Goal: Task Accomplishment & Management: Complete application form

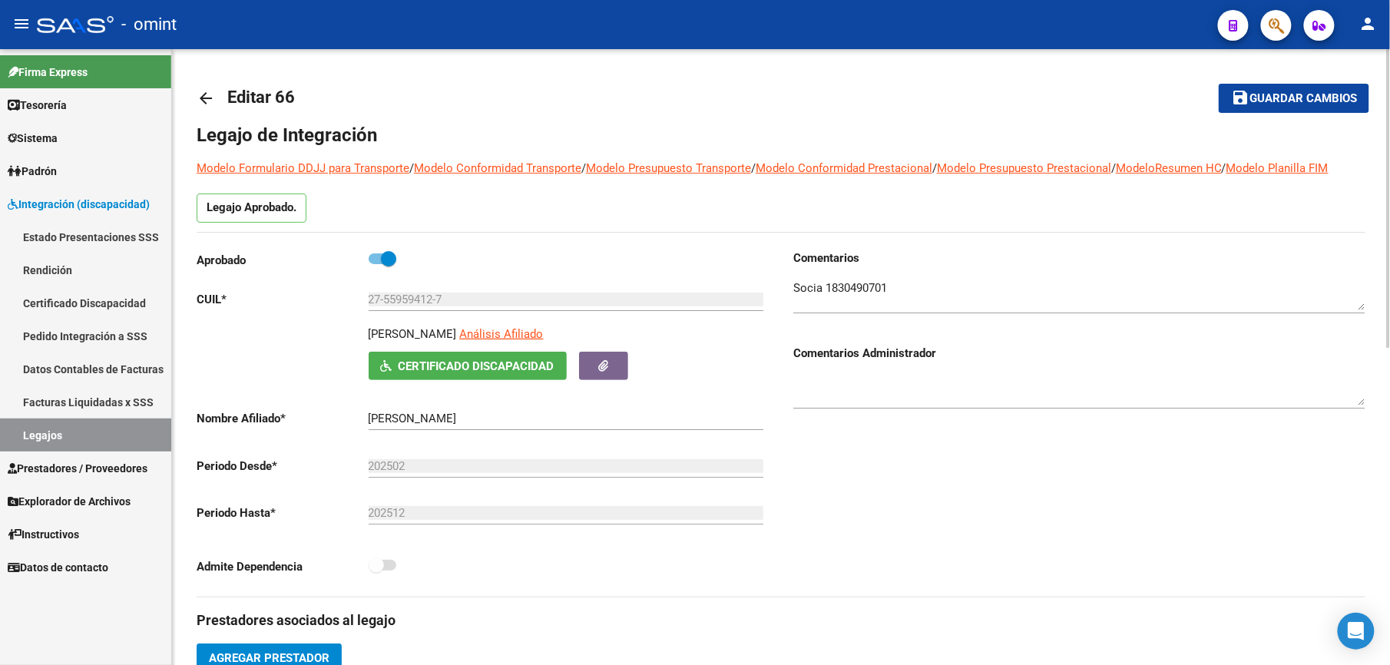
click at [204, 98] on mat-icon "arrow_back" at bounding box center [206, 98] width 18 height 18
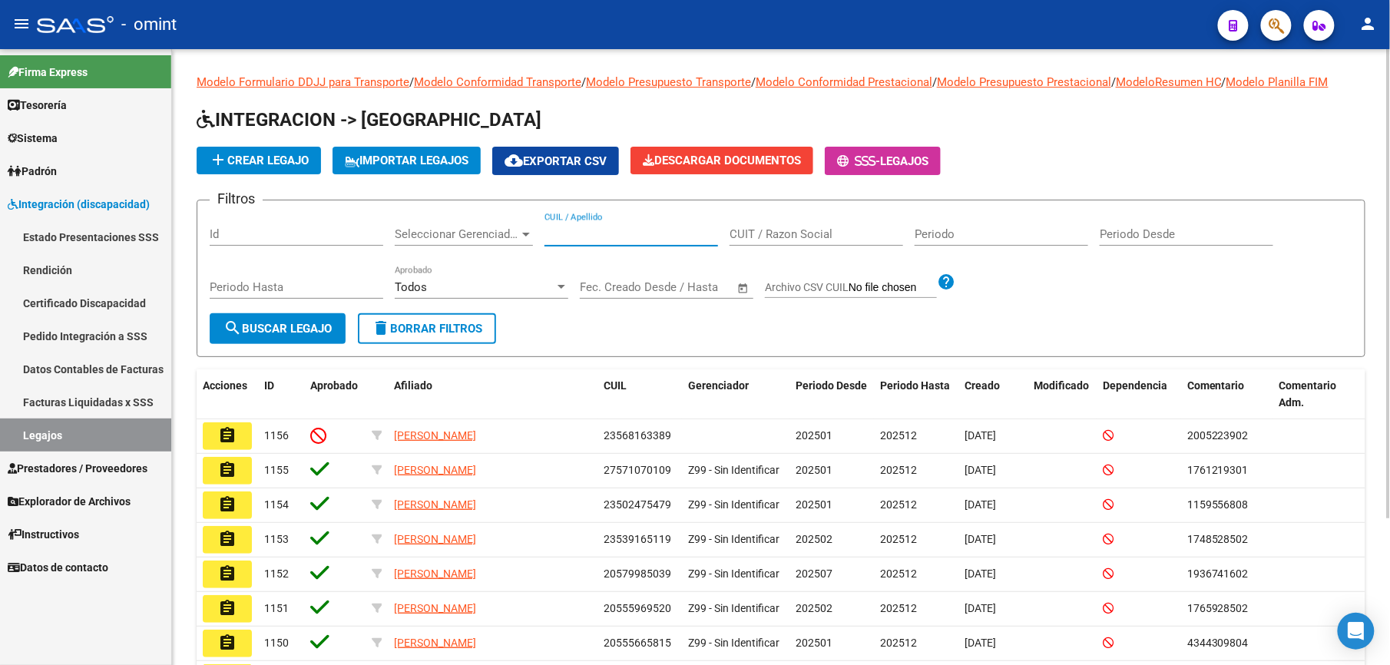
click at [591, 228] on input "CUIL / Apellido" at bounding box center [632, 234] width 174 height 14
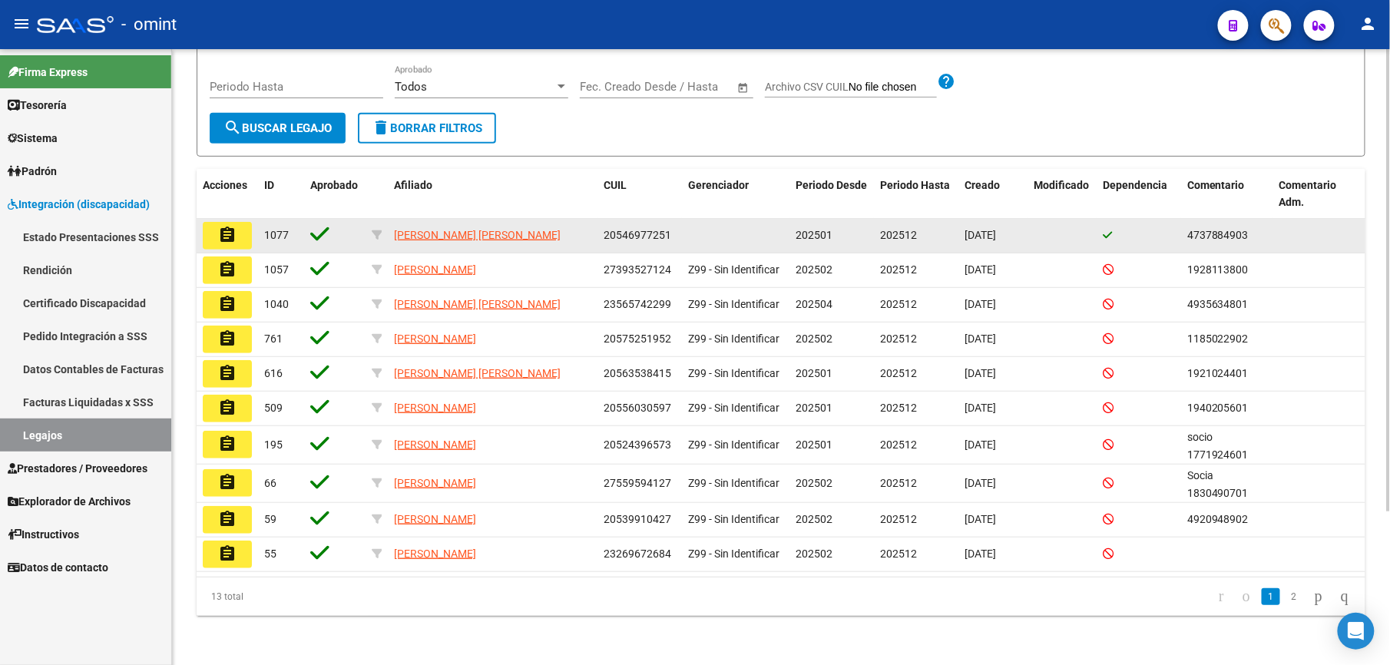
scroll to position [204, 0]
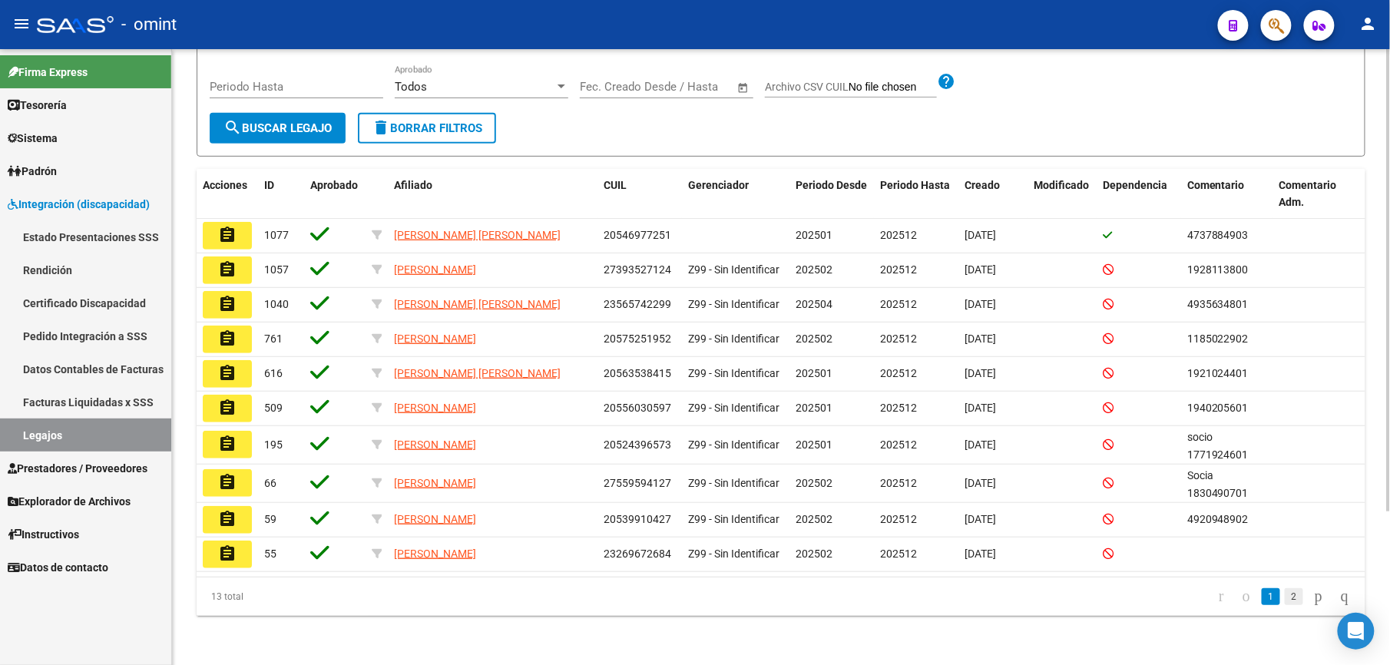
type input "fernandez"
click at [1285, 600] on link "2" at bounding box center [1294, 596] width 18 height 17
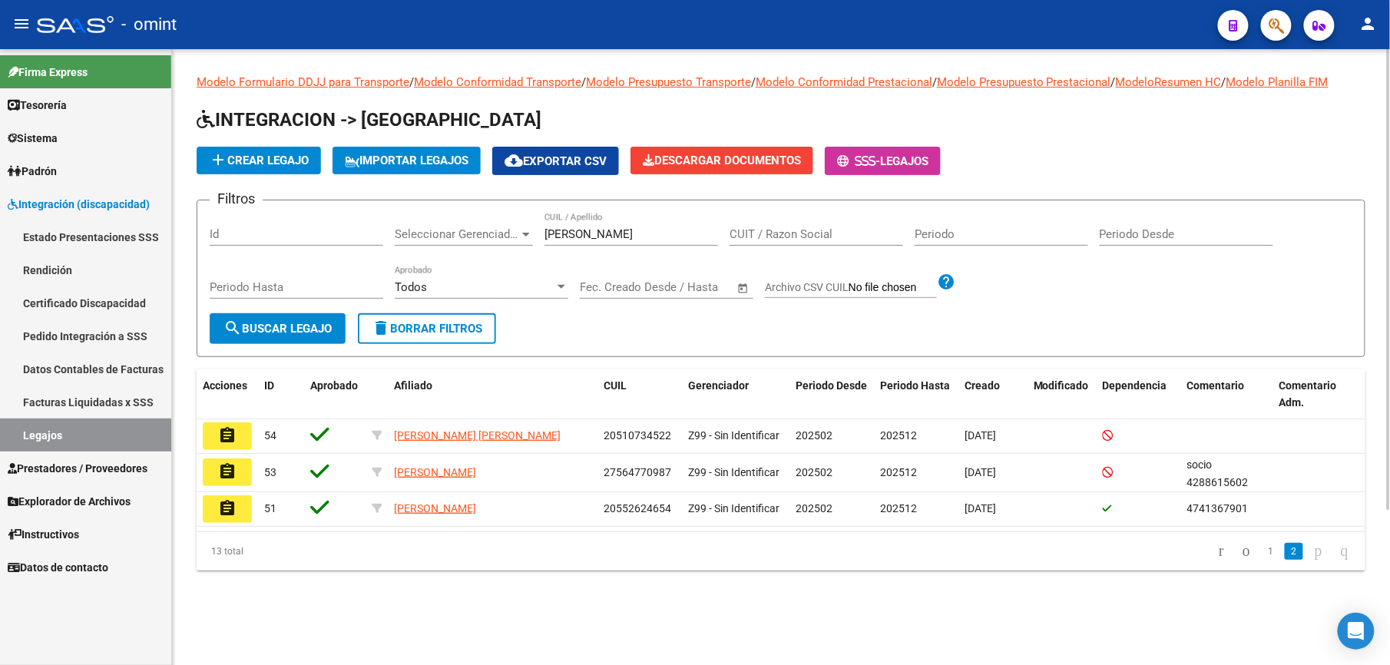
scroll to position [0, 0]
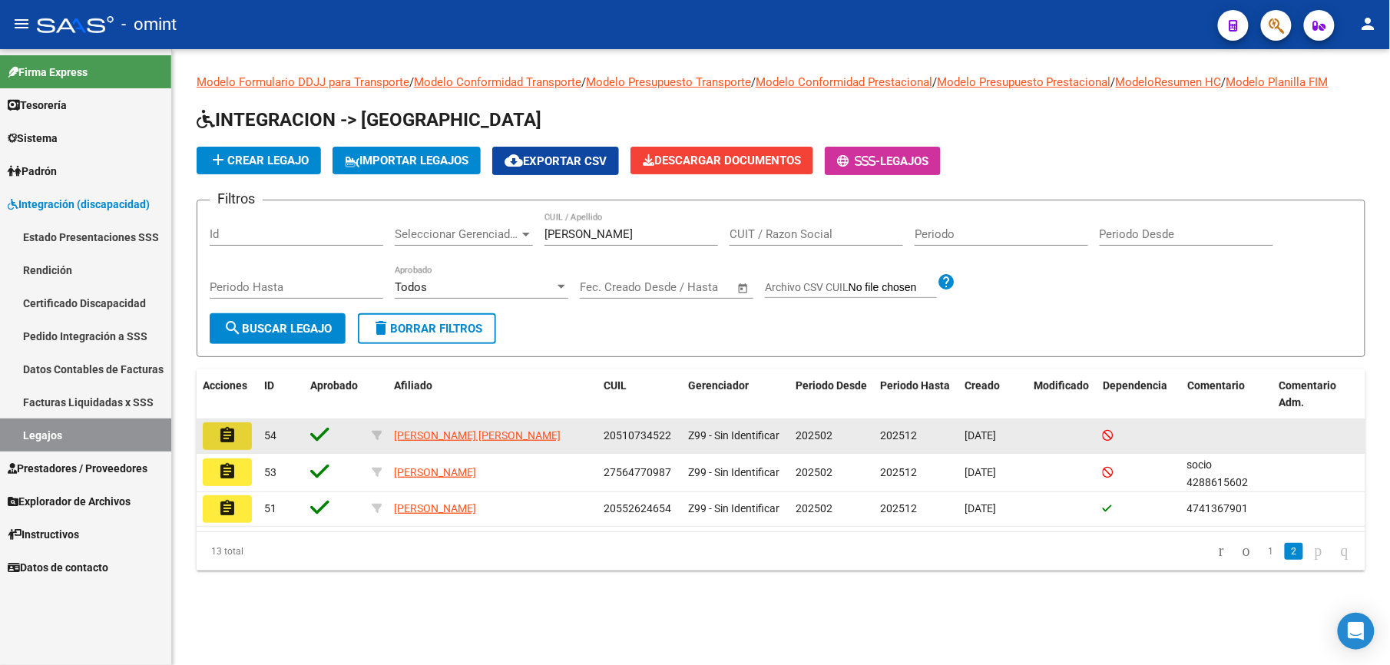
click at [241, 435] on button "assignment" at bounding box center [227, 436] width 49 height 28
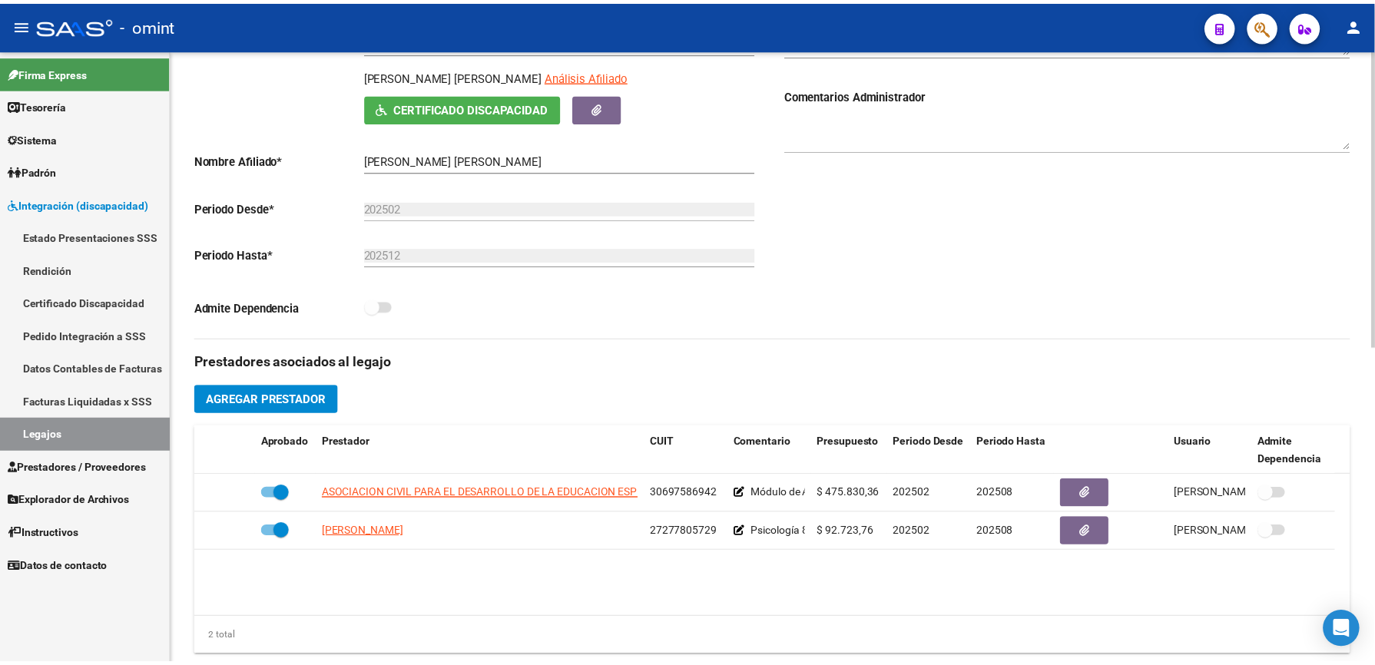
scroll to position [307, 0]
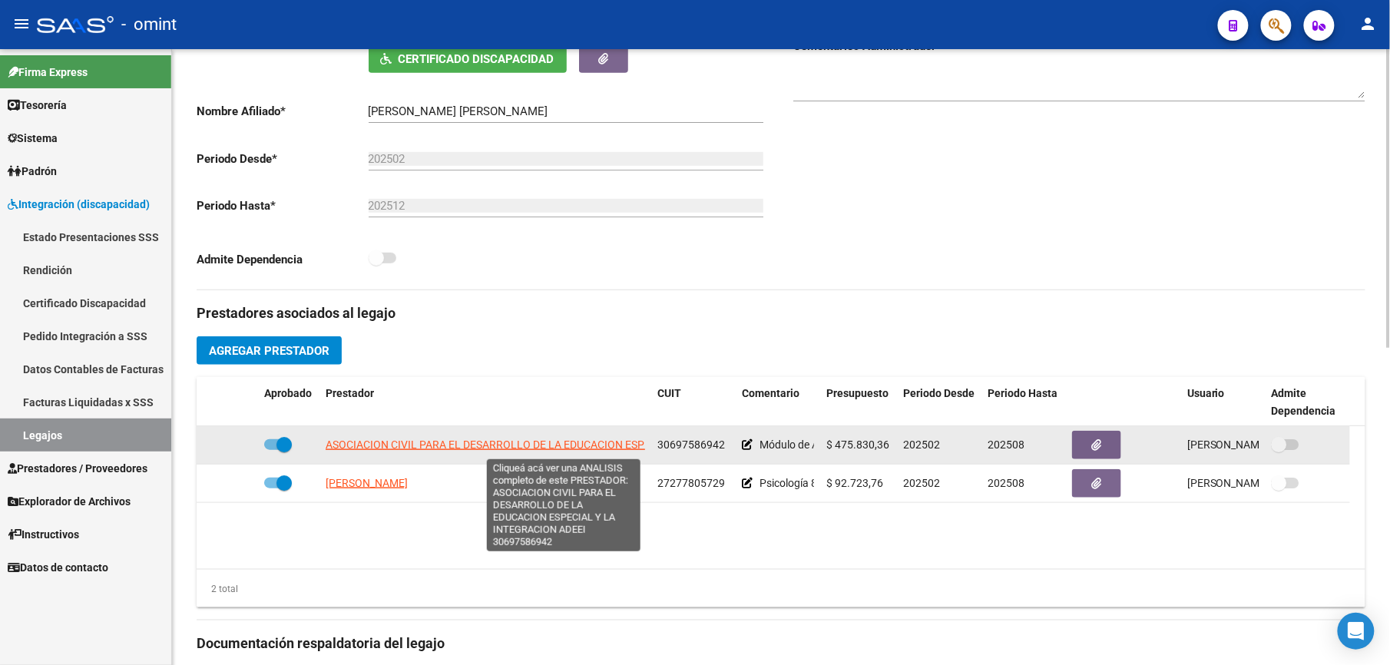
click at [482, 446] on span "ASOCIACION CIVIL PARA EL DESARROLLO DE LA EDUCACION ESPECIAL Y LA INTEGRACION A…" at bounding box center [563, 445] width 475 height 12
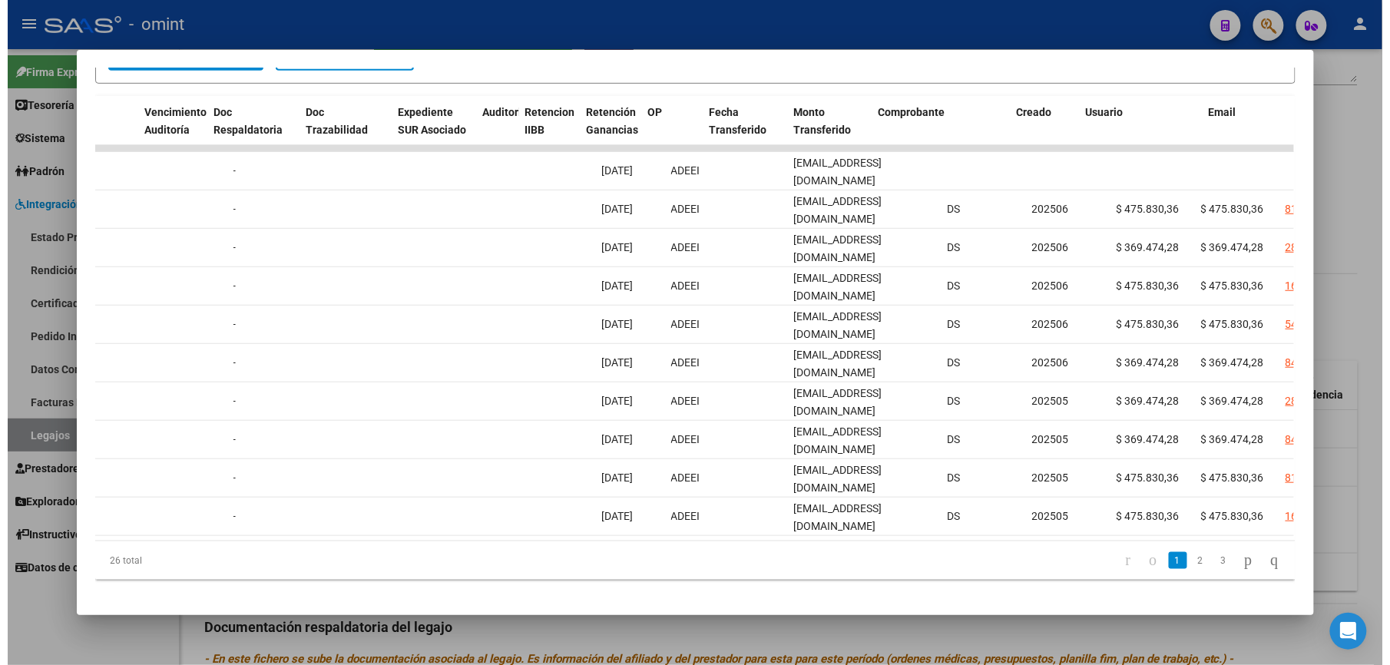
scroll to position [0, 0]
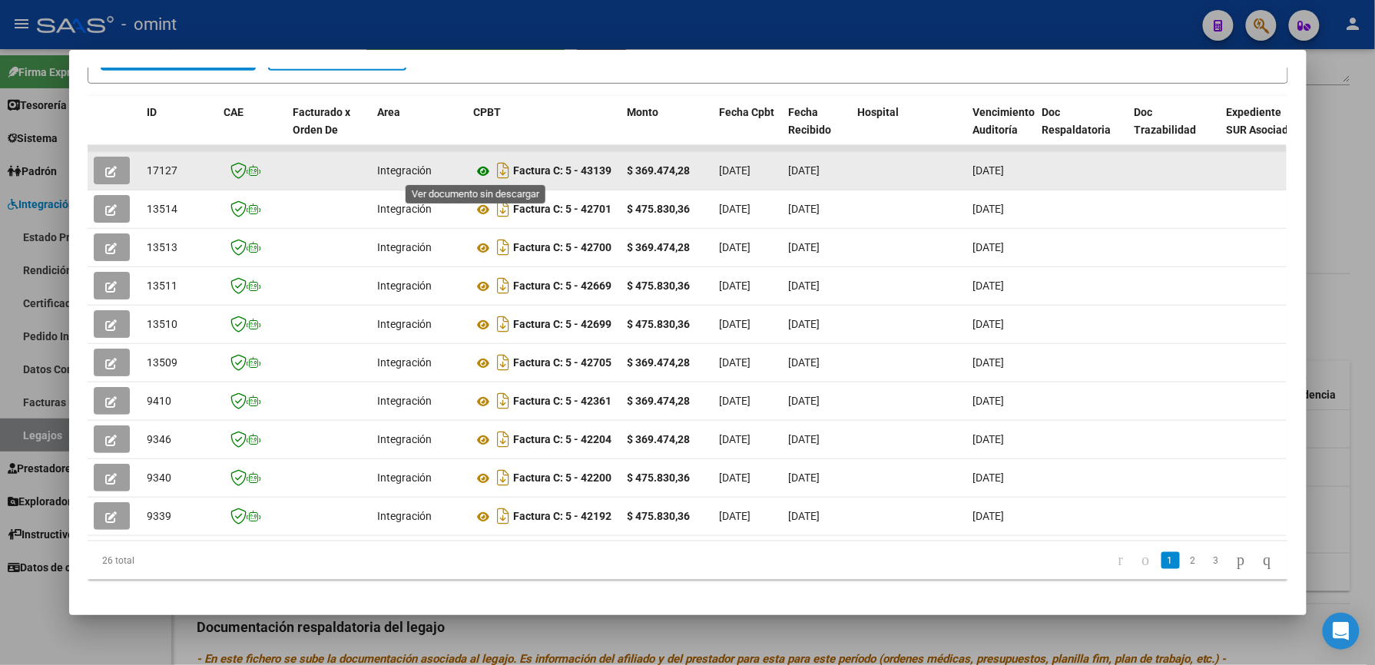
click at [477, 174] on icon at bounding box center [484, 171] width 20 height 18
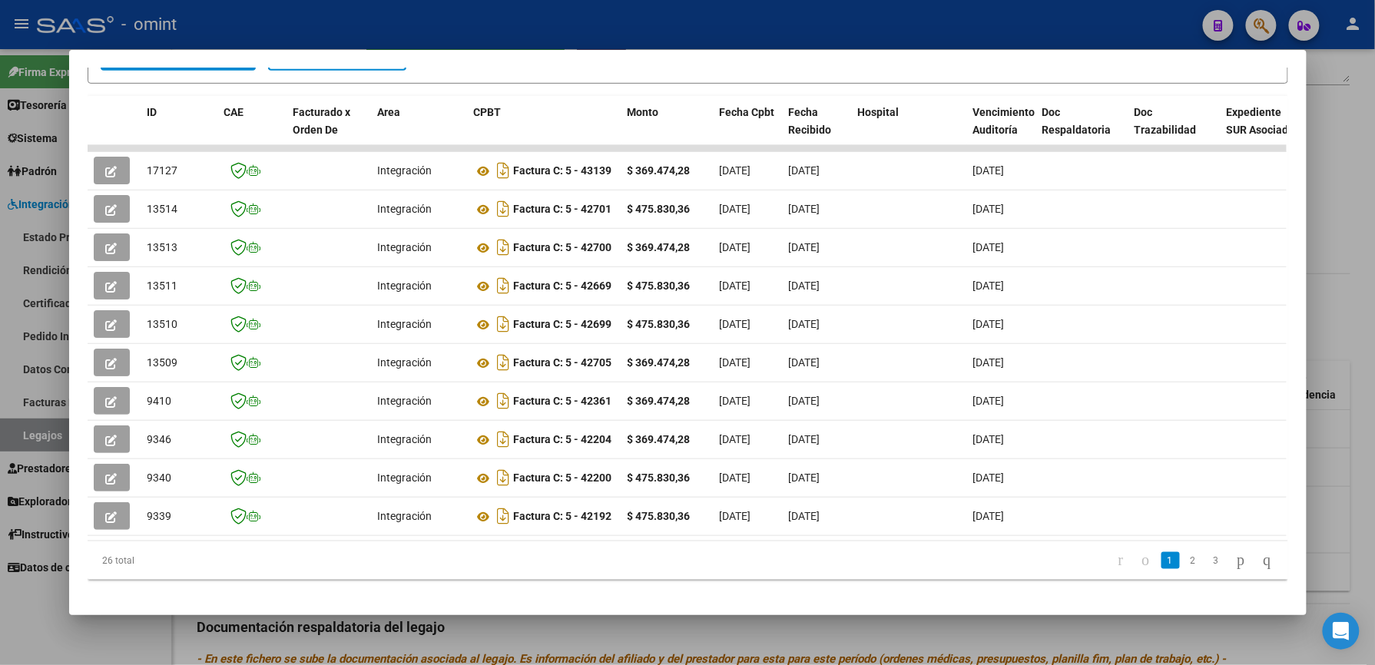
click at [431, 38] on div at bounding box center [687, 332] width 1375 height 665
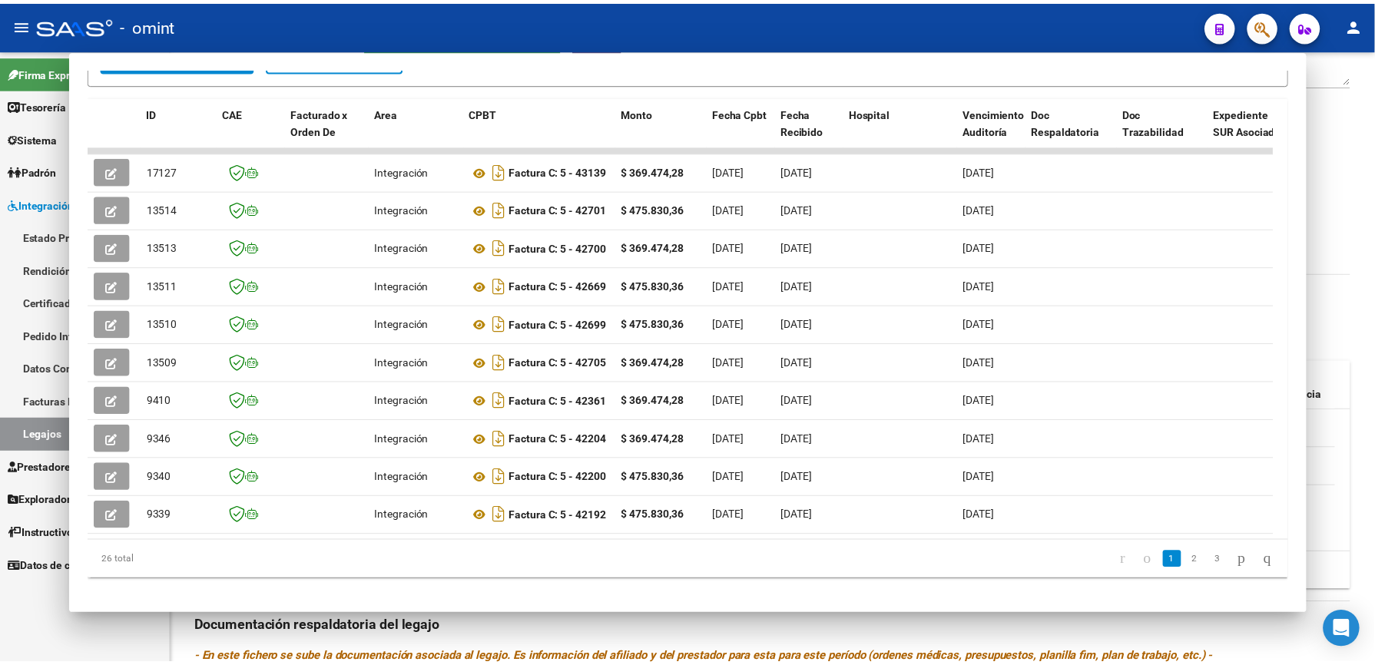
scroll to position [307, 0]
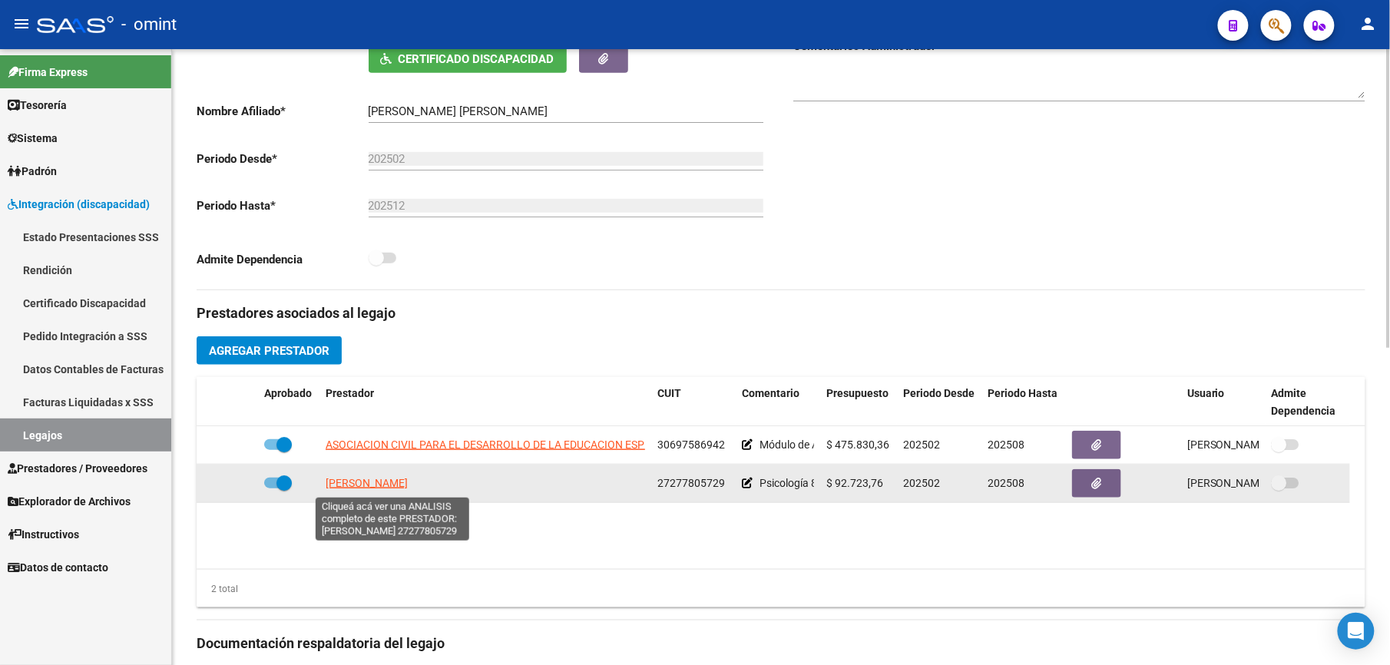
click at [408, 485] on span "RAMIREZ NOELIA SOLEDAD" at bounding box center [367, 483] width 82 height 12
type textarea "27277805729"
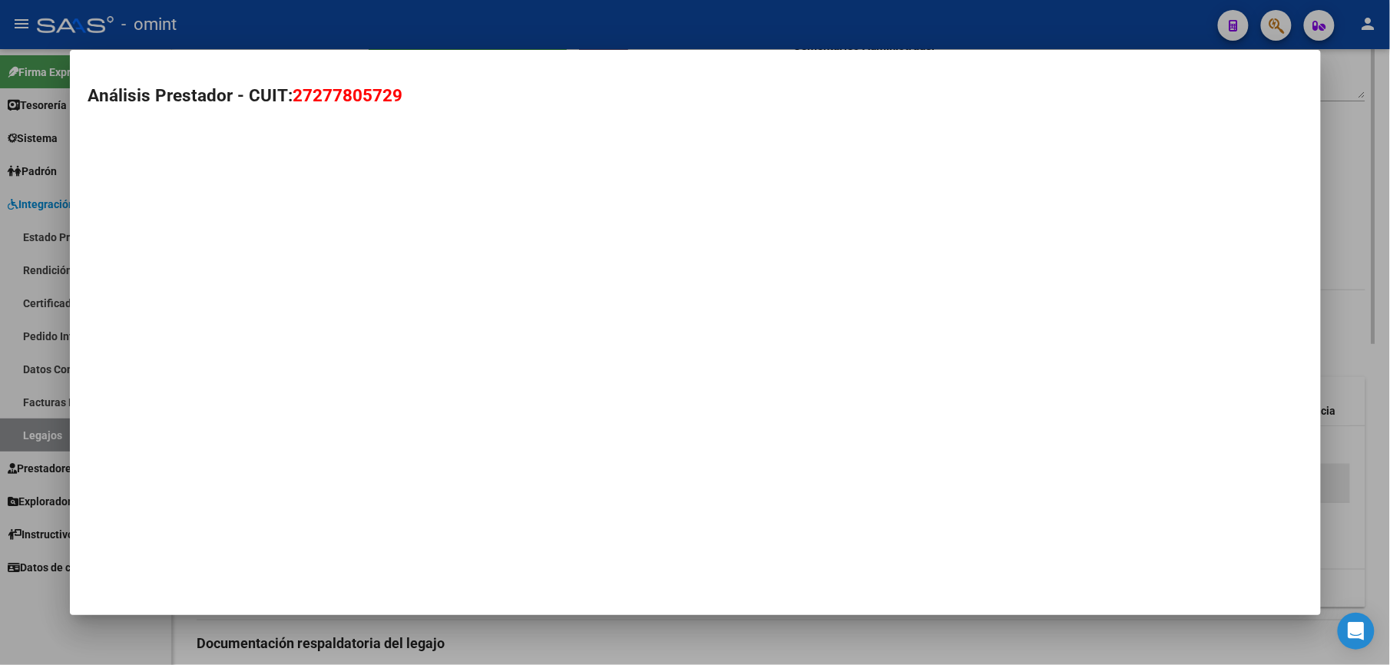
scroll to position [323, 0]
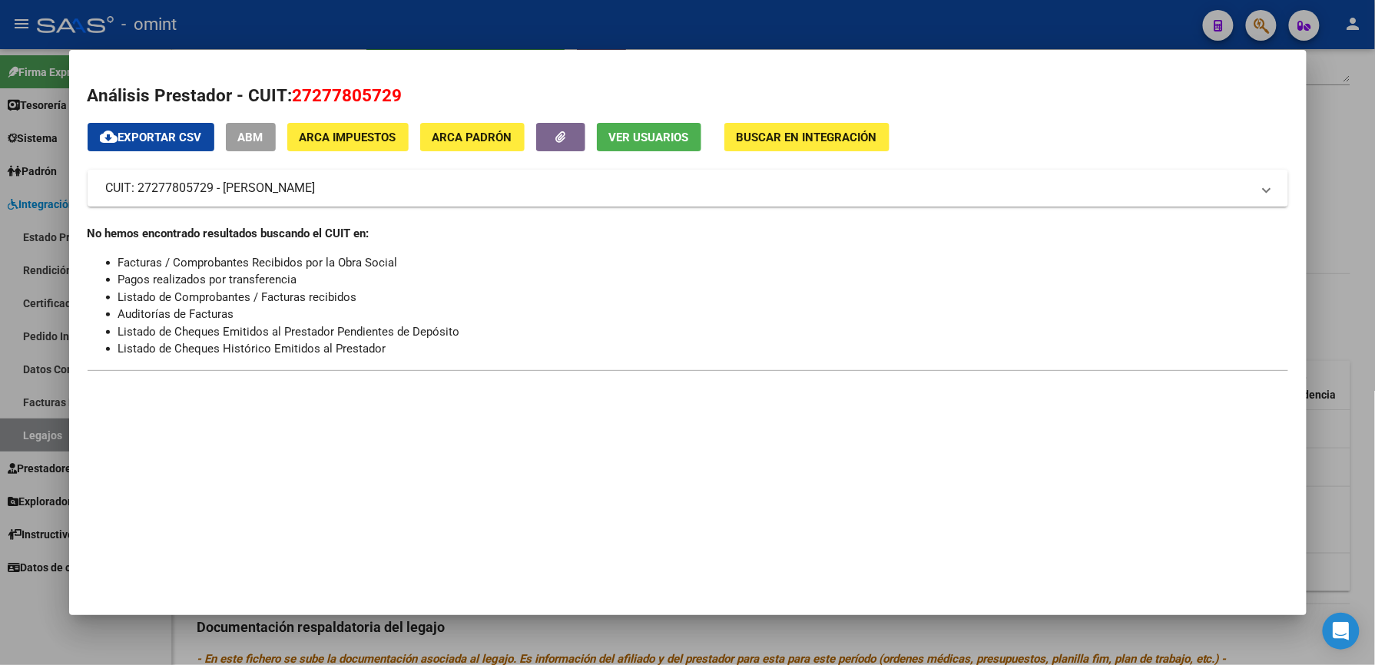
click at [843, 26] on div at bounding box center [687, 332] width 1375 height 665
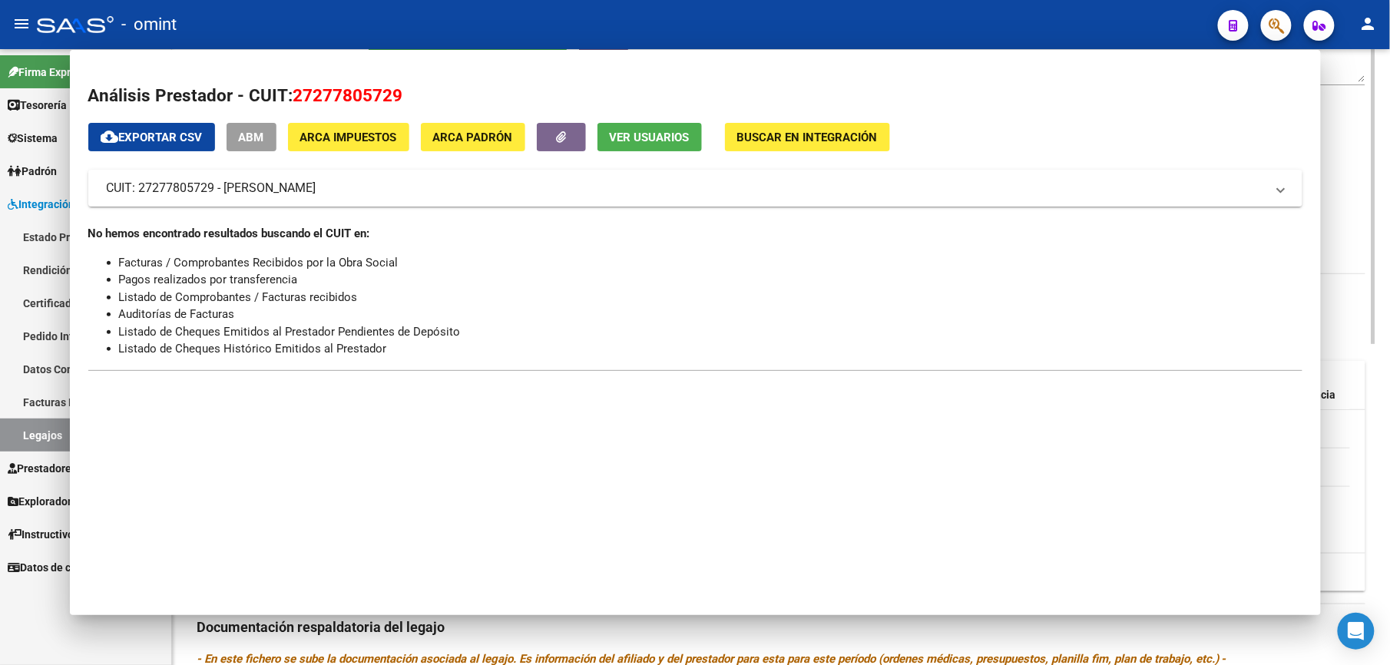
scroll to position [307, 0]
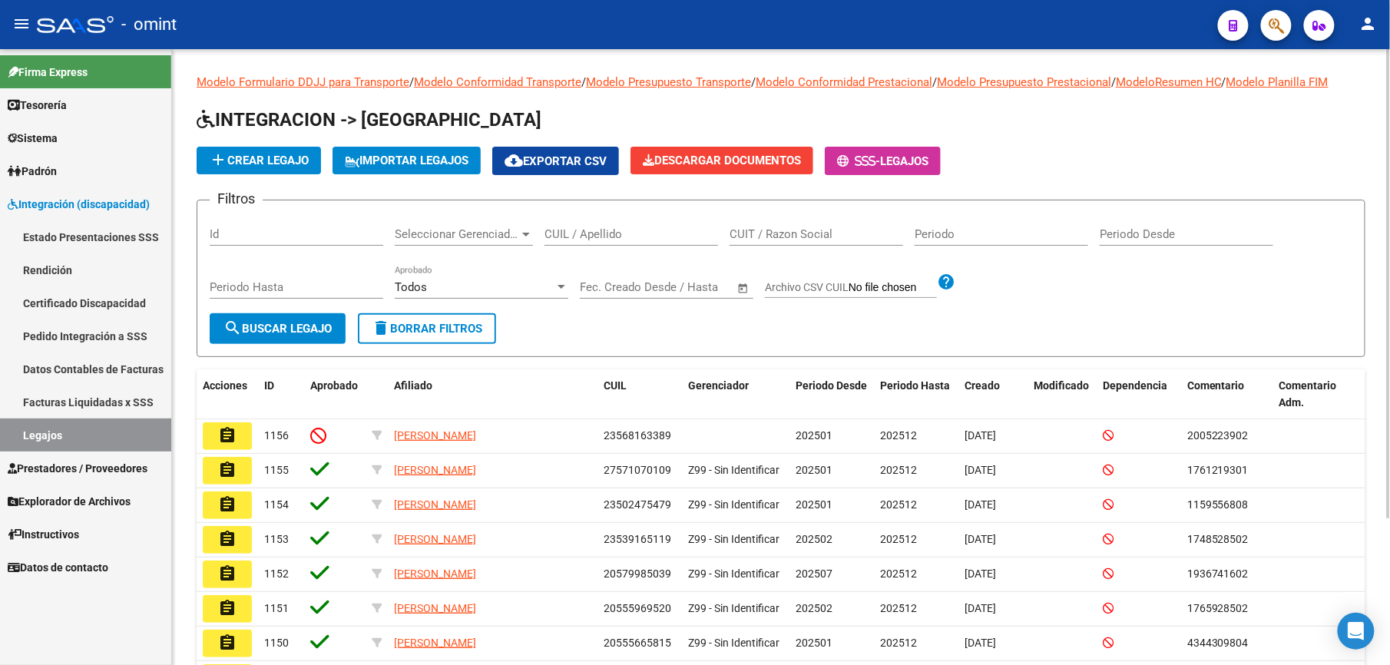
click at [575, 238] on input "CUIL / Apellido" at bounding box center [632, 234] width 174 height 14
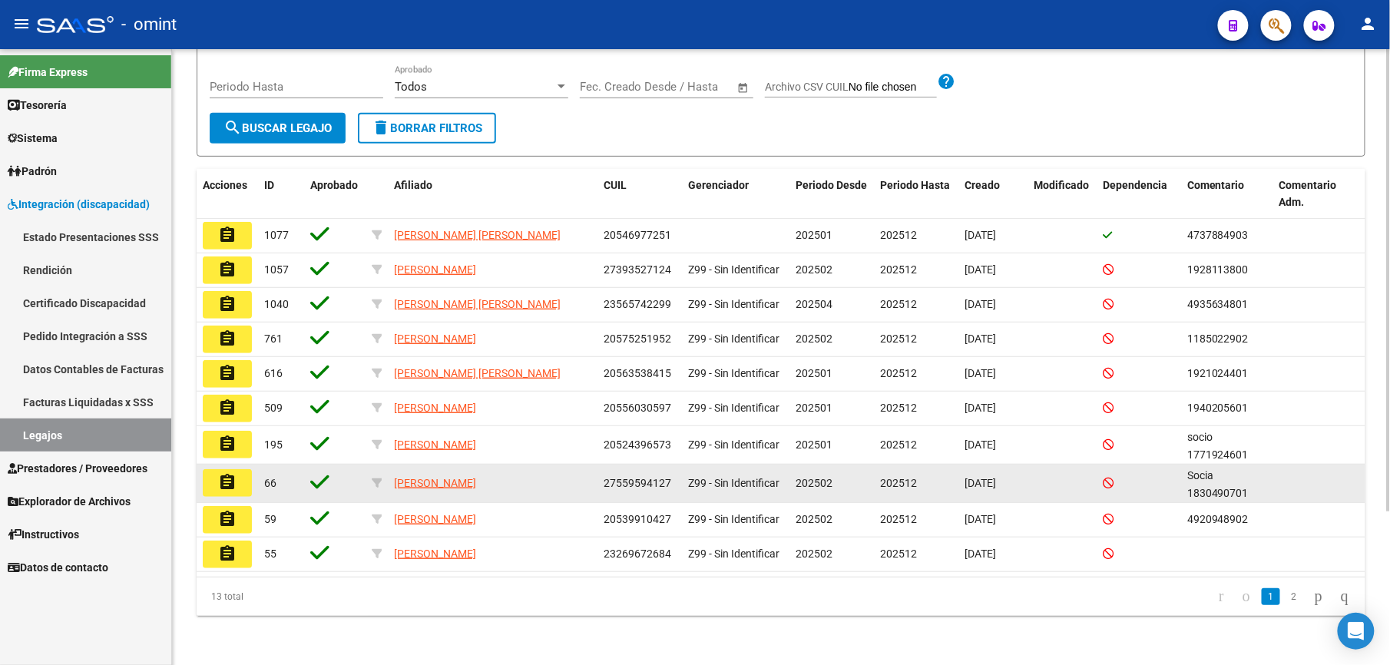
scroll to position [204, 0]
type input "fernandez"
click at [235, 486] on mat-icon "assignment" at bounding box center [227, 482] width 18 height 18
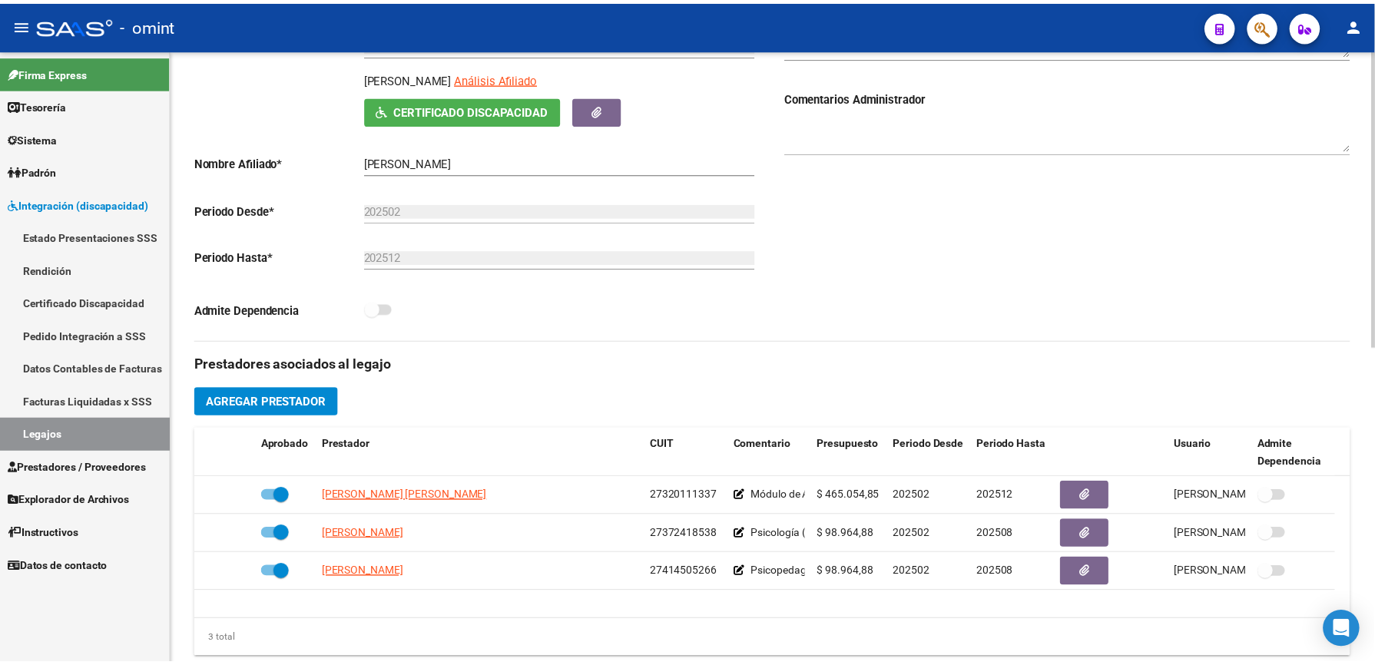
scroll to position [307, 0]
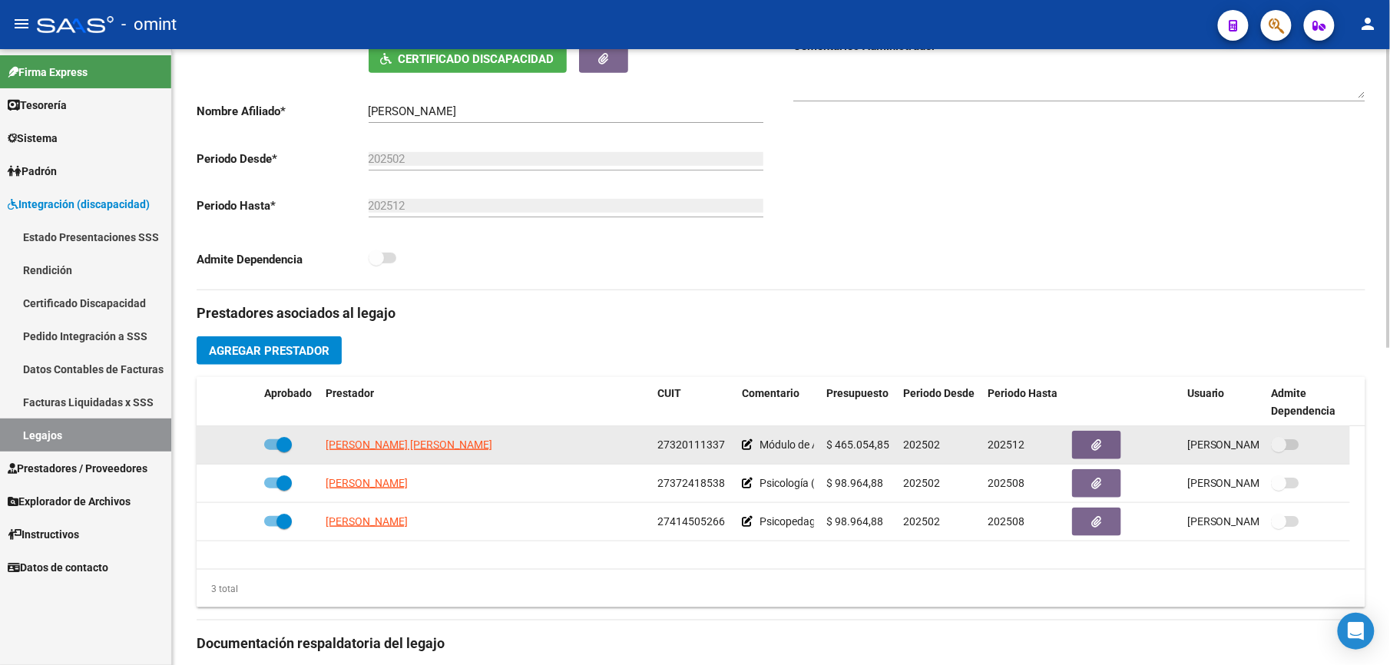
click at [418, 453] on app-link-go-to "[PERSON_NAME] [PERSON_NAME]" at bounding box center [409, 445] width 167 height 18
click at [419, 449] on span "[PERSON_NAME] [PERSON_NAME]" at bounding box center [409, 445] width 167 height 12
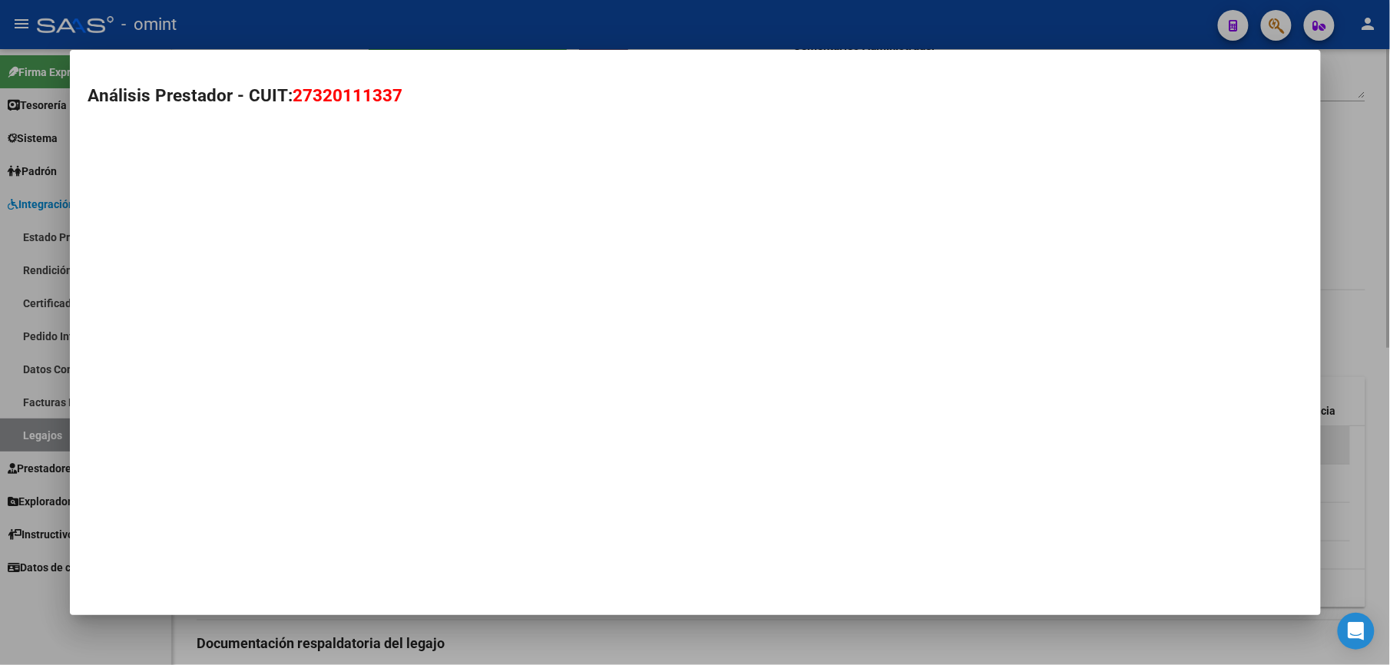
type textarea "27320111337"
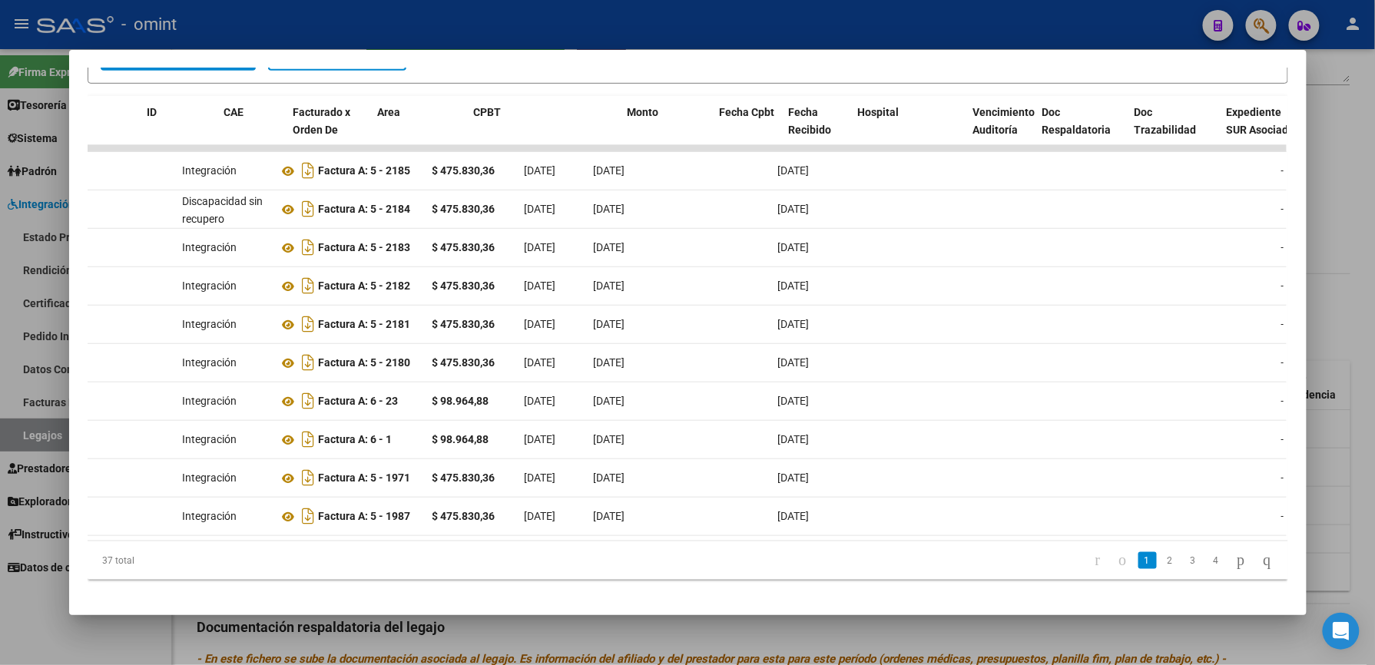
scroll to position [0, 0]
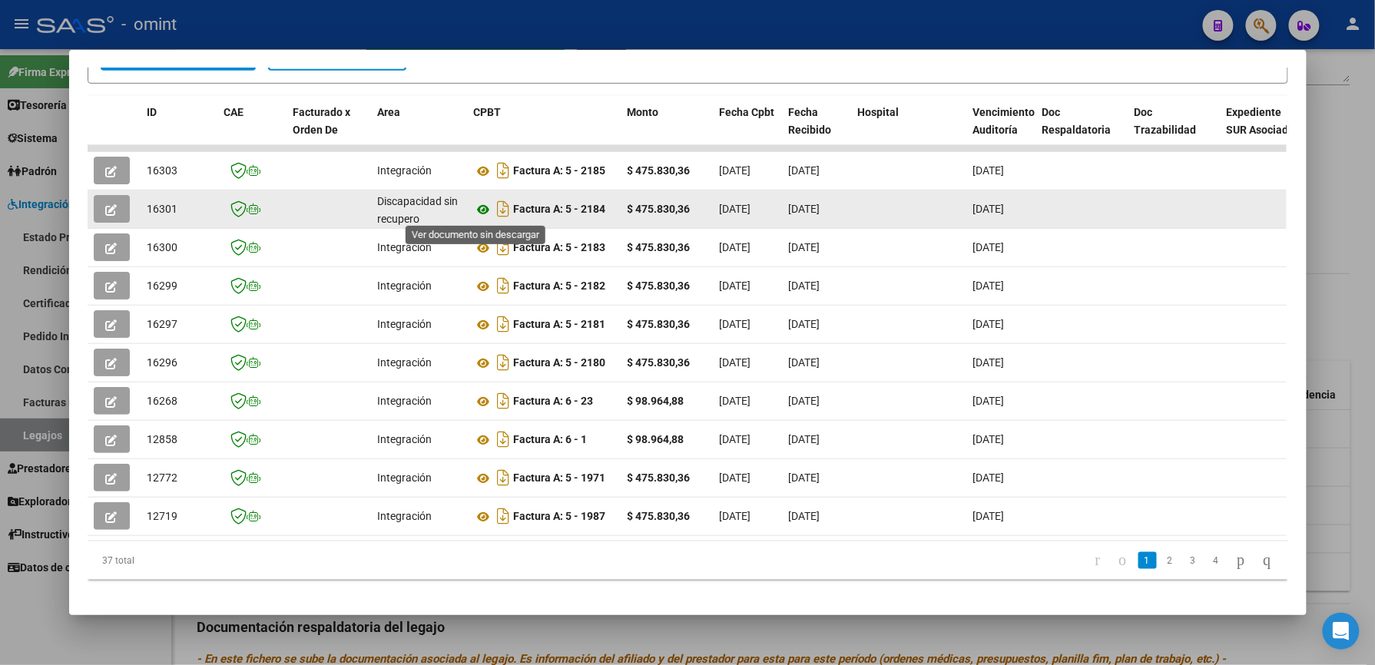
click at [474, 207] on icon at bounding box center [484, 209] width 20 height 18
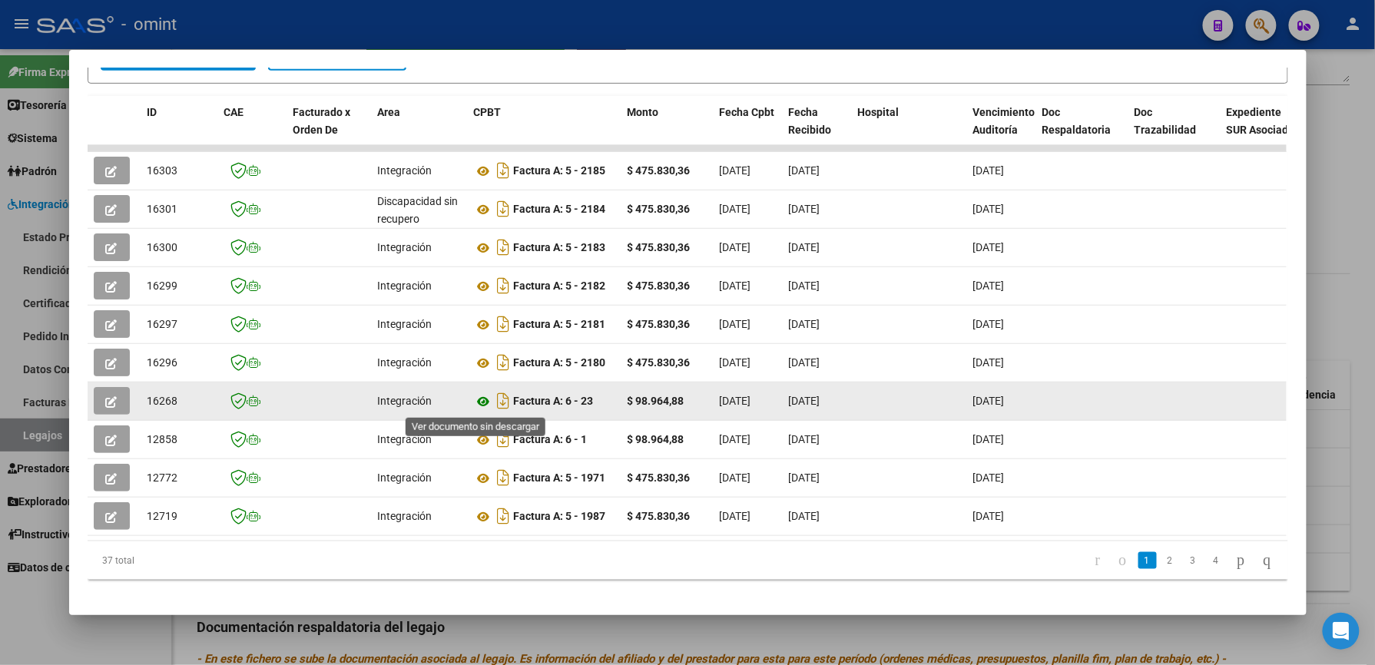
click at [476, 398] on icon at bounding box center [484, 402] width 20 height 18
click at [106, 401] on icon "button" at bounding box center [112, 402] width 12 height 12
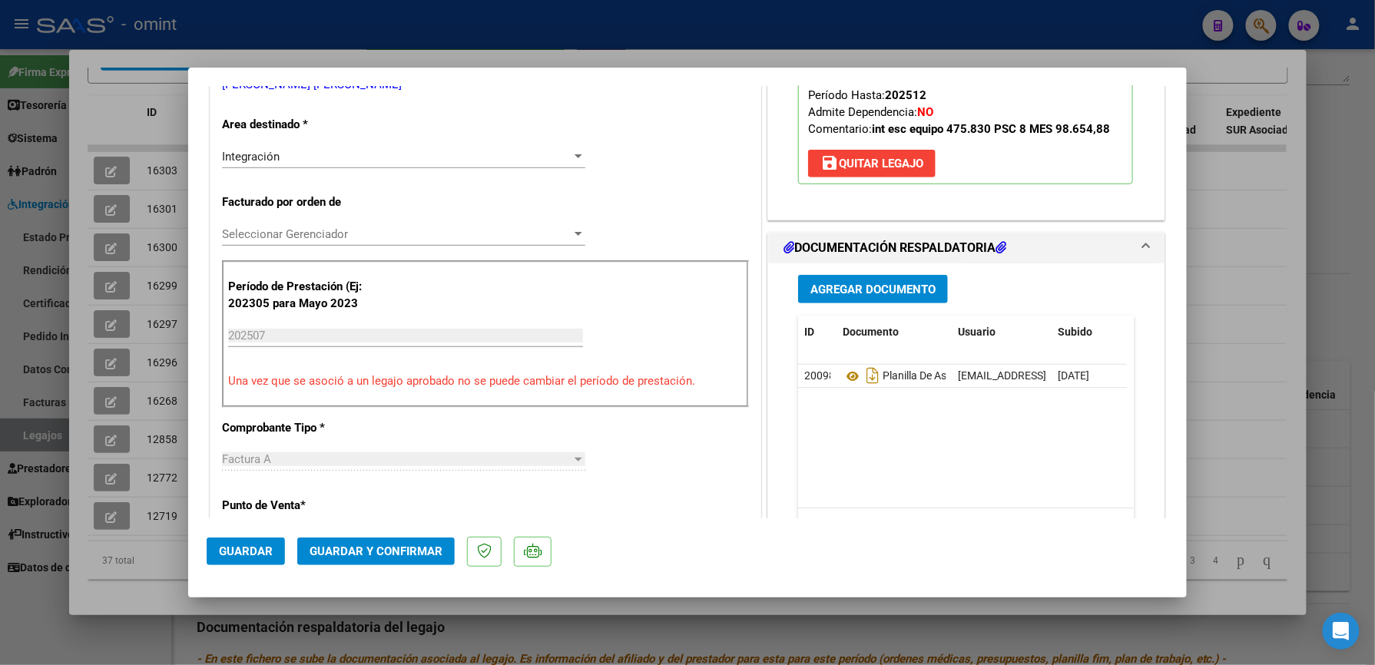
scroll to position [307, 0]
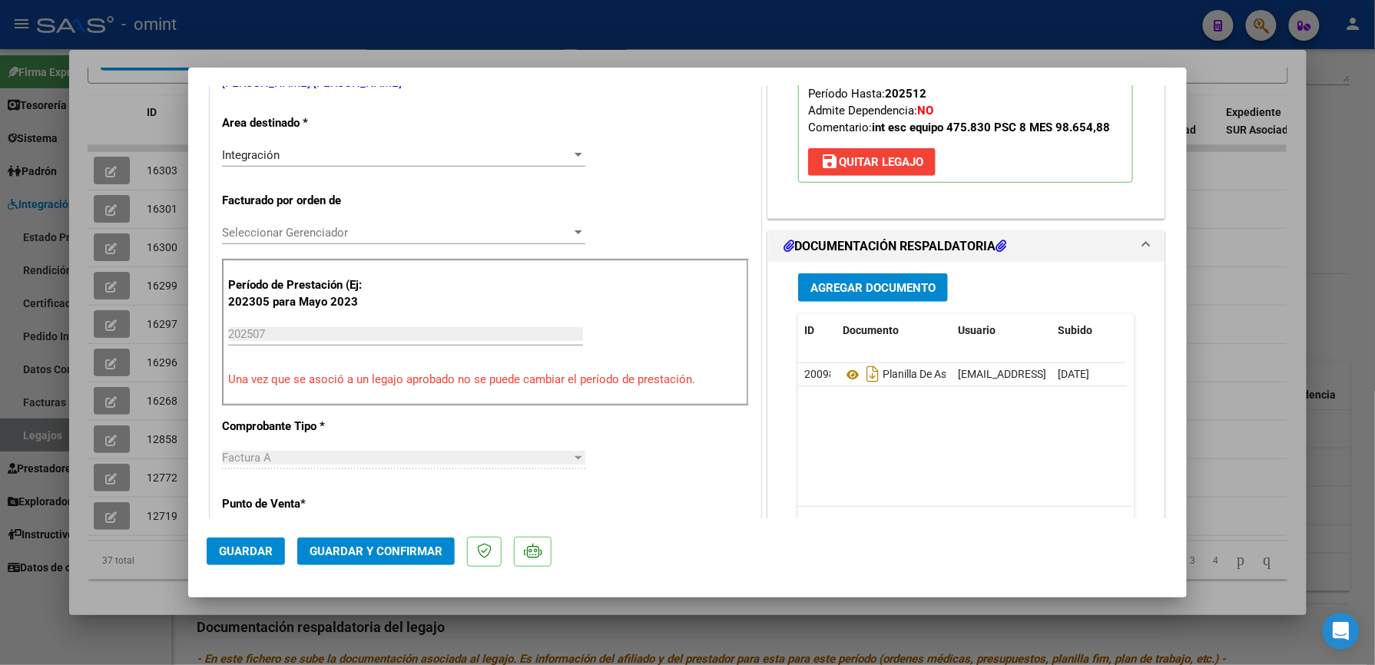
click at [384, 548] on span "Guardar y Confirmar" at bounding box center [376, 552] width 133 height 14
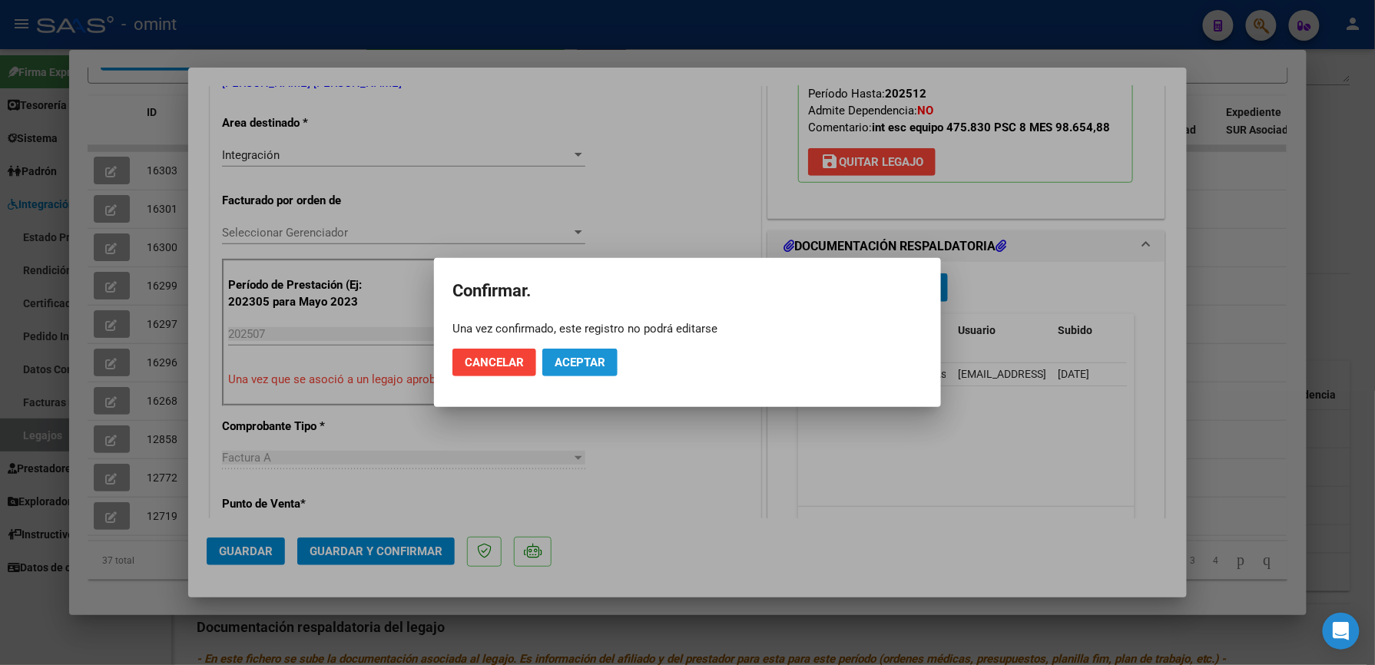
click at [598, 360] on span "Aceptar" at bounding box center [580, 363] width 51 height 14
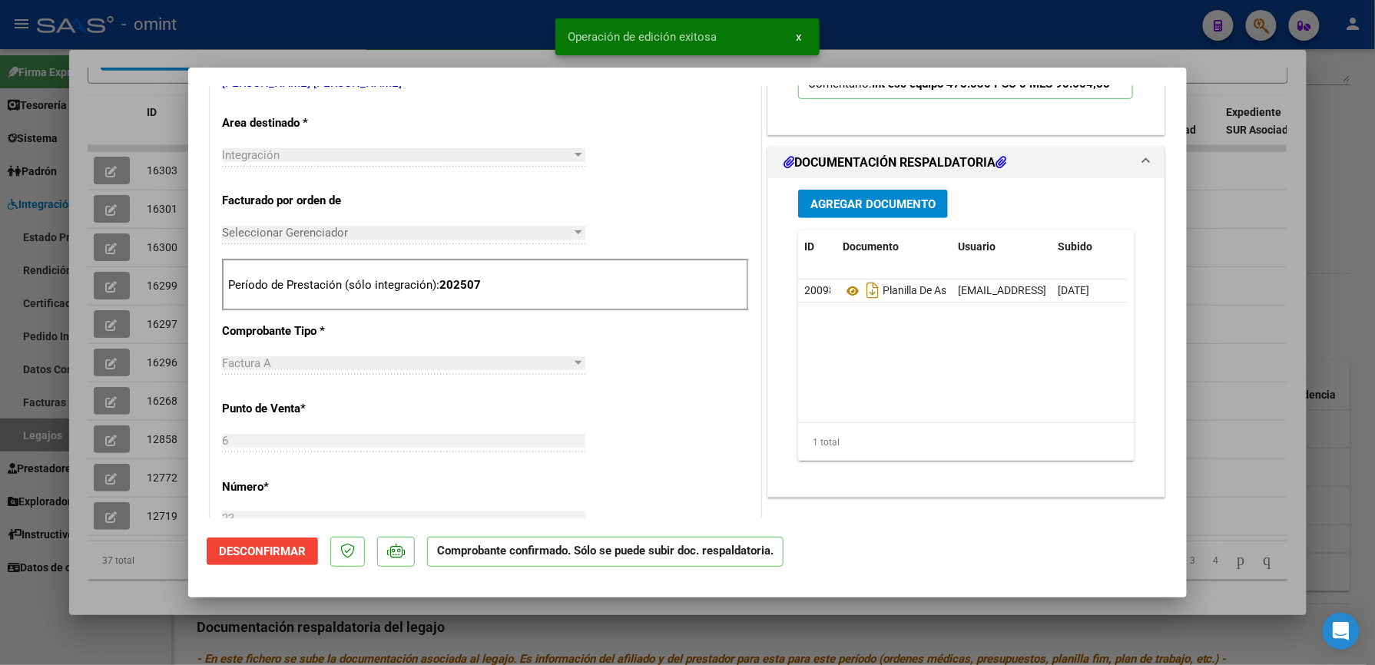
click at [893, 29] on div at bounding box center [687, 332] width 1375 height 665
type input "$ 0,00"
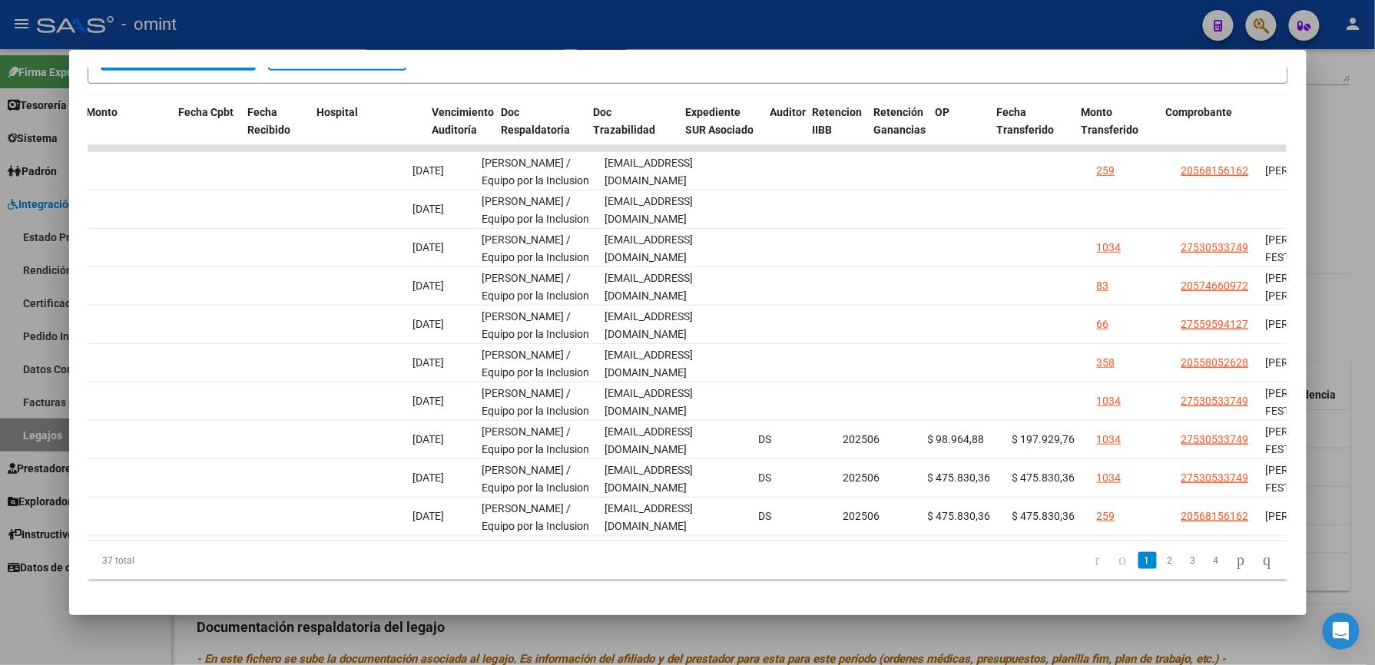
scroll to position [0, 0]
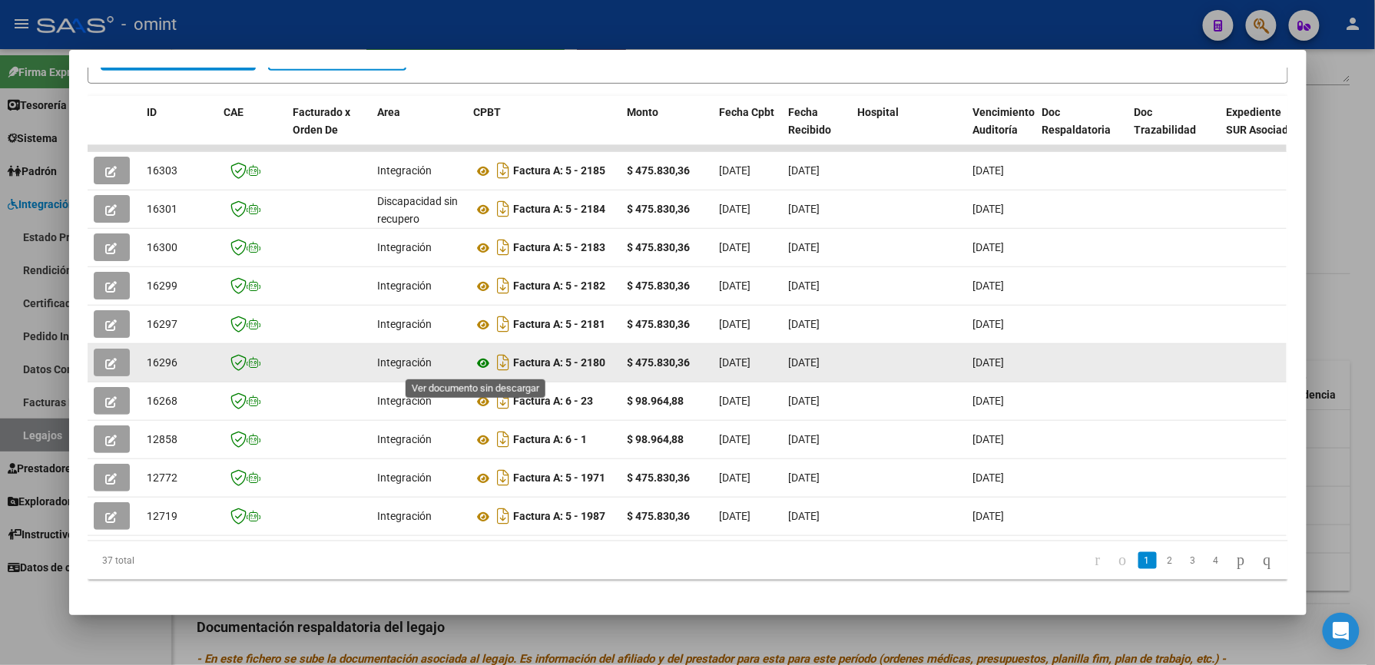
click at [476, 363] on icon at bounding box center [484, 363] width 20 height 18
click at [477, 364] on icon at bounding box center [484, 363] width 20 height 18
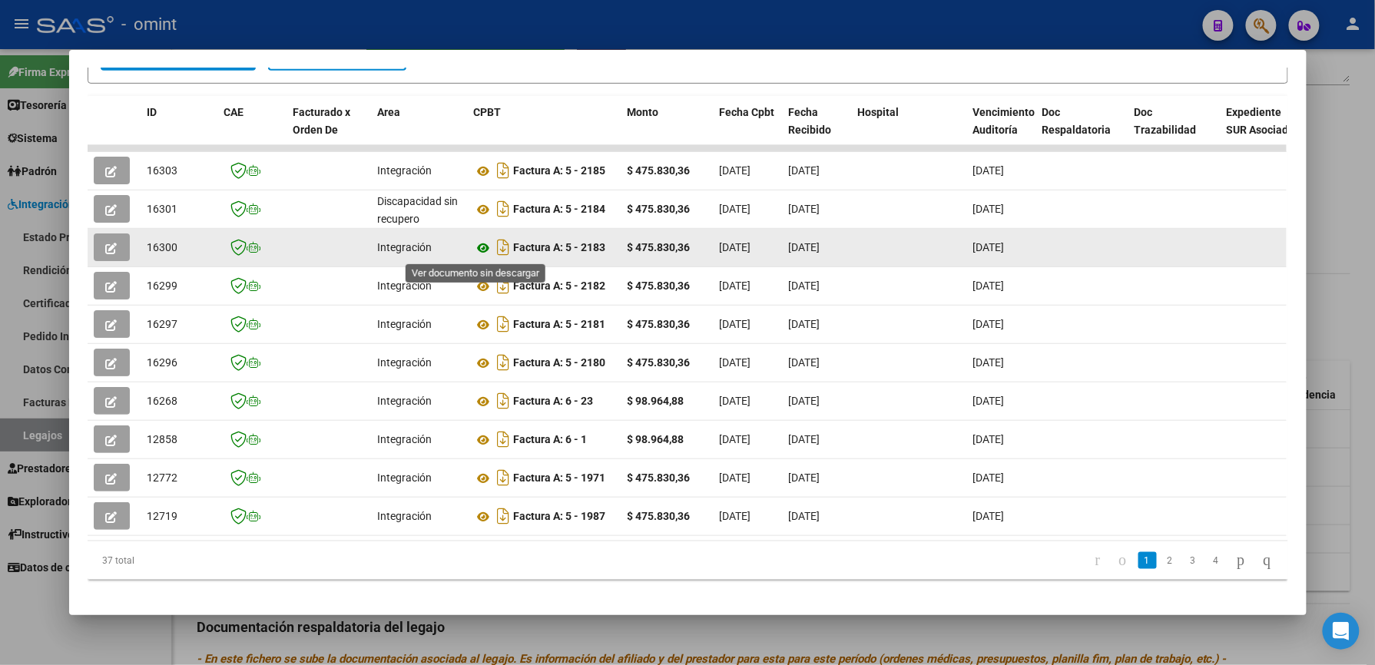
click at [478, 246] on icon at bounding box center [484, 248] width 20 height 18
click at [111, 247] on button "button" at bounding box center [112, 248] width 36 height 28
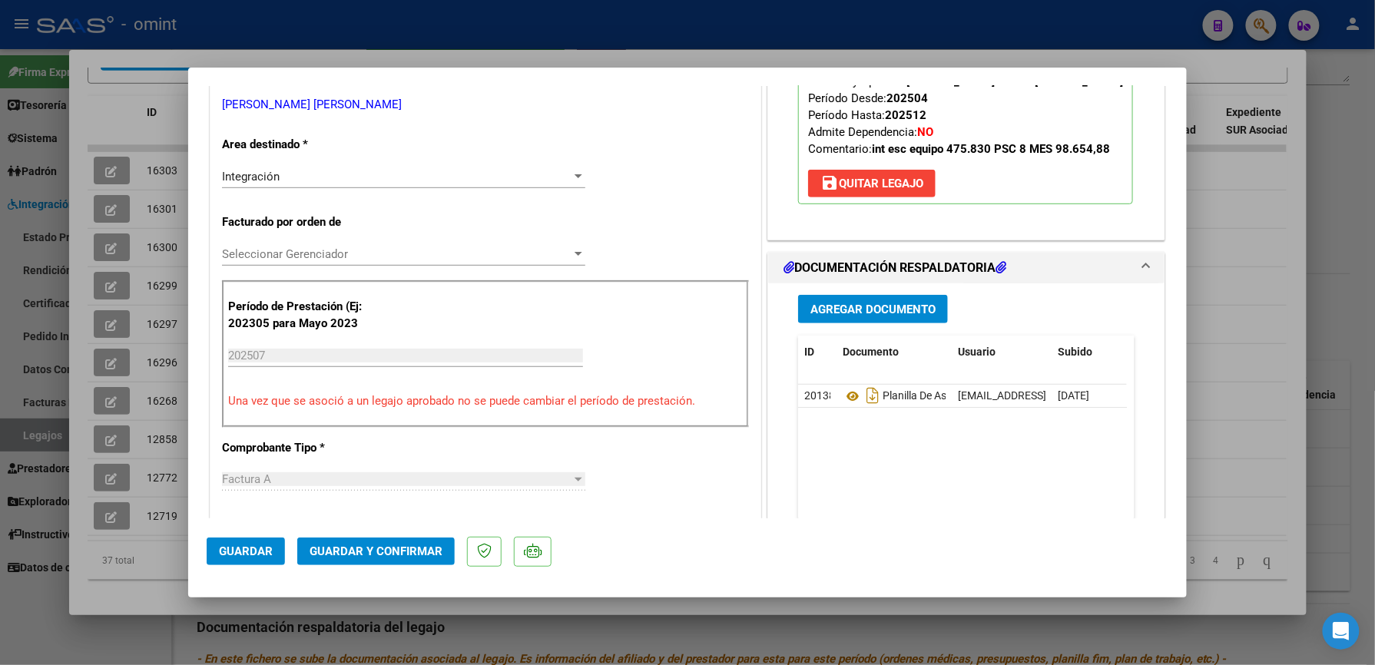
scroll to position [307, 0]
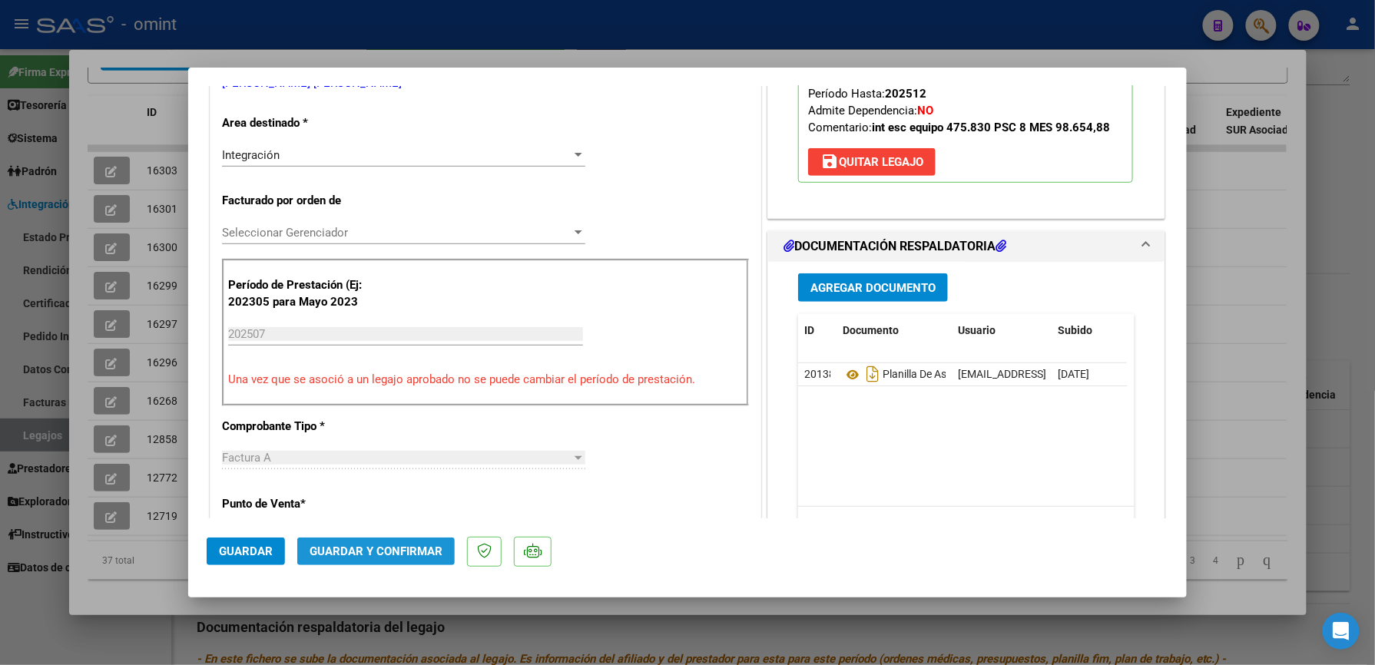
click at [404, 551] on span "Guardar y Confirmar" at bounding box center [376, 552] width 133 height 14
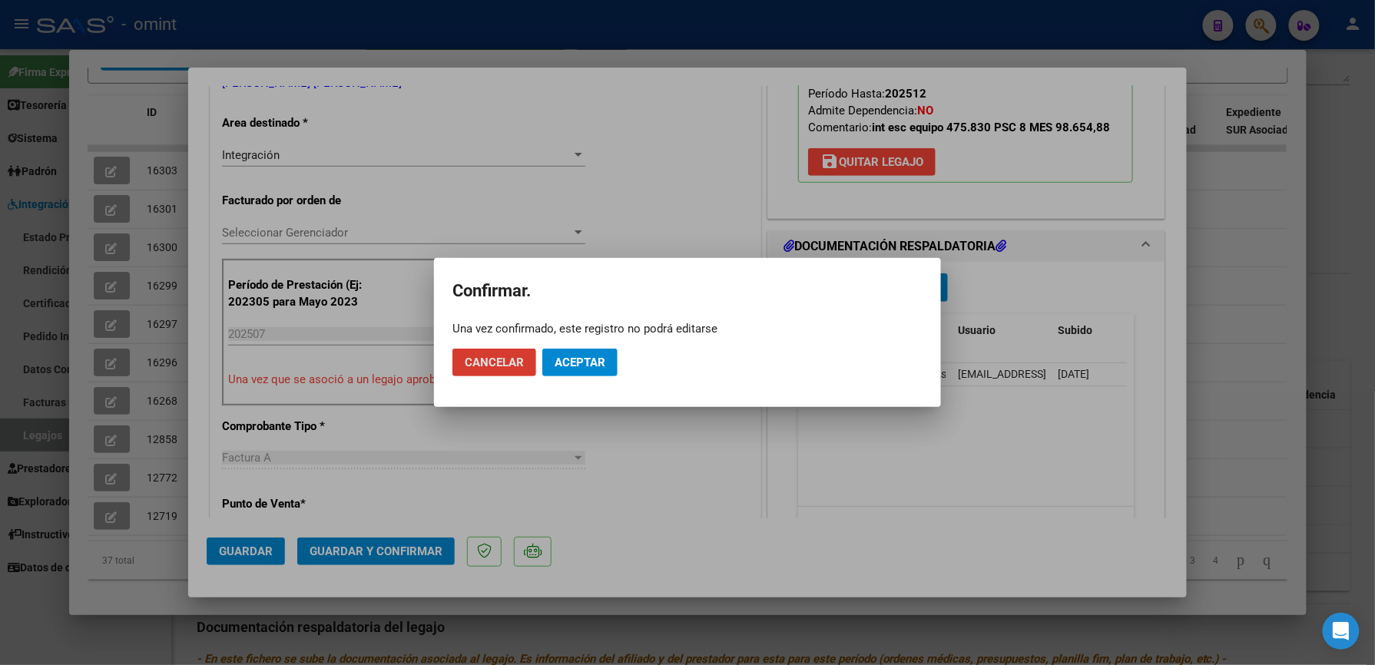
click at [587, 369] on span "Aceptar" at bounding box center [580, 363] width 51 height 14
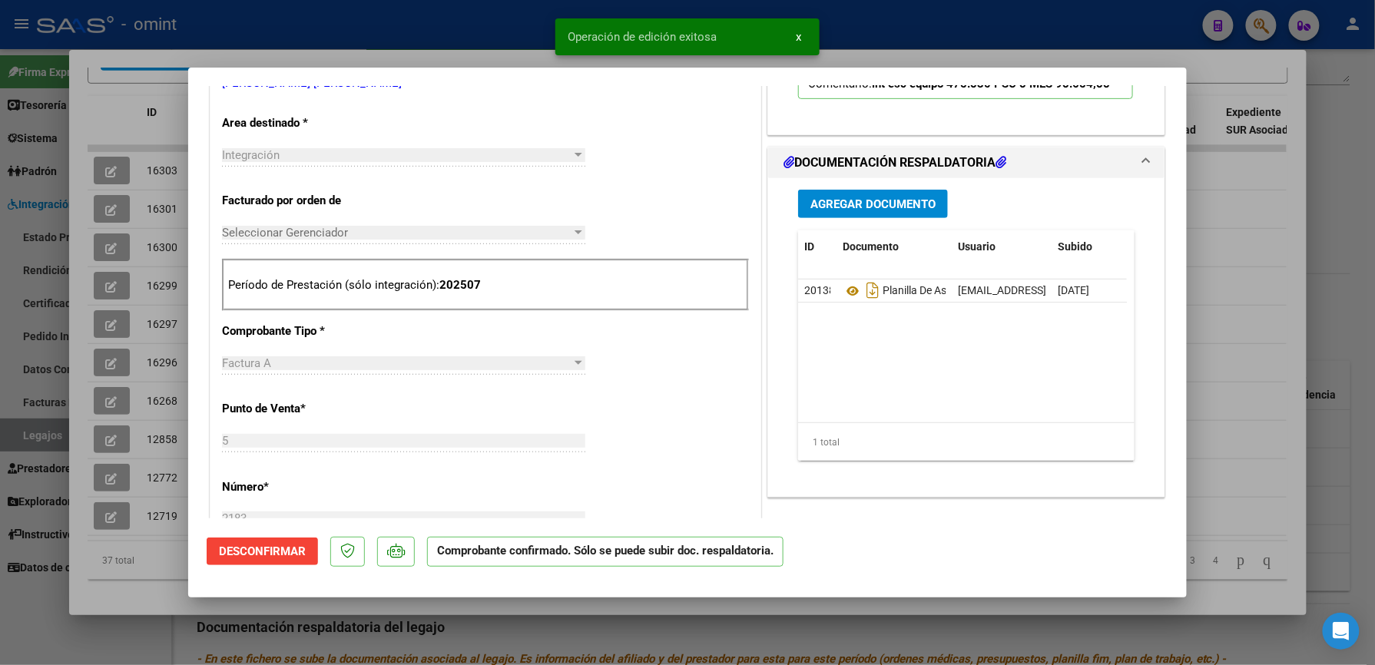
click at [948, 31] on div at bounding box center [687, 332] width 1375 height 665
type input "$ 0,00"
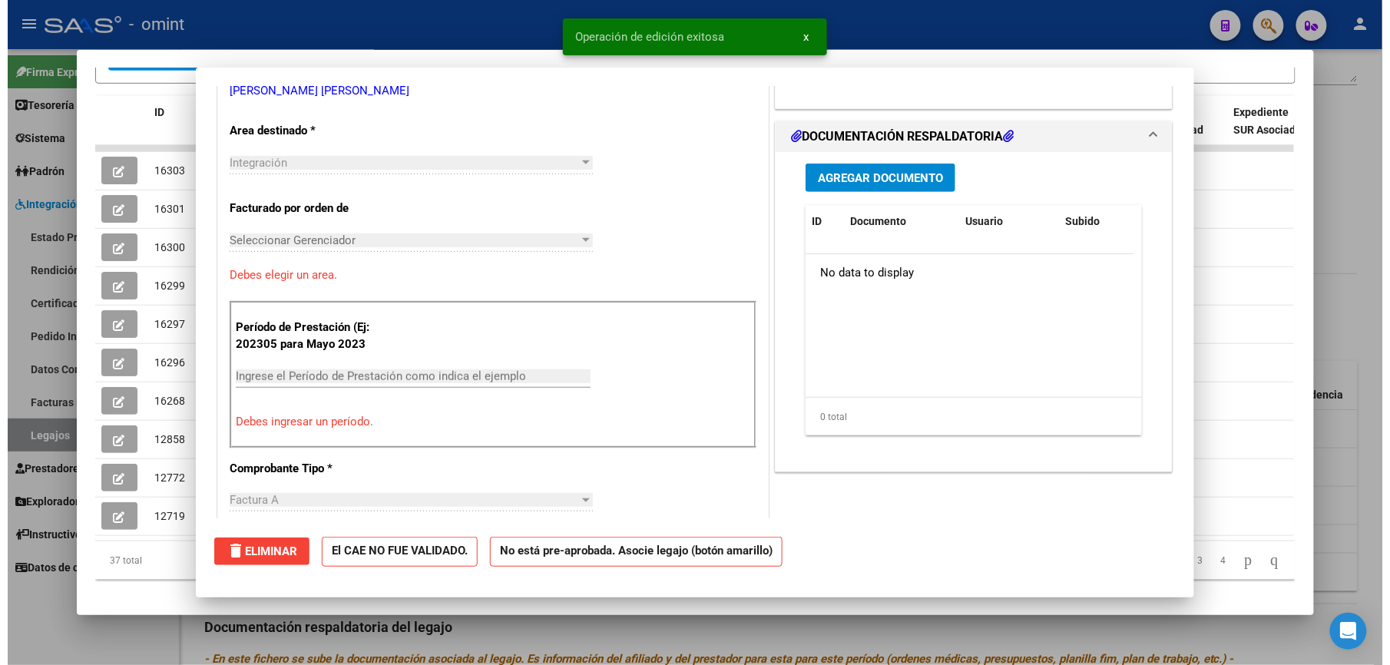
scroll to position [0, 0]
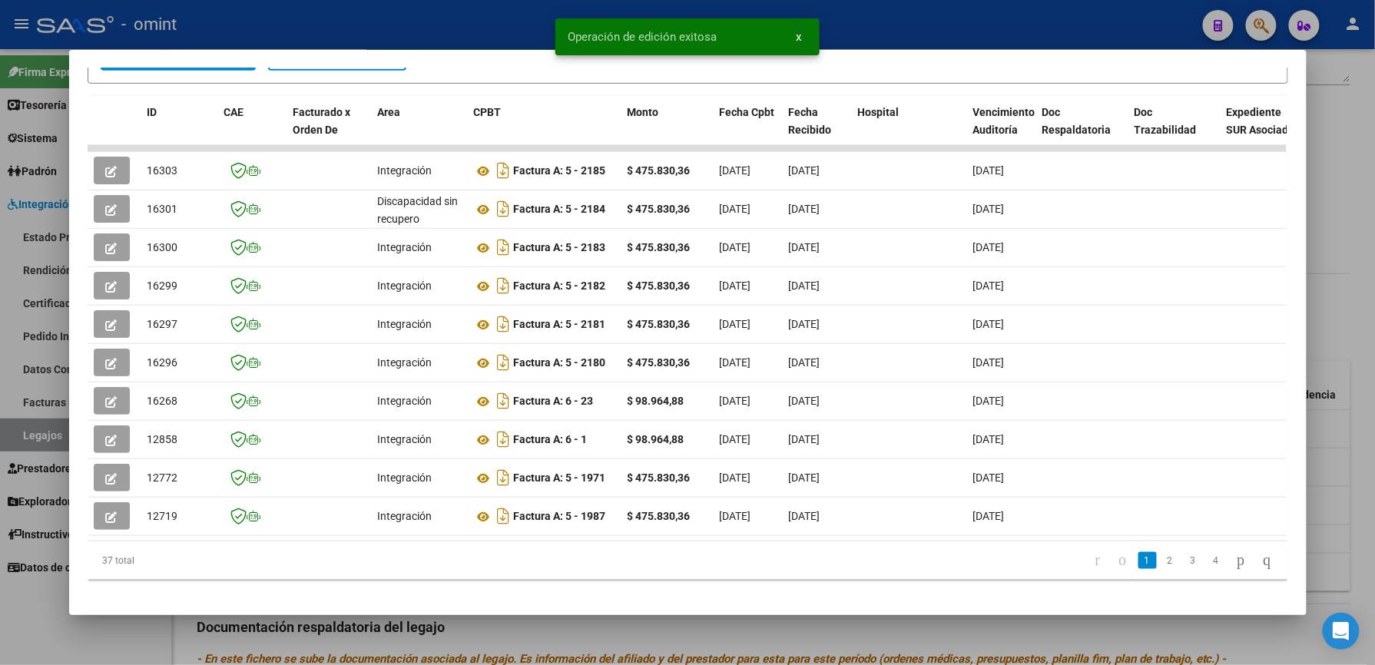
click at [475, 6] on div at bounding box center [687, 332] width 1375 height 665
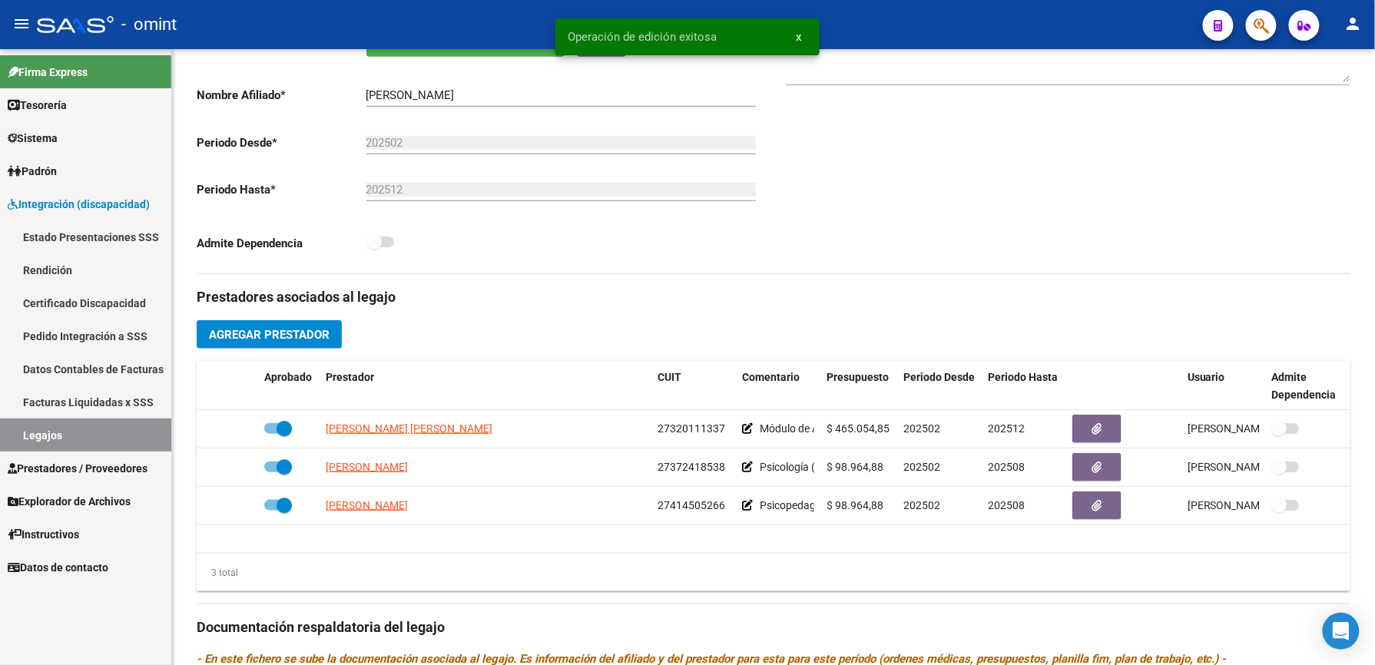
scroll to position [307, 0]
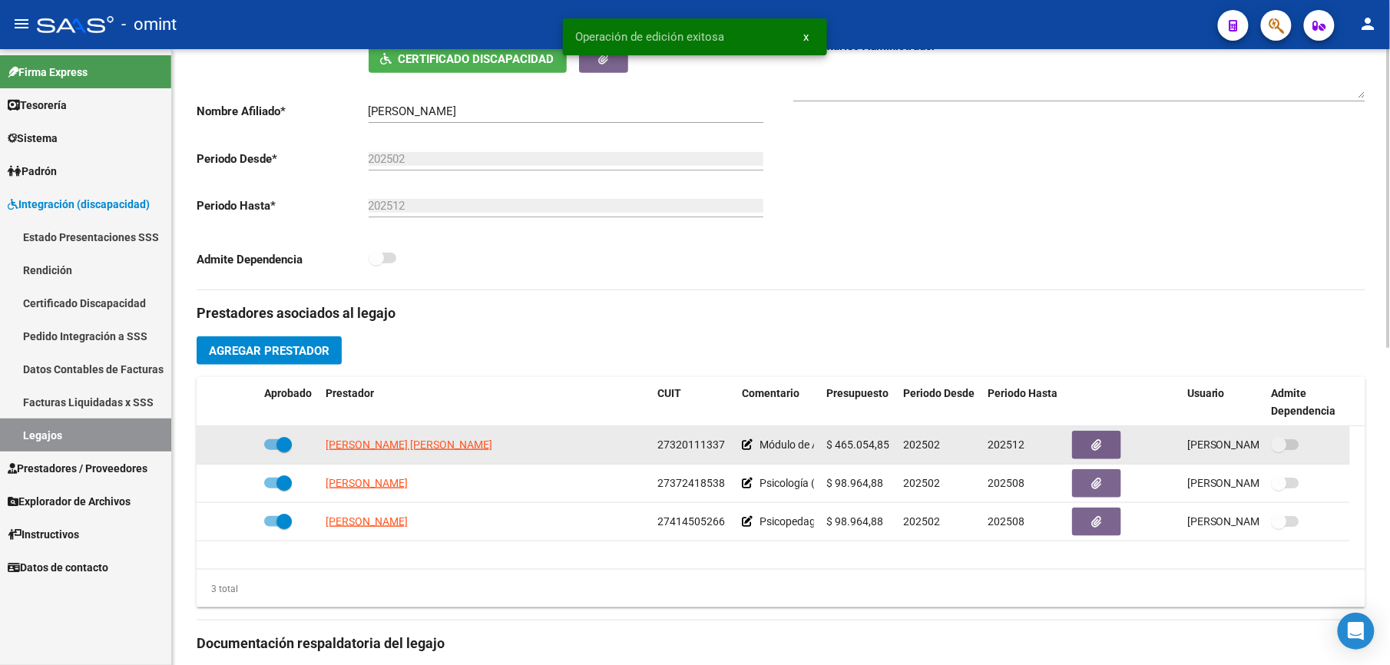
drag, startPoint x: 658, startPoint y: 442, endPoint x: 722, endPoint y: 444, distance: 64.5
click at [722, 444] on span "27320111337" at bounding box center [692, 445] width 68 height 12
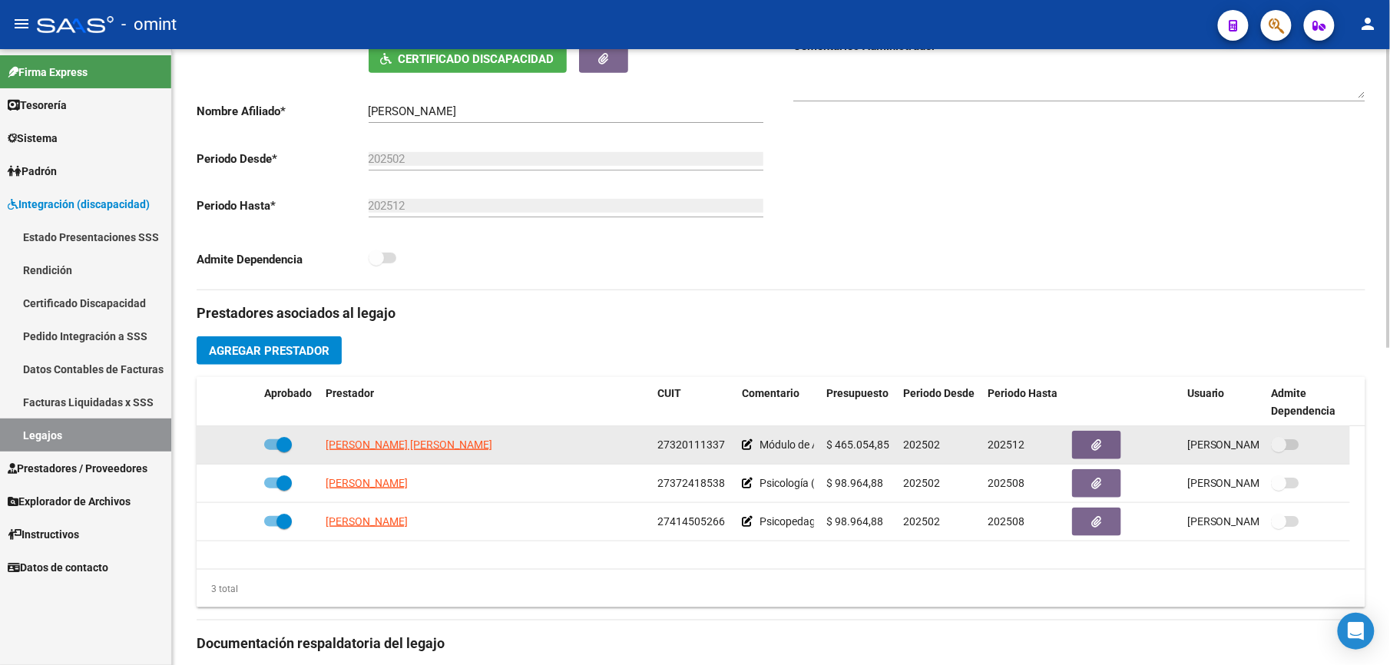
copy span "27320111337"
click at [412, 446] on span "[PERSON_NAME] [PERSON_NAME]" at bounding box center [409, 445] width 167 height 12
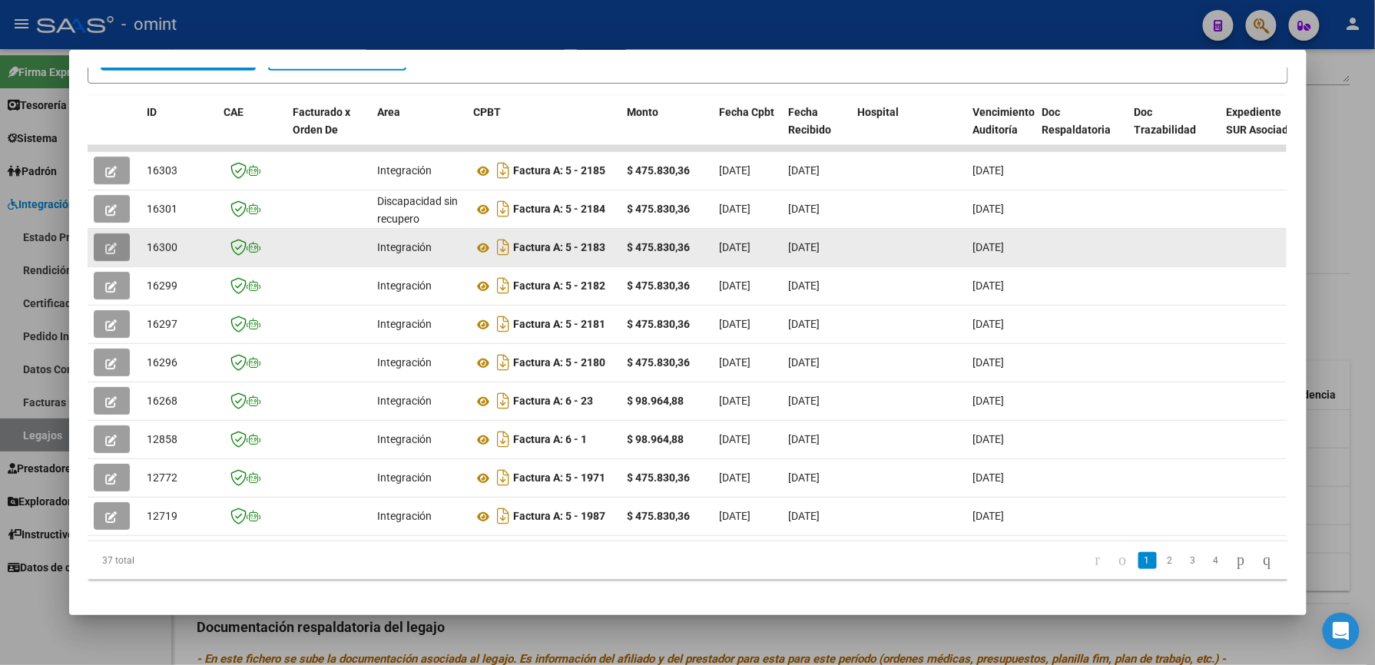
click at [106, 247] on icon "button" at bounding box center [112, 249] width 12 height 12
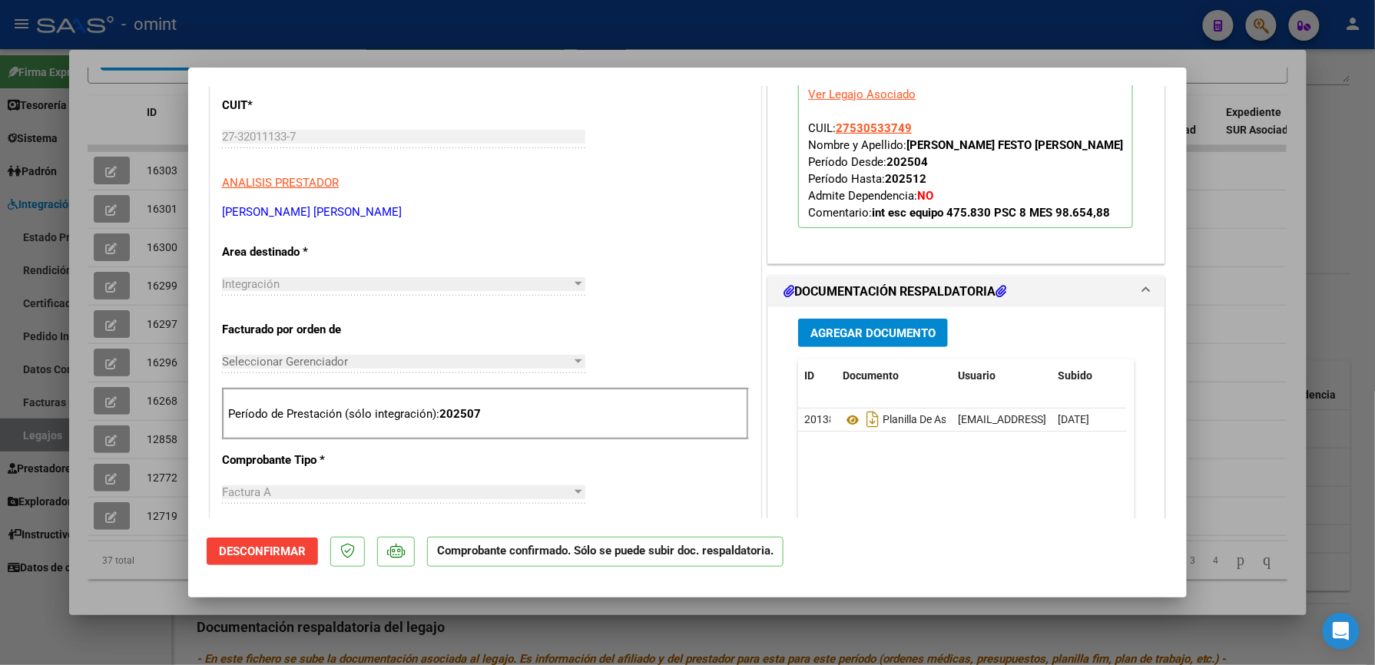
scroll to position [204, 0]
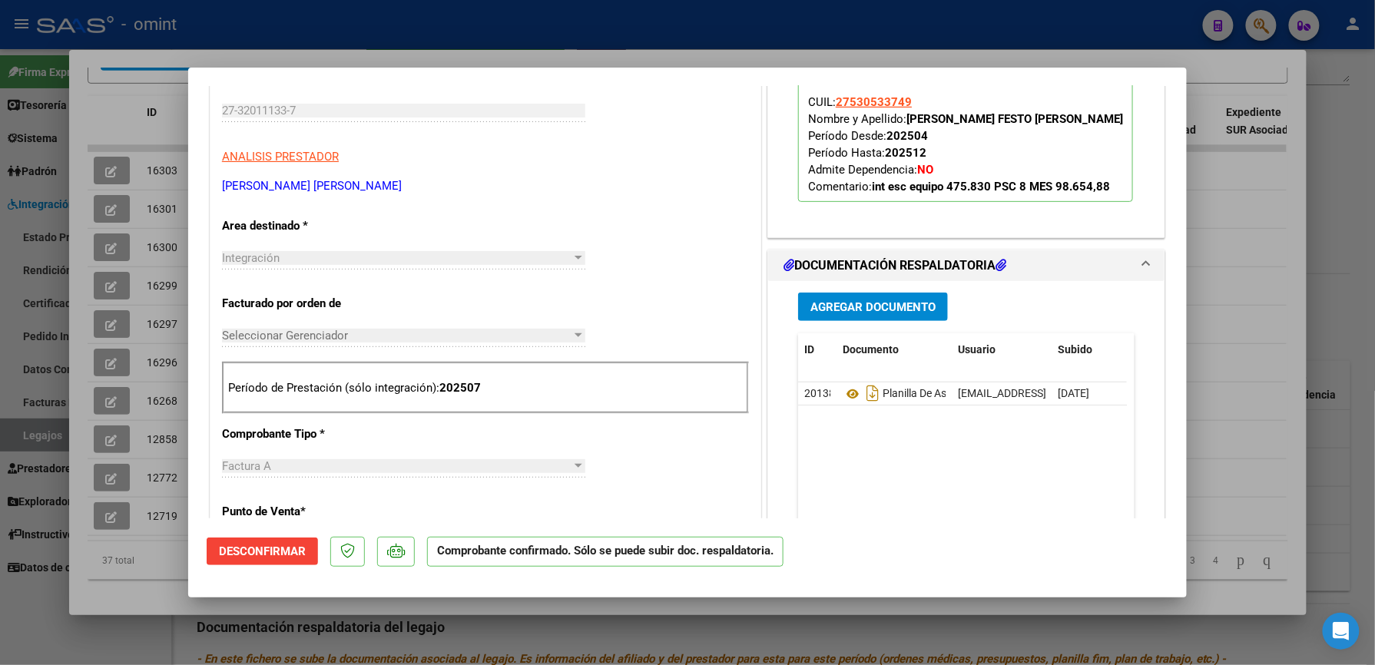
click at [1238, 221] on div at bounding box center [687, 332] width 1375 height 665
type input "$ 0,00"
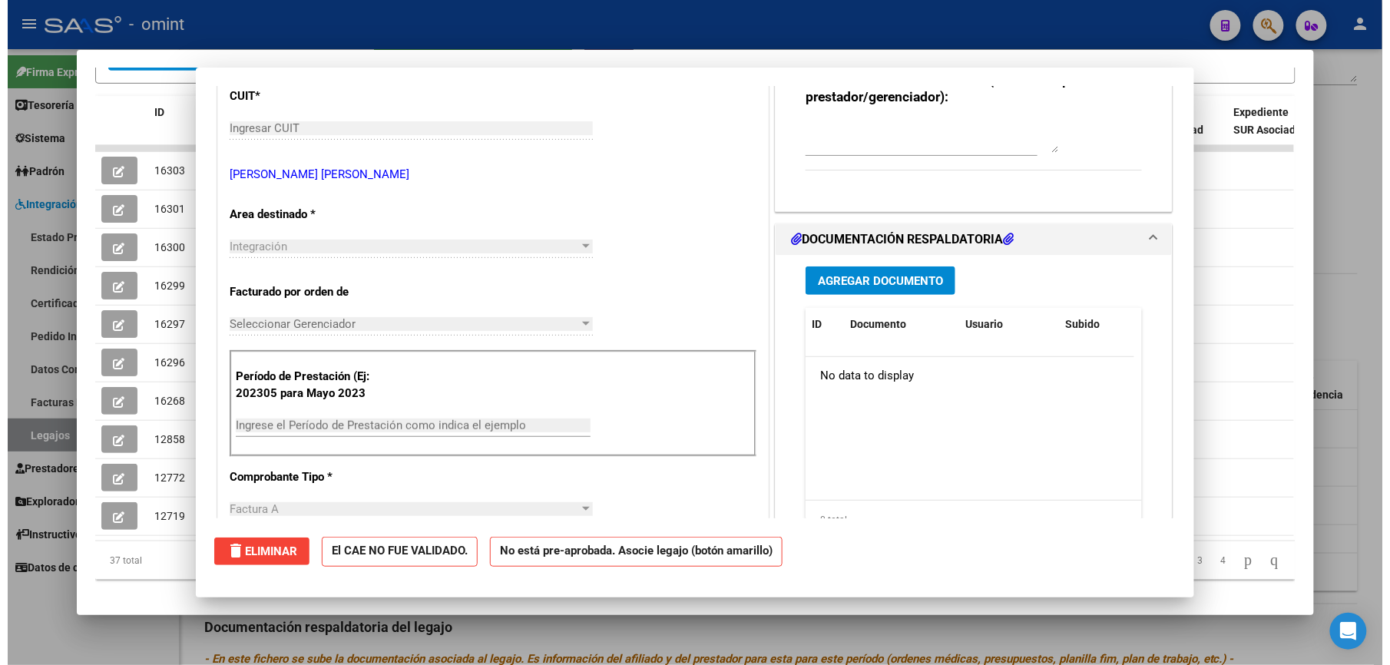
scroll to position [0, 0]
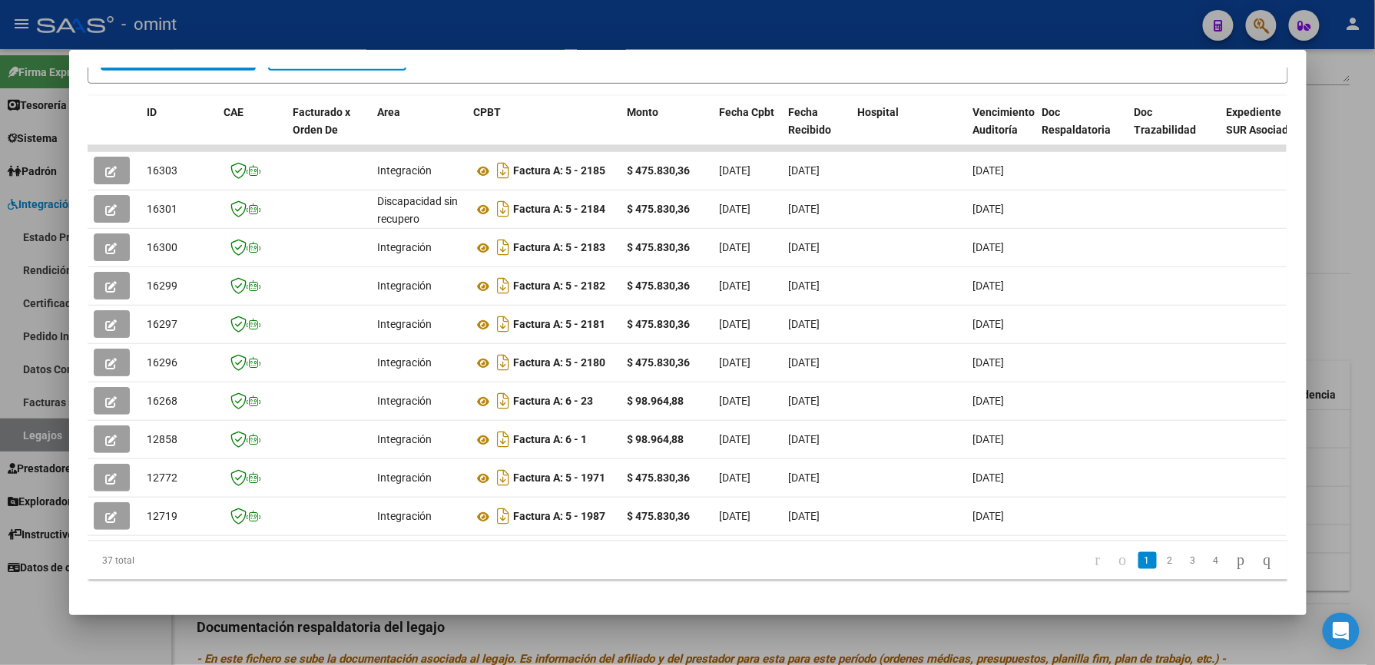
click at [542, 35] on div at bounding box center [687, 332] width 1375 height 665
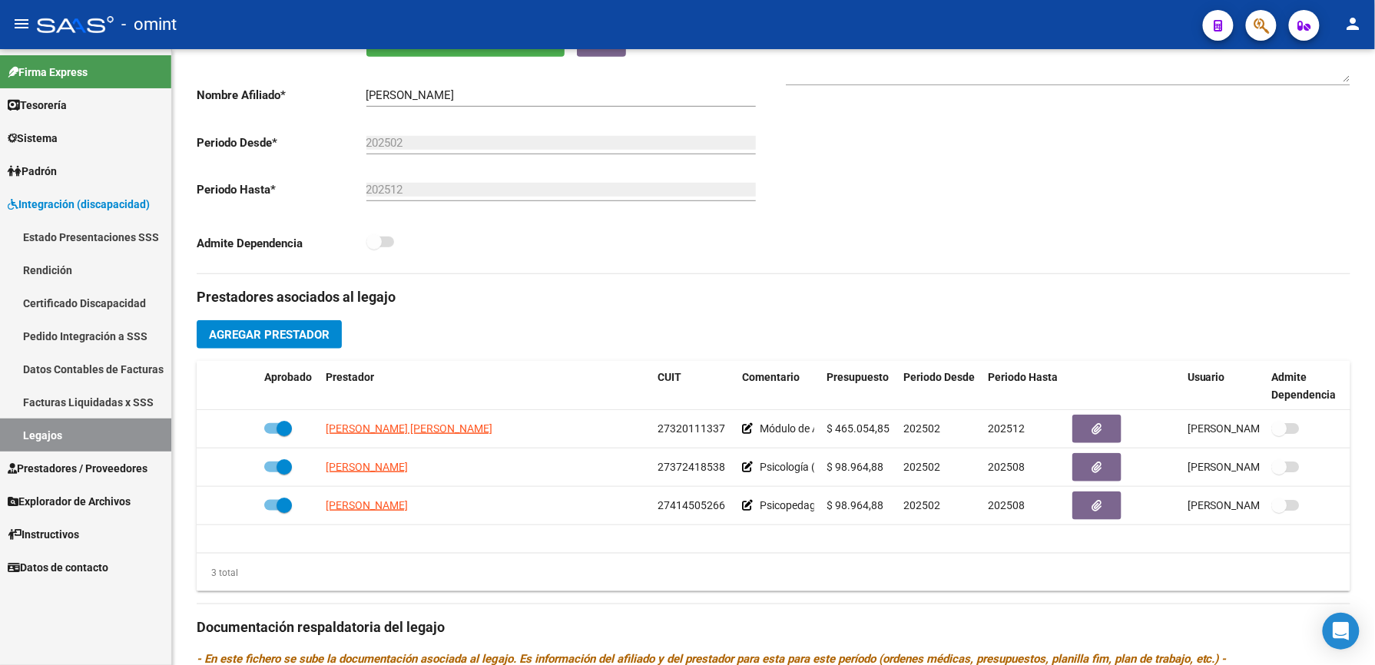
scroll to position [307, 0]
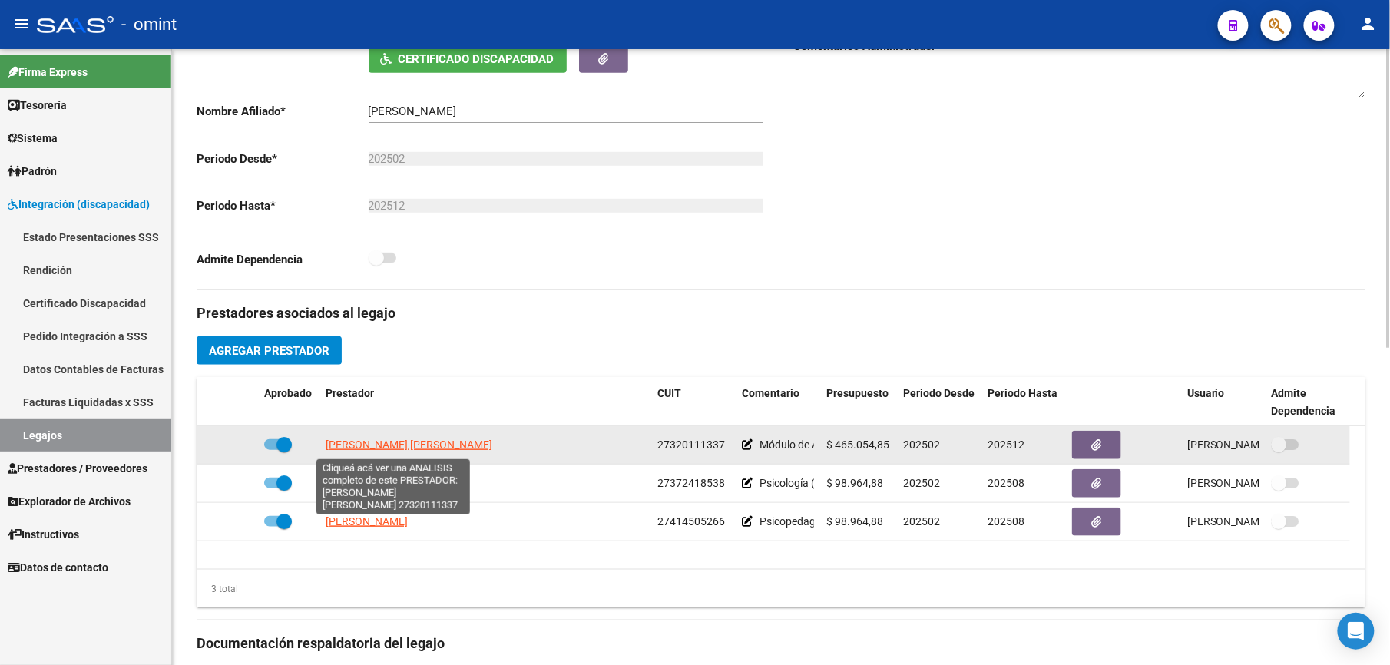
click at [434, 446] on span "[PERSON_NAME] [PERSON_NAME]" at bounding box center [409, 445] width 167 height 12
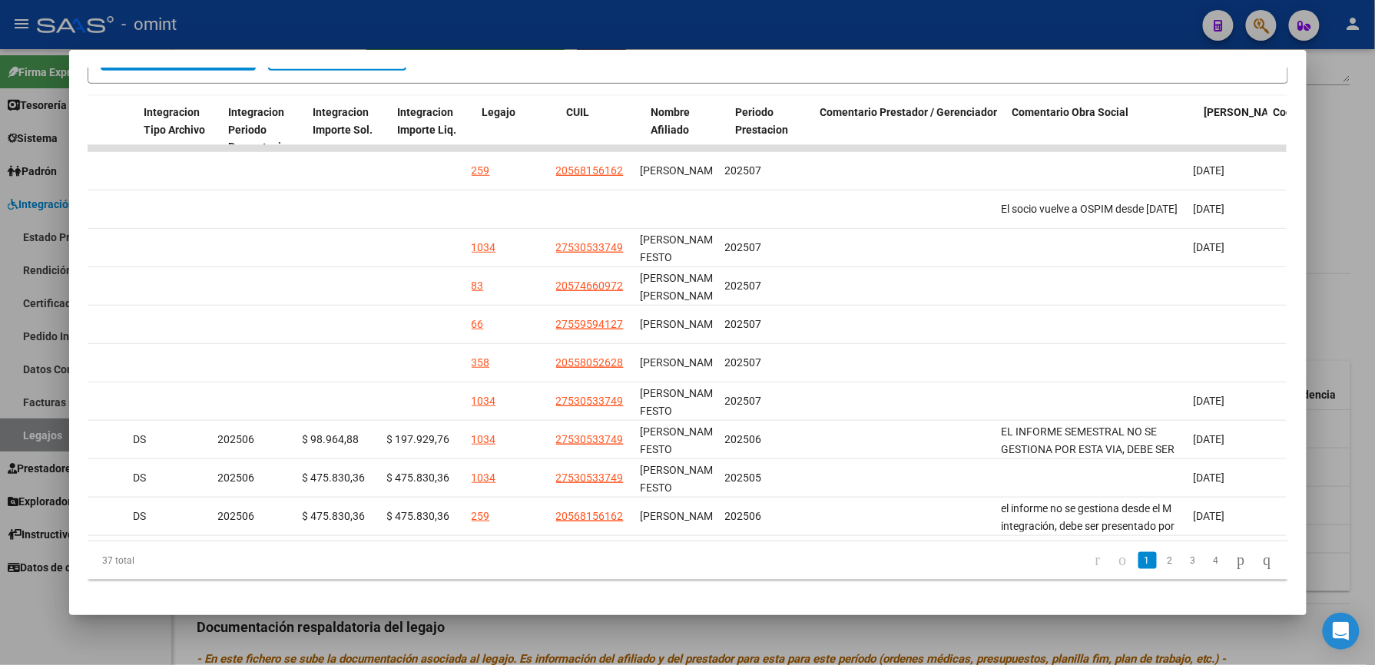
scroll to position [0, 0]
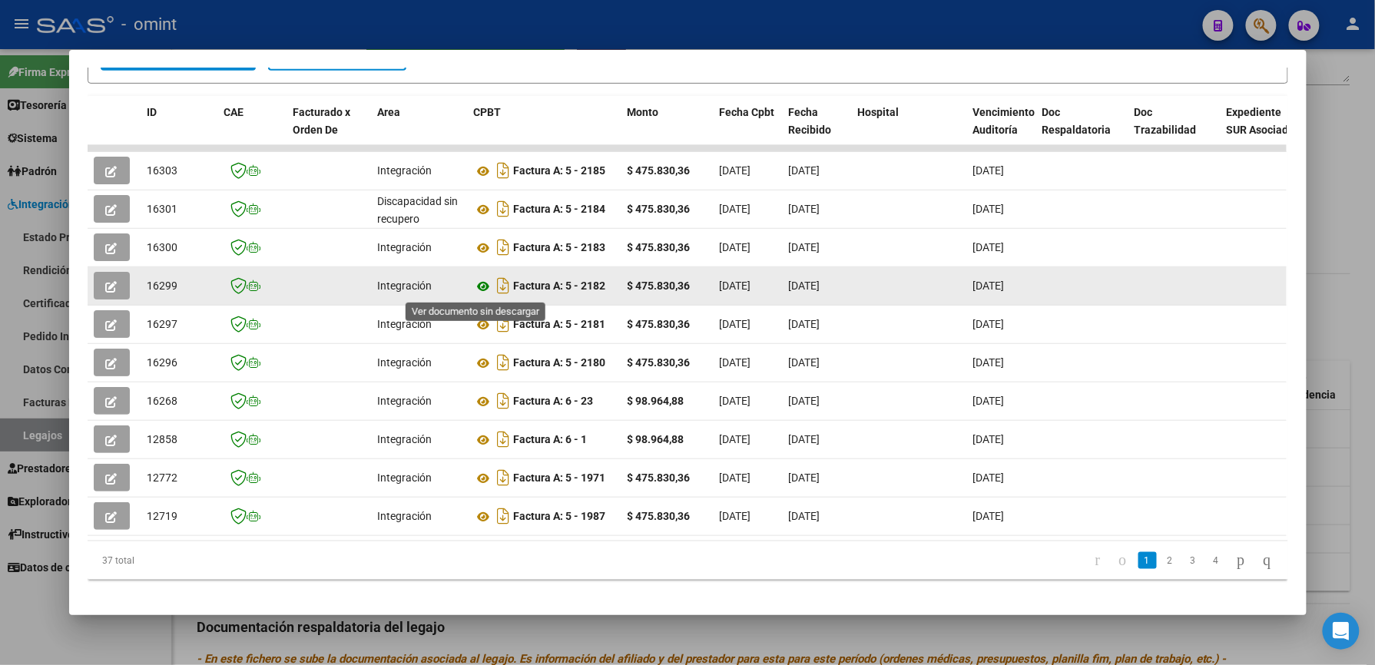
click at [474, 289] on icon at bounding box center [484, 286] width 20 height 18
click at [111, 283] on button "button" at bounding box center [112, 286] width 36 height 28
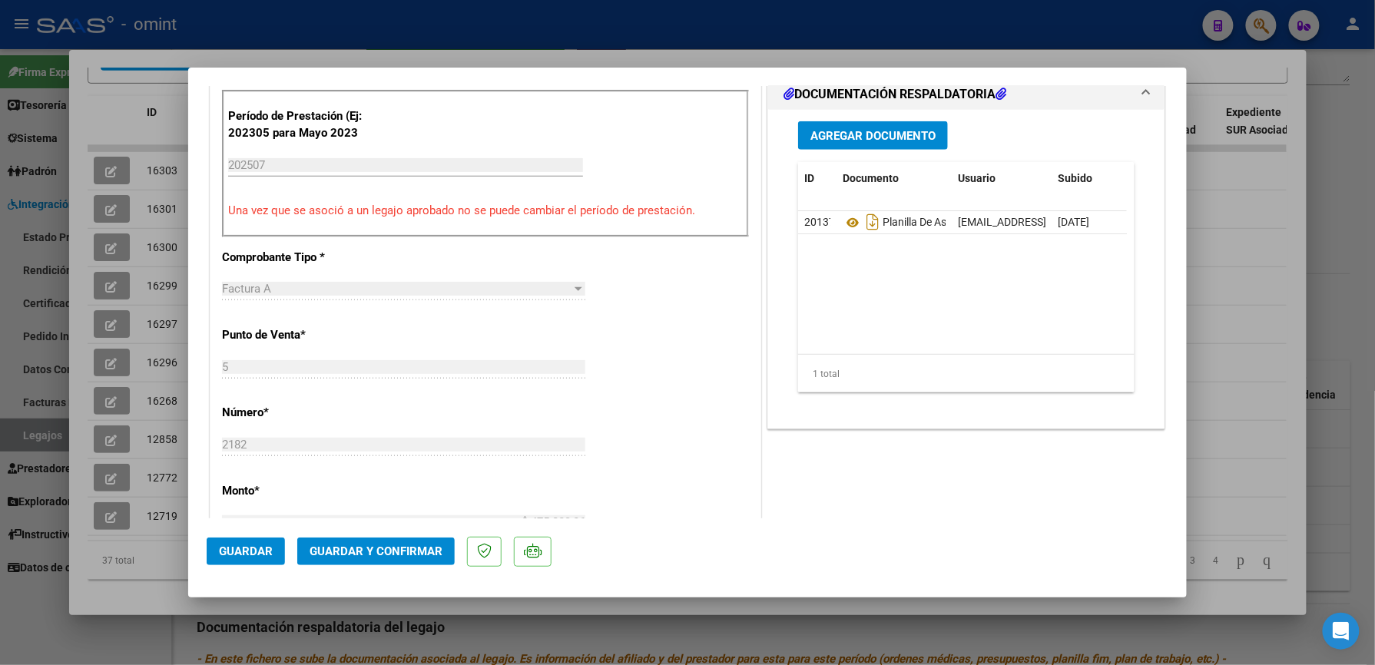
scroll to position [512, 0]
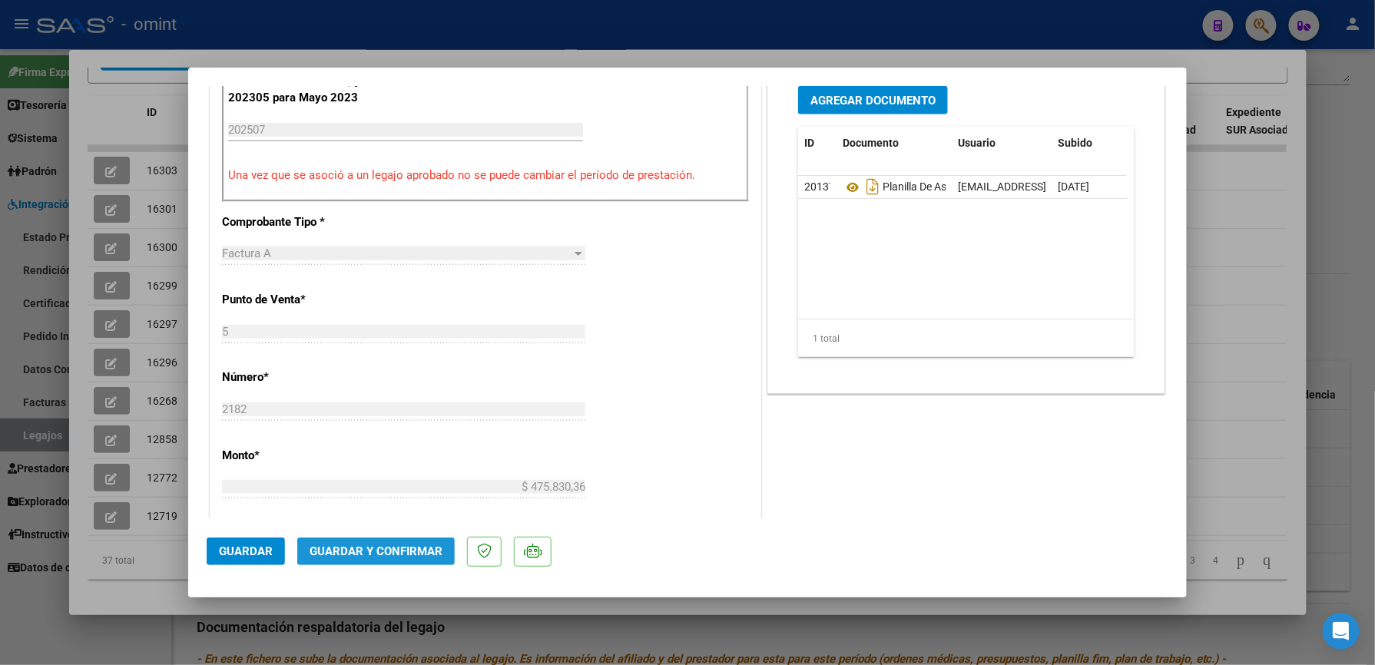
click at [385, 547] on span "Guardar y Confirmar" at bounding box center [376, 552] width 133 height 14
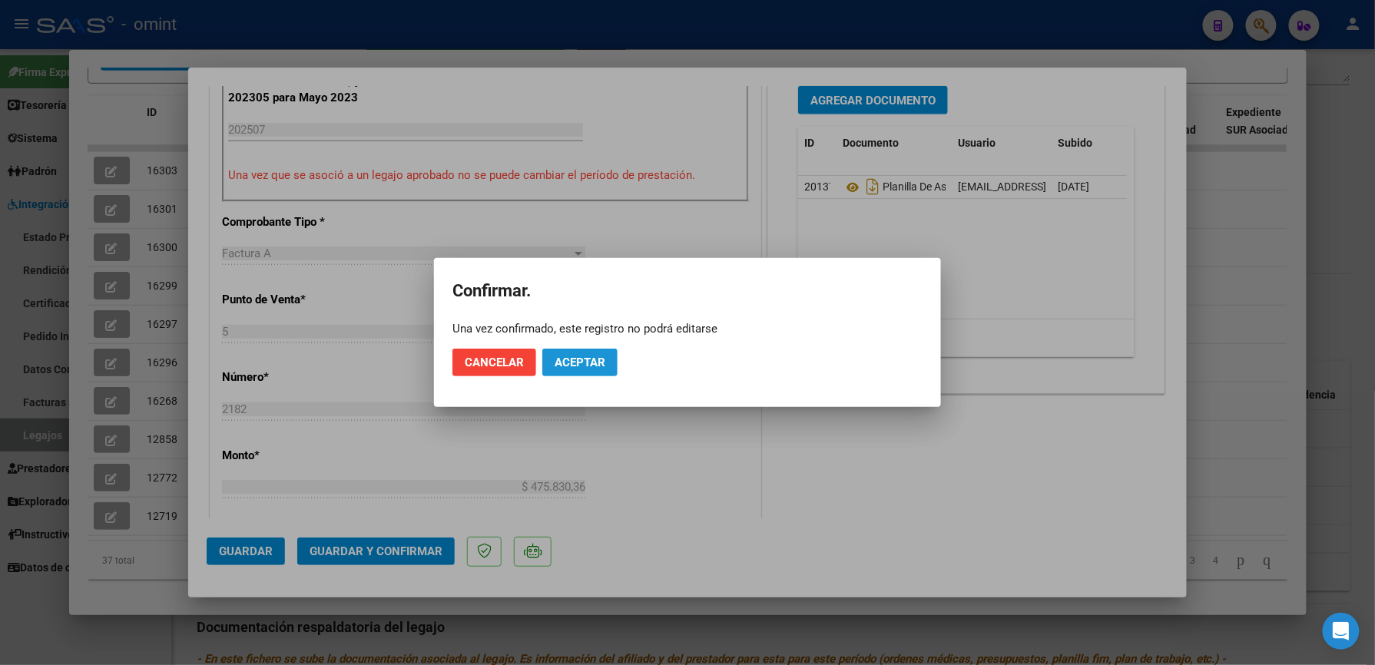
click at [605, 360] on span "Aceptar" at bounding box center [580, 363] width 51 height 14
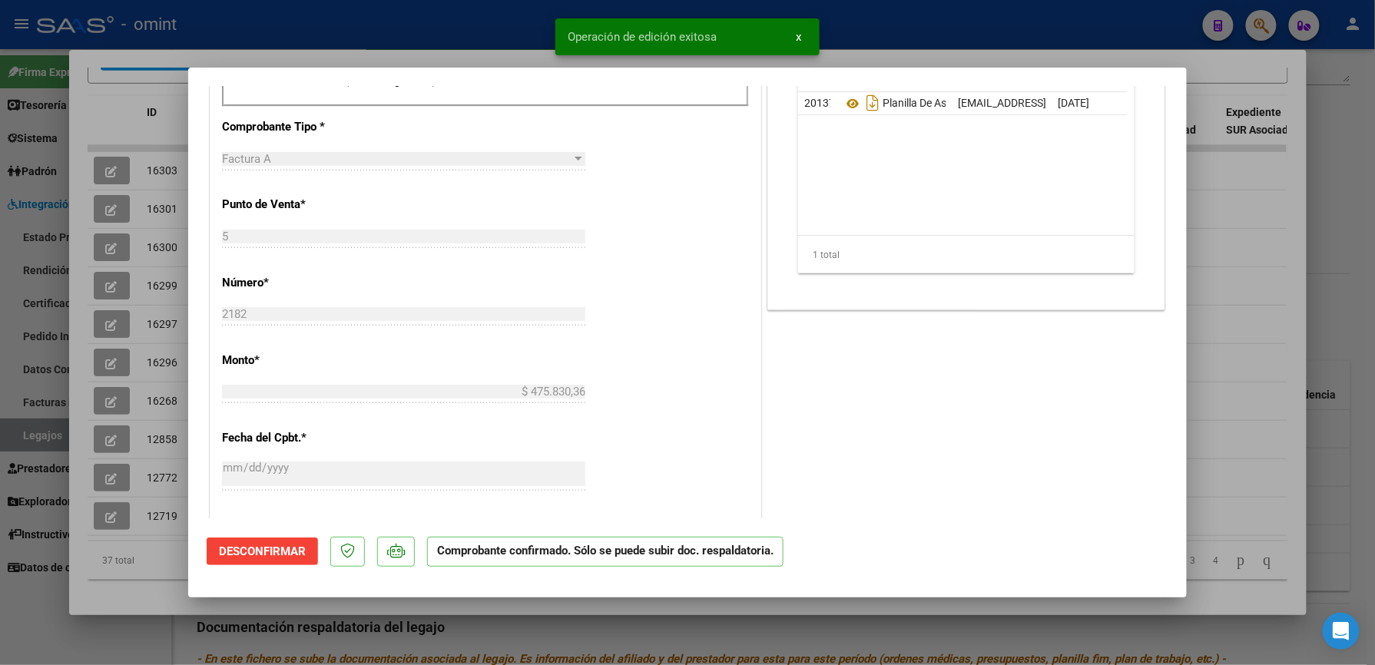
click at [1073, 22] on div at bounding box center [687, 332] width 1375 height 665
type input "$ 0,00"
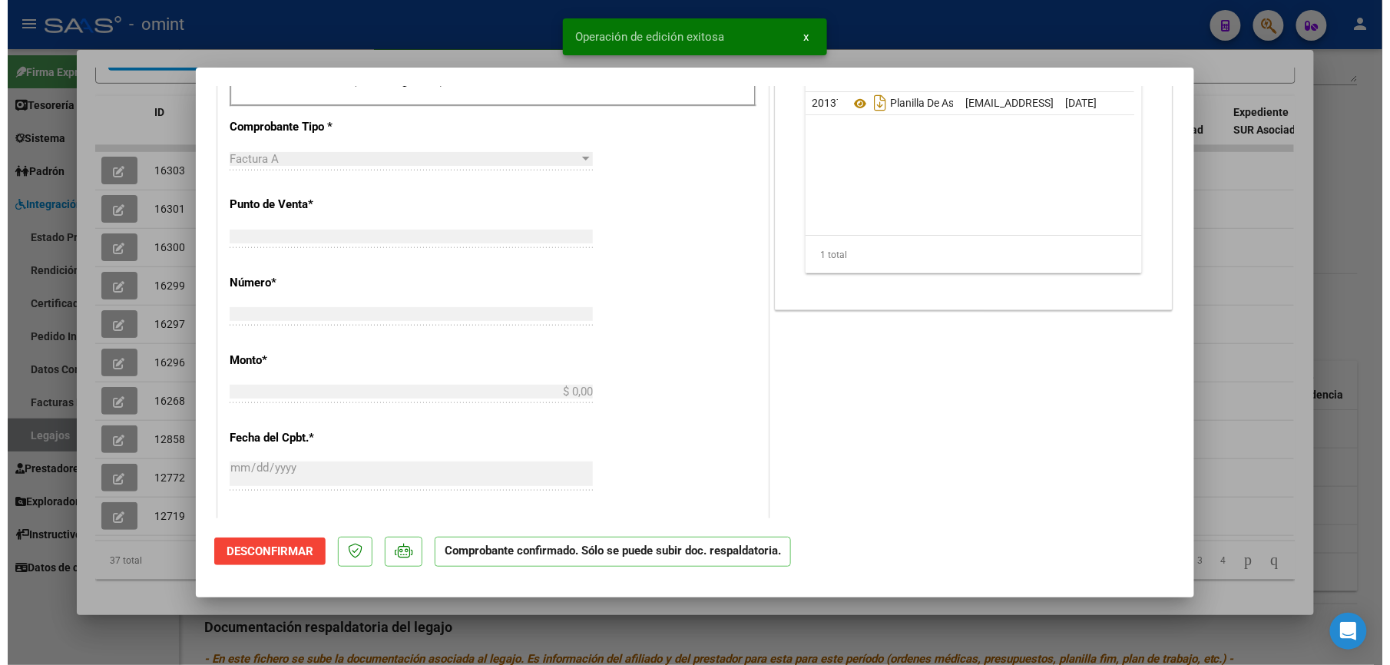
scroll to position [0, 0]
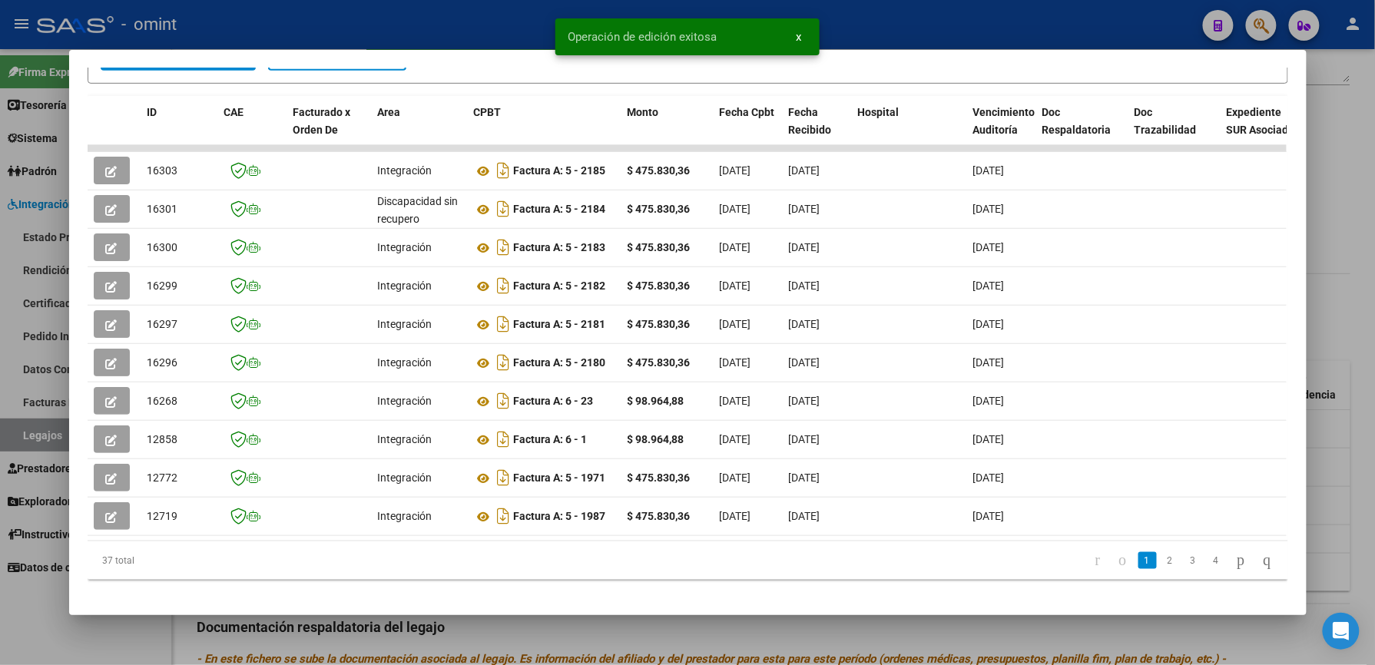
click at [309, 9] on div at bounding box center [687, 332] width 1375 height 665
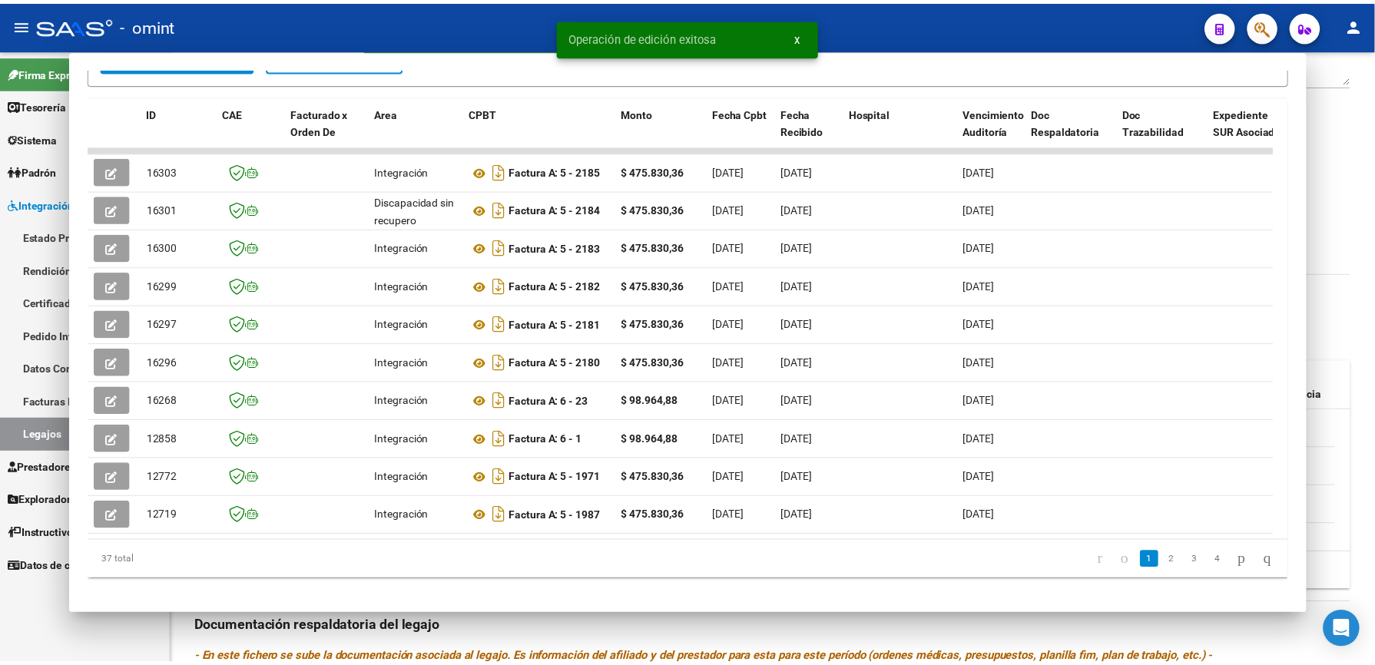
scroll to position [307, 0]
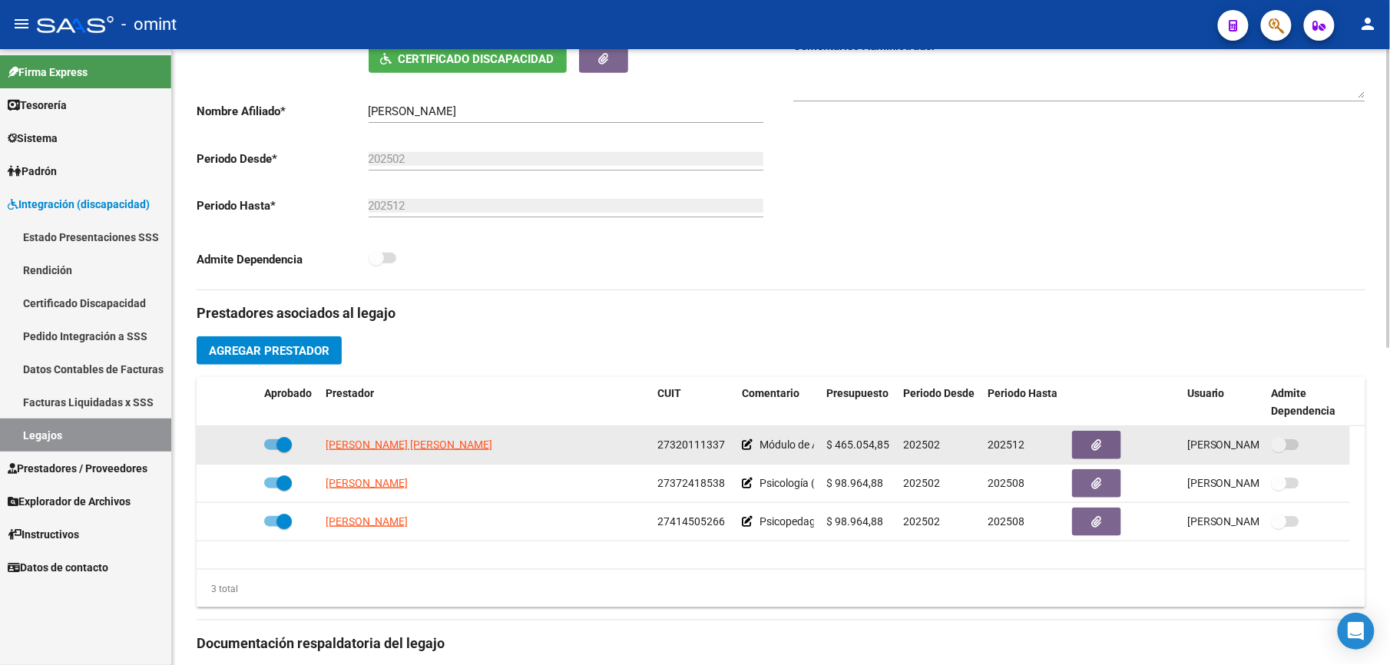
drag, startPoint x: 658, startPoint y: 444, endPoint x: 722, endPoint y: 444, distance: 64.5
click at [722, 444] on span "27320111337" at bounding box center [692, 445] width 68 height 12
copy span "27320111337"
click at [437, 446] on span "[PERSON_NAME] [PERSON_NAME]" at bounding box center [409, 445] width 167 height 12
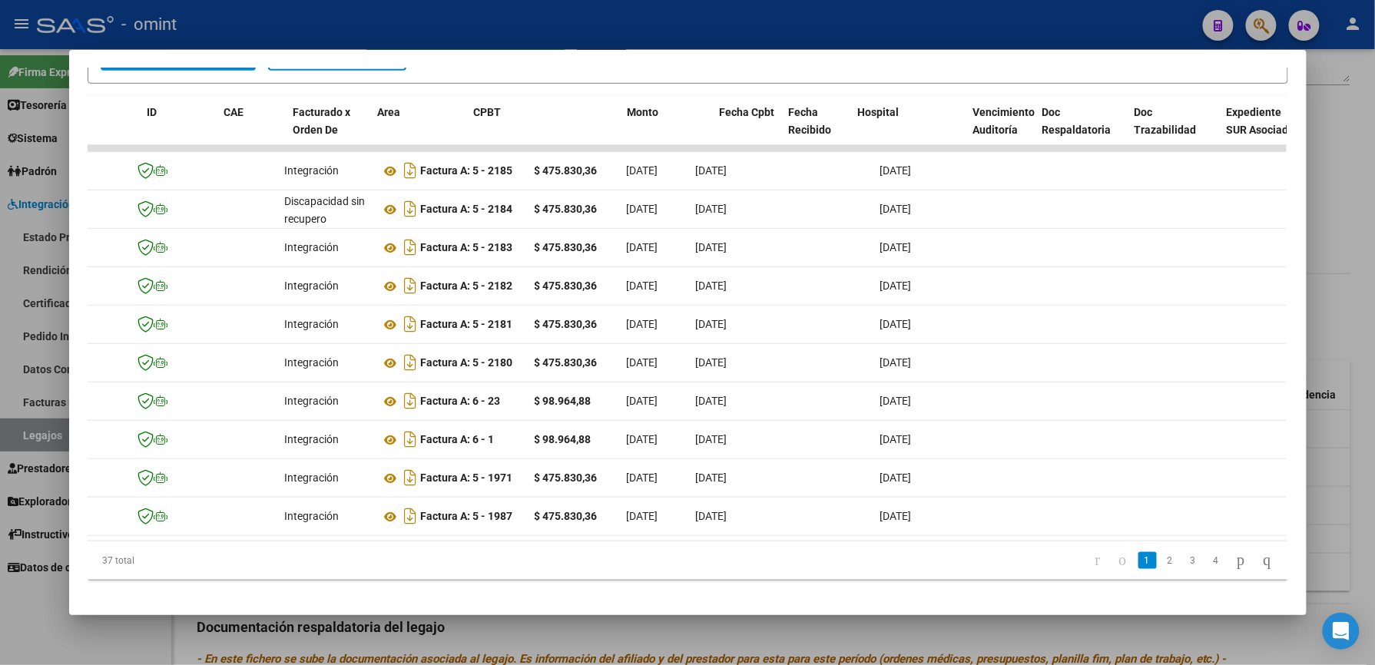
scroll to position [0, 0]
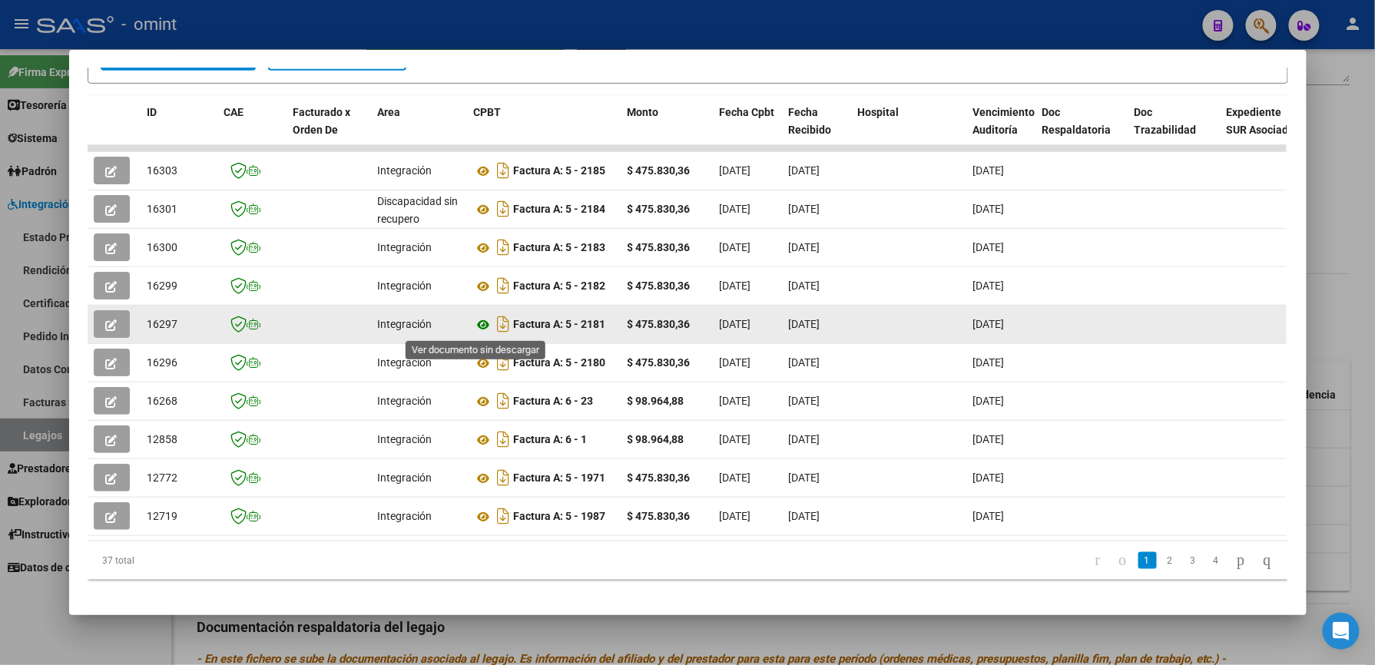
click at [480, 326] on icon at bounding box center [484, 325] width 20 height 18
click at [108, 324] on icon "button" at bounding box center [112, 326] width 12 height 12
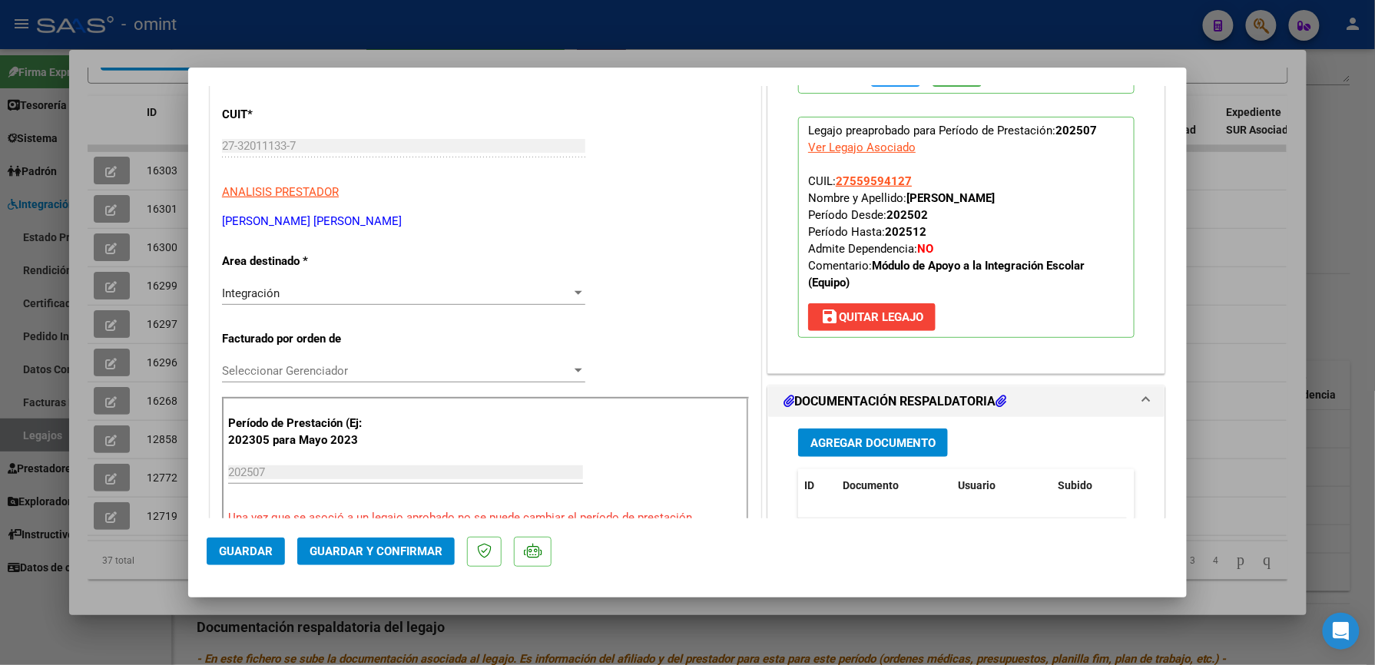
scroll to position [204, 0]
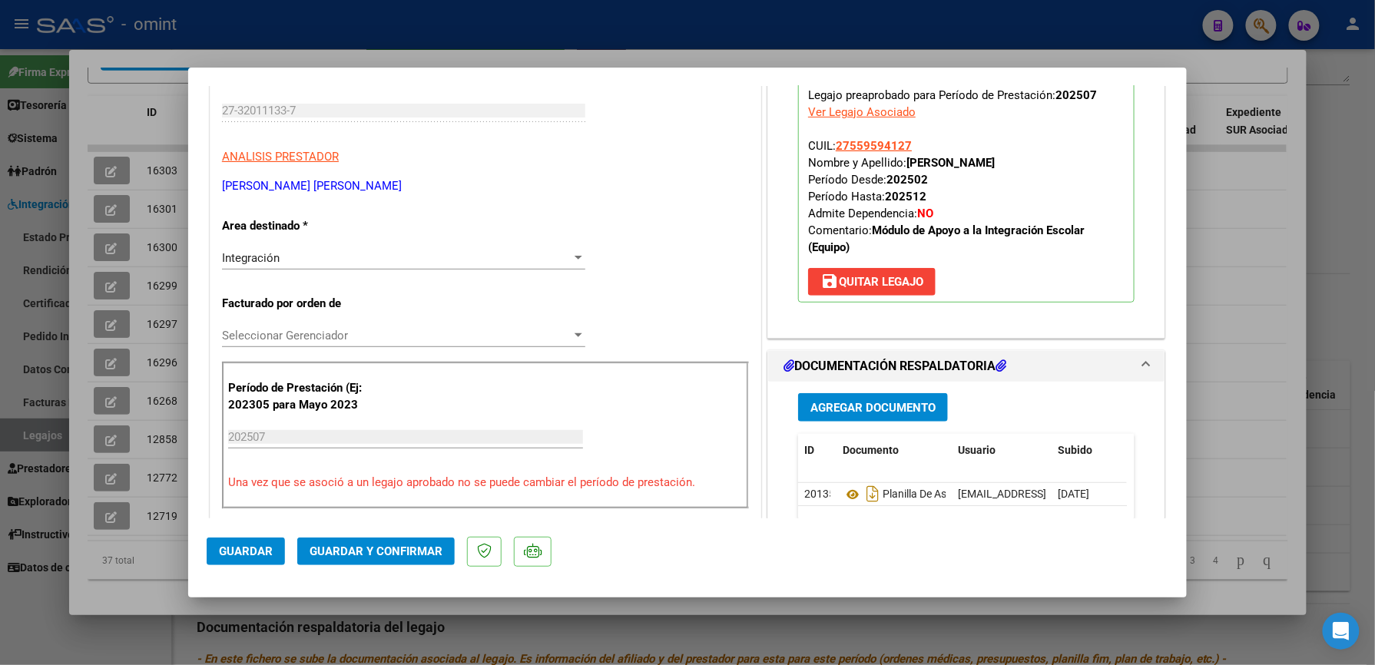
click at [427, 548] on span "Guardar y Confirmar" at bounding box center [376, 552] width 133 height 14
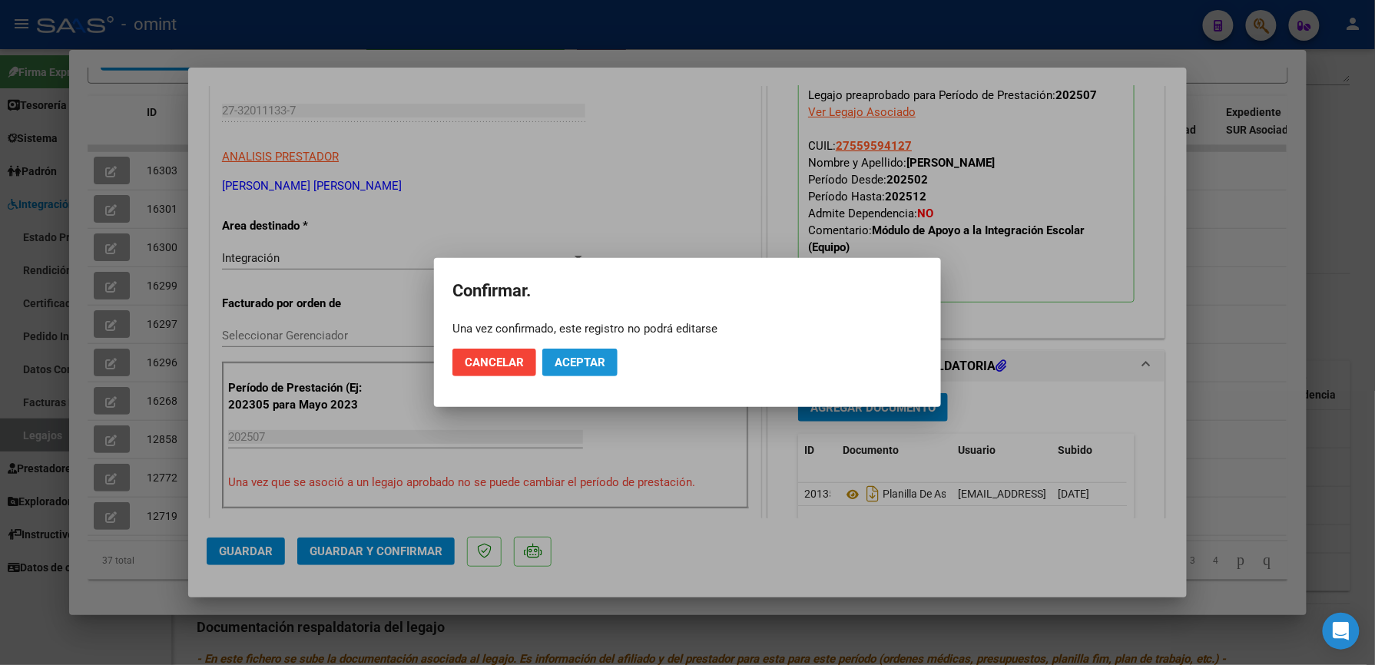
click at [606, 360] on button "Aceptar" at bounding box center [579, 363] width 75 height 28
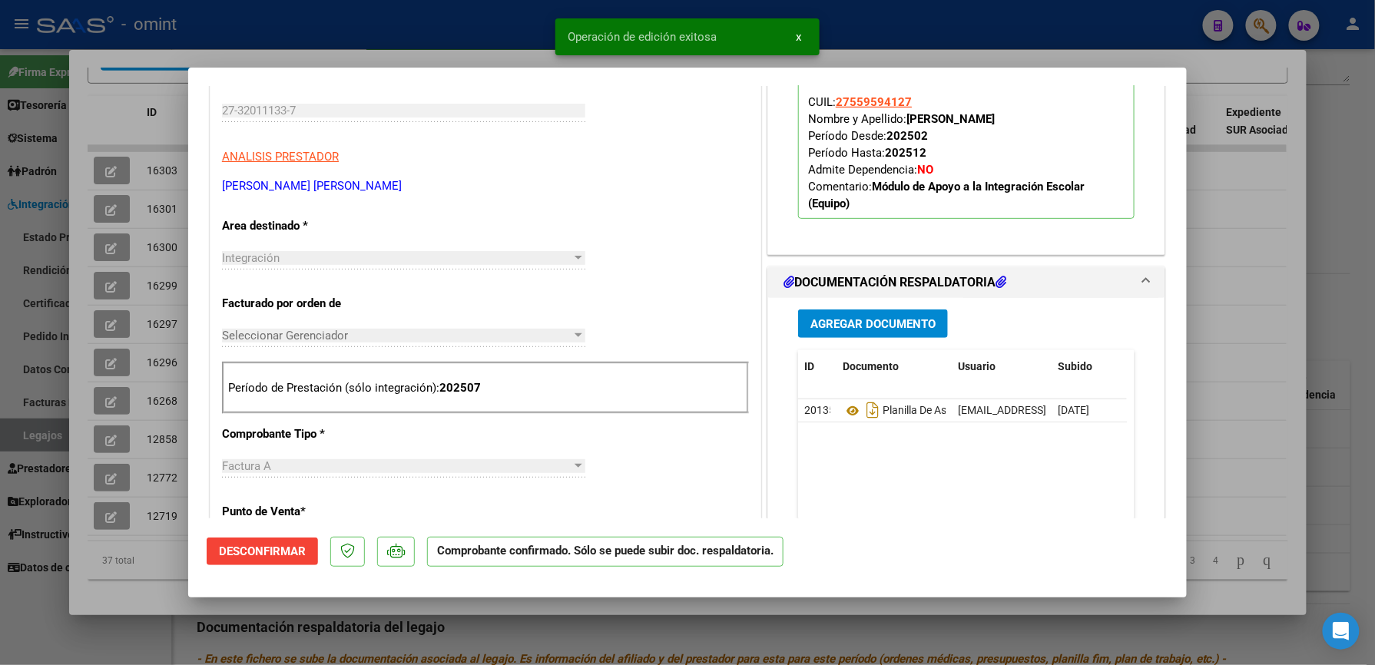
click at [952, 5] on div at bounding box center [687, 332] width 1375 height 665
type input "$ 0,00"
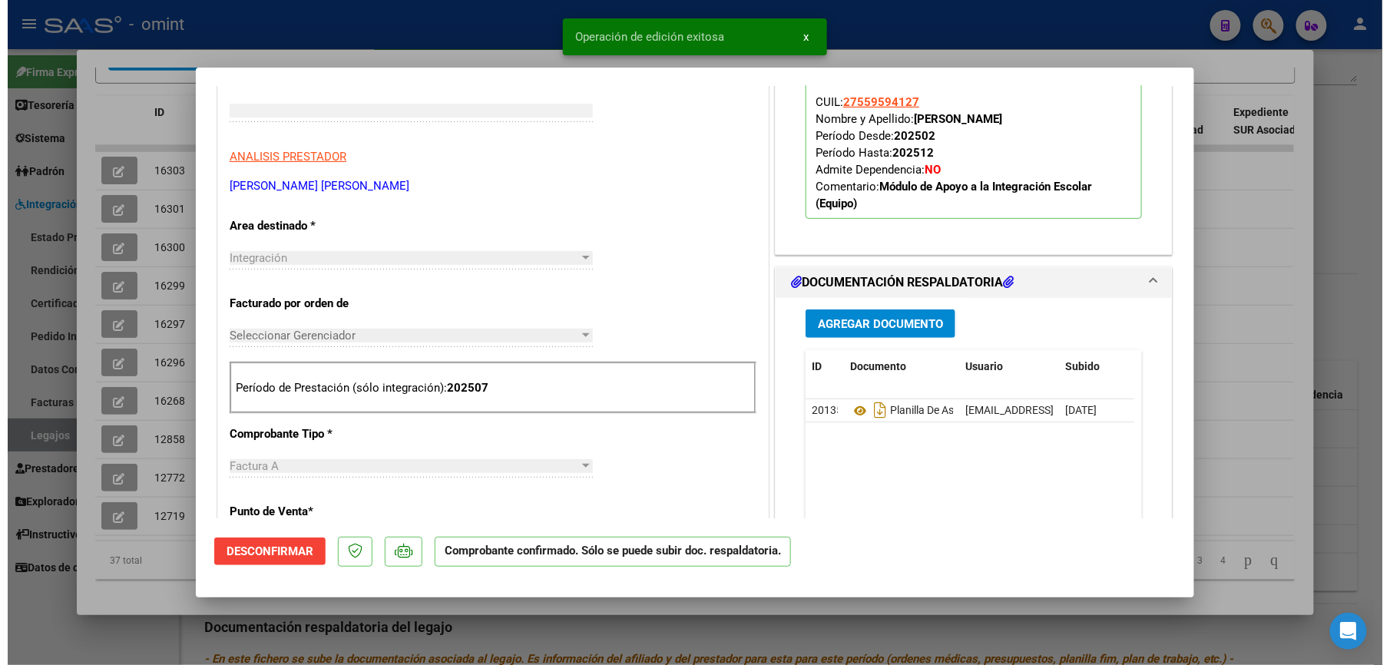
scroll to position [0, 0]
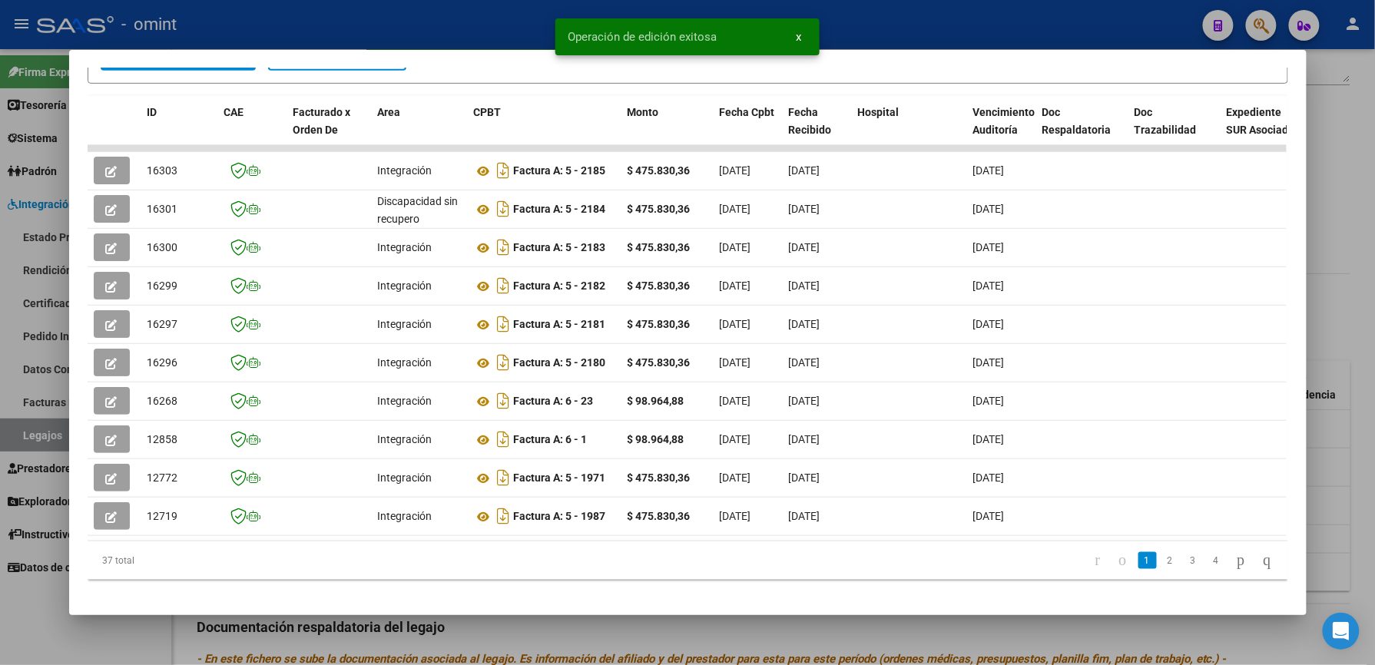
click at [952, 5] on div at bounding box center [687, 332] width 1375 height 665
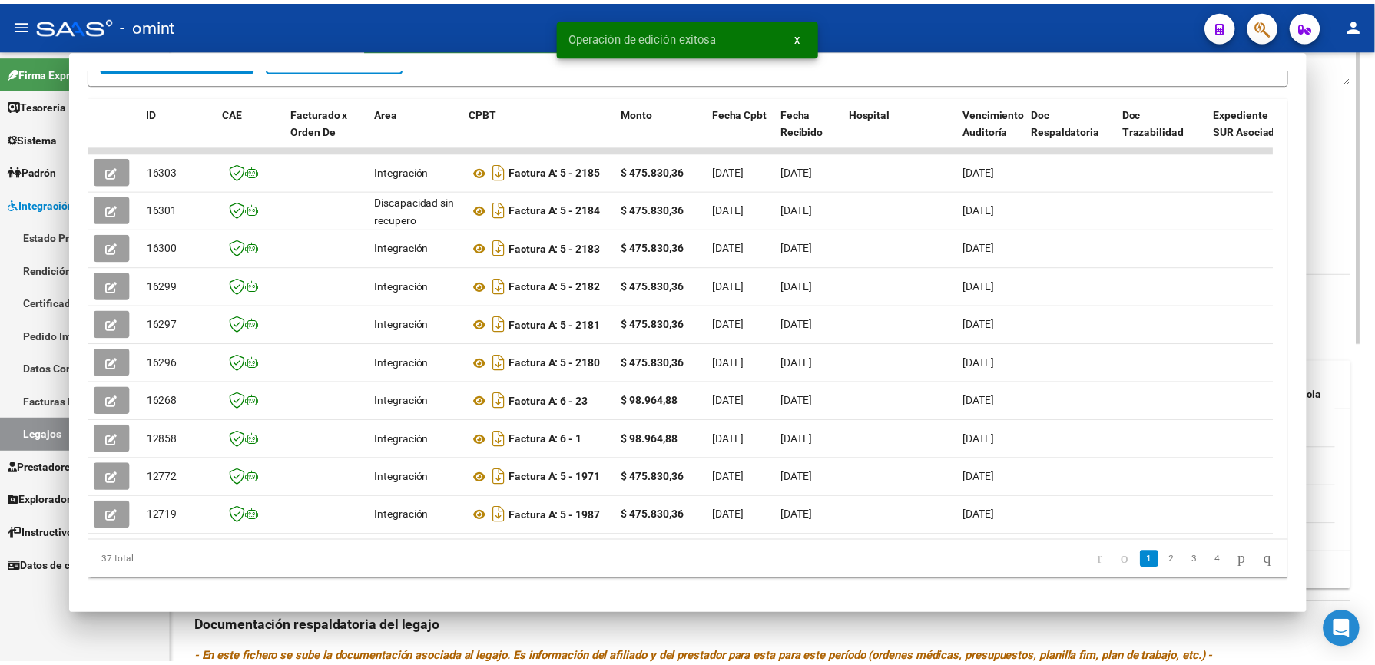
scroll to position [307, 0]
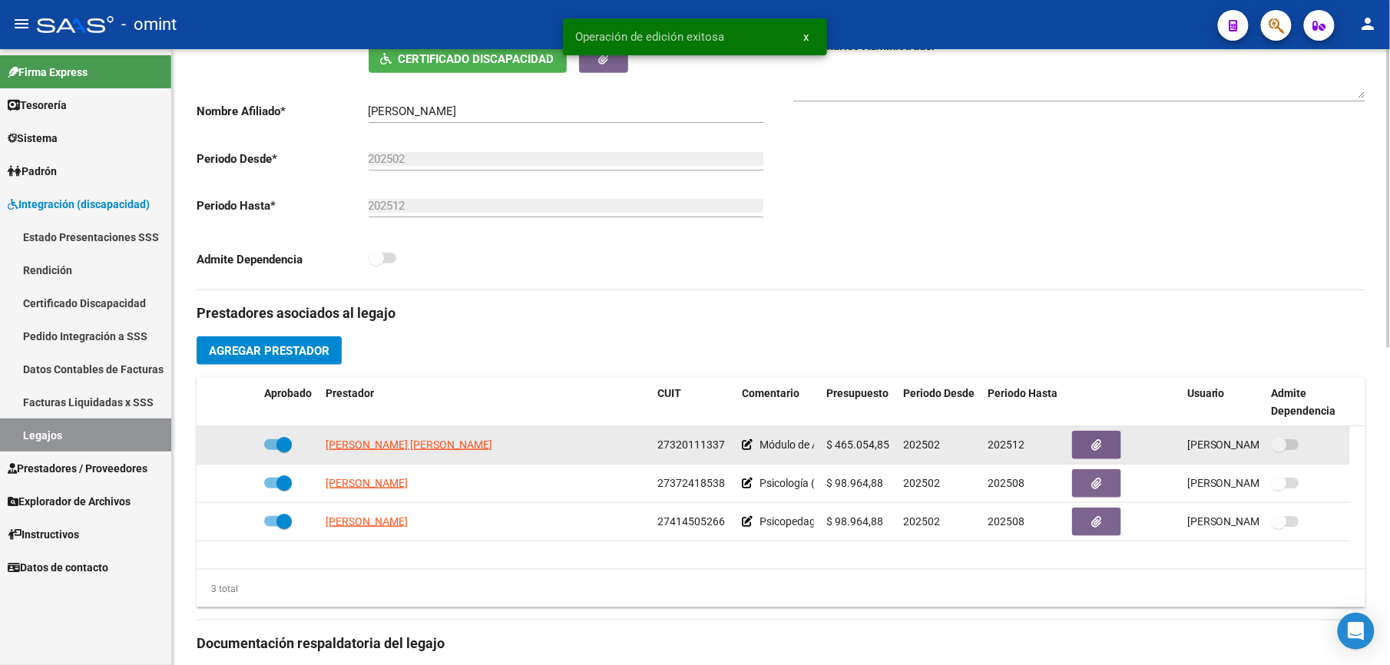
drag, startPoint x: 658, startPoint y: 444, endPoint x: 726, endPoint y: 444, distance: 67.6
click at [726, 444] on div "27320111337" at bounding box center [694, 445] width 72 height 18
drag, startPoint x: 726, startPoint y: 444, endPoint x: 708, endPoint y: 444, distance: 17.7
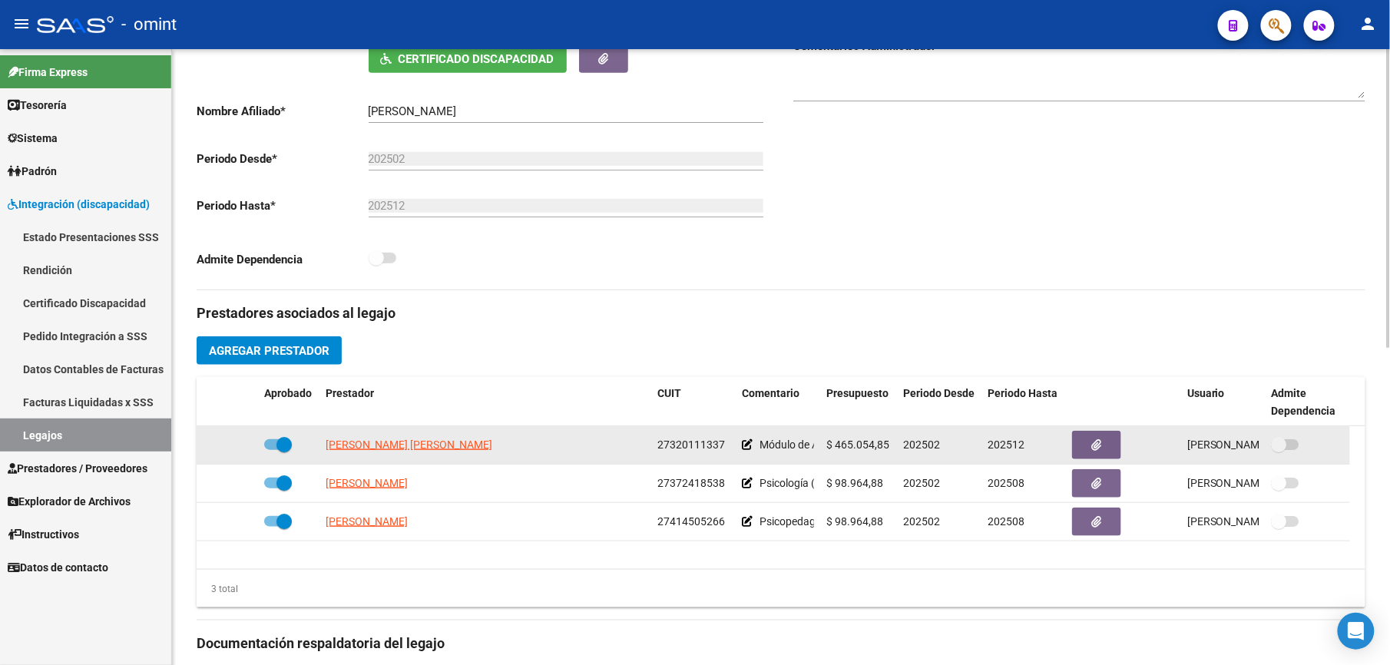
copy span "27320111337"
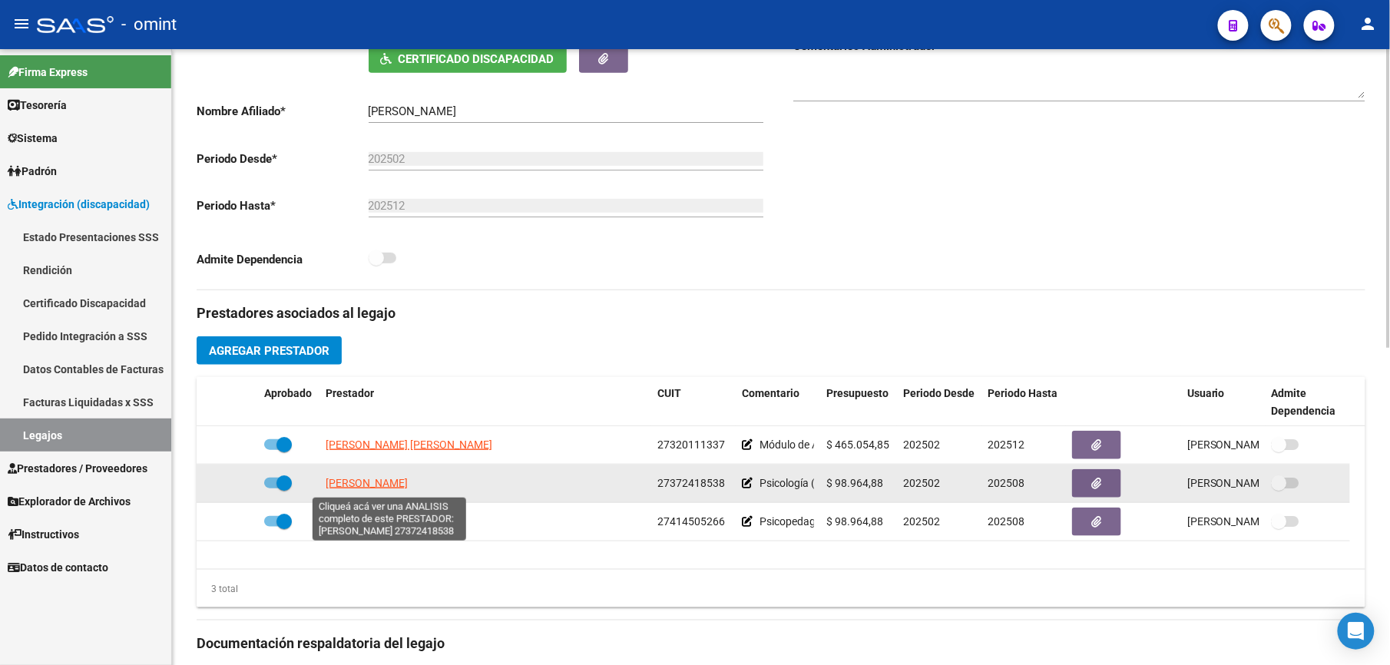
click at [408, 487] on span "[PERSON_NAME]" at bounding box center [367, 483] width 82 height 12
type textarea "27372418538"
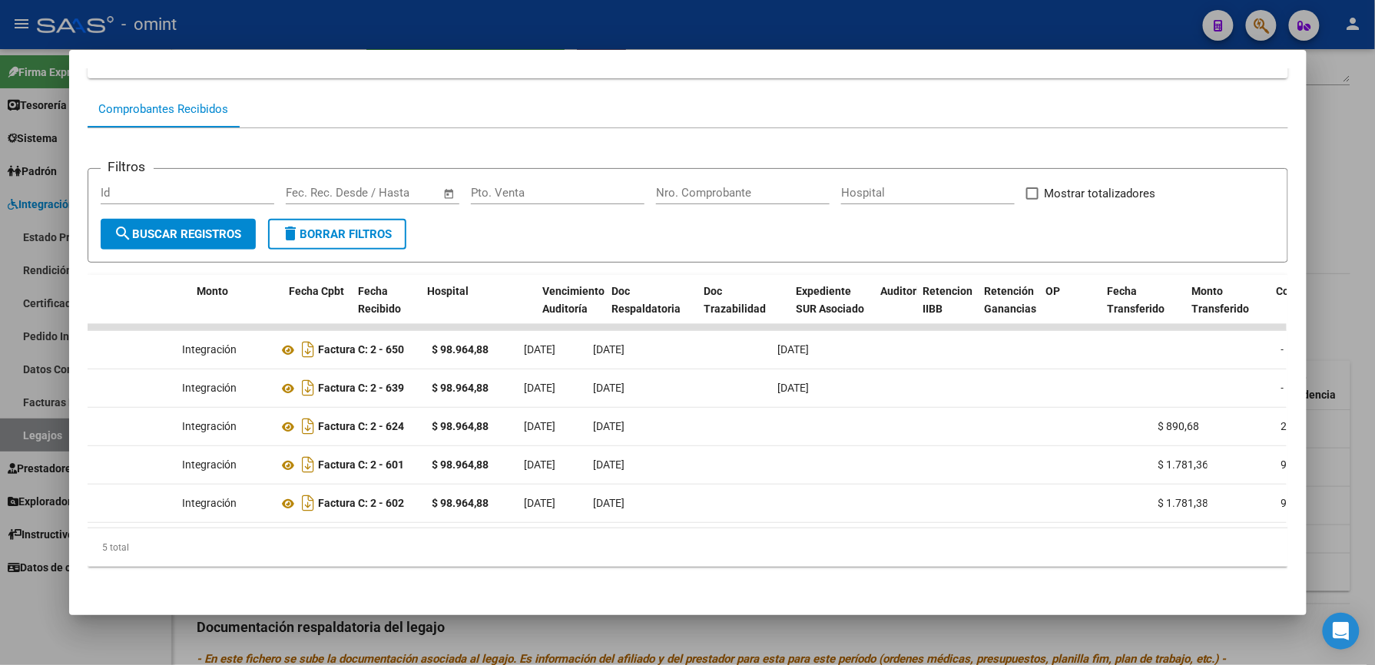
scroll to position [0, 0]
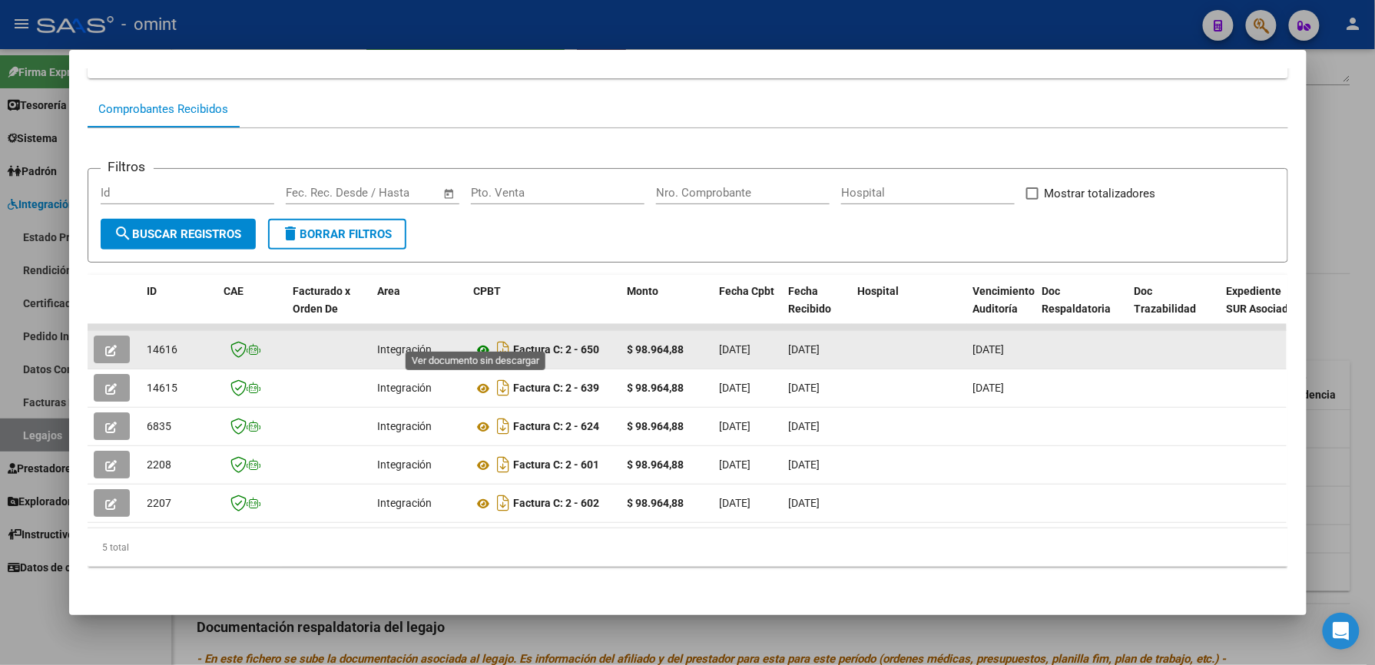
click at [478, 341] on icon at bounding box center [484, 350] width 20 height 18
click at [106, 345] on icon "button" at bounding box center [112, 351] width 12 height 12
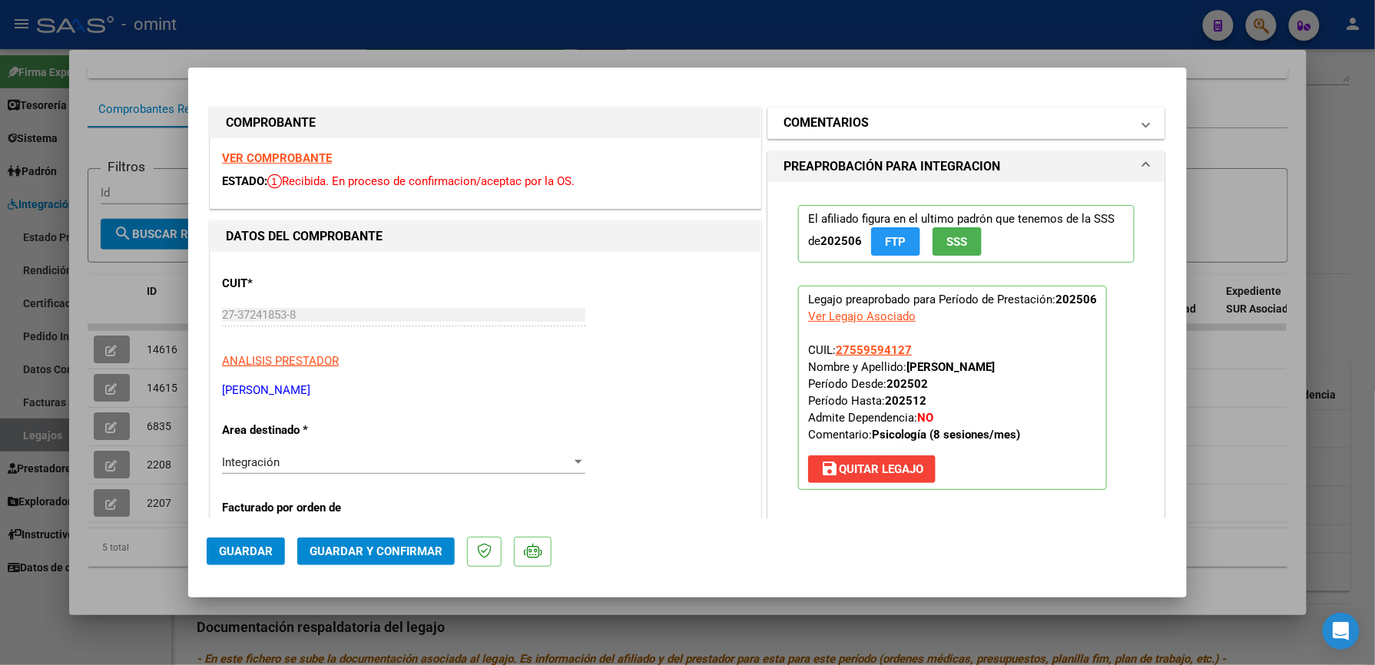
click at [1143, 121] on span at bounding box center [1146, 123] width 6 height 18
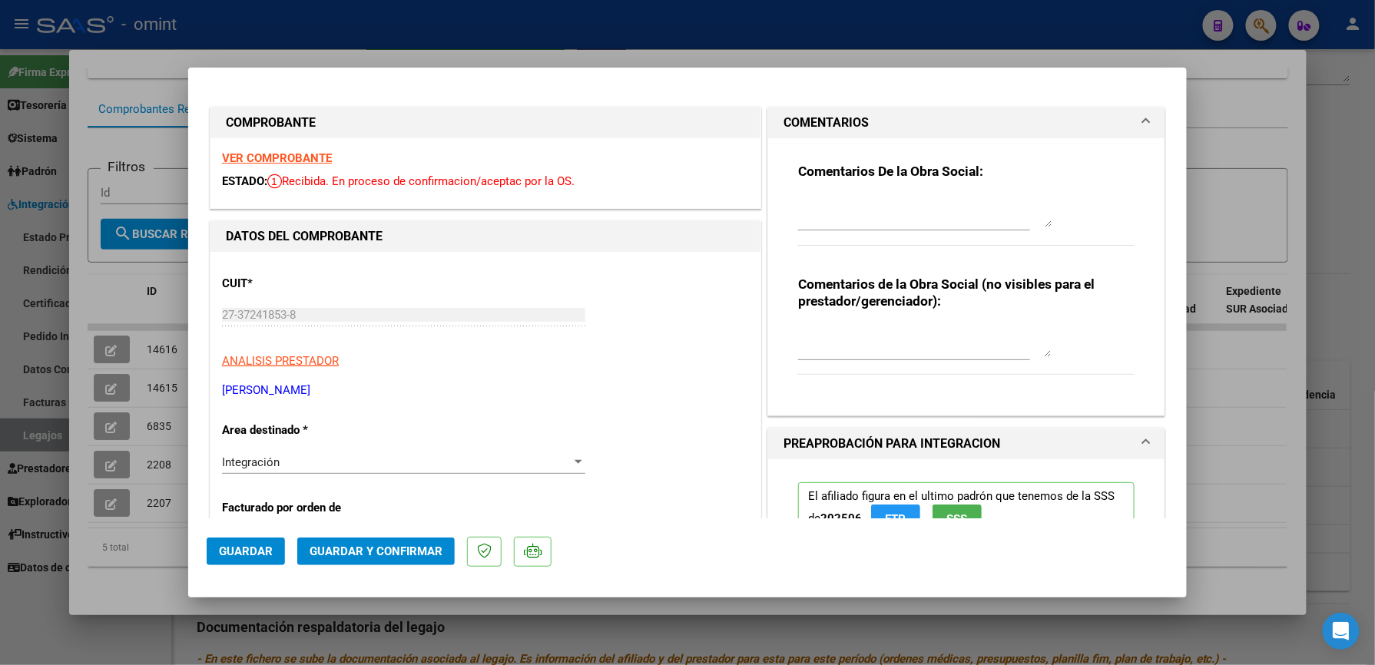
click at [962, 204] on textarea at bounding box center [924, 212] width 253 height 31
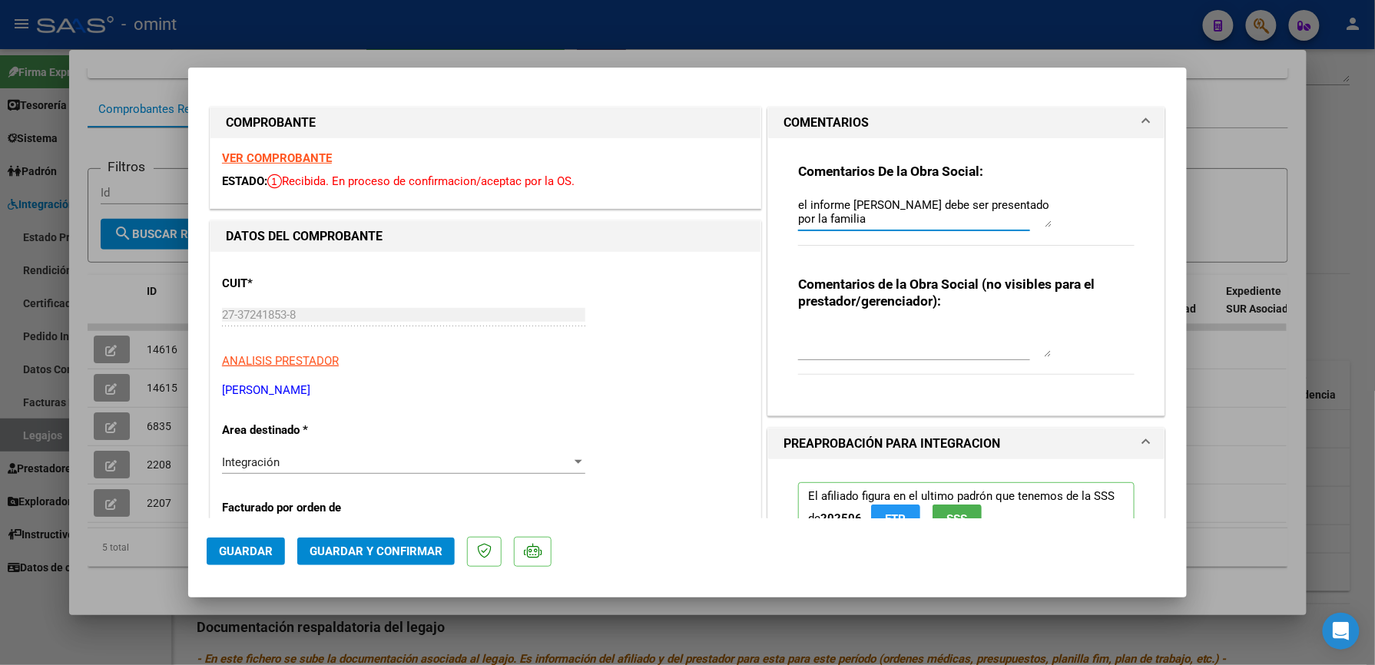
type textarea "el informe [PERSON_NAME] debe ser presentado por la familia"
click at [396, 545] on span "Guardar y Confirmar" at bounding box center [376, 552] width 133 height 14
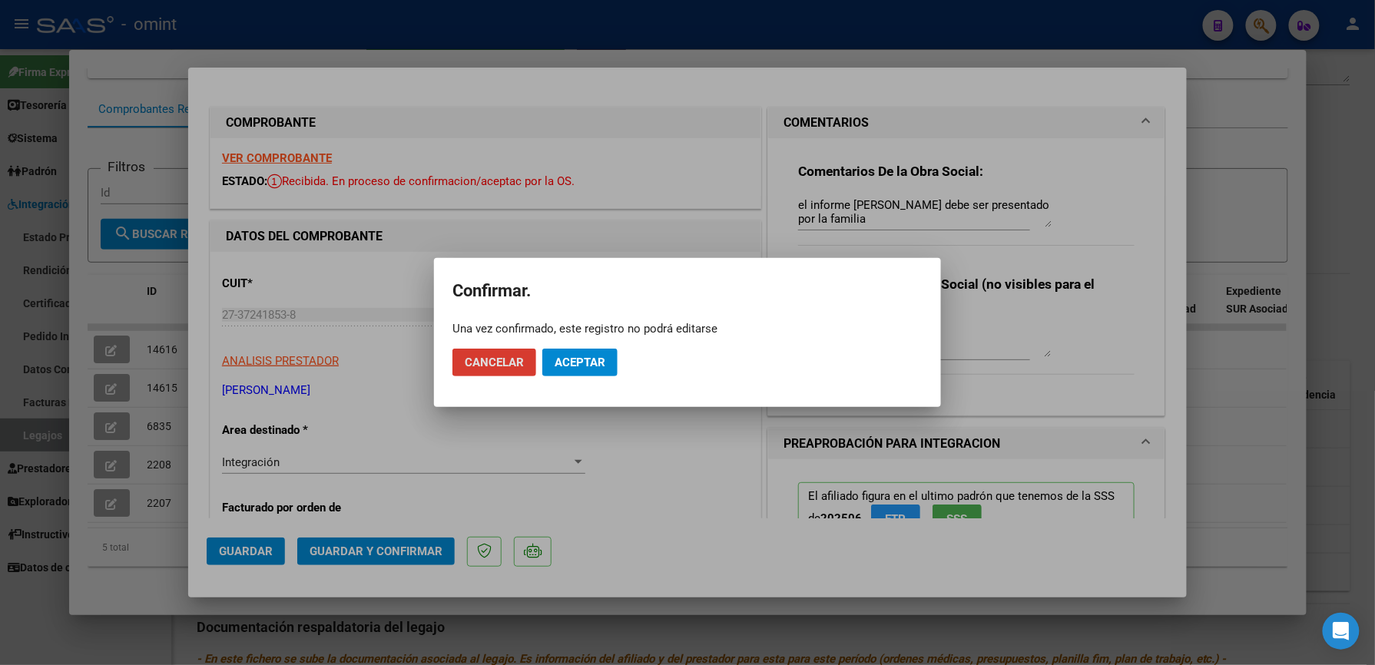
click at [579, 356] on span "Aceptar" at bounding box center [580, 363] width 51 height 14
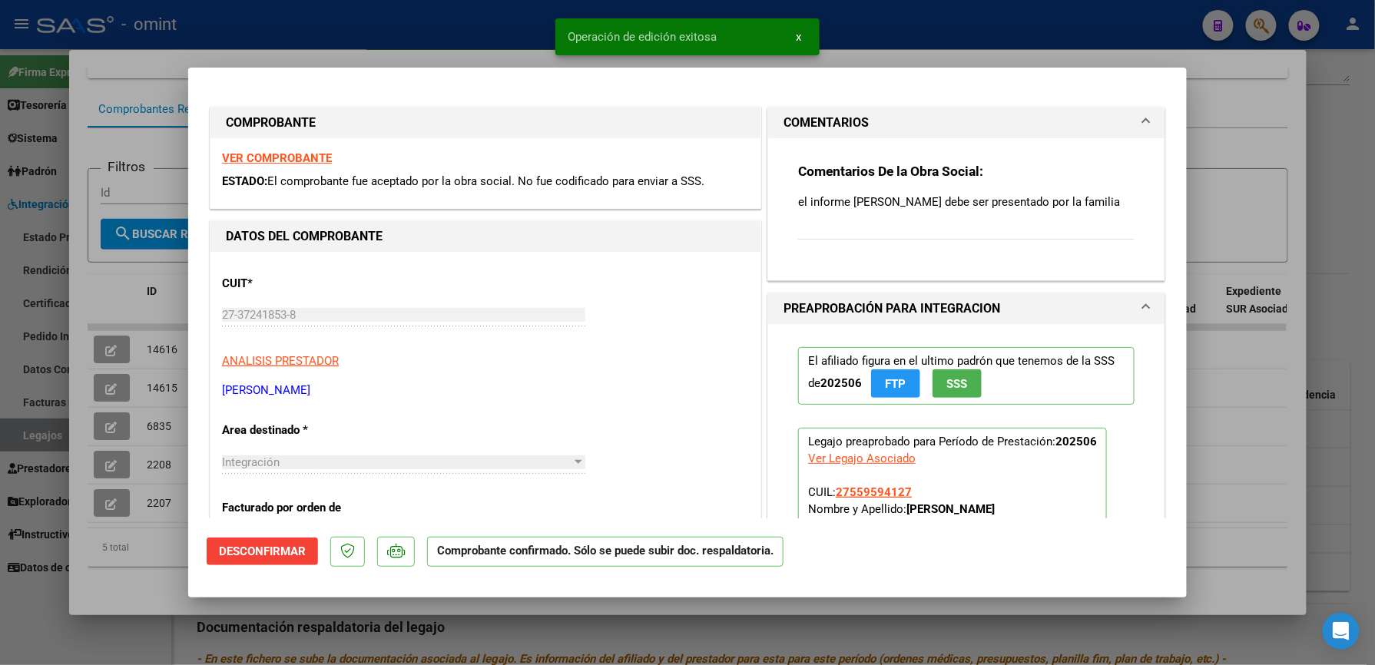
click at [940, 38] on div at bounding box center [687, 332] width 1375 height 665
type input "$ 0,00"
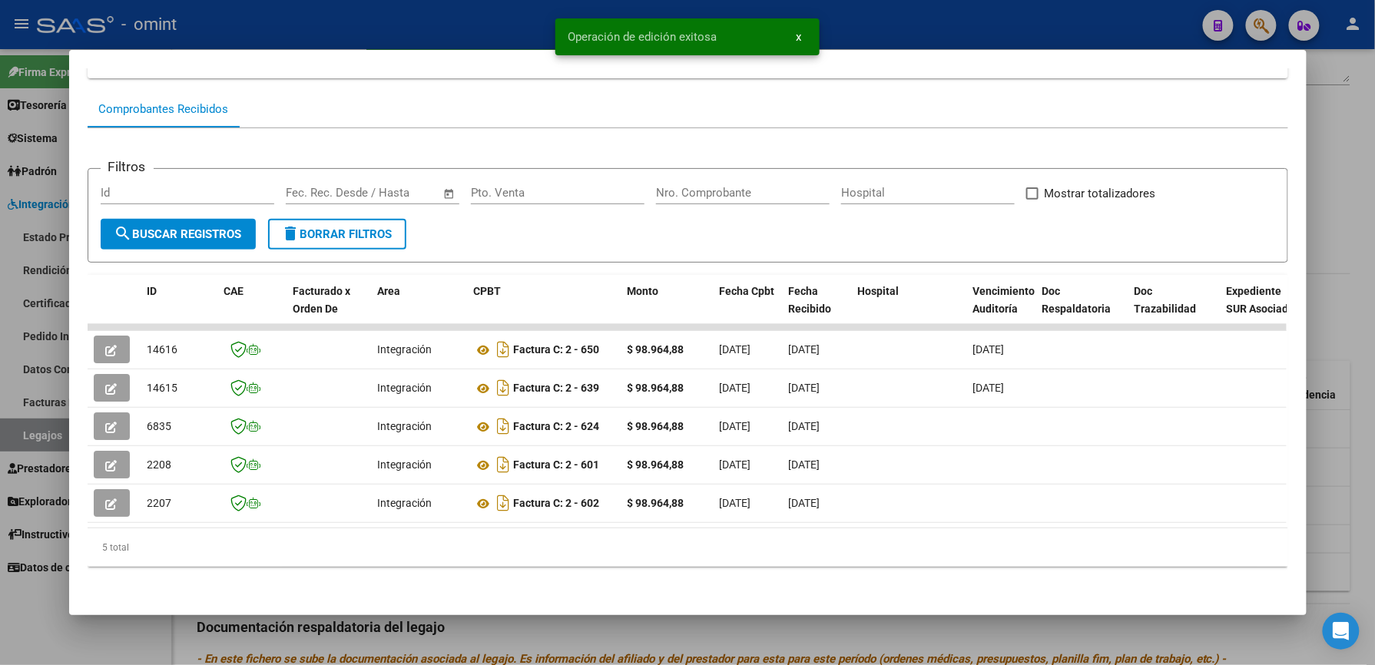
click at [937, 31] on div at bounding box center [687, 332] width 1375 height 665
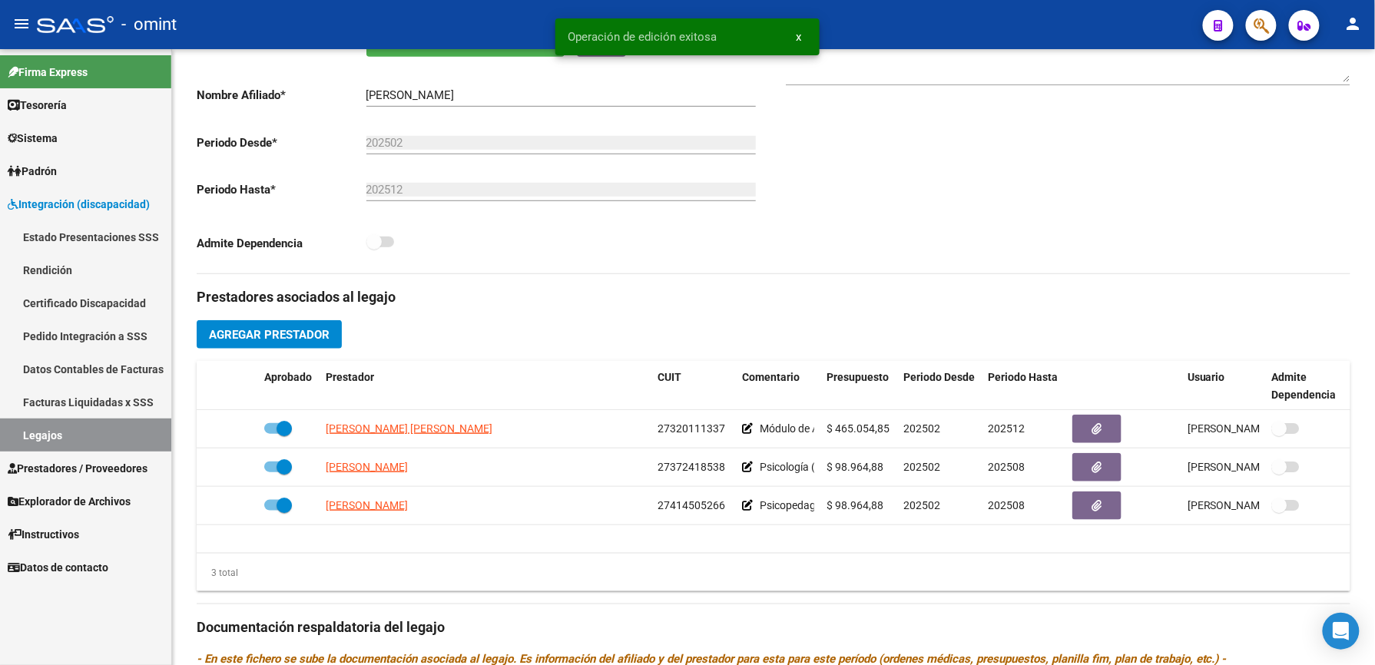
scroll to position [307, 0]
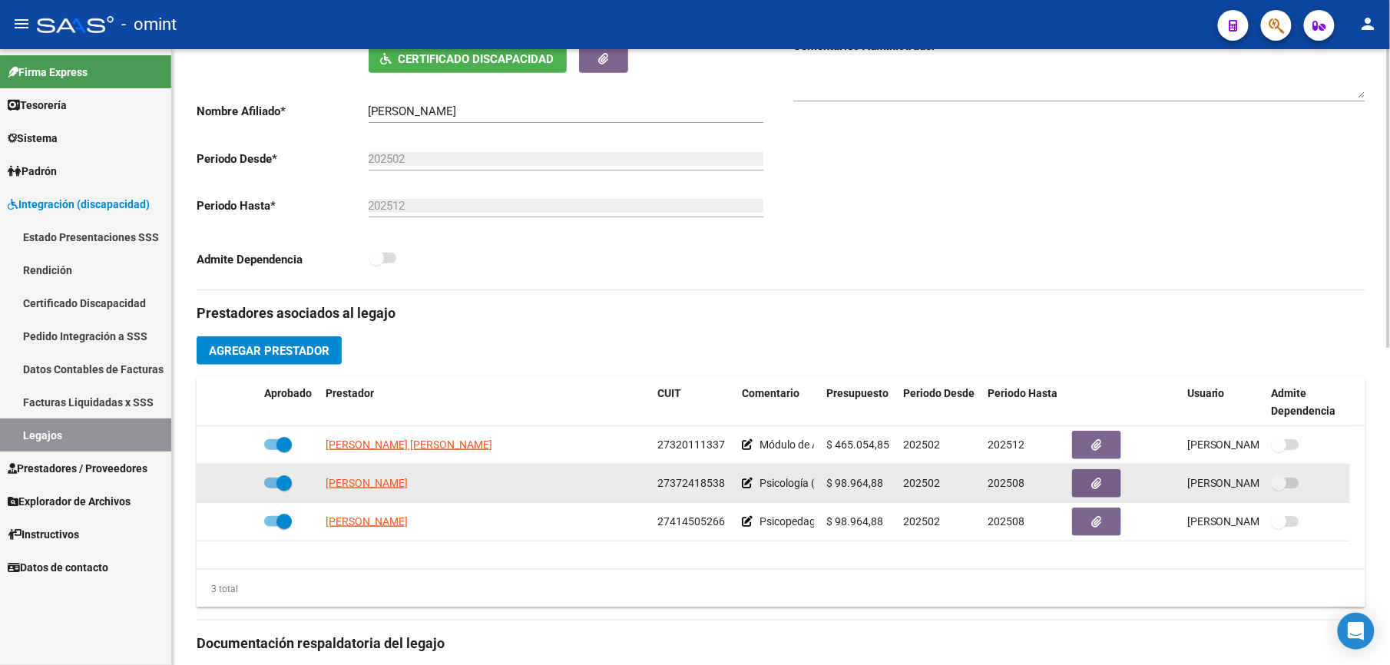
drag, startPoint x: 658, startPoint y: 484, endPoint x: 723, endPoint y: 485, distance: 64.5
click at [723, 485] on span "27372418538" at bounding box center [692, 483] width 68 height 12
copy span "27372418538"
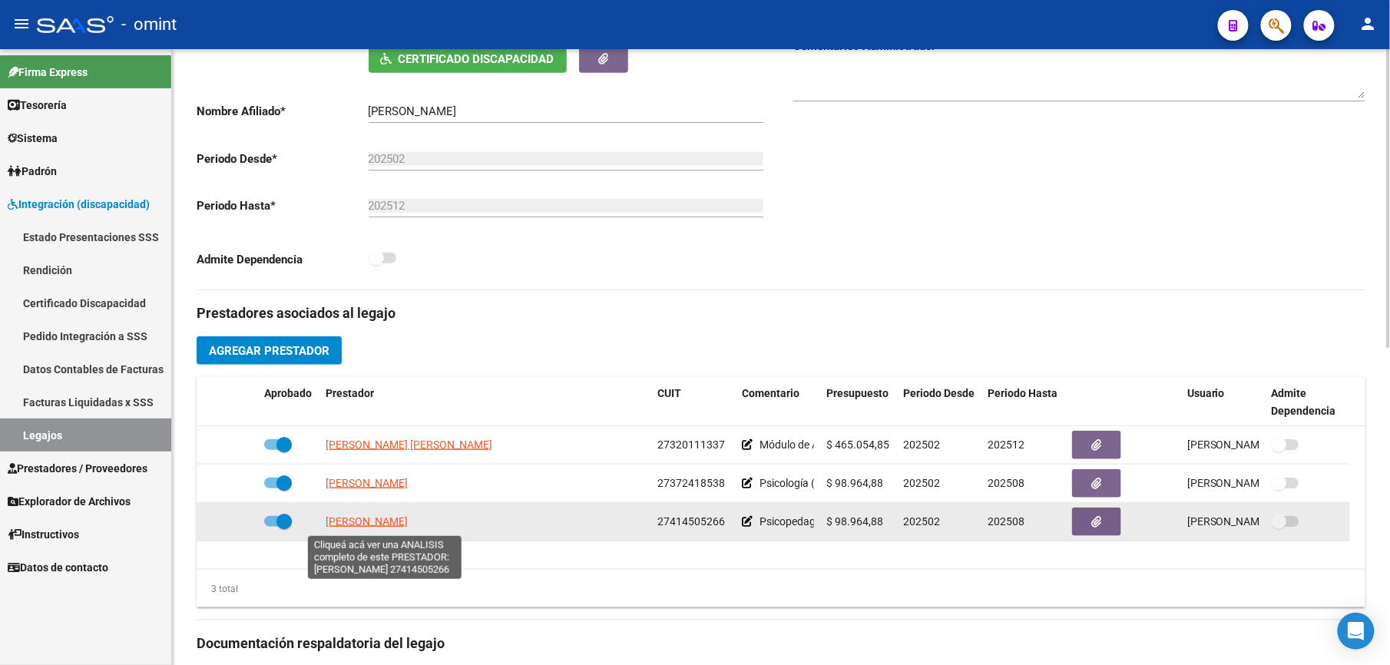
click at [408, 520] on span "[PERSON_NAME]" at bounding box center [367, 521] width 82 height 12
type textarea "27414505266"
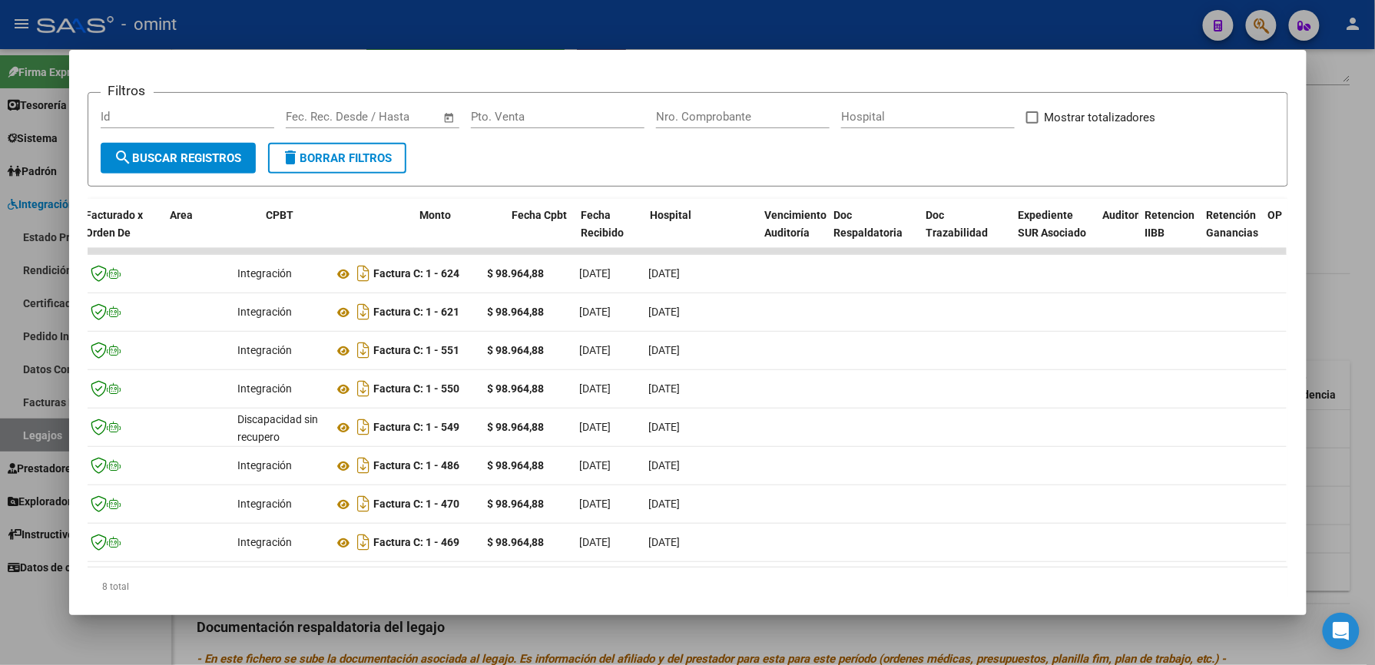
scroll to position [0, 0]
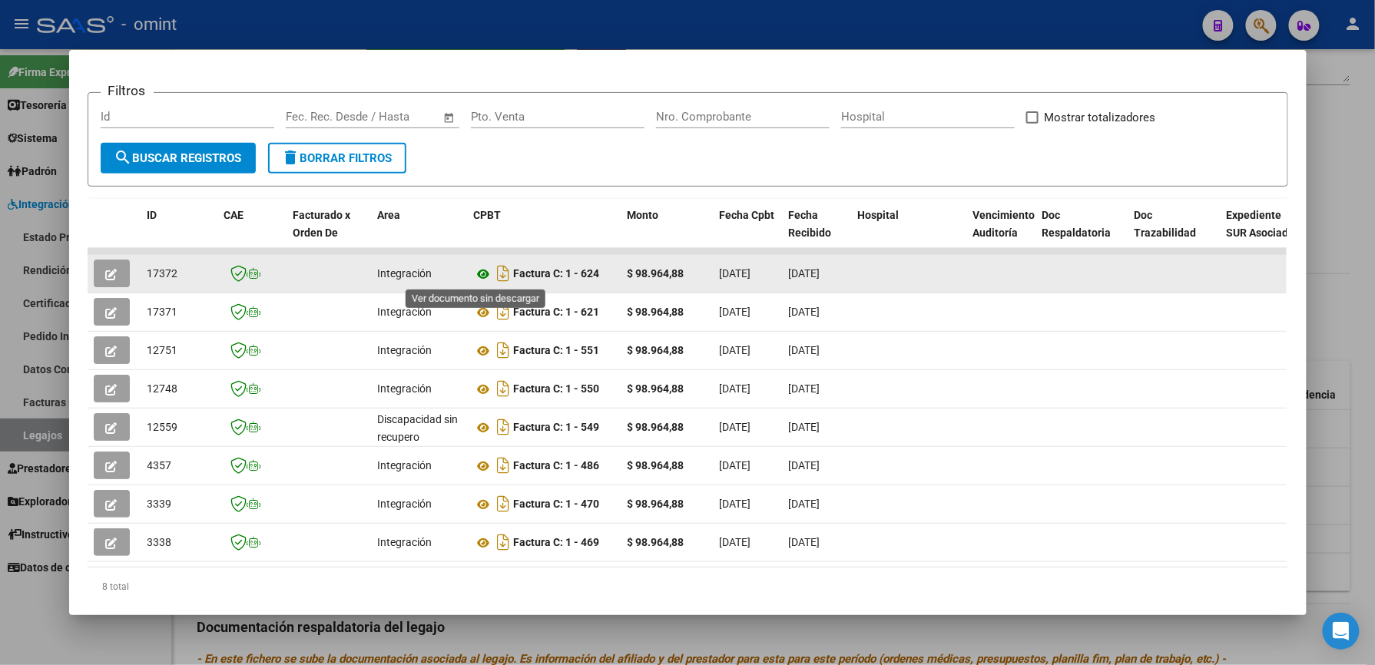
click at [474, 277] on icon at bounding box center [484, 274] width 20 height 18
click at [94, 265] on button "button" at bounding box center [112, 274] width 36 height 28
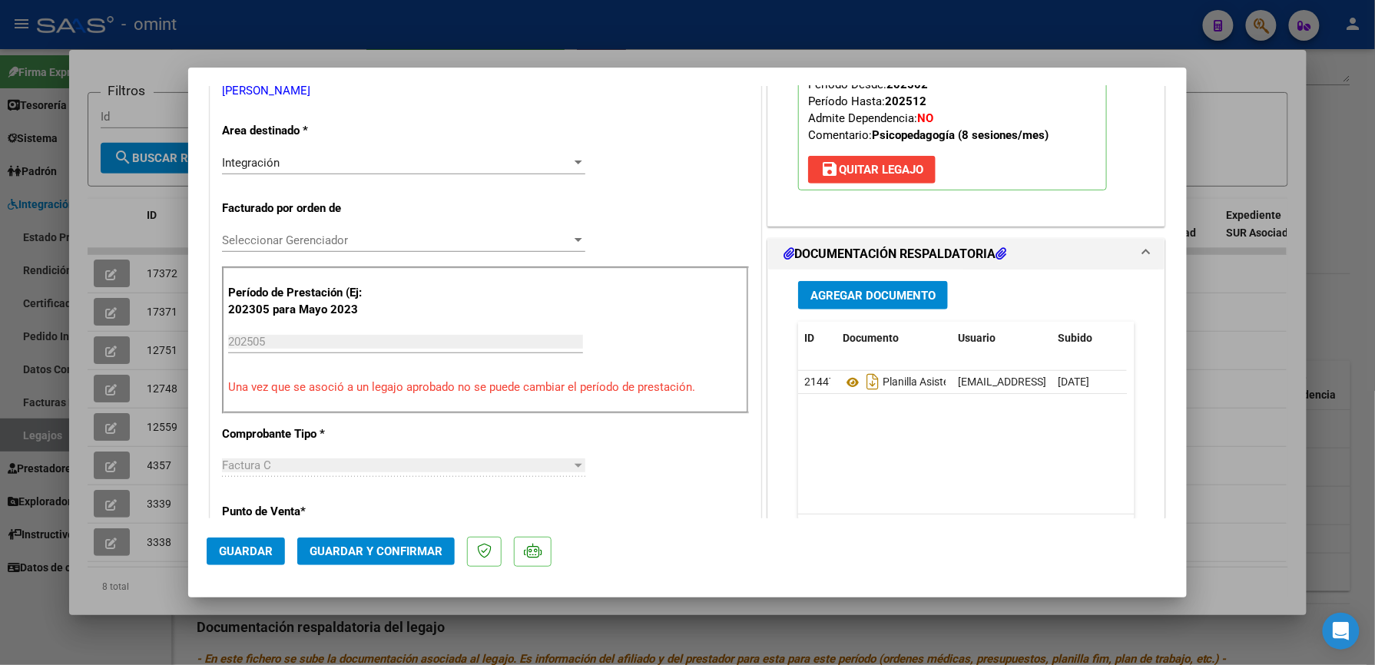
scroll to position [307, 0]
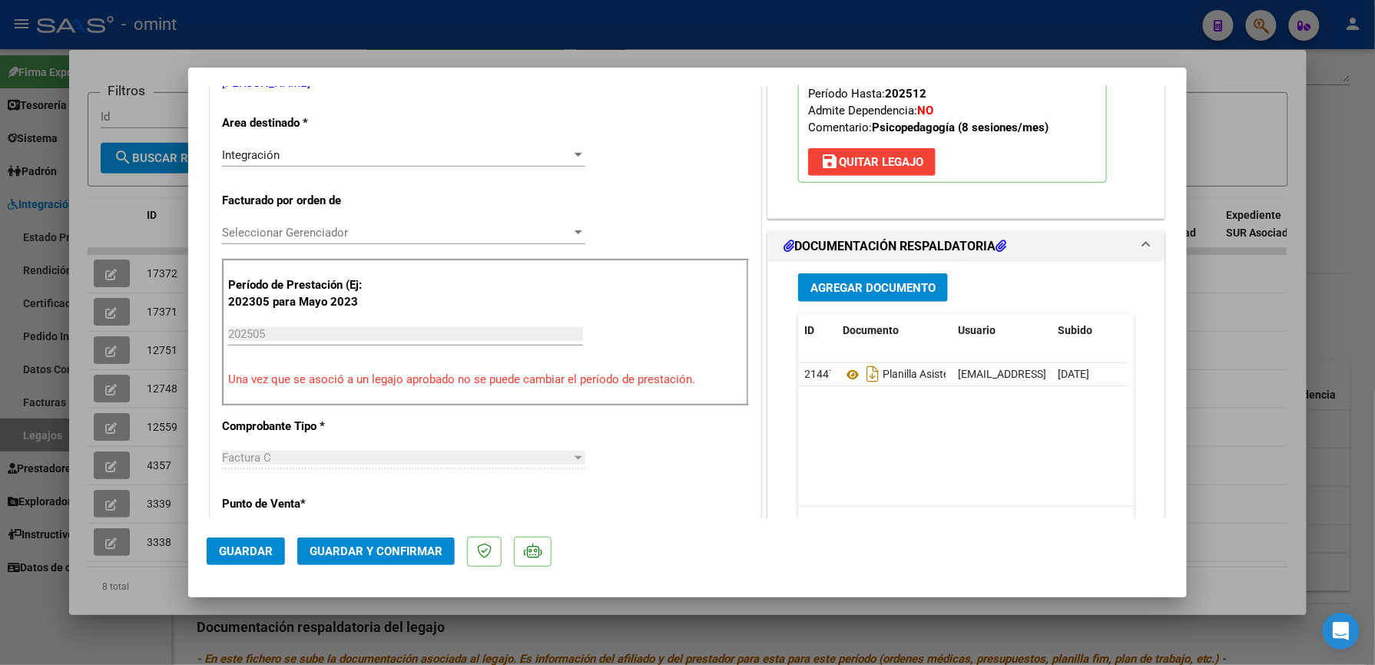
click at [413, 552] on span "Guardar y Confirmar" at bounding box center [376, 552] width 133 height 14
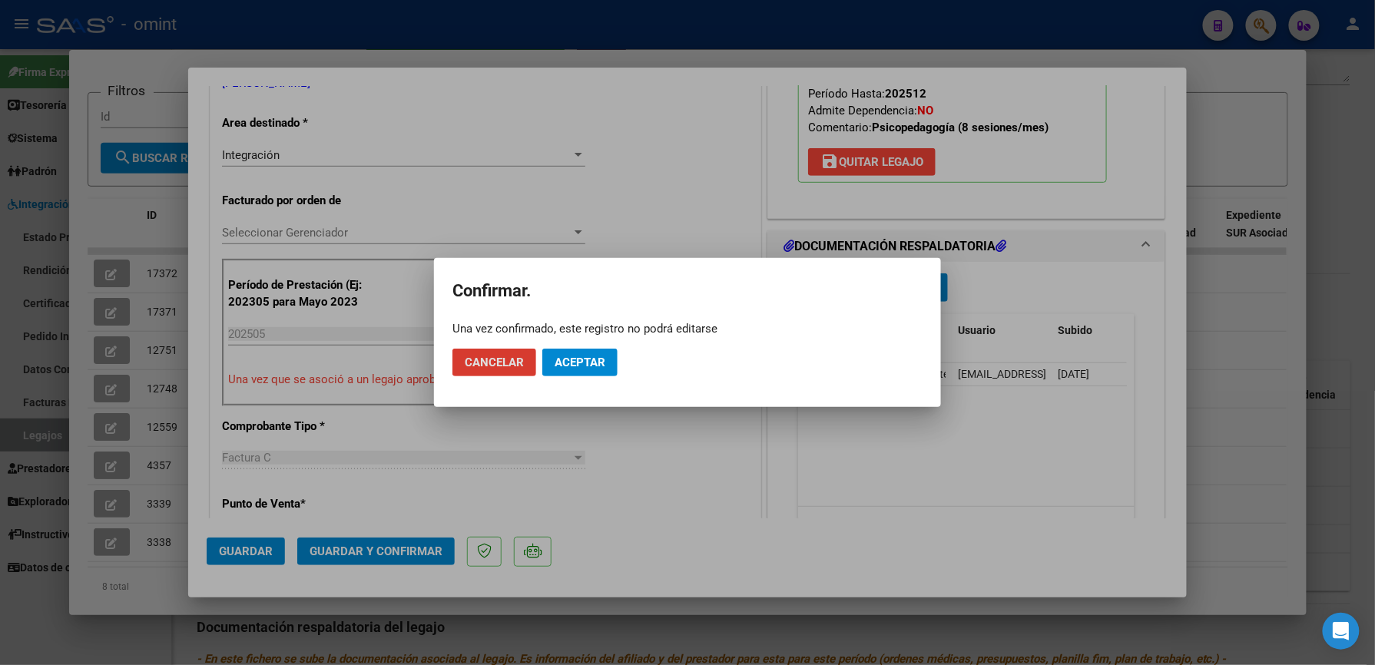
click at [584, 357] on span "Aceptar" at bounding box center [580, 363] width 51 height 14
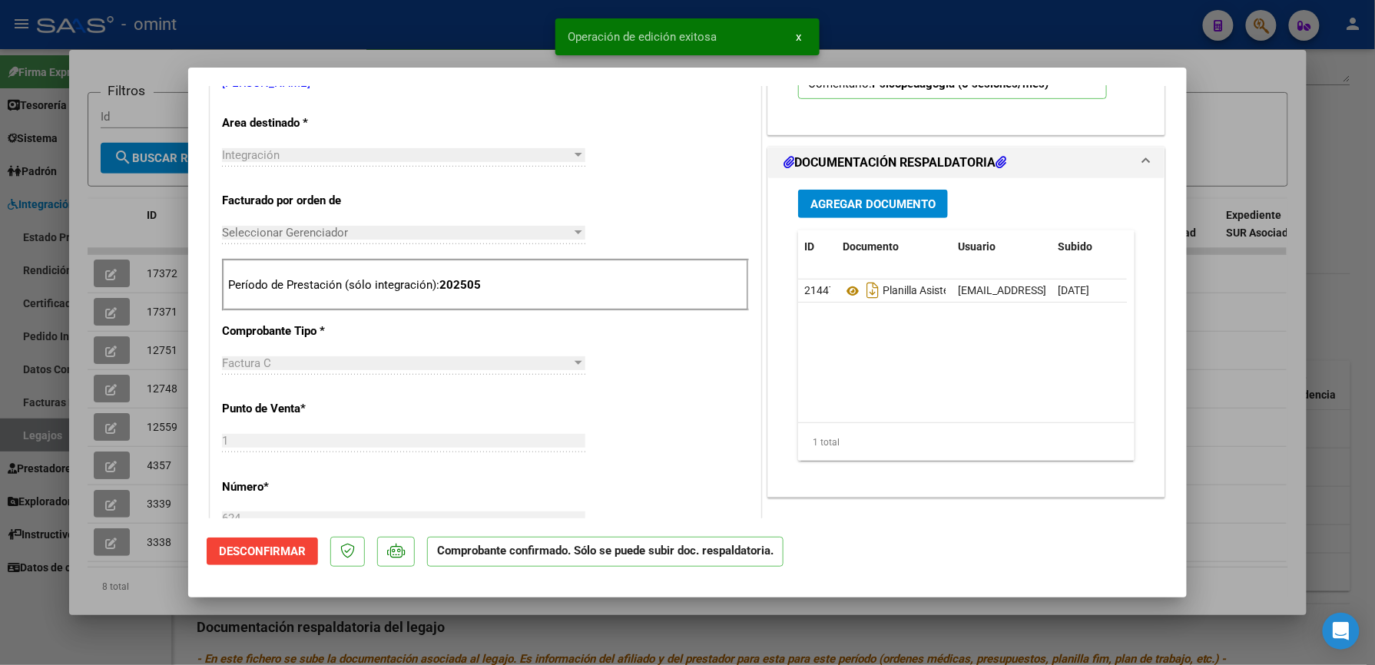
click at [1018, 37] on div at bounding box center [687, 332] width 1375 height 665
type input "$ 0,00"
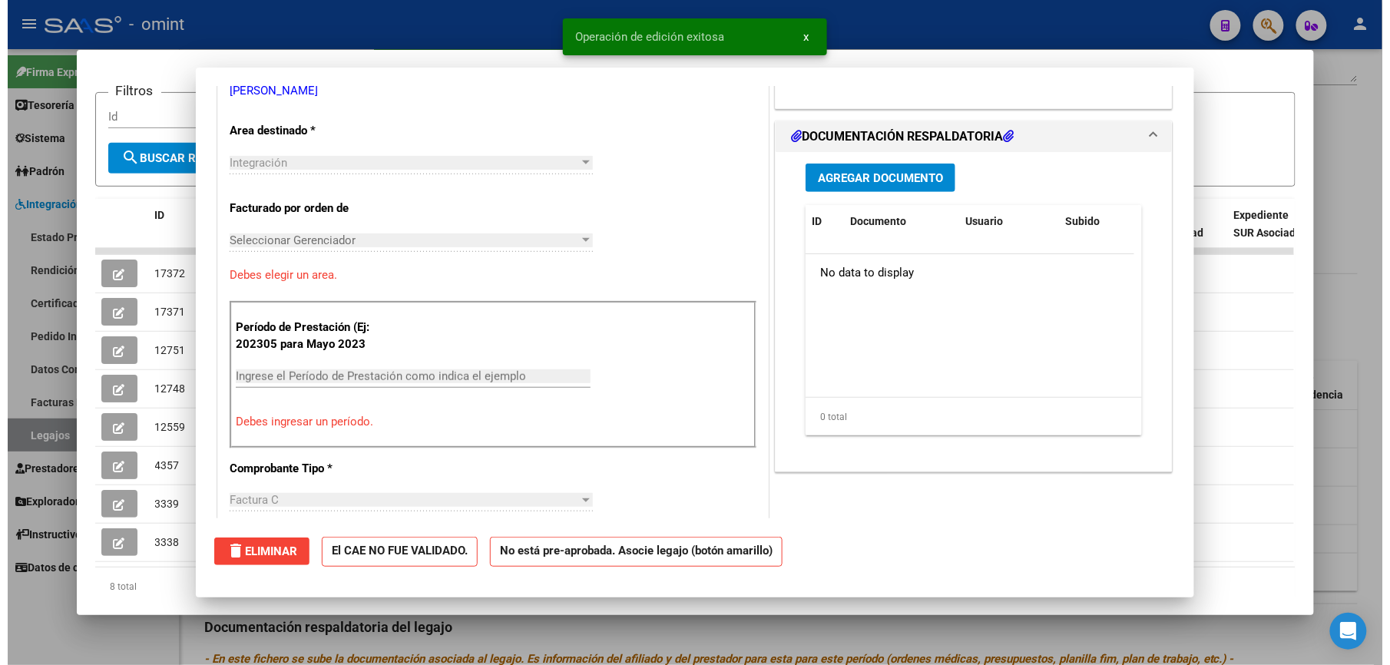
scroll to position [0, 0]
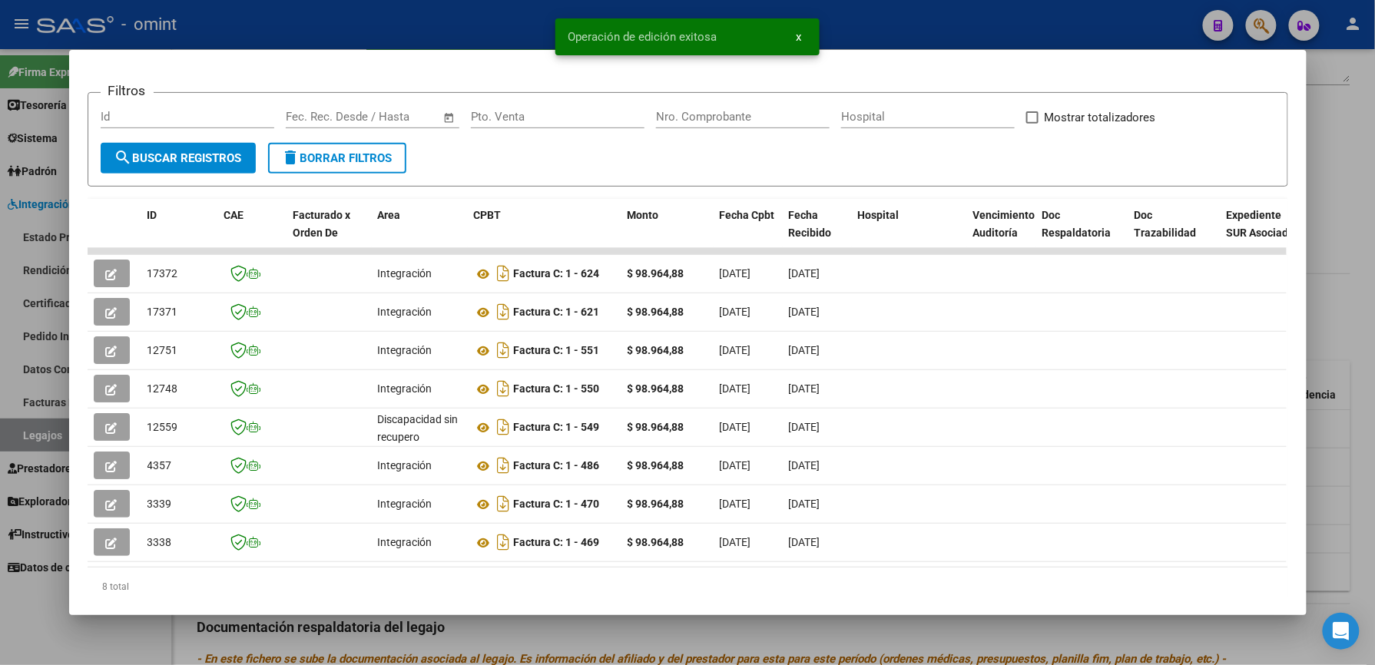
click at [950, 29] on div at bounding box center [687, 332] width 1375 height 665
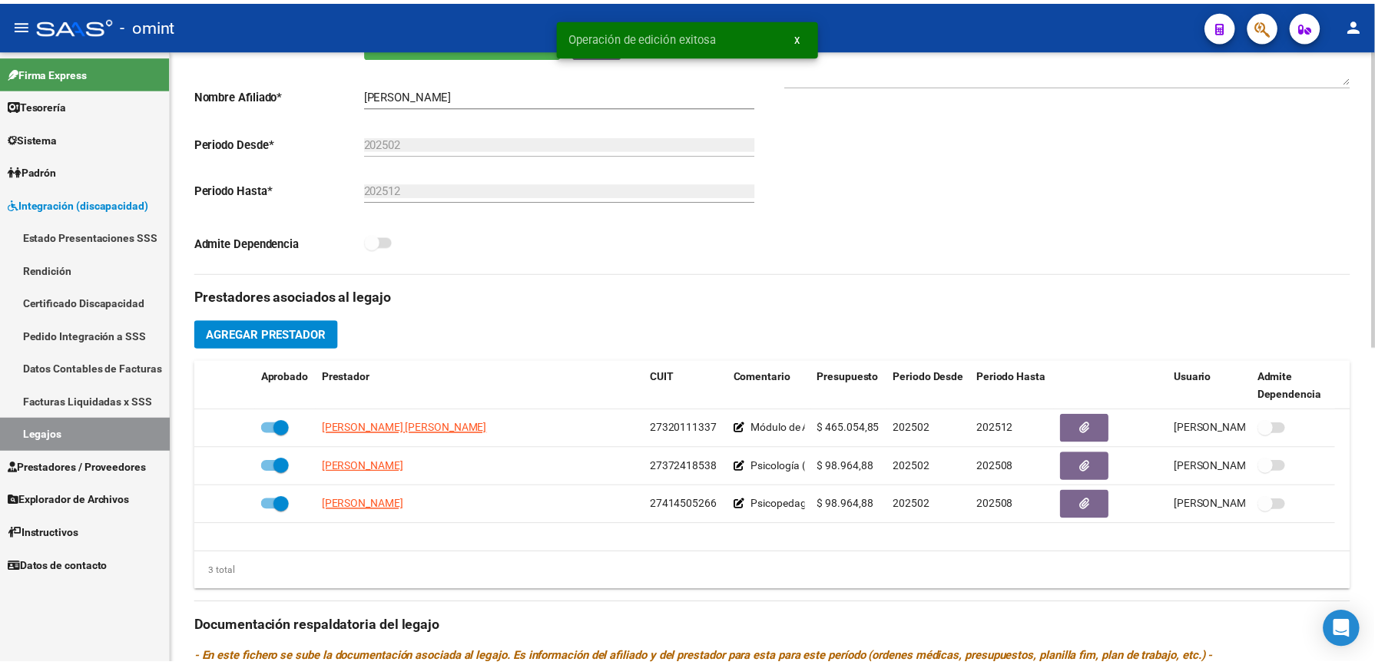
scroll to position [307, 0]
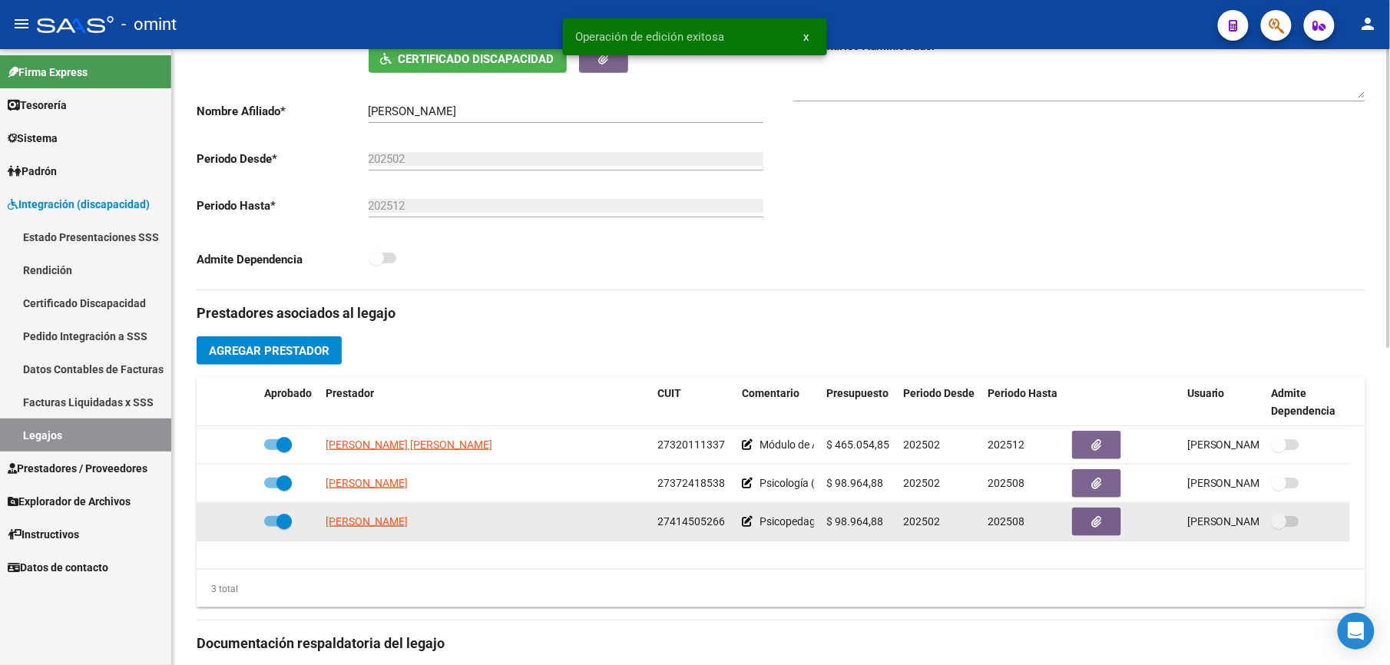
drag, startPoint x: 658, startPoint y: 523, endPoint x: 722, endPoint y: 528, distance: 64.0
click at [722, 528] on span "27414505266" at bounding box center [692, 521] width 68 height 12
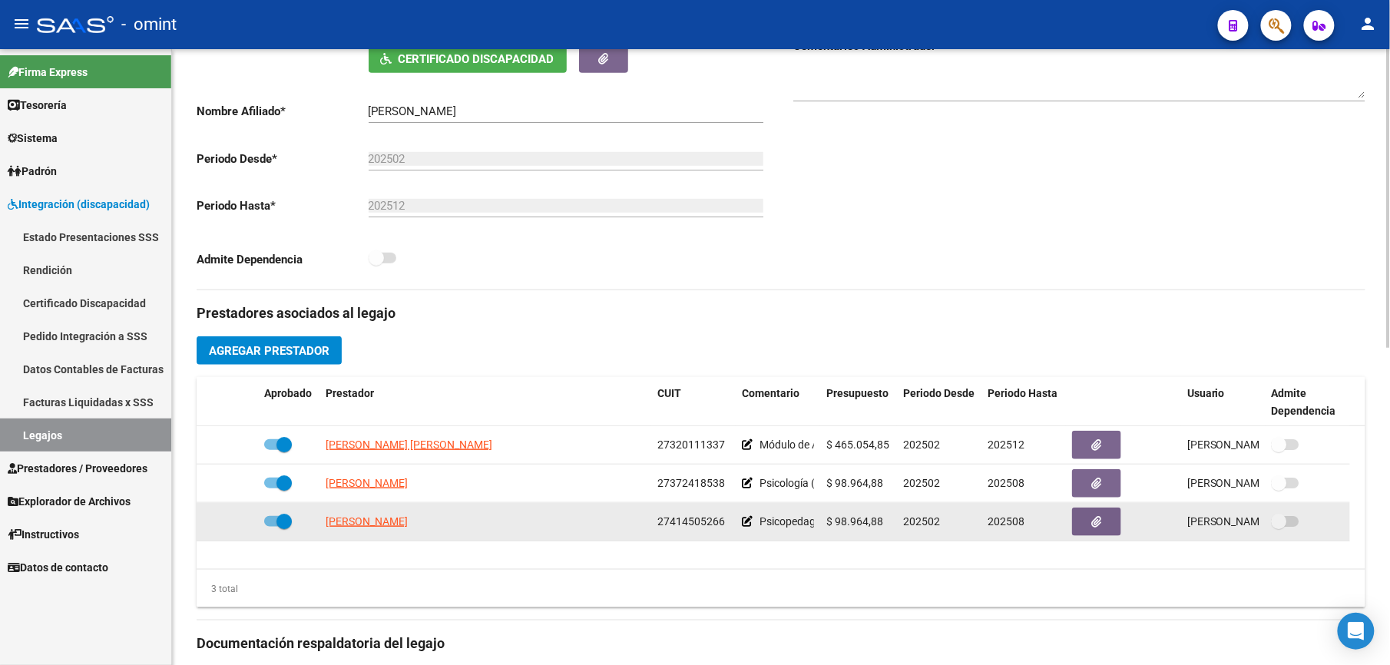
drag, startPoint x: 722, startPoint y: 528, endPoint x: 710, endPoint y: 520, distance: 14.9
copy span "27414505266"
click at [389, 525] on span "[PERSON_NAME]" at bounding box center [367, 521] width 82 height 12
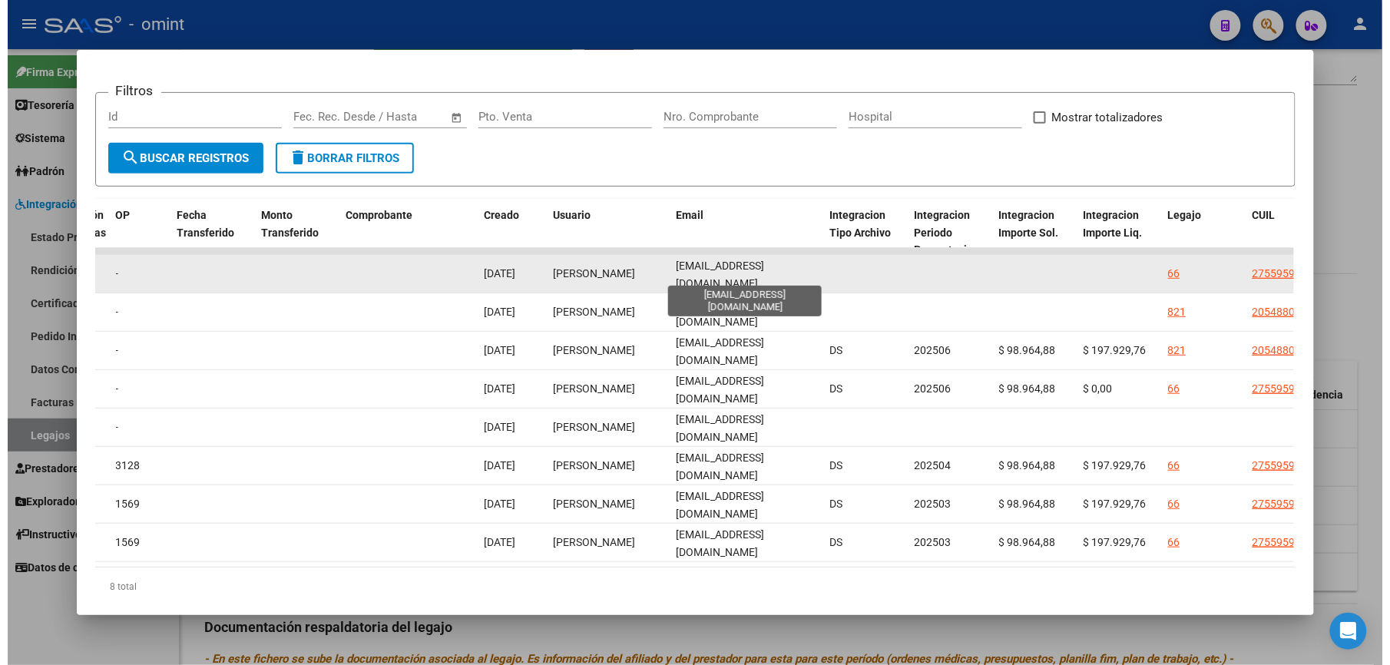
scroll to position [0, 5]
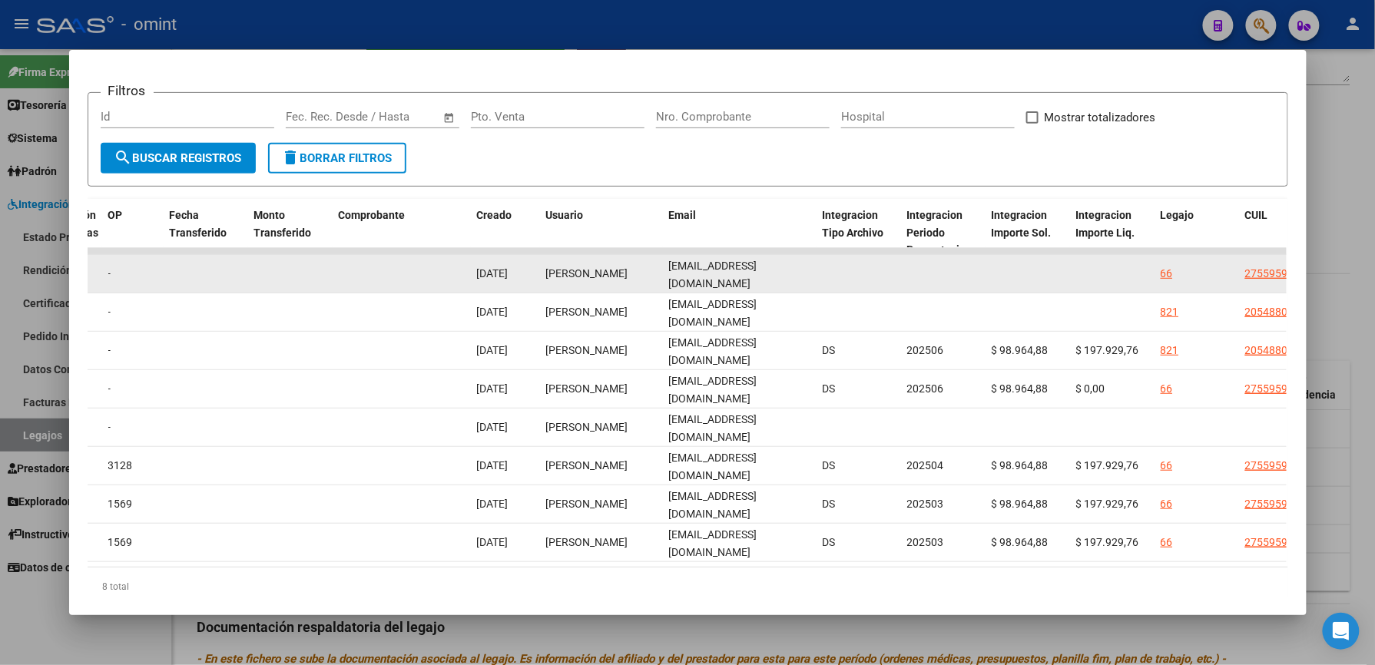
drag, startPoint x: 661, startPoint y: 268, endPoint x: 815, endPoint y: 277, distance: 153.9
click at [815, 277] on div "17372 Integración Factura C: 1 - 624 $ 98.964,88 05/08/2025 09/08/2025 - 09/08/…" at bounding box center [379, 274] width 3318 height 38
drag, startPoint x: 815, startPoint y: 277, endPoint x: 782, endPoint y: 275, distance: 33.1
copy div "[EMAIL_ADDRESS][DOMAIN_NAME]"
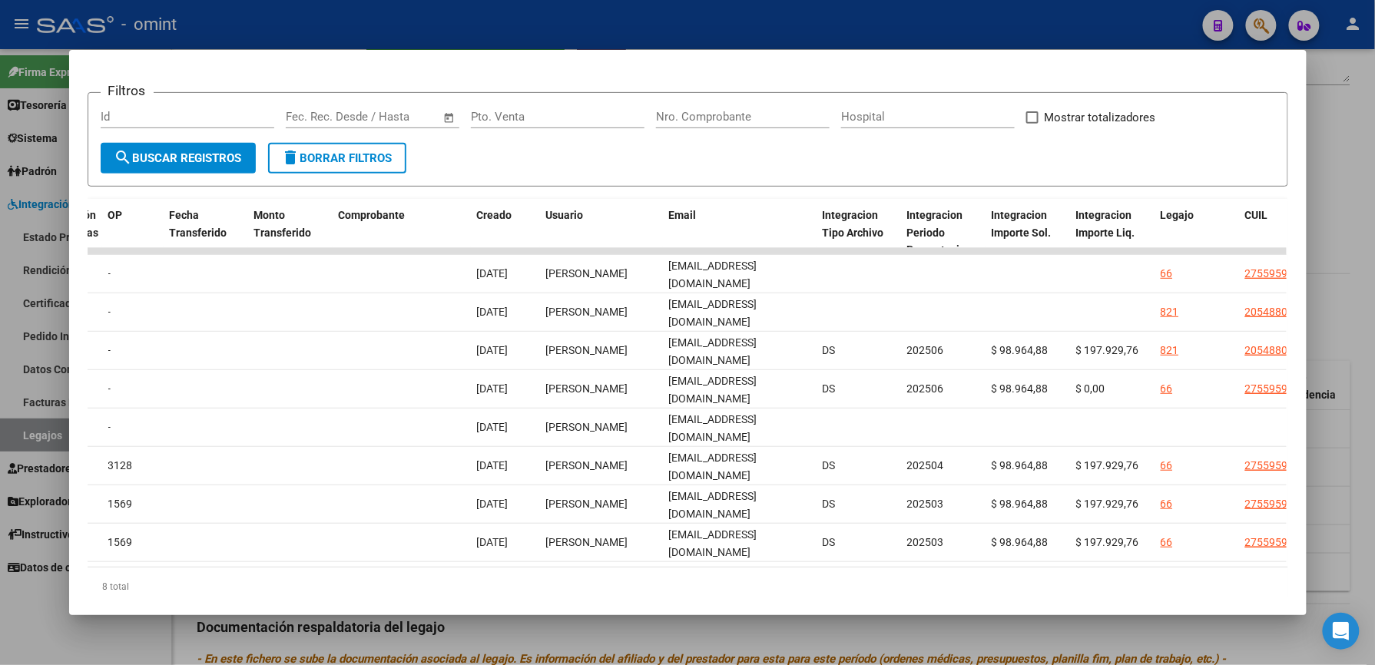
click at [776, 28] on div at bounding box center [687, 332] width 1375 height 665
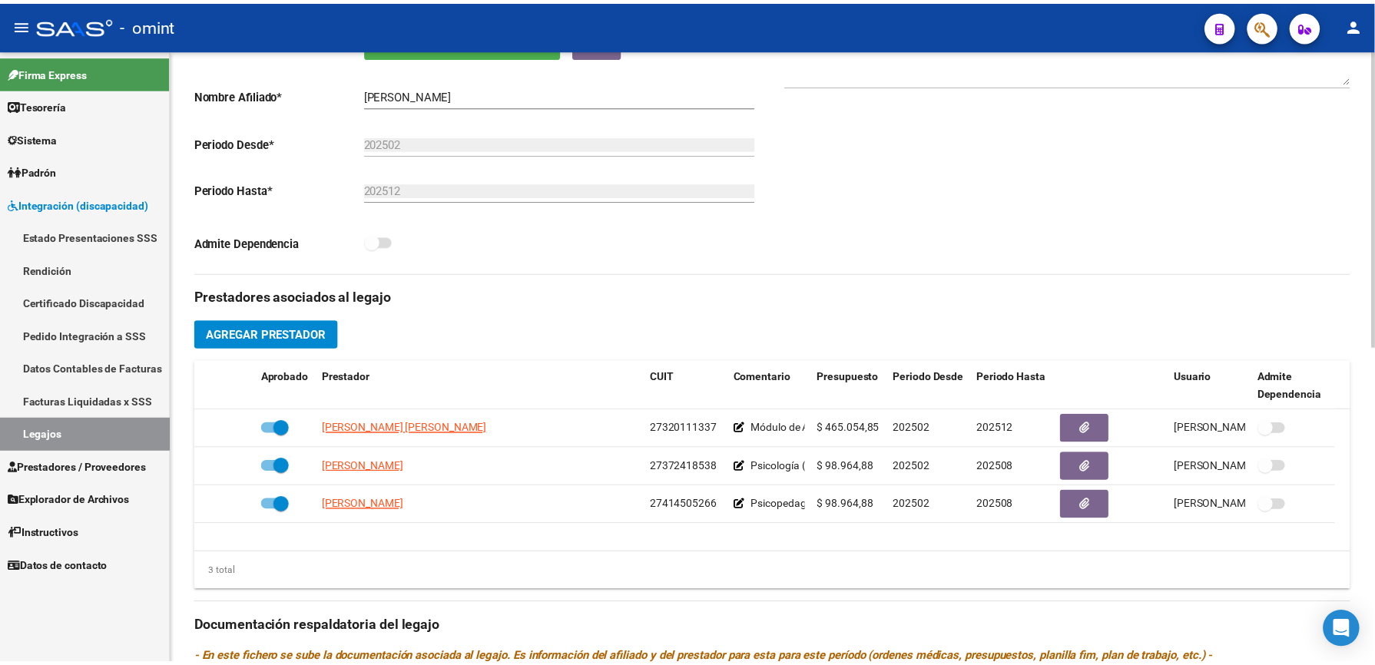
scroll to position [307, 0]
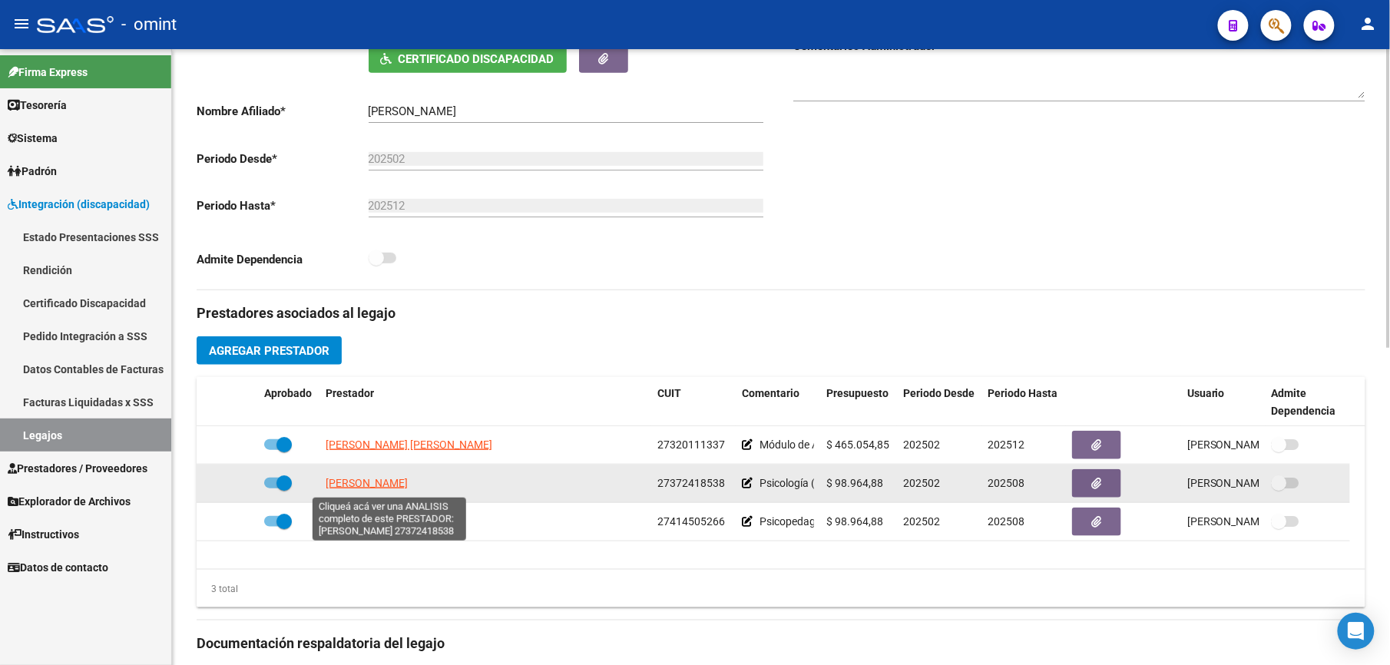
click at [408, 482] on span "[PERSON_NAME]" at bounding box center [367, 483] width 82 height 12
type textarea "27372418538"
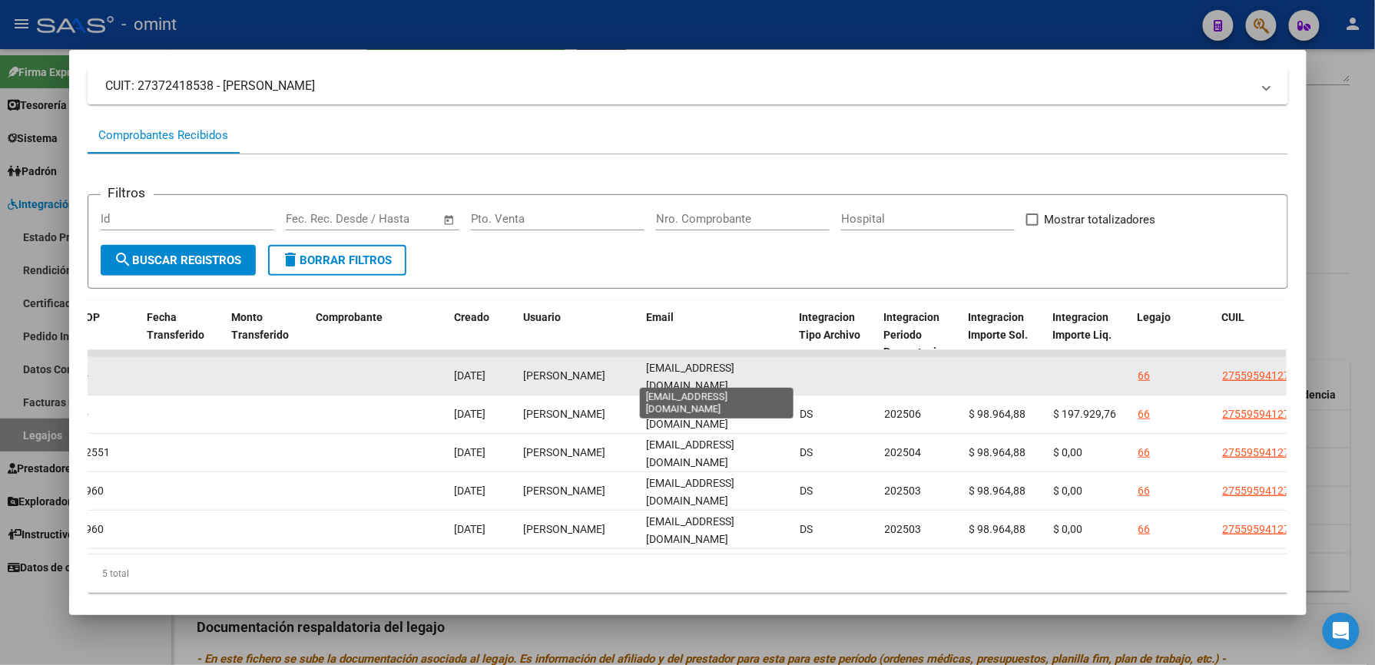
scroll to position [0, 13]
drag, startPoint x: 640, startPoint y: 373, endPoint x: 780, endPoint y: 375, distance: 140.6
click at [780, 375] on datatable-body-cell "[EMAIL_ADDRESS][DOMAIN_NAME]" at bounding box center [718, 376] width 154 height 38
drag, startPoint x: 780, startPoint y: 375, endPoint x: 745, endPoint y: 376, distance: 35.3
copy span "[EMAIL_ADDRESS][DOMAIN_NAME]"
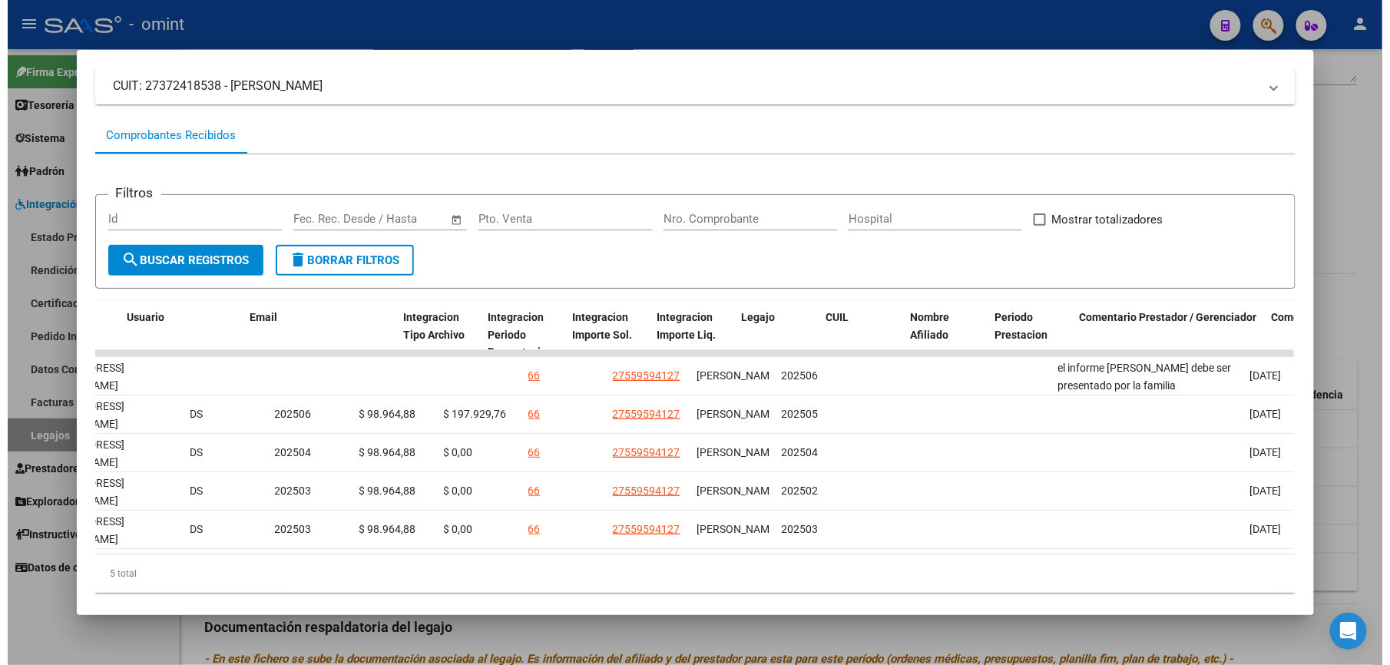
scroll to position [0, 2119]
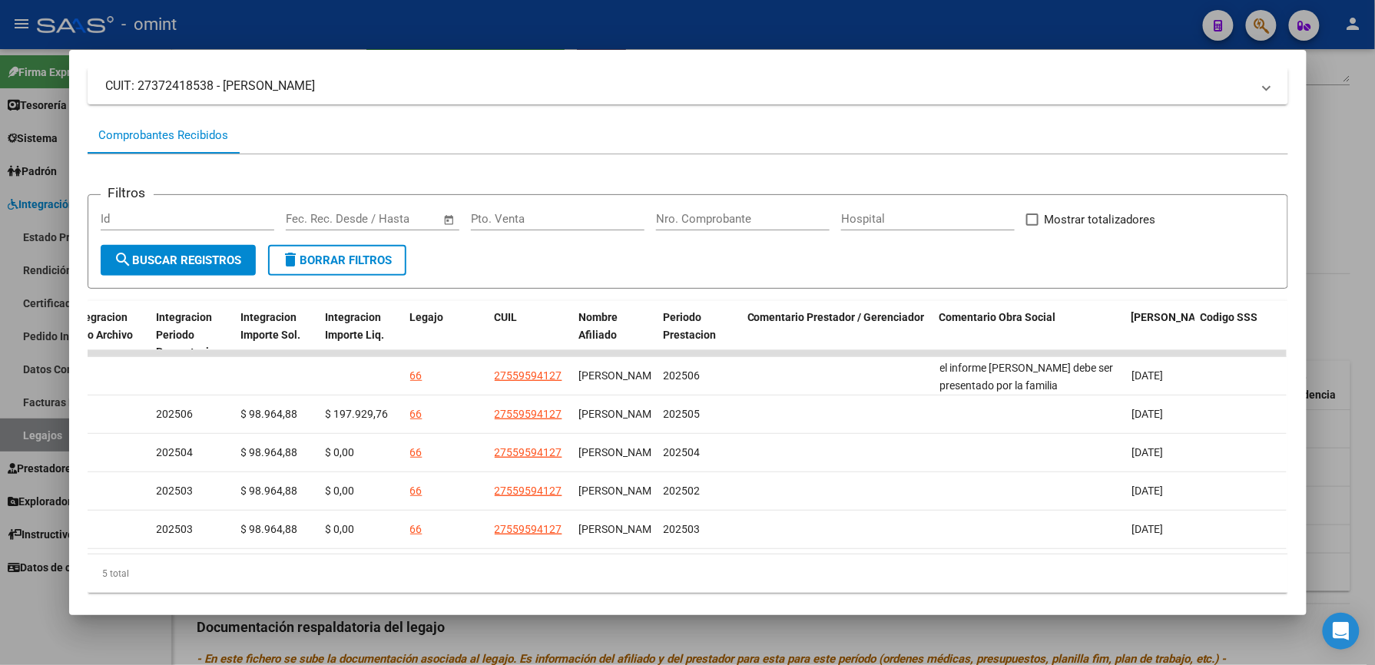
click at [624, 2] on div at bounding box center [687, 332] width 1375 height 665
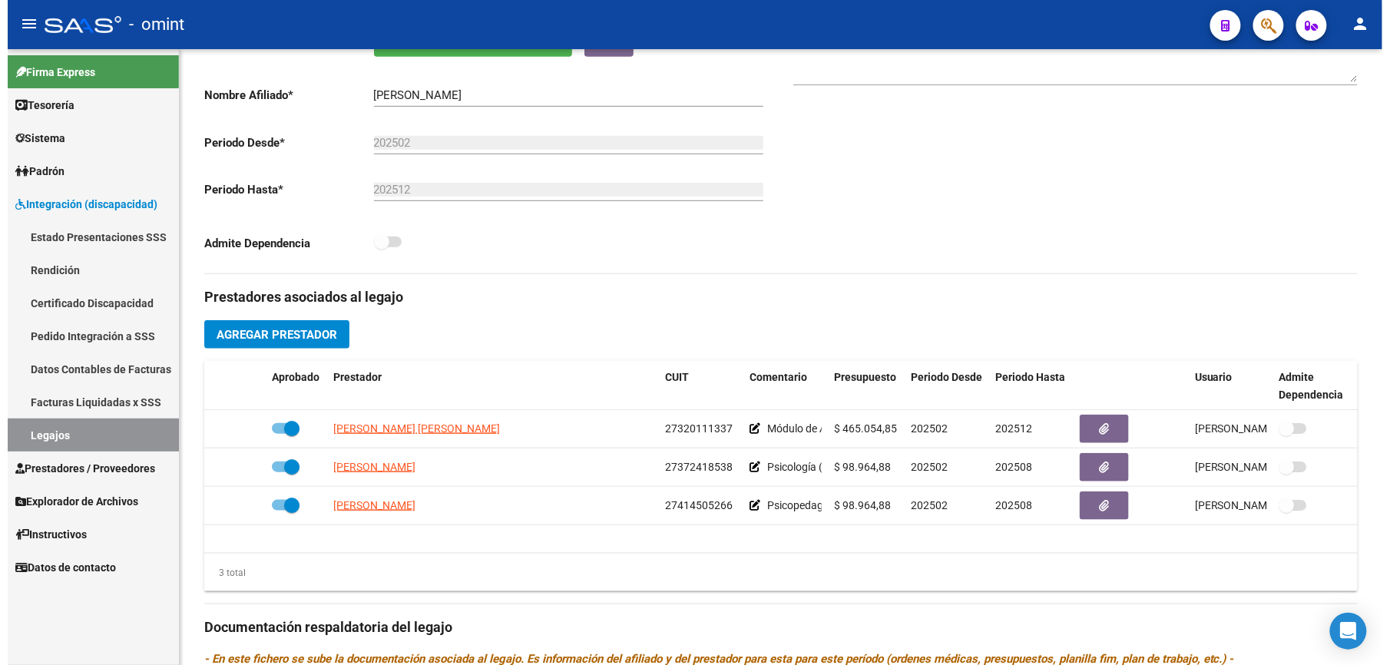
scroll to position [307, 0]
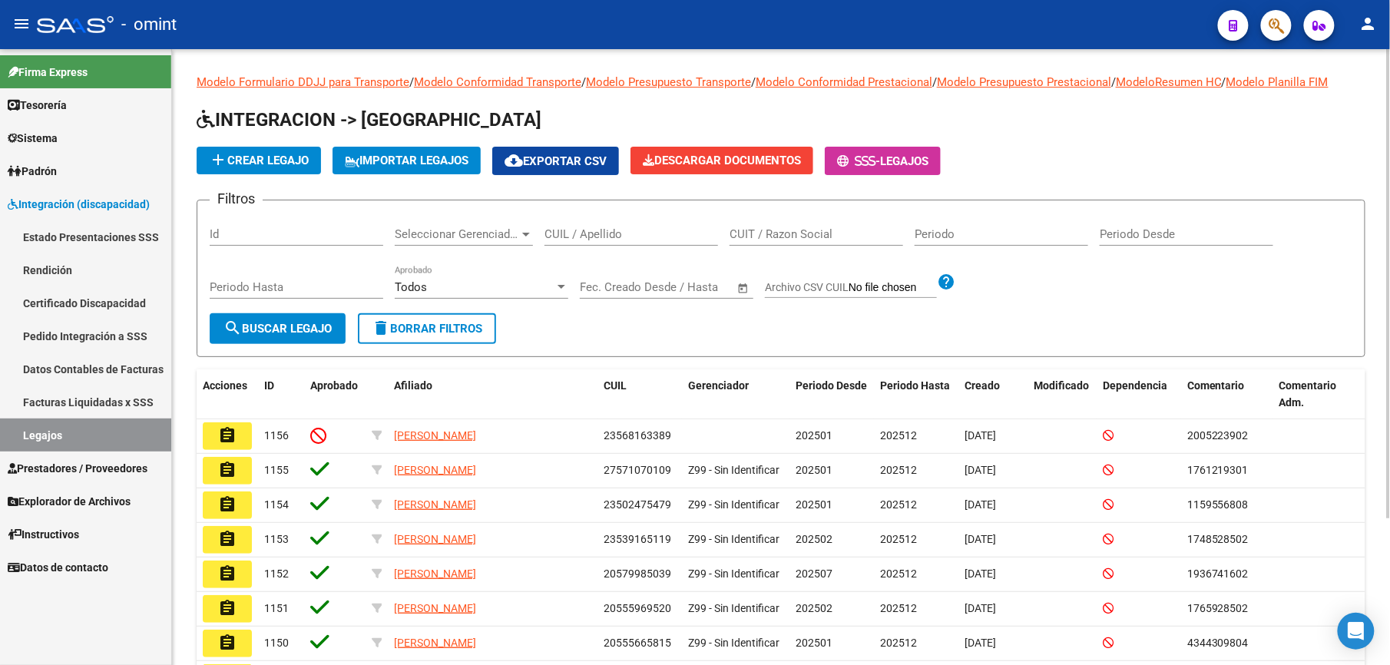
click at [581, 237] on input "CUIL / Apellido" at bounding box center [632, 234] width 174 height 14
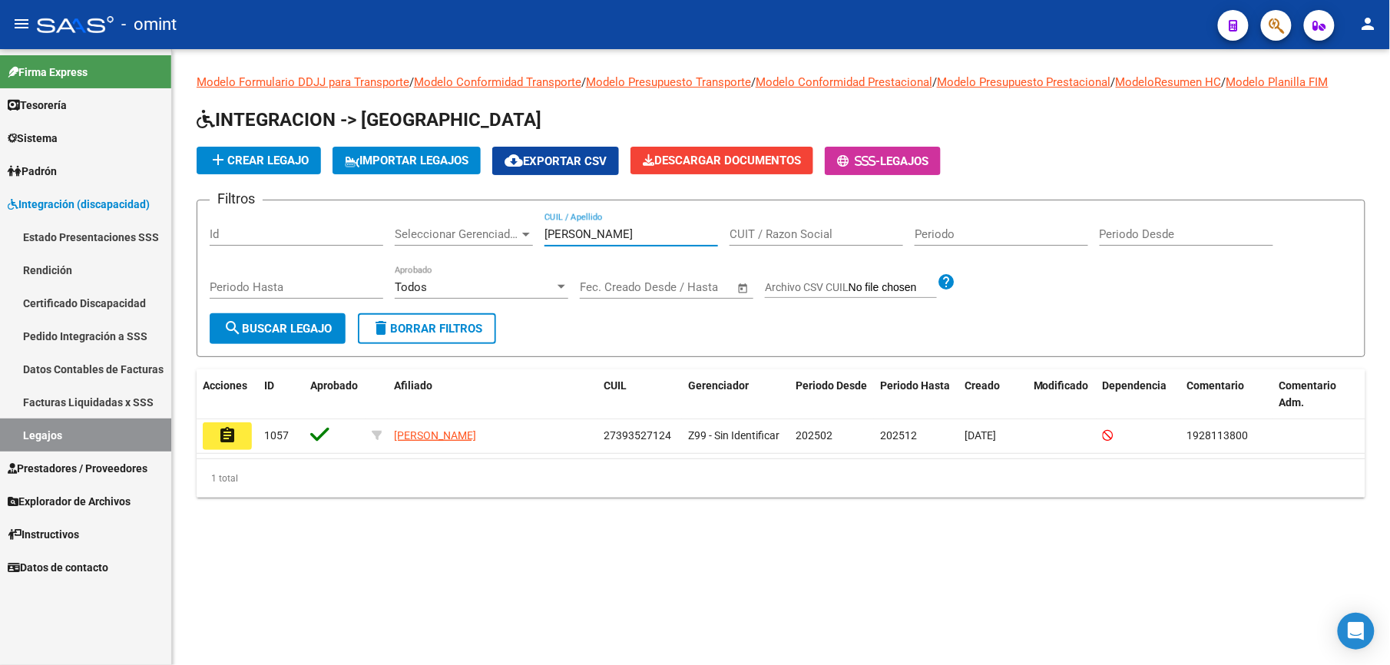
type input "fernandez vida"
click at [237, 437] on button "assignment" at bounding box center [227, 436] width 49 height 28
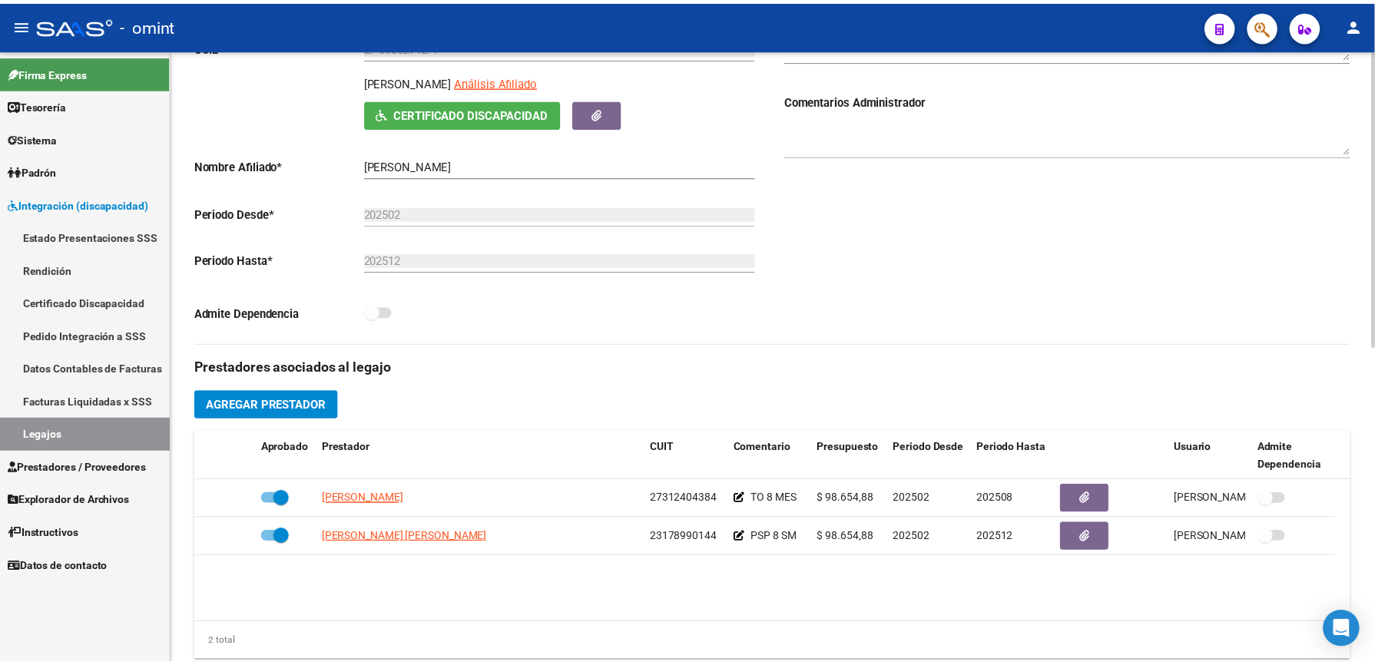
scroll to position [307, 0]
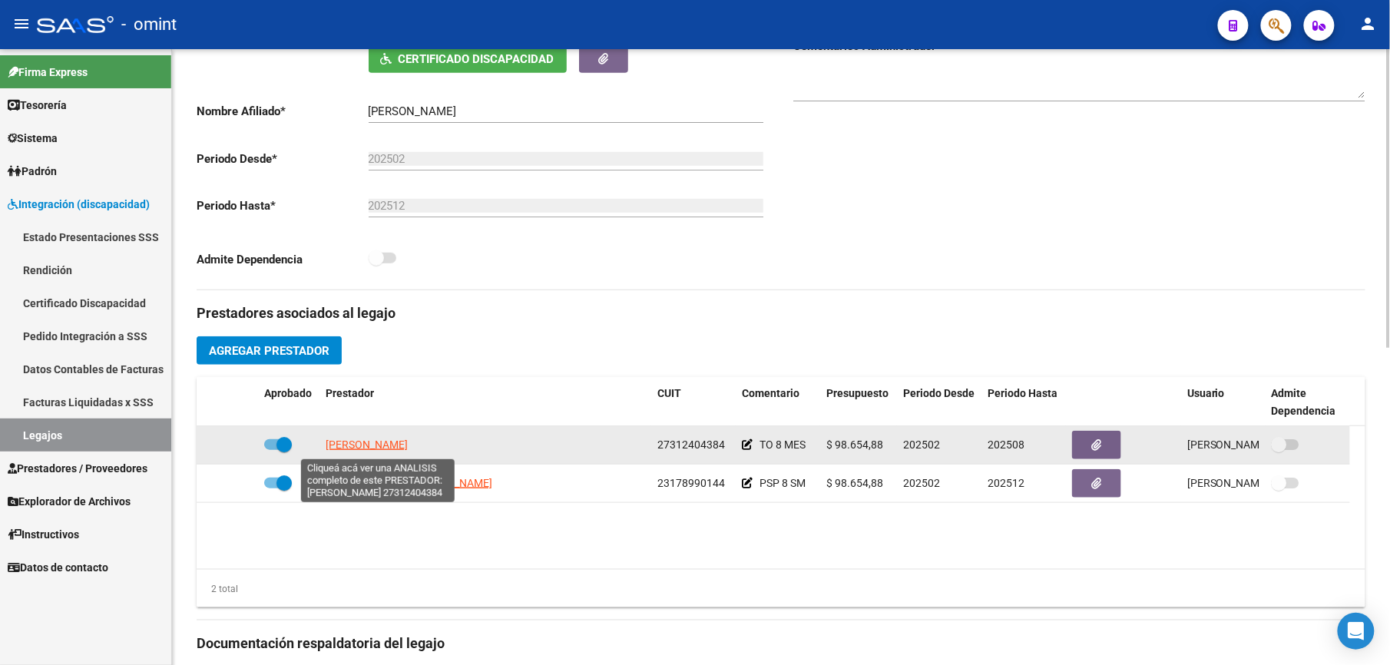
click at [383, 450] on span "[PERSON_NAME]" at bounding box center [367, 445] width 82 height 12
type textarea "27312404384"
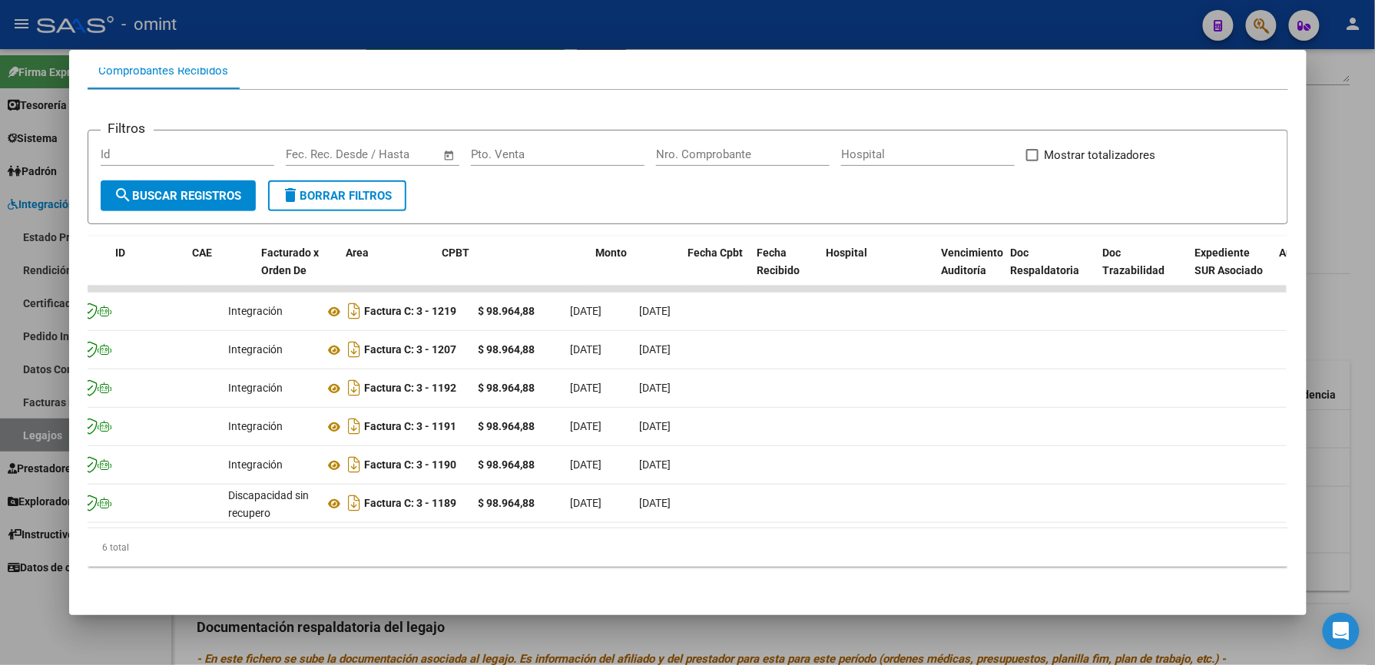
scroll to position [0, 0]
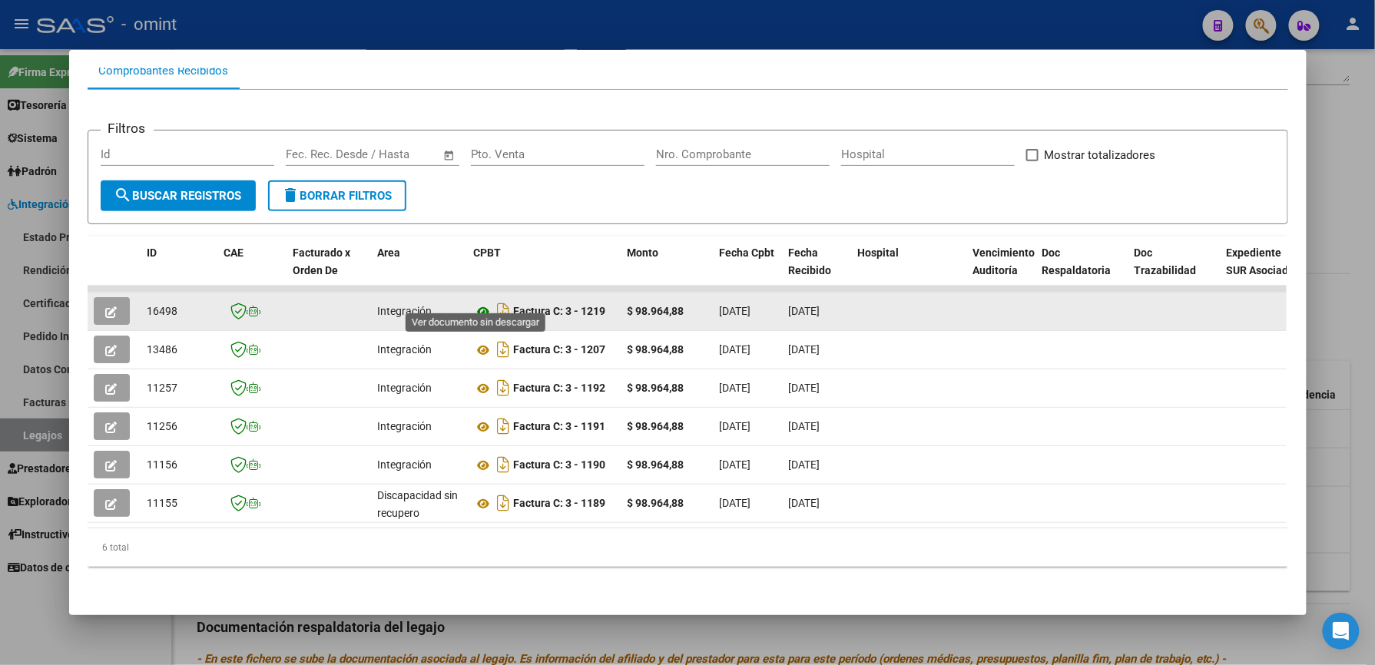
click at [475, 303] on icon at bounding box center [484, 312] width 20 height 18
click at [106, 306] on icon "button" at bounding box center [112, 312] width 12 height 12
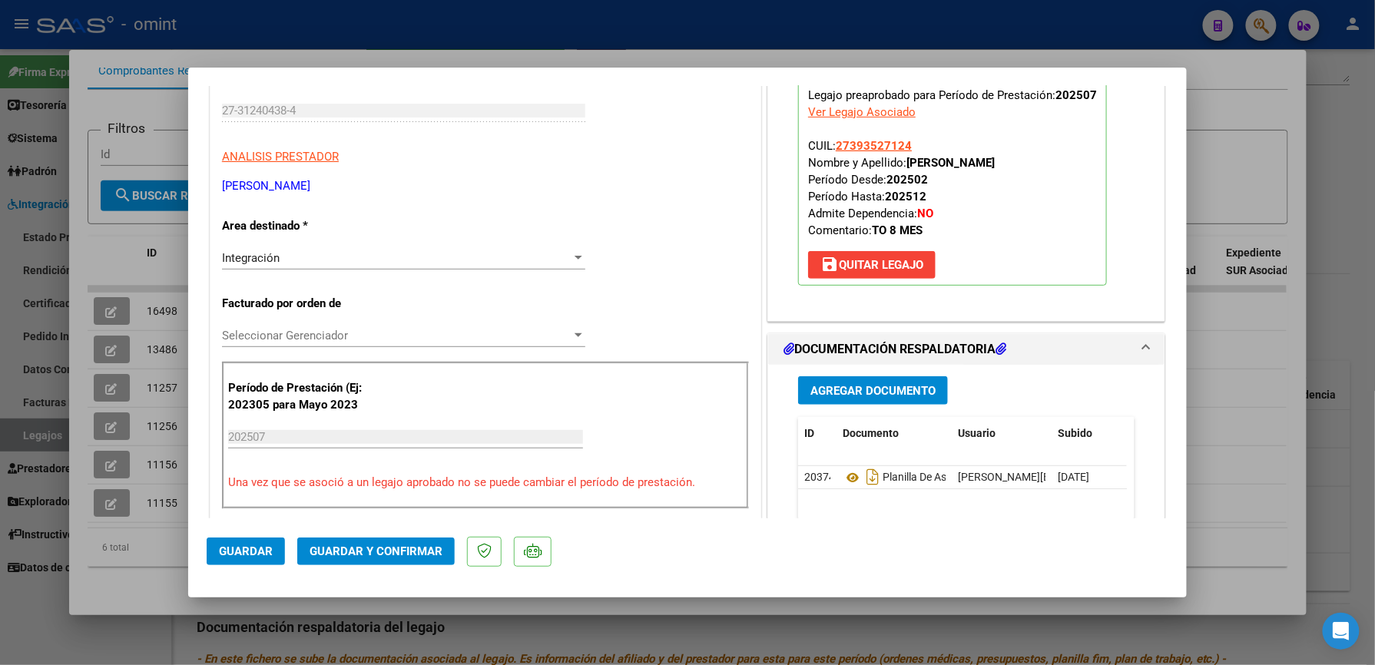
scroll to position [307, 0]
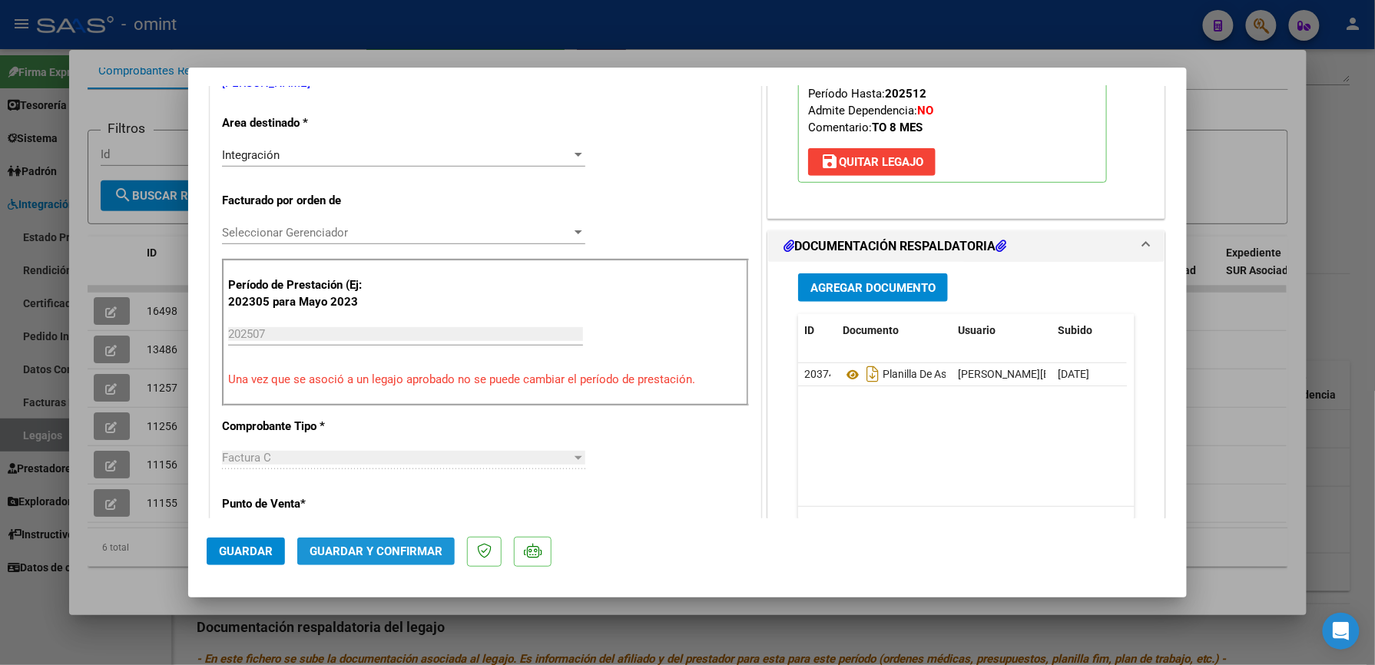
click at [421, 547] on span "Guardar y Confirmar" at bounding box center [376, 552] width 133 height 14
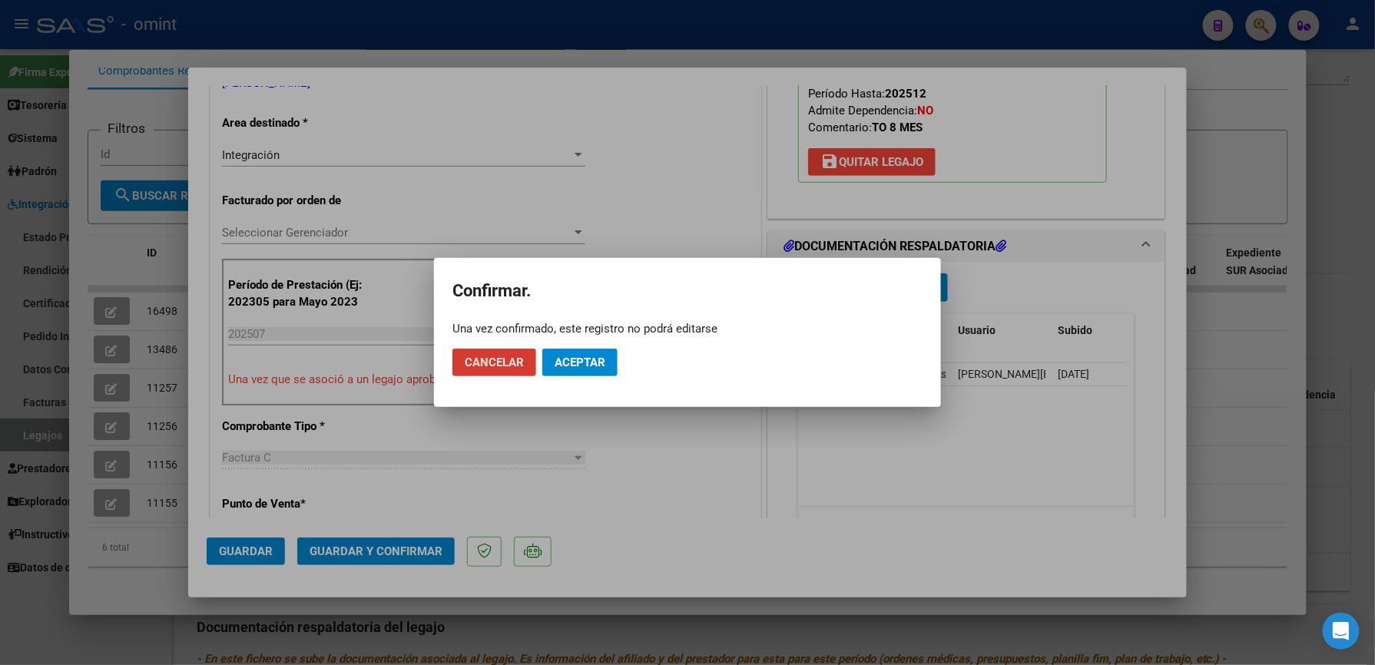
click at [576, 359] on span "Aceptar" at bounding box center [580, 363] width 51 height 14
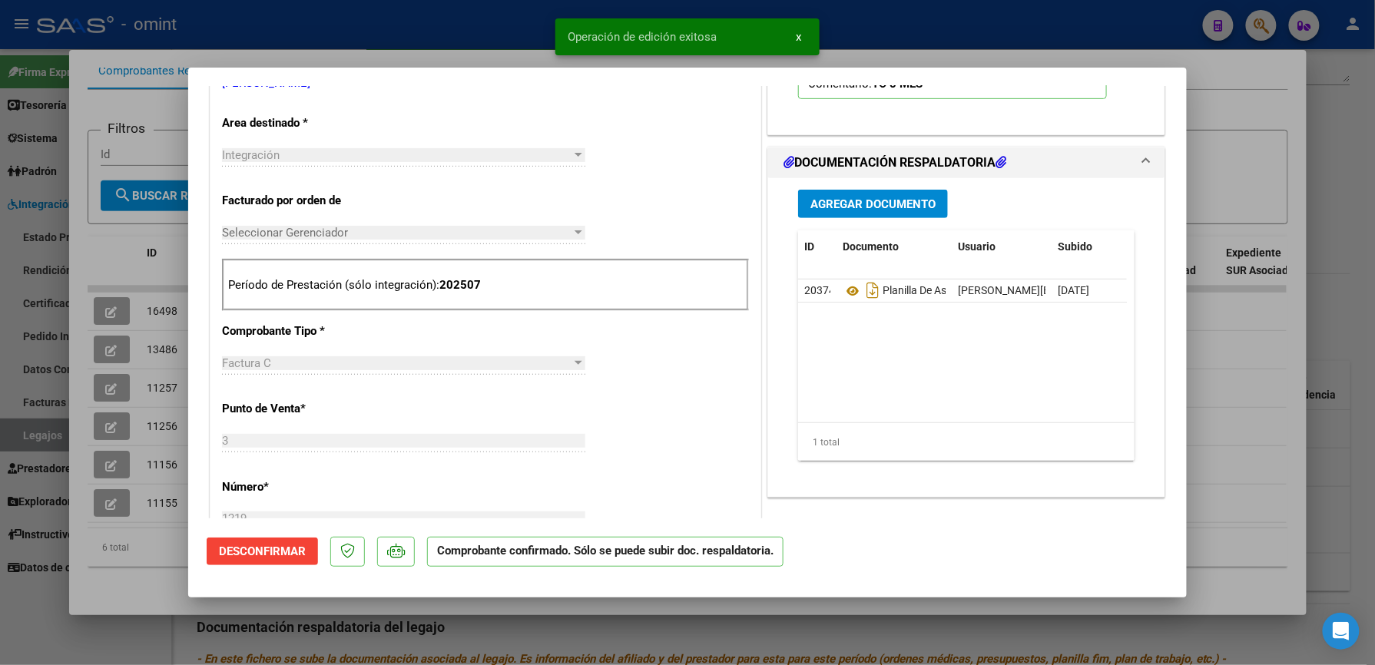
click at [979, 26] on div at bounding box center [687, 332] width 1375 height 665
type input "$ 0,00"
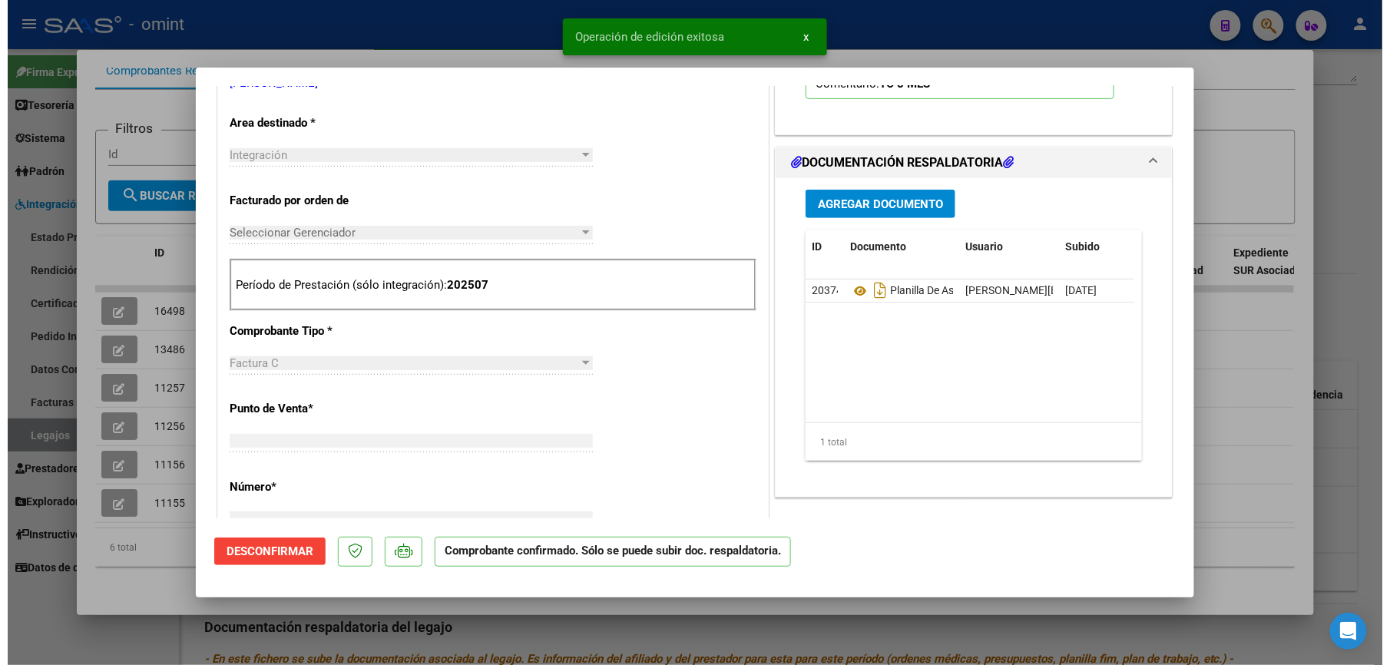
scroll to position [0, 0]
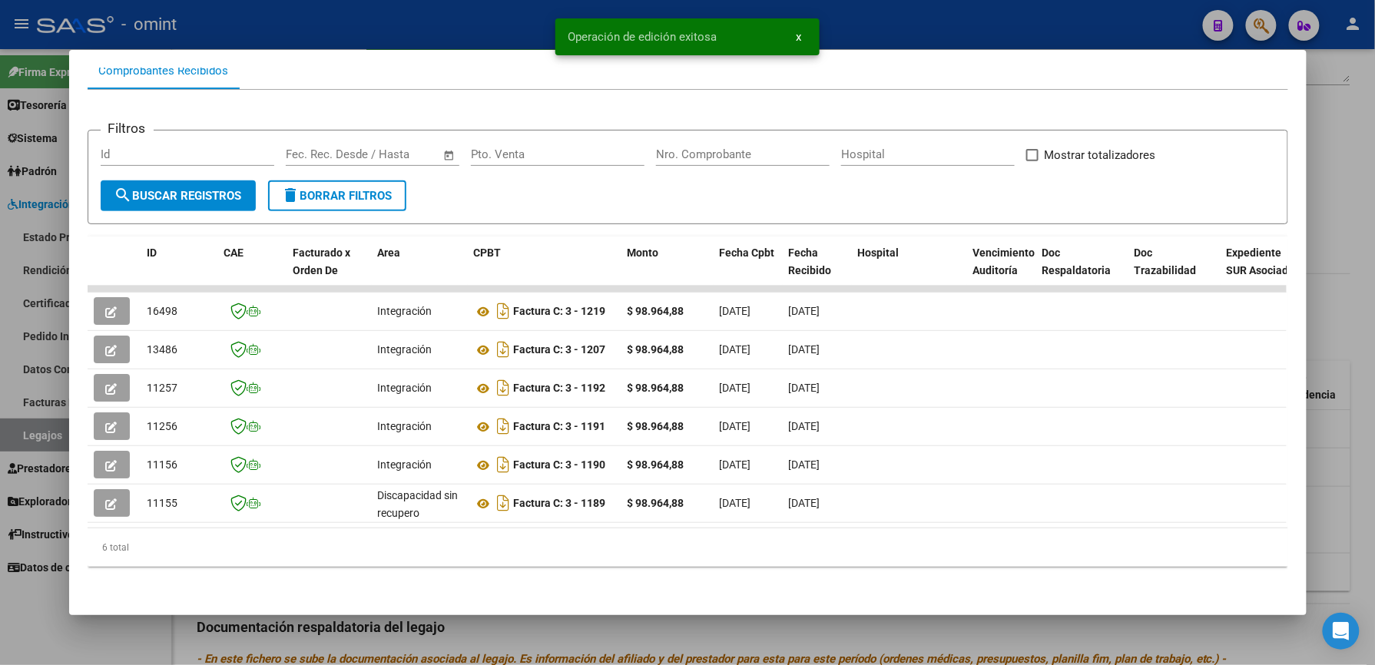
click at [979, 26] on div at bounding box center [687, 332] width 1375 height 665
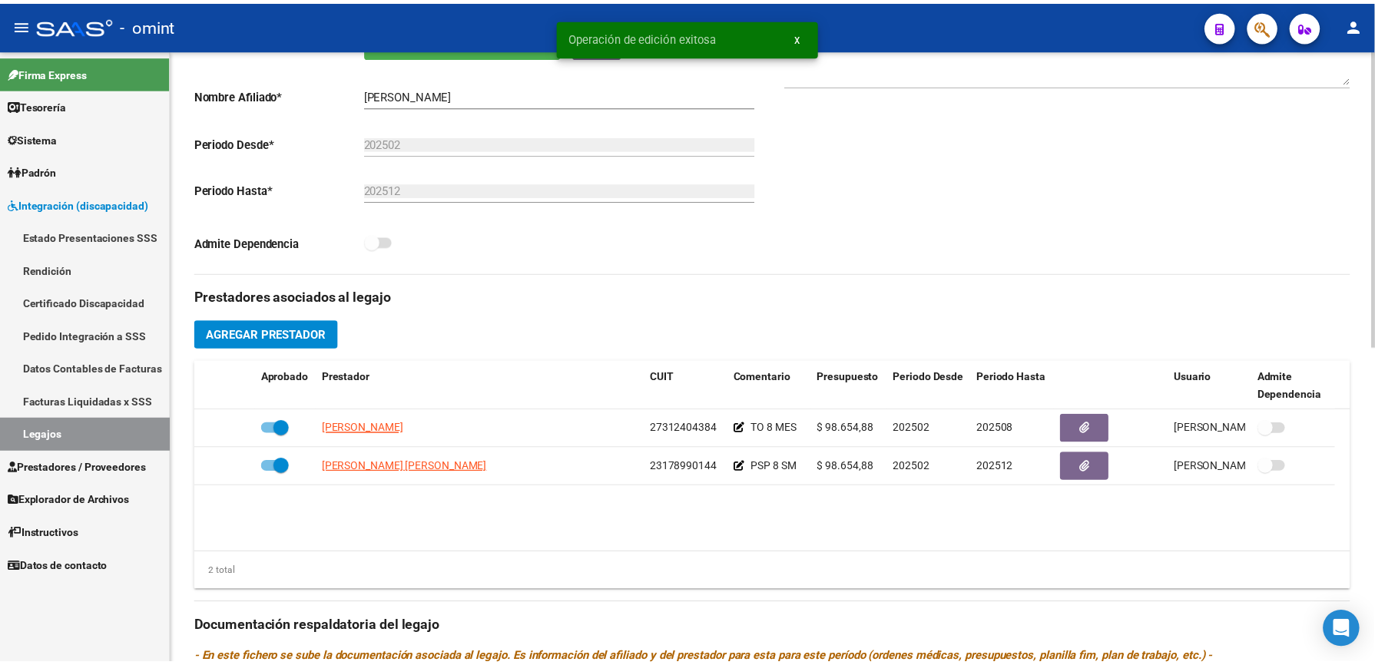
scroll to position [307, 0]
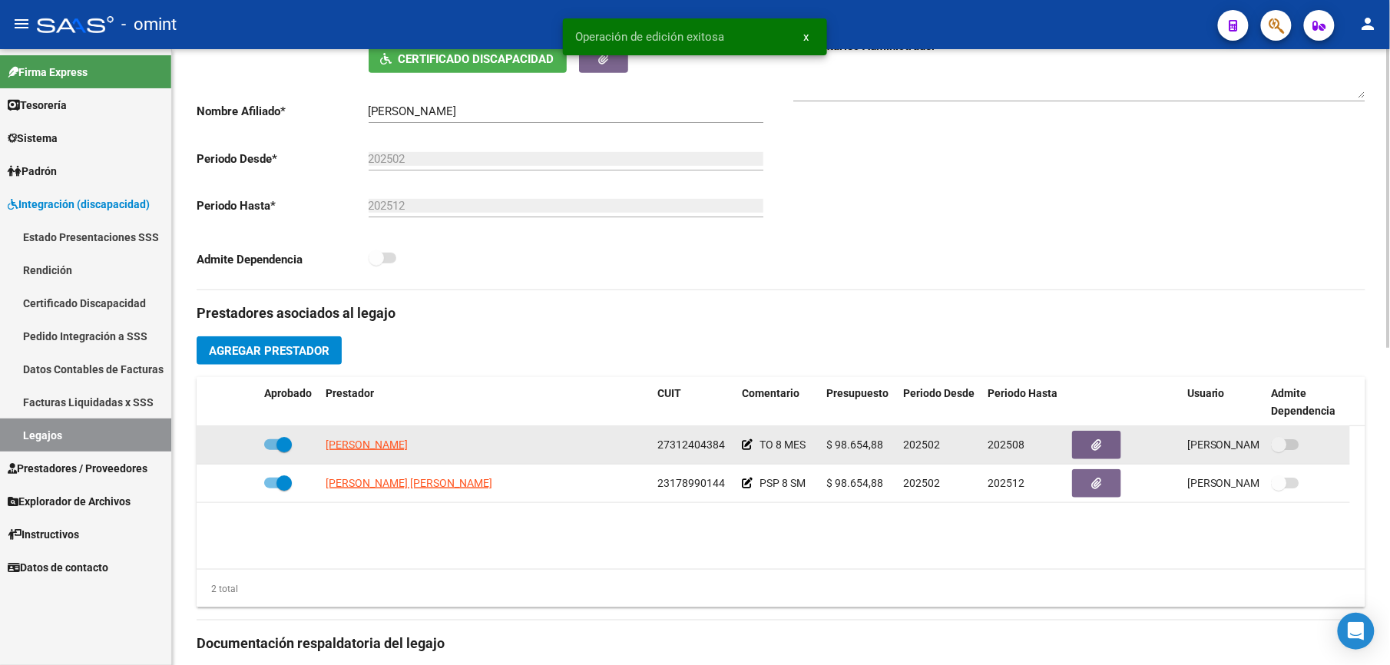
drag, startPoint x: 659, startPoint y: 446, endPoint x: 724, endPoint y: 446, distance: 64.5
click at [724, 446] on div "27312404384" at bounding box center [694, 445] width 72 height 18
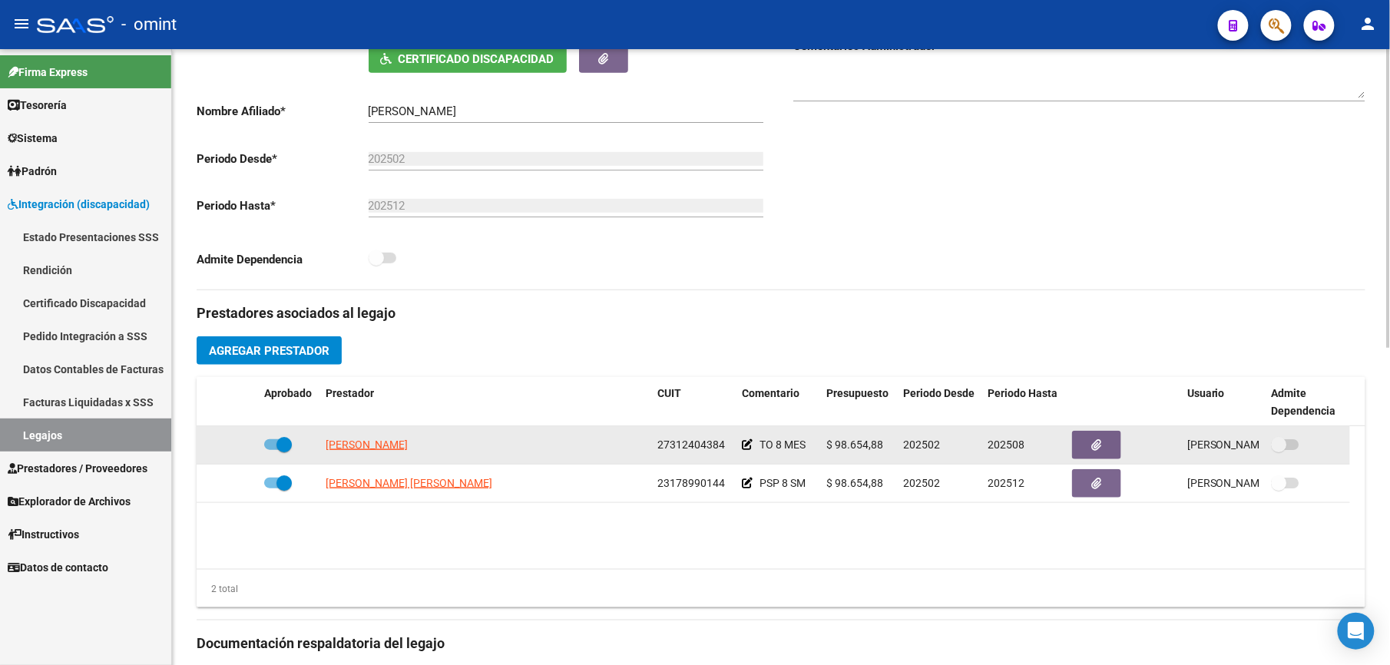
drag, startPoint x: 724, startPoint y: 446, endPoint x: 714, endPoint y: 446, distance: 9.2
copy span "27312404384"
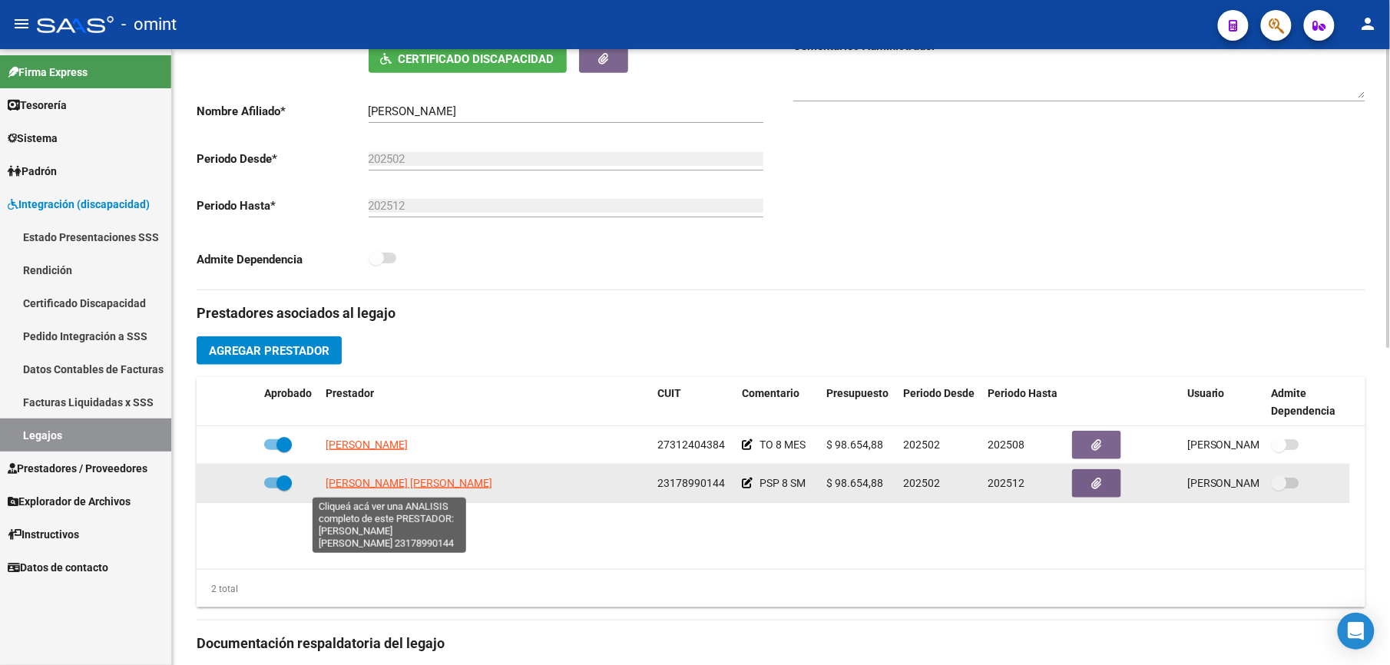
click at [376, 487] on span "[PERSON_NAME] [PERSON_NAME]" at bounding box center [409, 483] width 167 height 12
type textarea "23178990144"
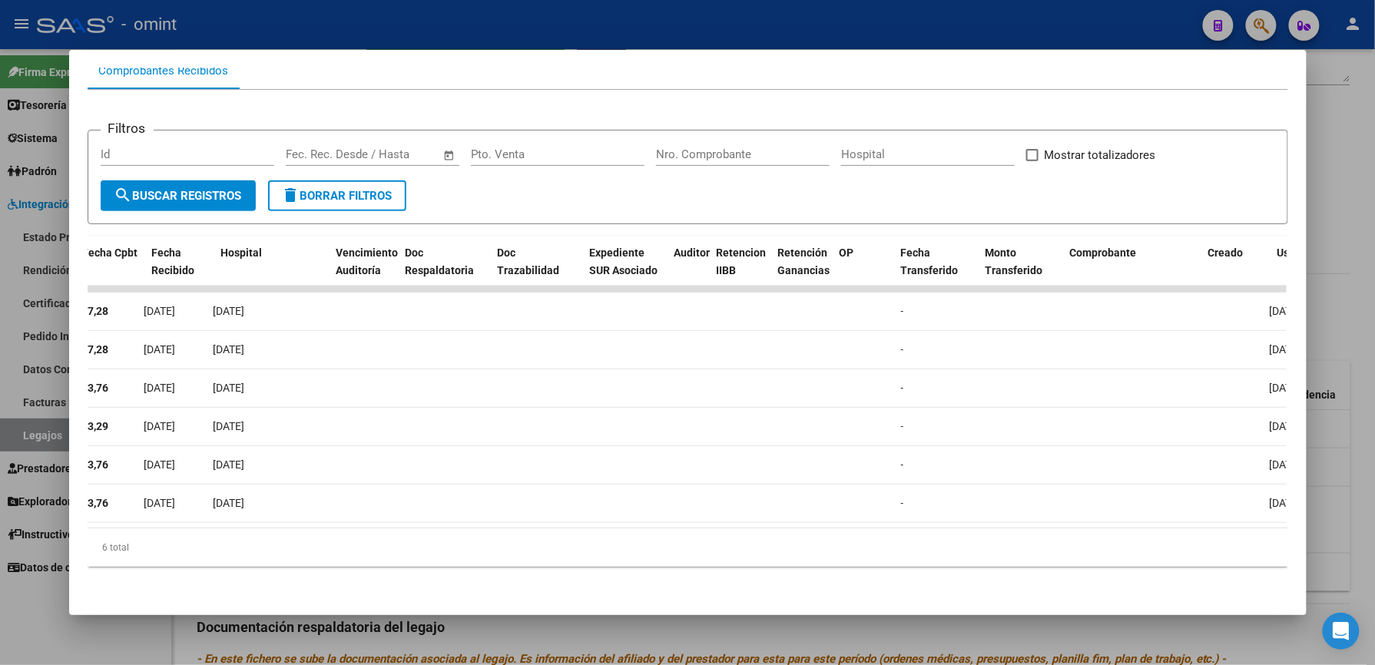
scroll to position [0, 0]
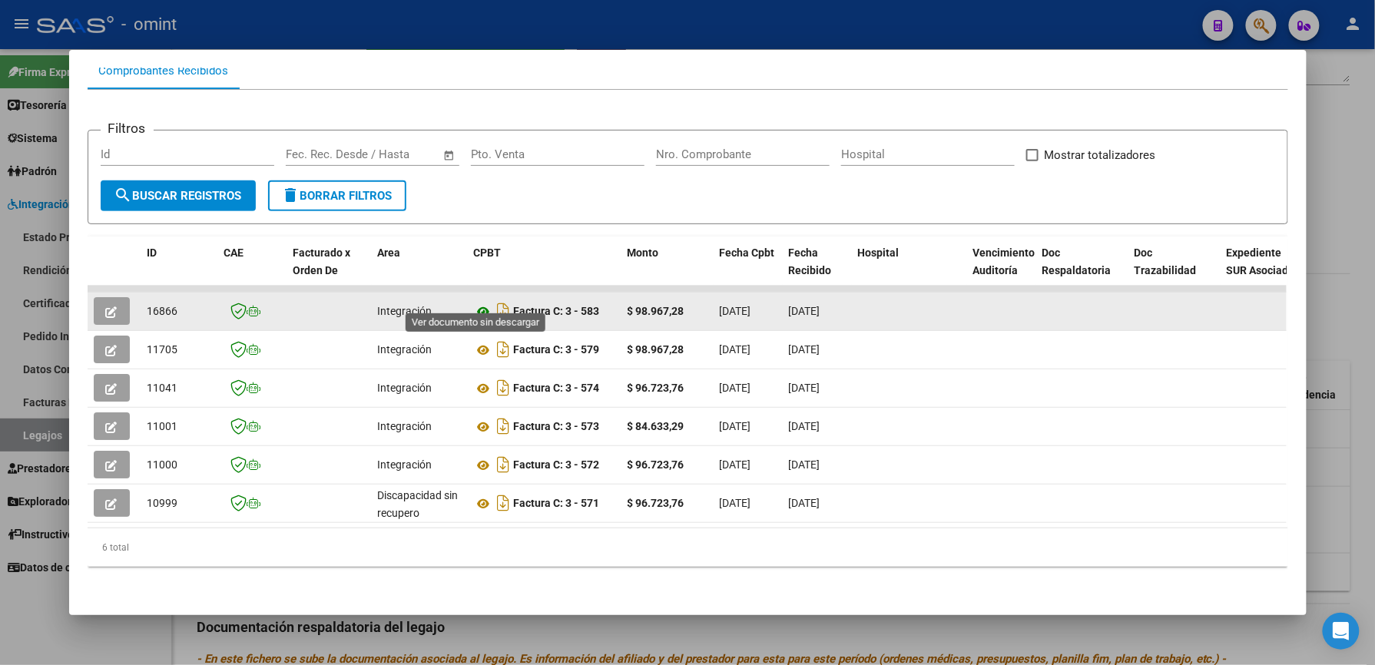
click at [480, 303] on icon at bounding box center [484, 312] width 20 height 18
click at [106, 306] on icon "button" at bounding box center [112, 312] width 12 height 12
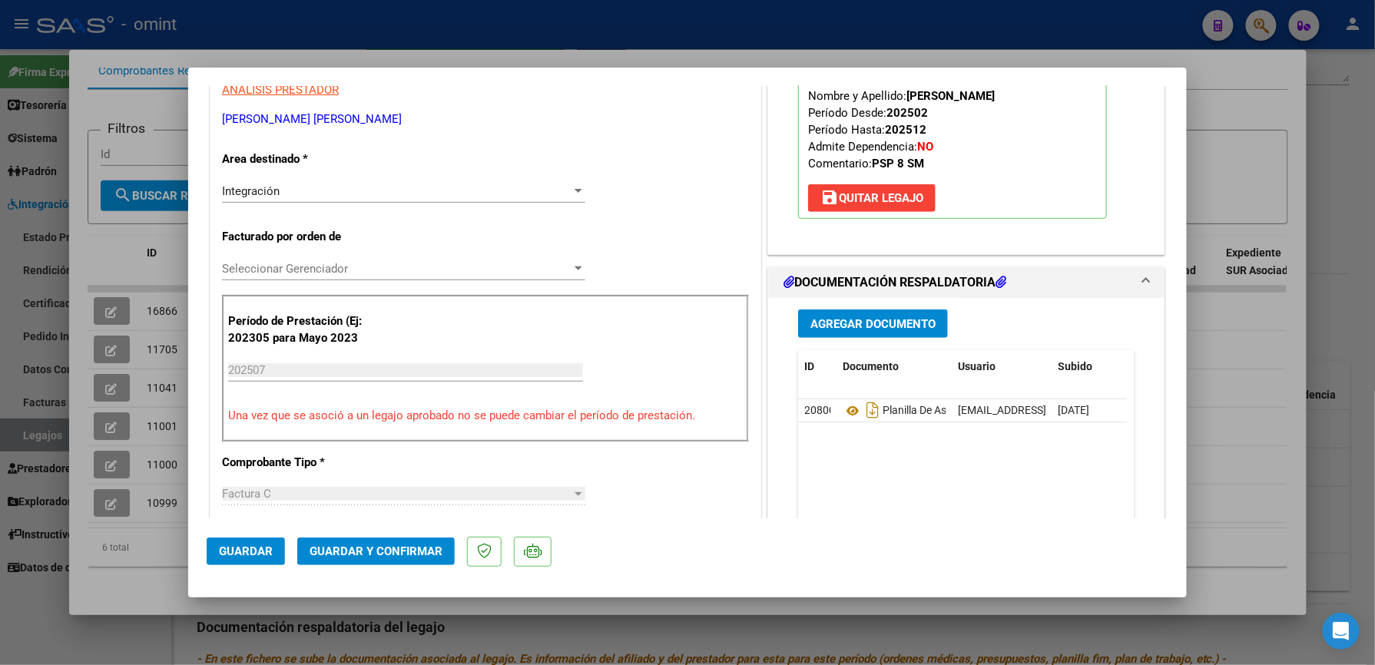
scroll to position [307, 0]
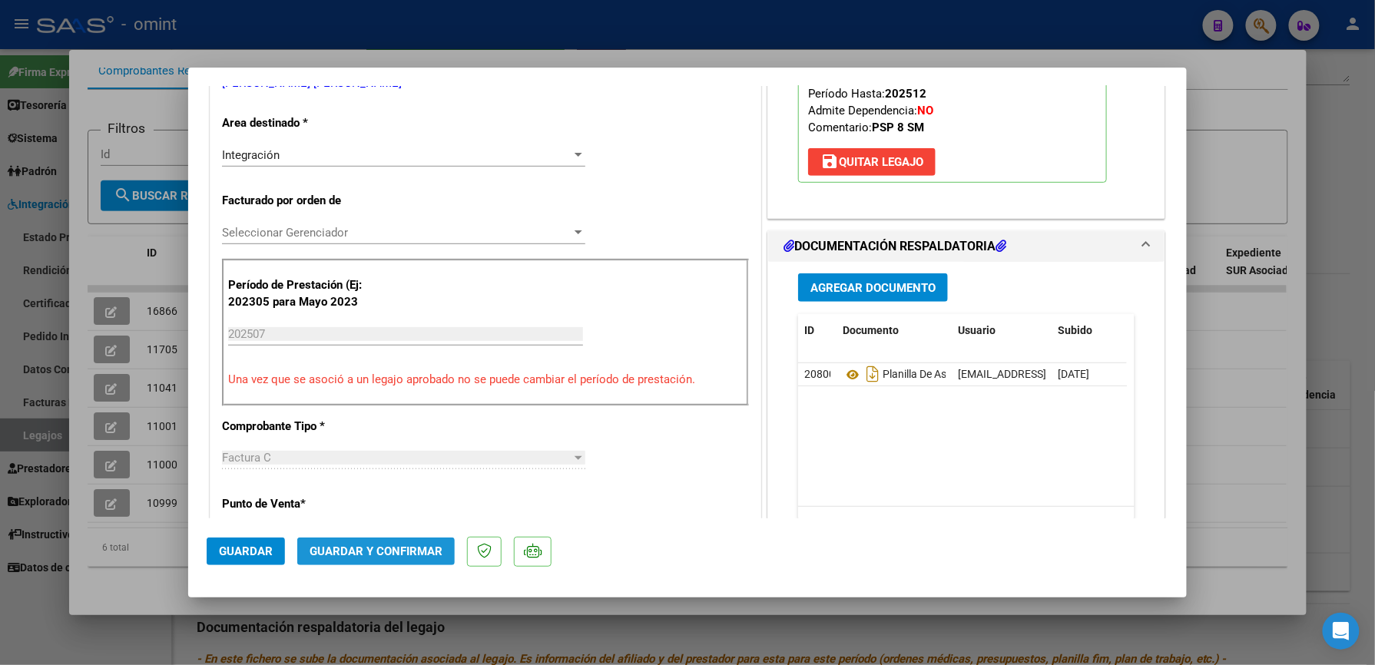
click at [412, 547] on span "Guardar y Confirmar" at bounding box center [376, 552] width 133 height 14
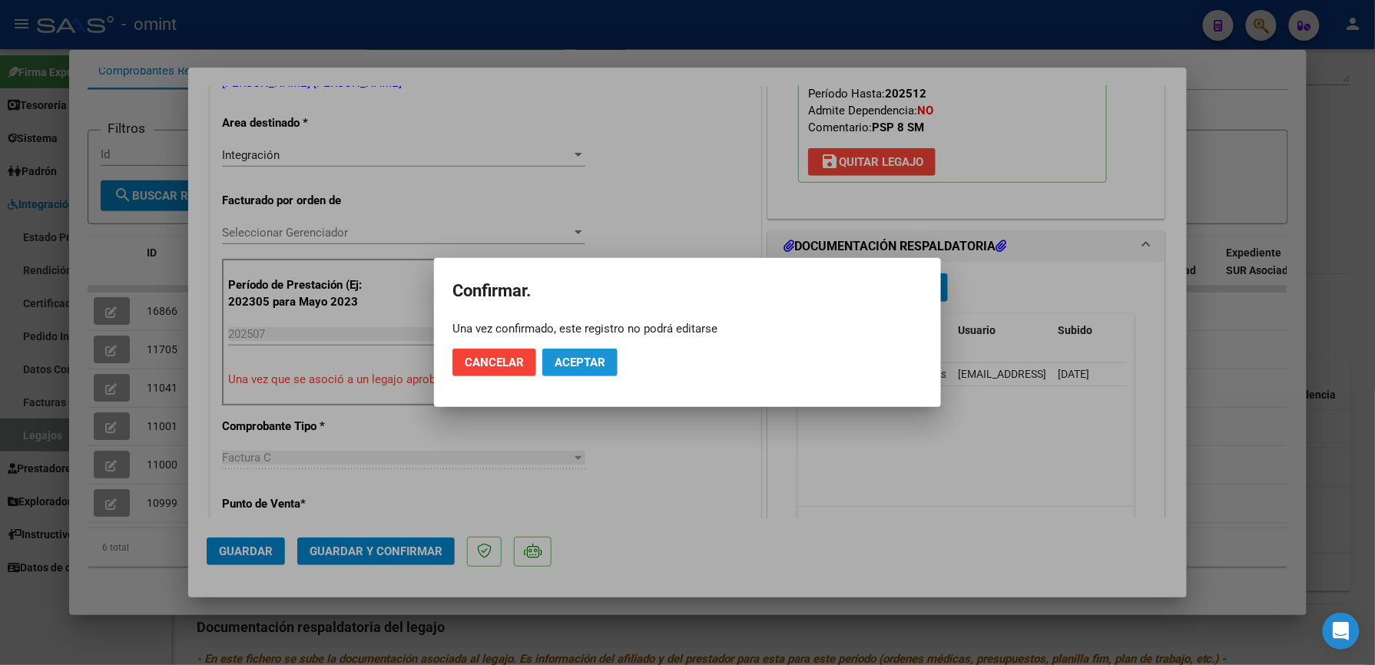
click at [595, 363] on span "Aceptar" at bounding box center [580, 363] width 51 height 14
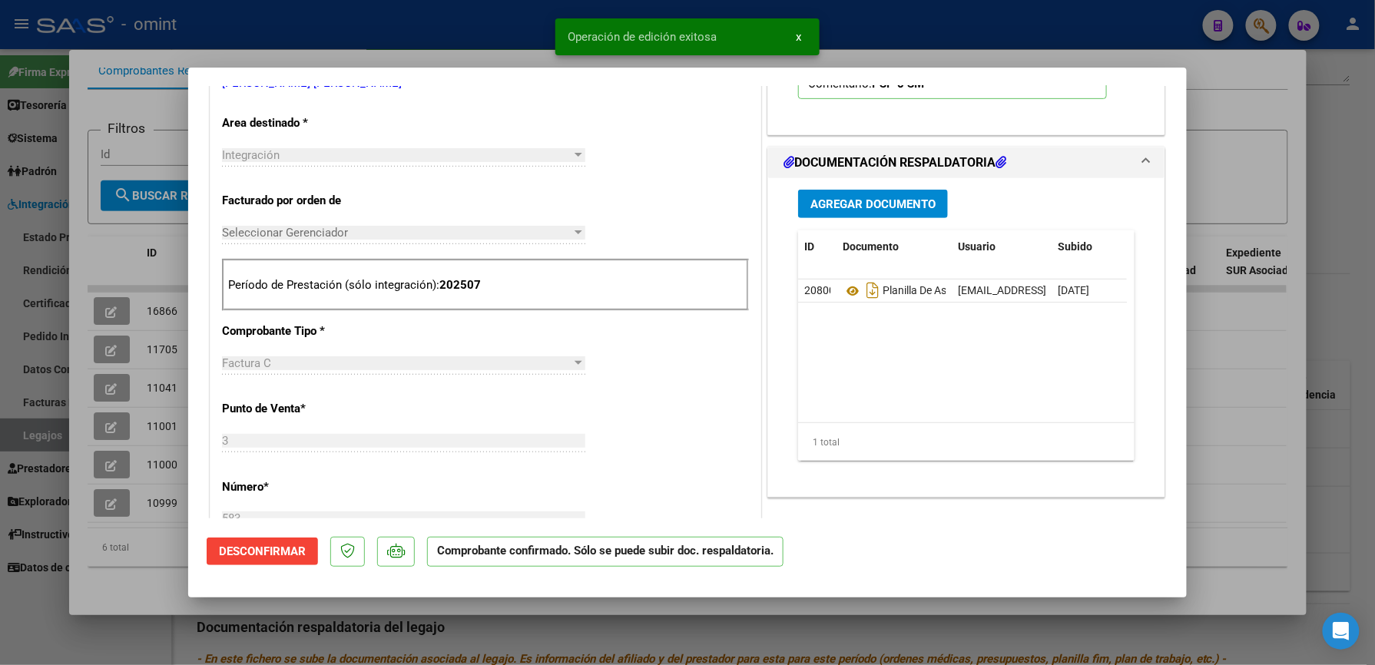
click at [476, 25] on div at bounding box center [687, 332] width 1375 height 665
type input "$ 0,00"
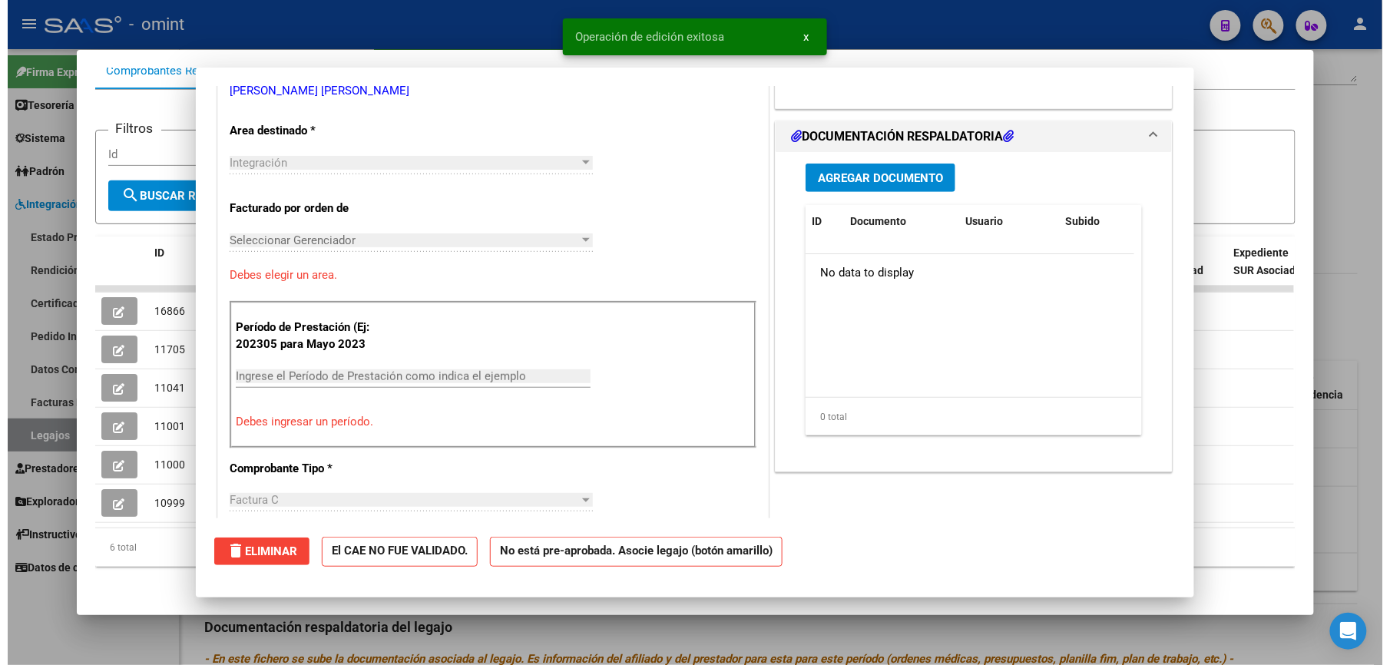
scroll to position [0, 0]
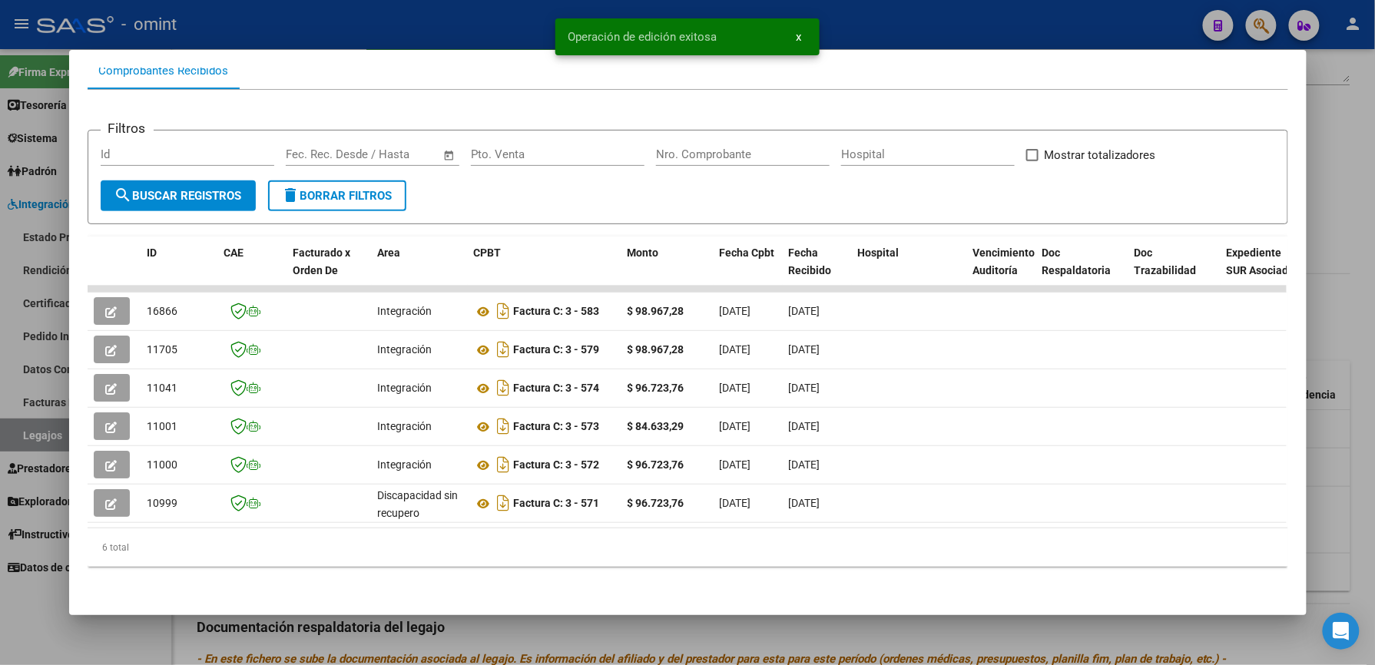
click at [327, 34] on div at bounding box center [687, 332] width 1375 height 665
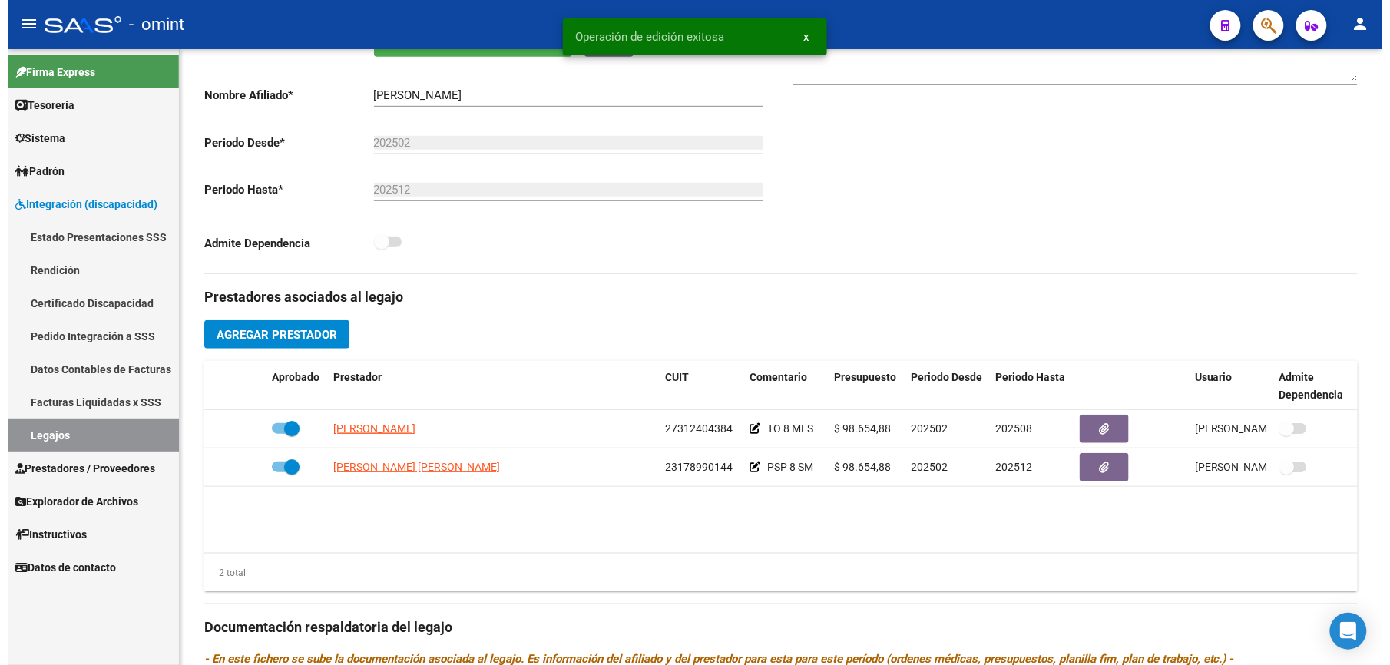
scroll to position [307, 0]
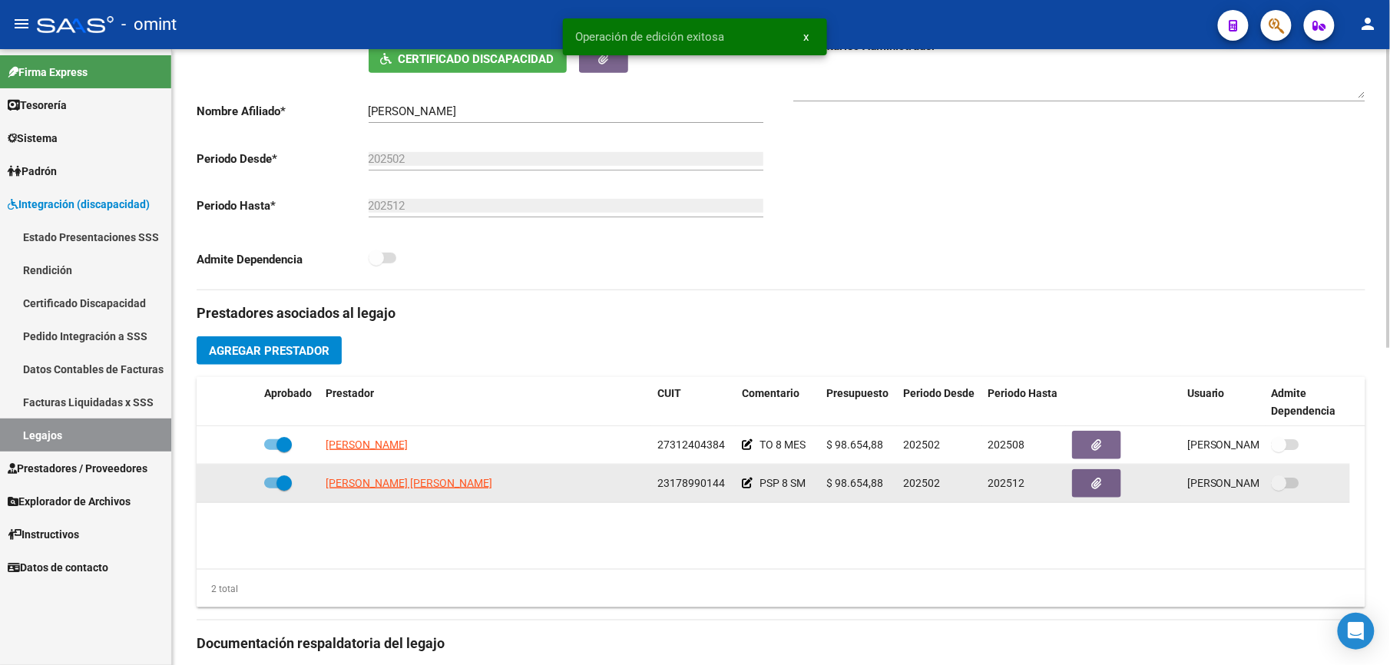
drag, startPoint x: 658, startPoint y: 483, endPoint x: 724, endPoint y: 483, distance: 66.1
click at [724, 483] on div "23178990144" at bounding box center [694, 484] width 72 height 18
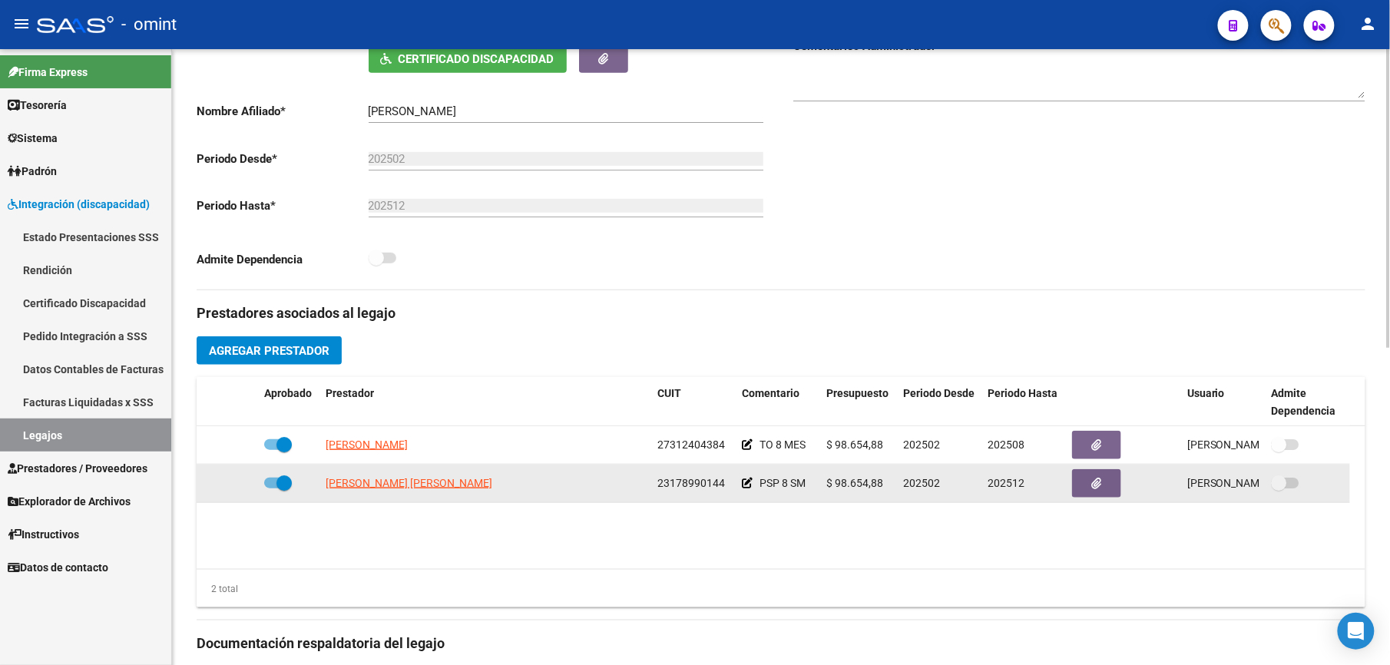
drag, startPoint x: 724, startPoint y: 483, endPoint x: 713, endPoint y: 484, distance: 10.8
copy span "23178990144"
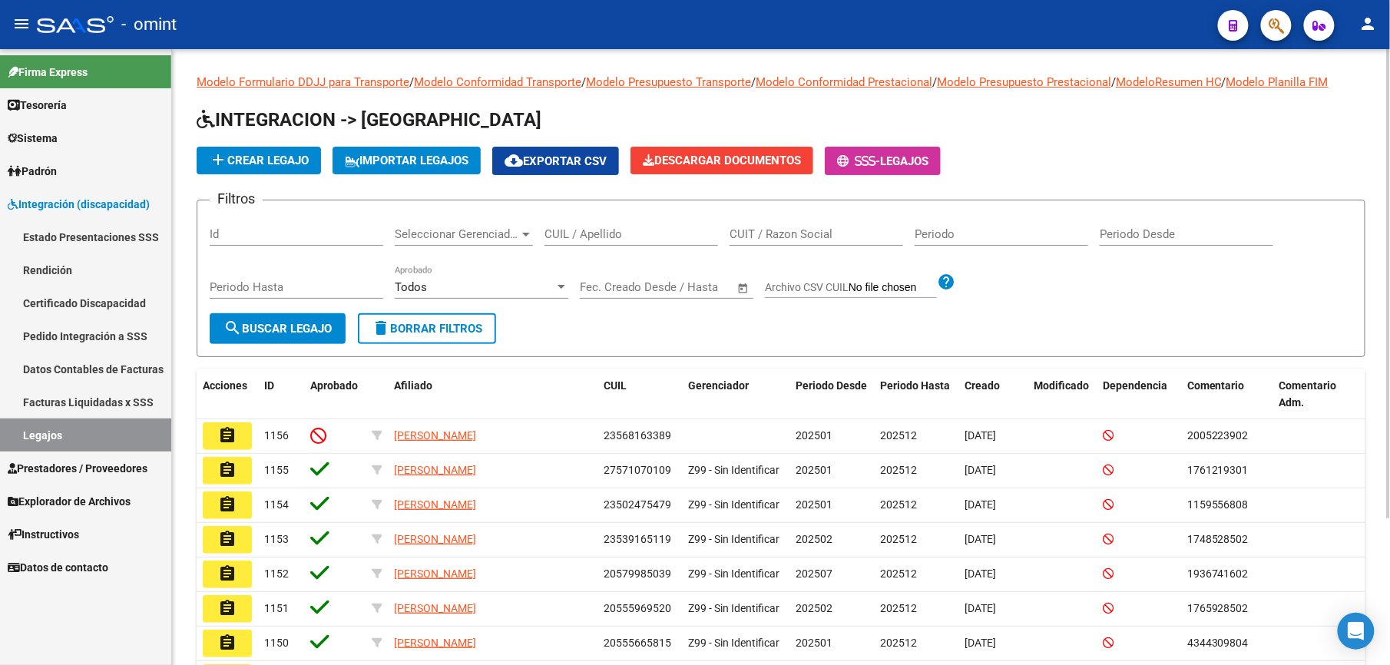
click at [624, 231] on input "CUIL / Apellido" at bounding box center [632, 234] width 174 height 14
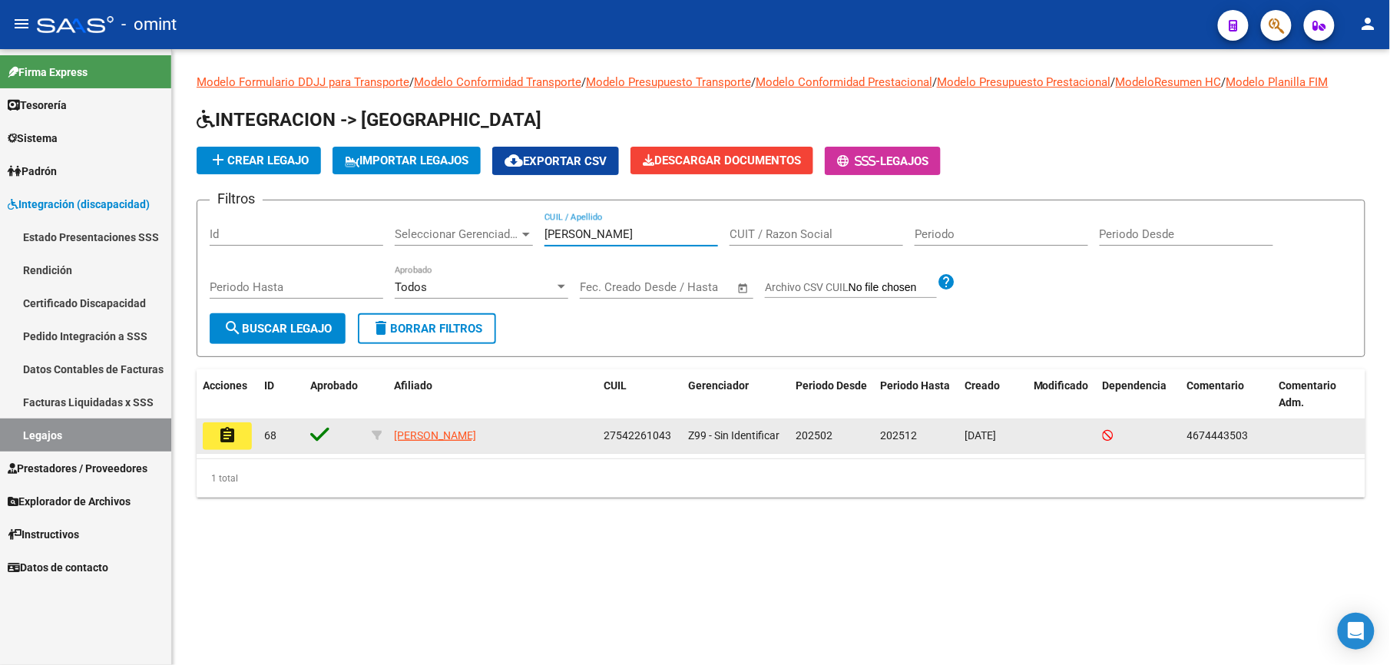
type input "ferrante"
click at [237, 438] on button "assignment" at bounding box center [227, 436] width 49 height 28
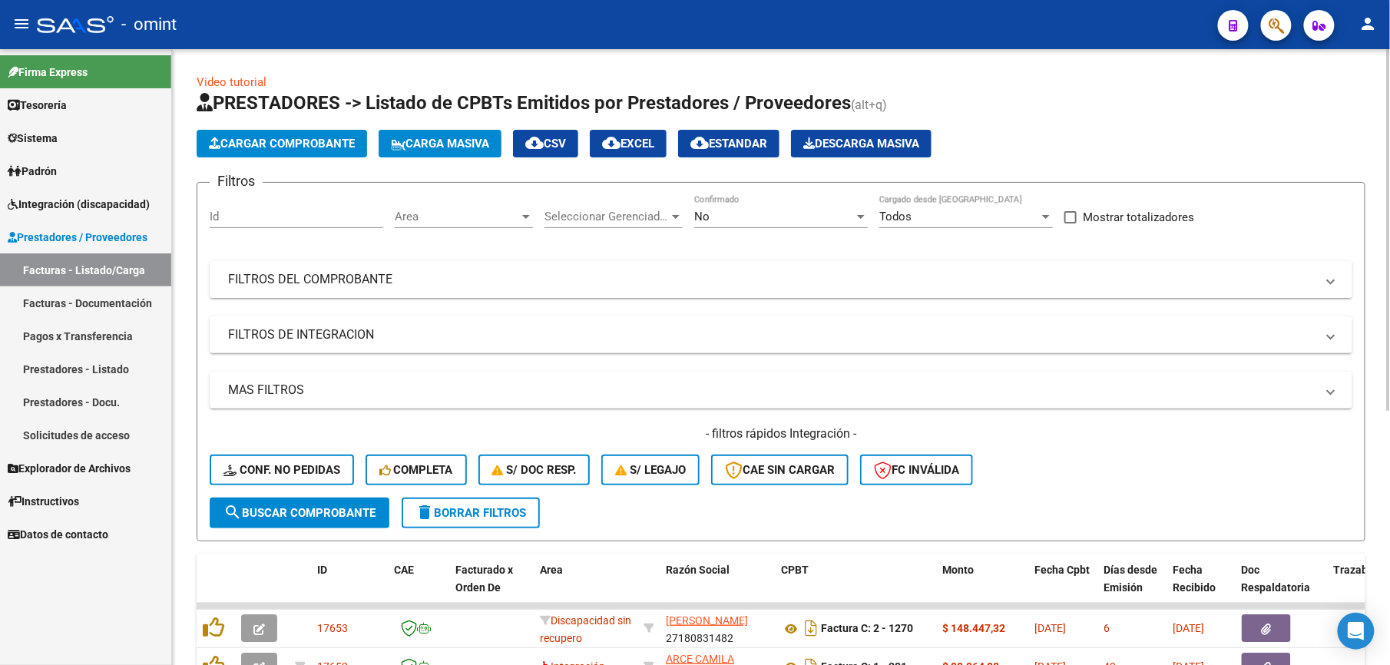
click at [559, 286] on mat-panel-title "FILTROS DEL COMPROBANTE" at bounding box center [772, 279] width 1088 height 17
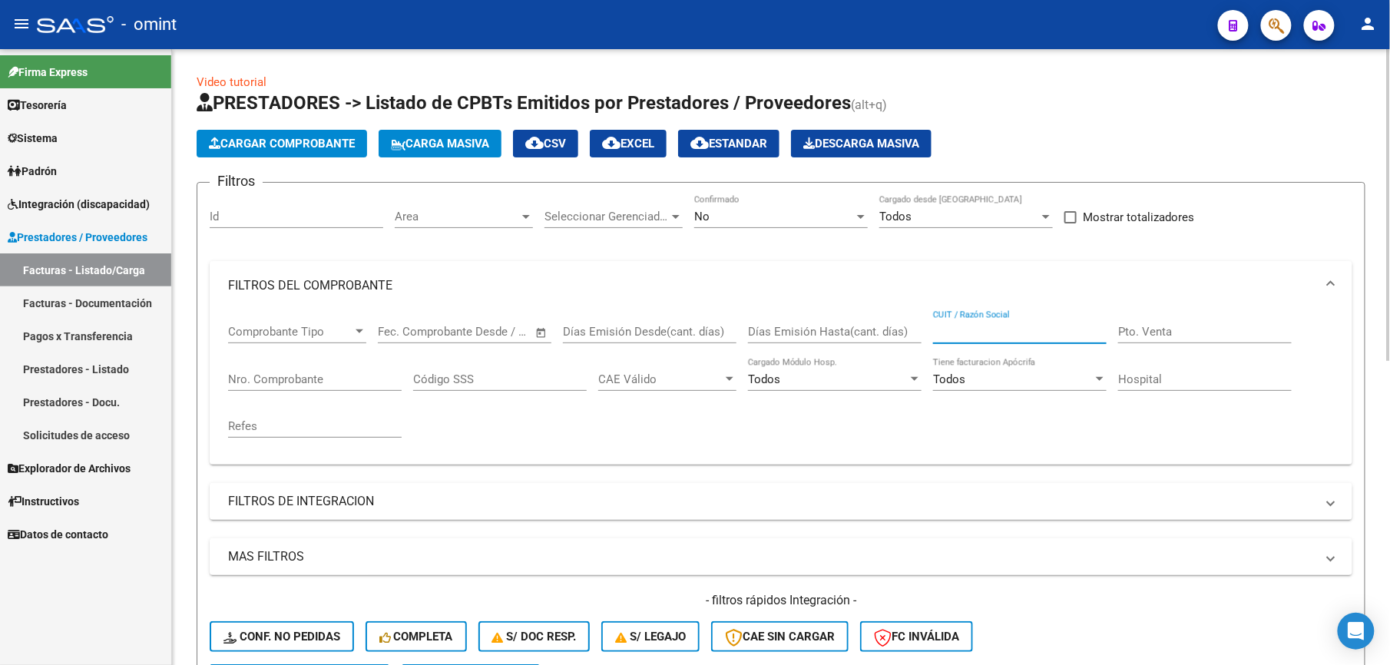
paste input "27320111337"
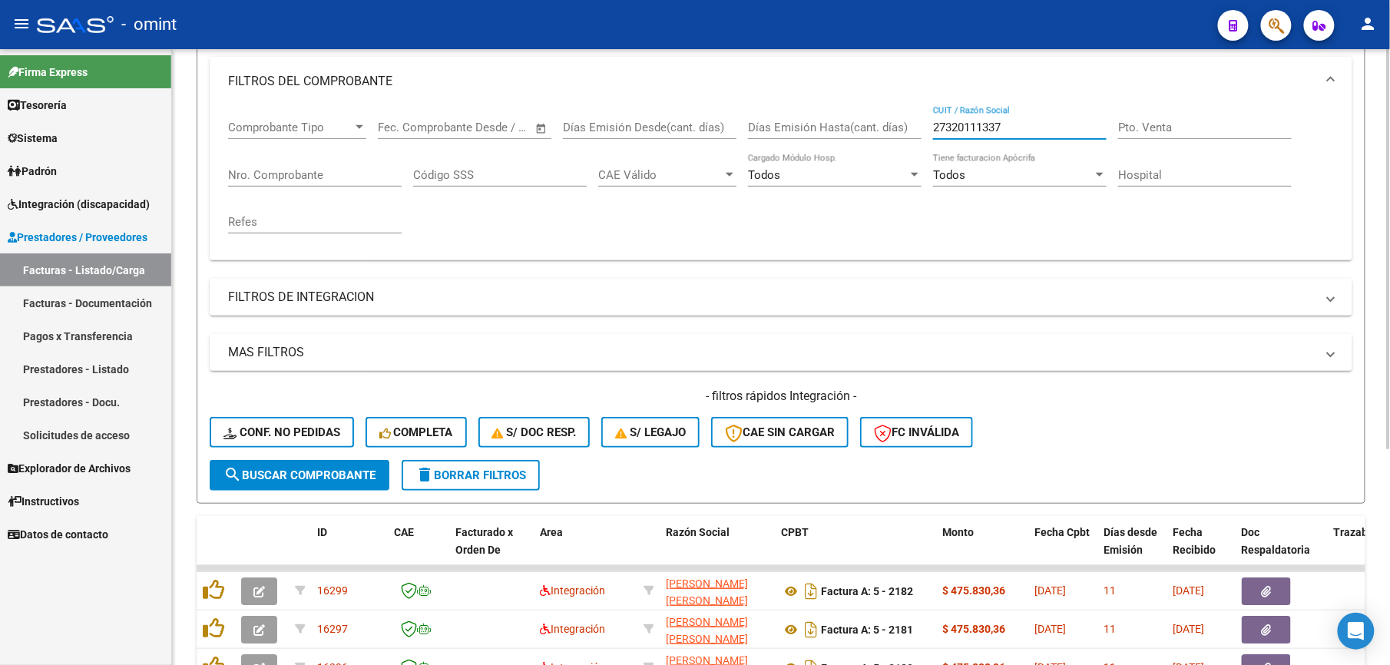
scroll to position [307, 0]
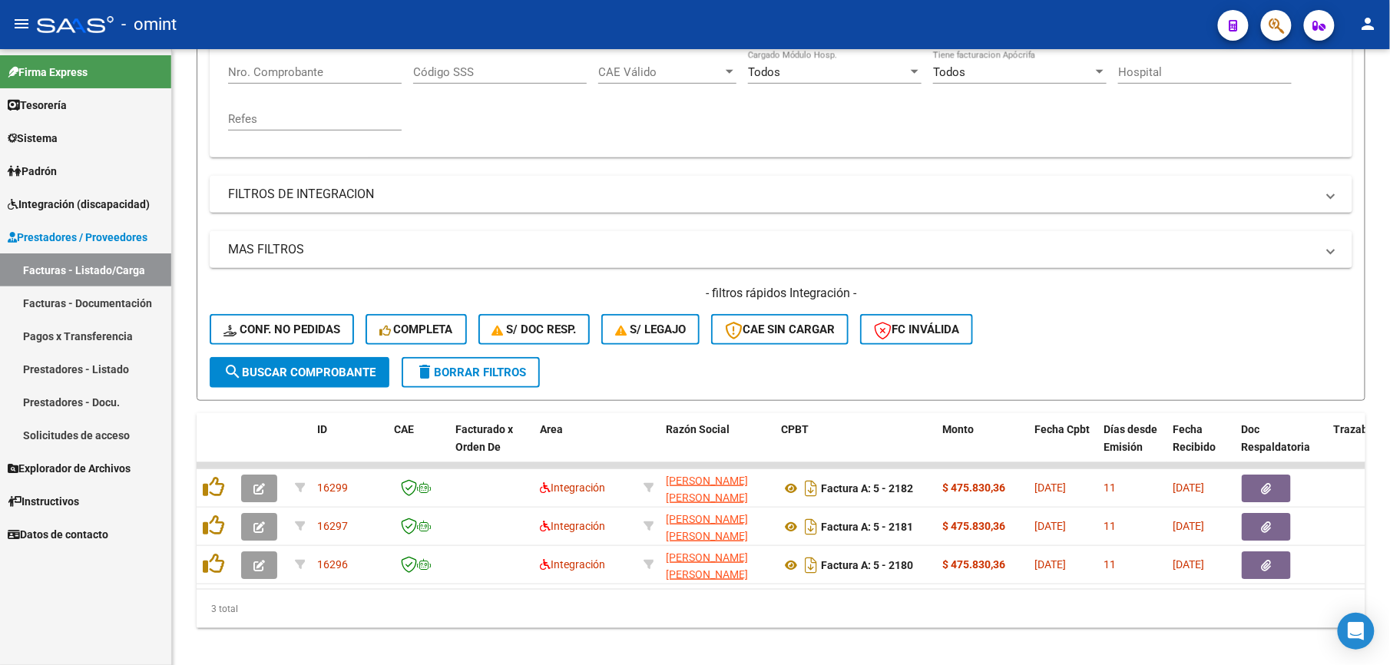
type input "27320111337"
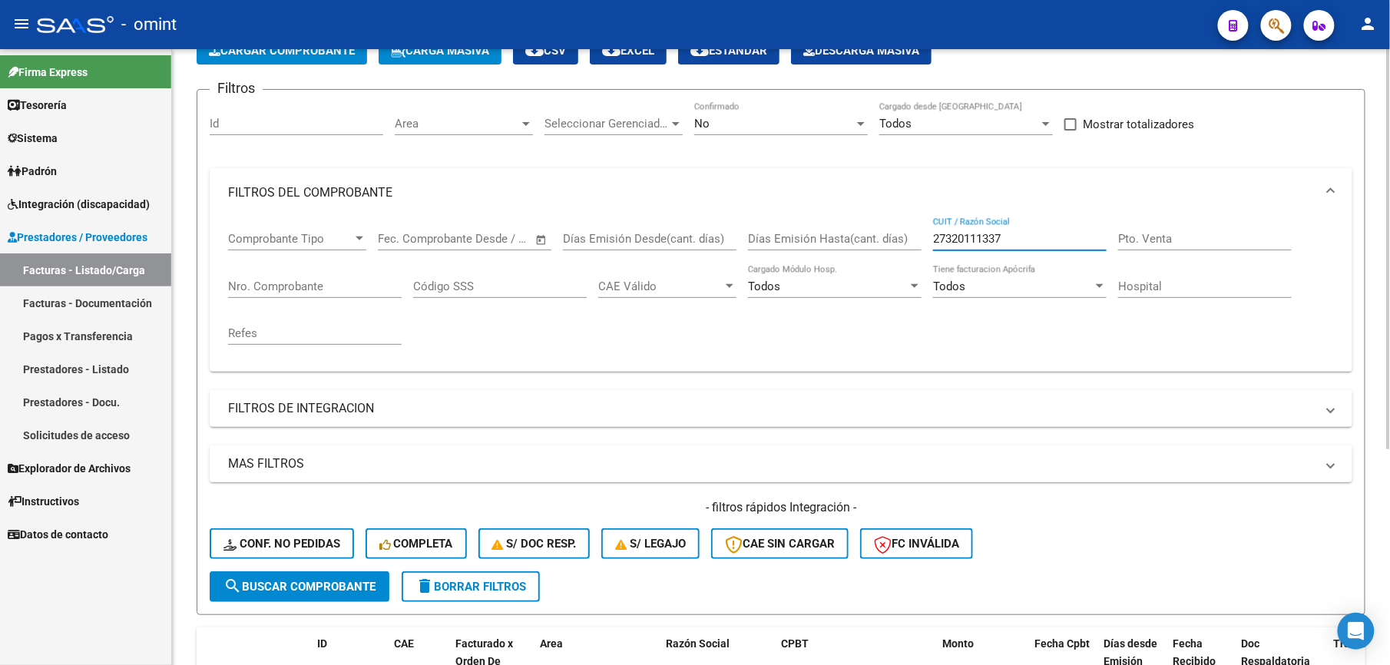
scroll to position [26, 0]
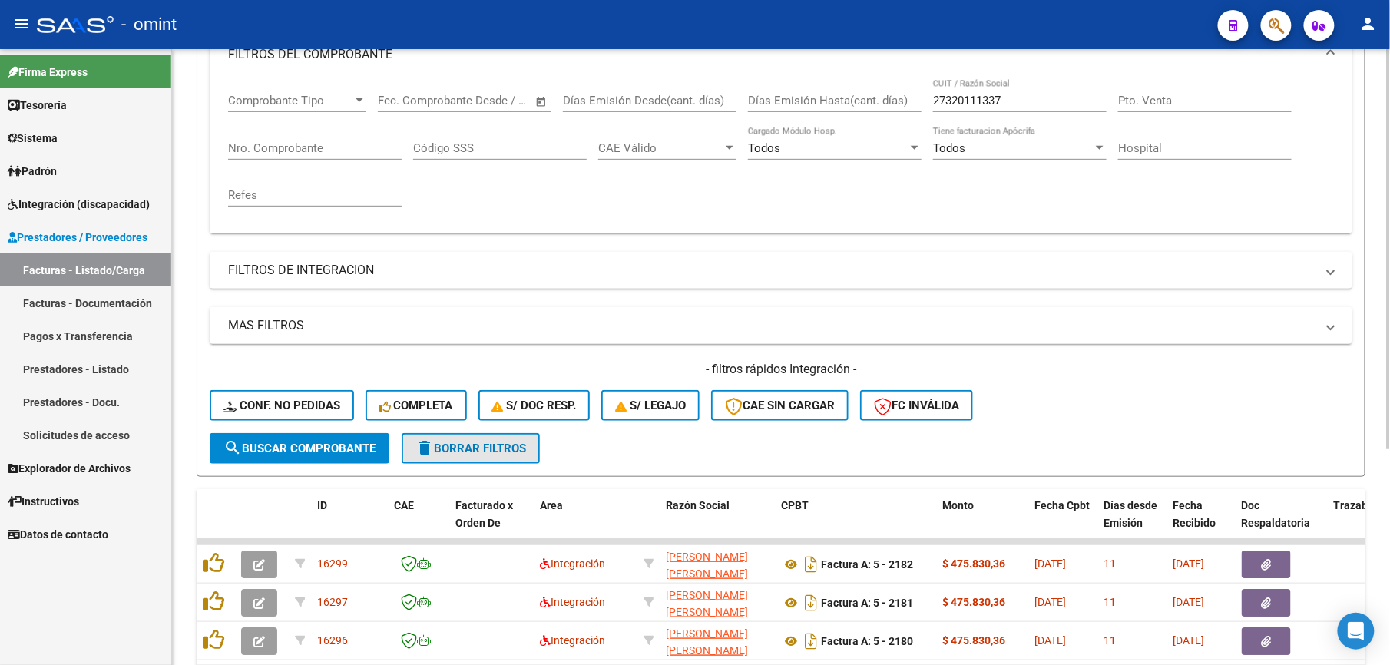
click at [495, 449] on span "delete Borrar Filtros" at bounding box center [471, 449] width 111 height 14
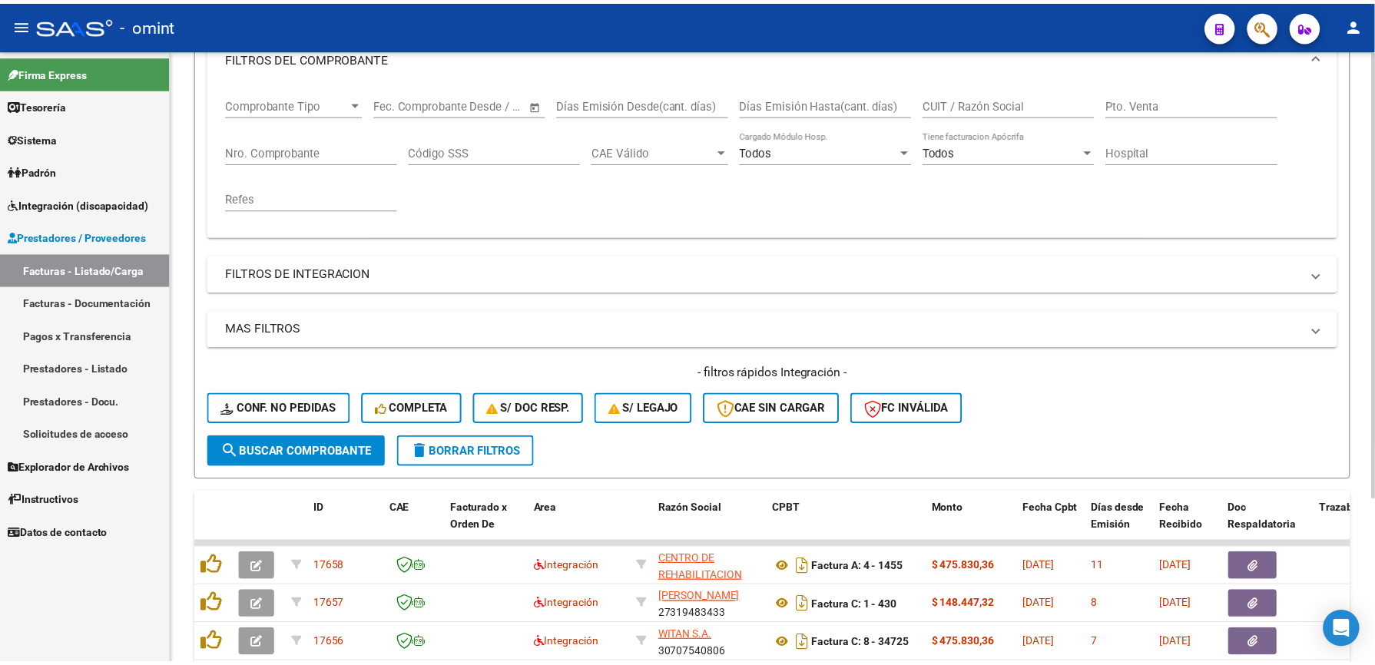
scroll to position [231, 0]
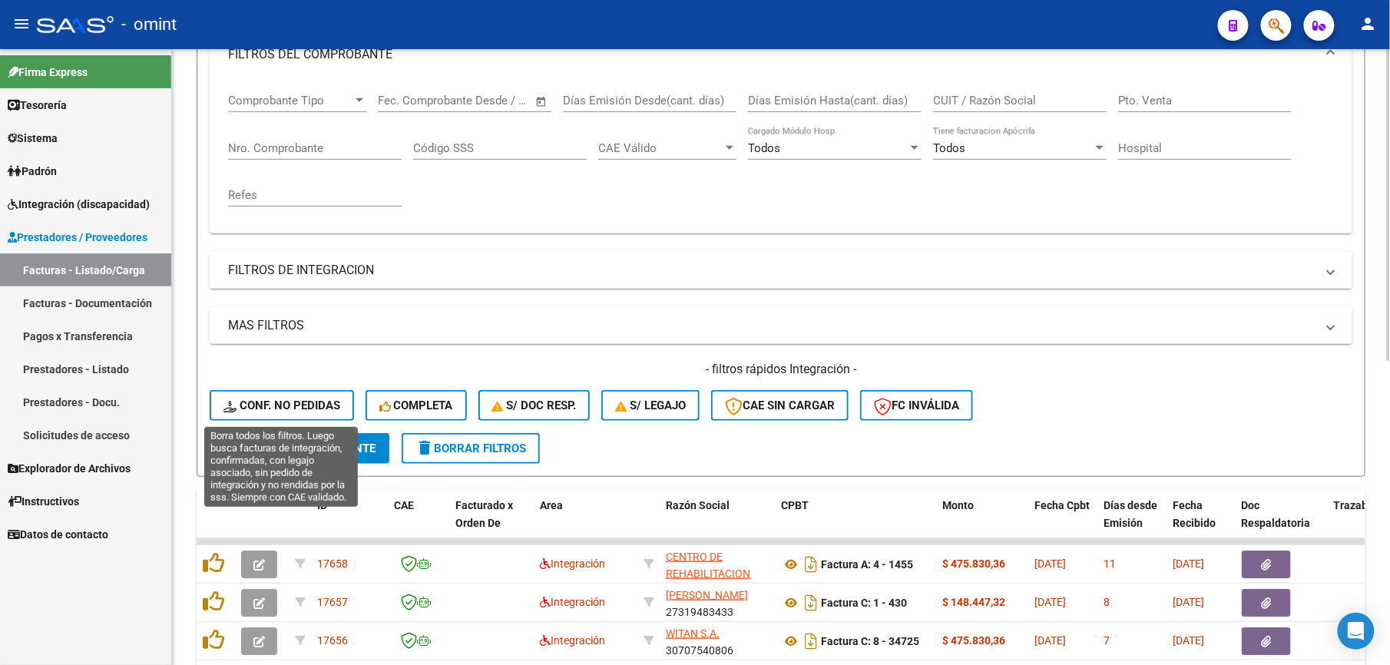
click at [303, 401] on span "Conf. no pedidas" at bounding box center [282, 406] width 117 height 14
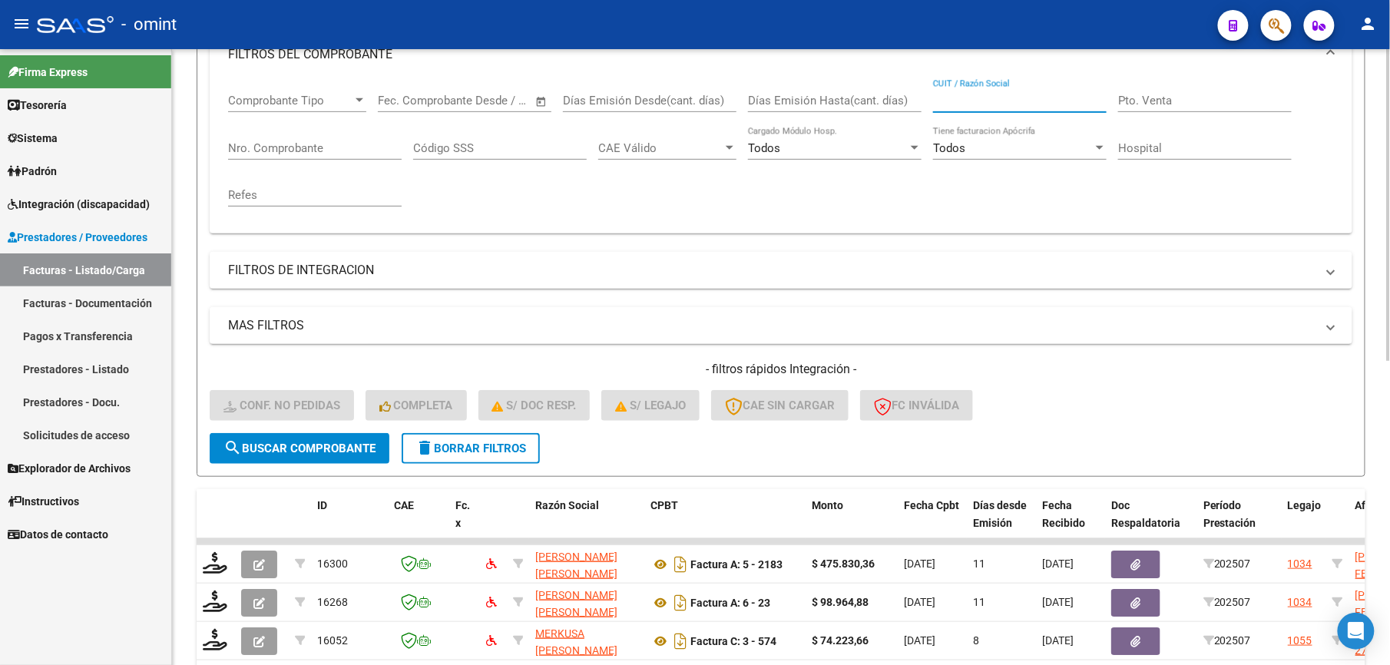
paste input "27320111337"
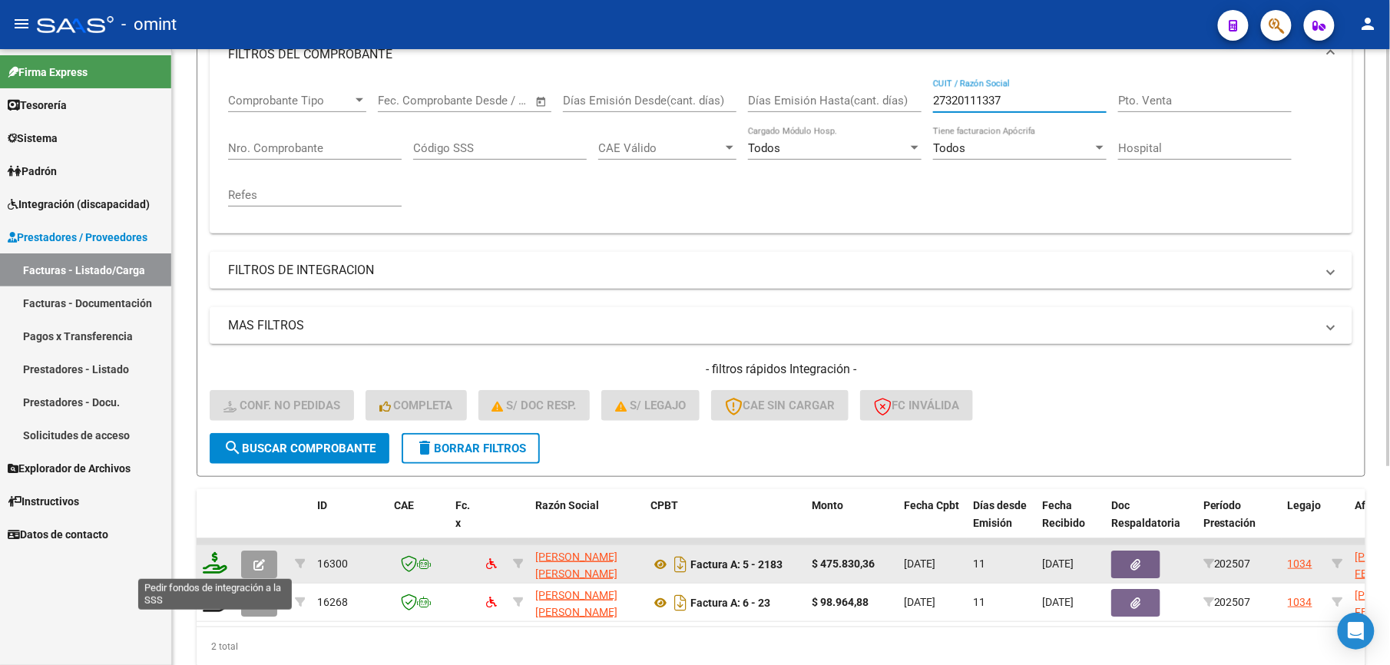
type input "27320111337"
click at [217, 564] on icon at bounding box center [215, 563] width 25 height 22
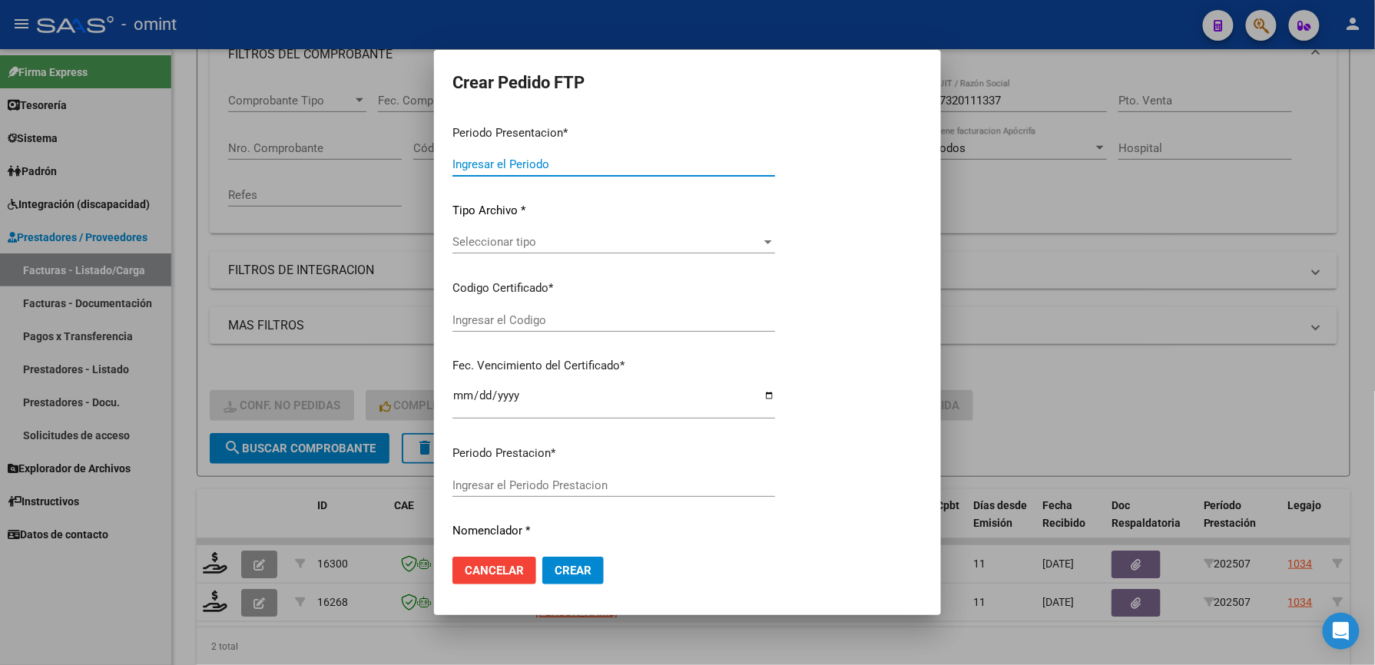
type input "202507"
type input "$ 475.830,36"
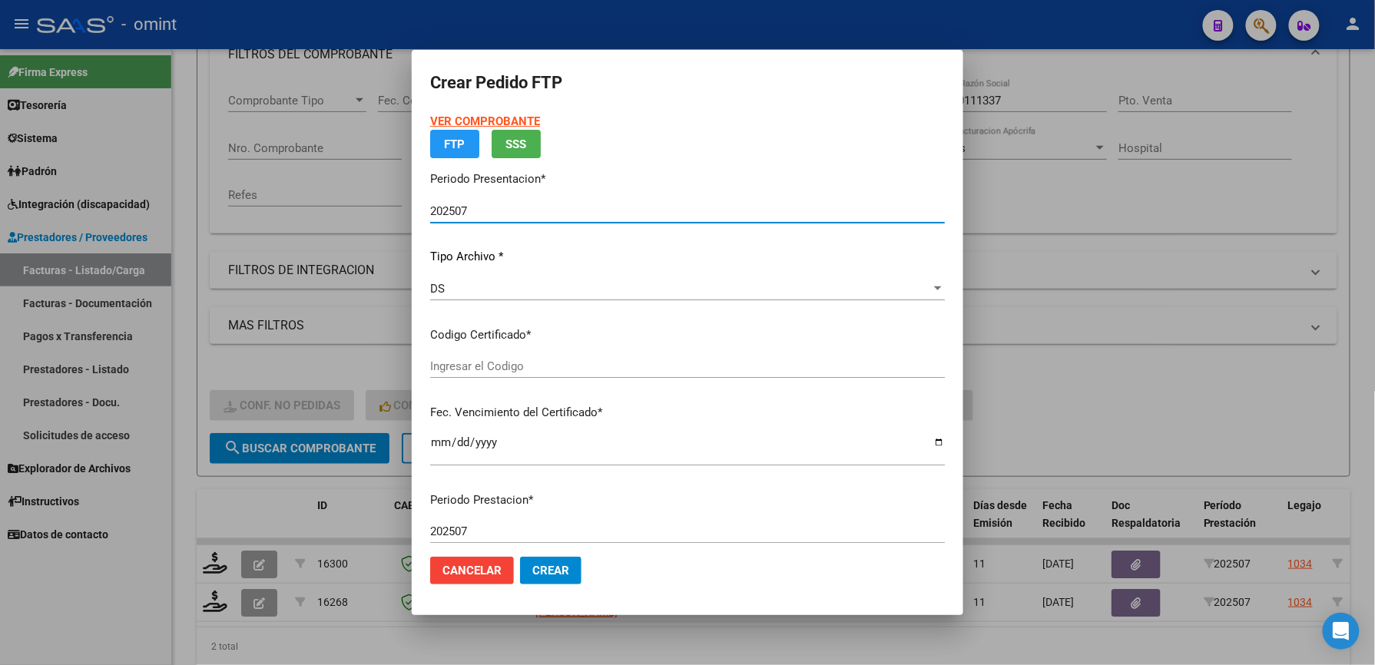
type input "4921888602"
type input "[DATE]"
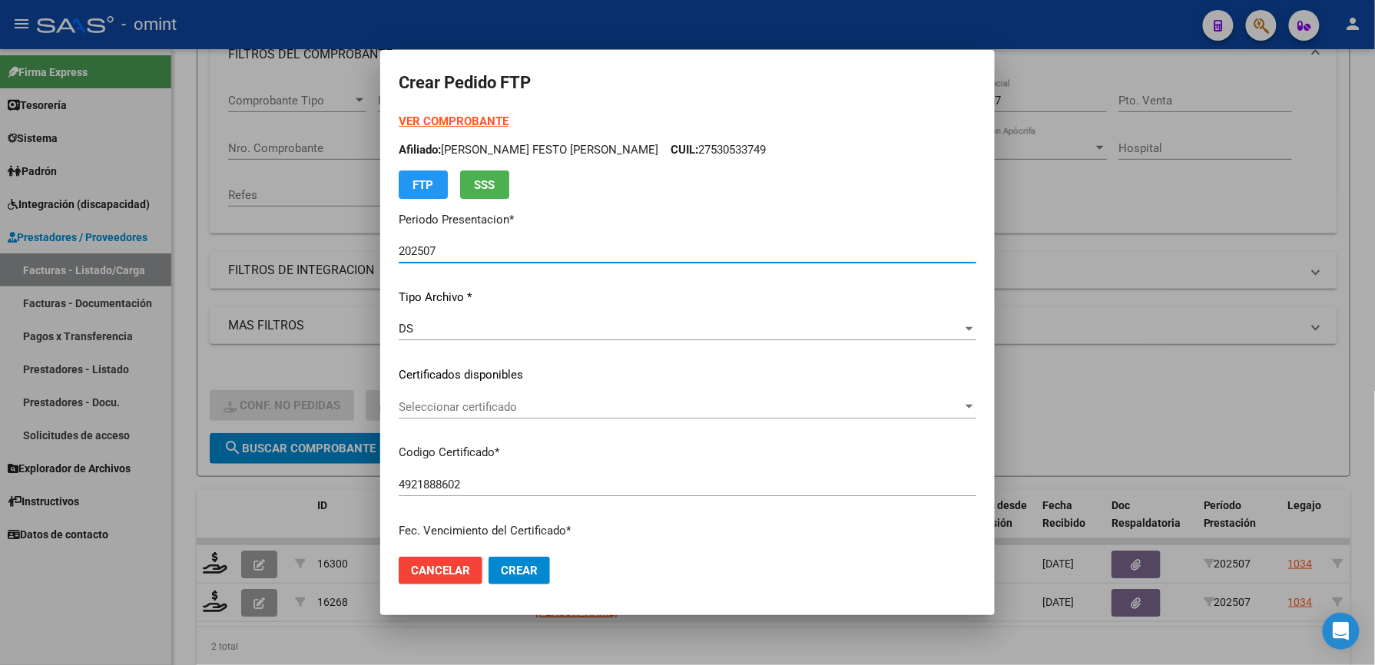
scroll to position [102, 0]
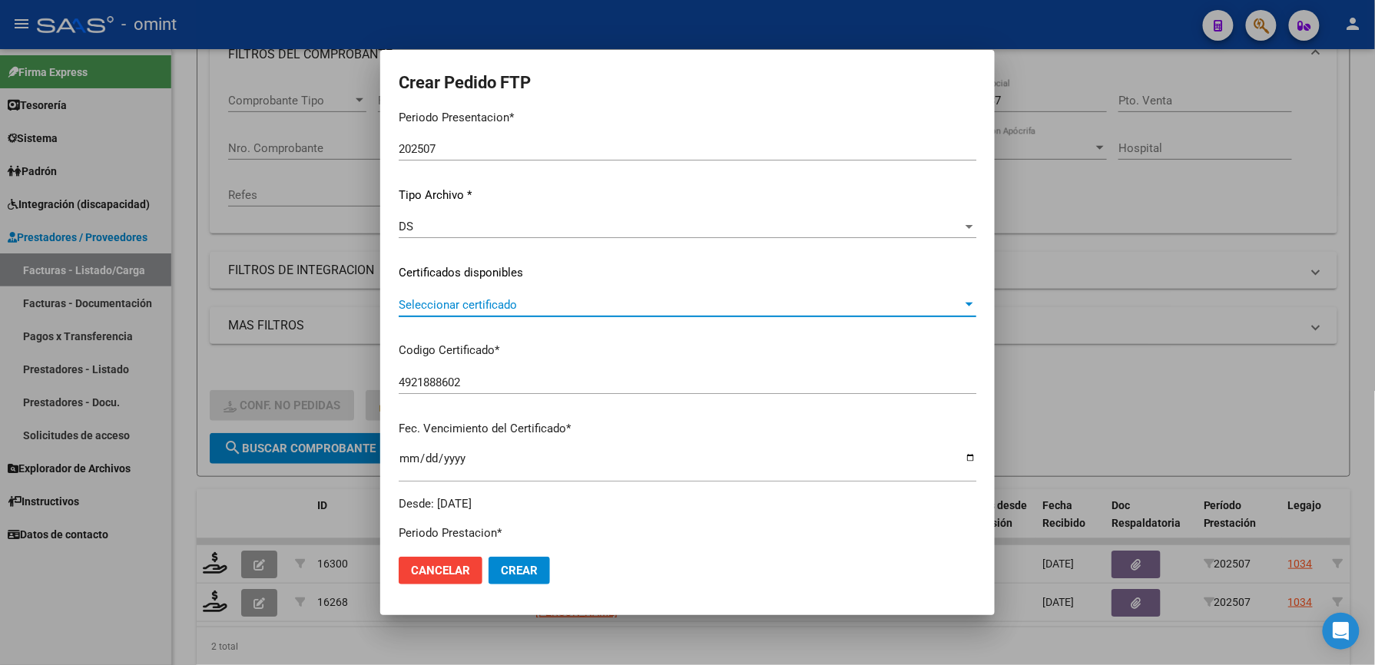
click at [532, 298] on span "Seleccionar certificado" at bounding box center [681, 305] width 564 height 14
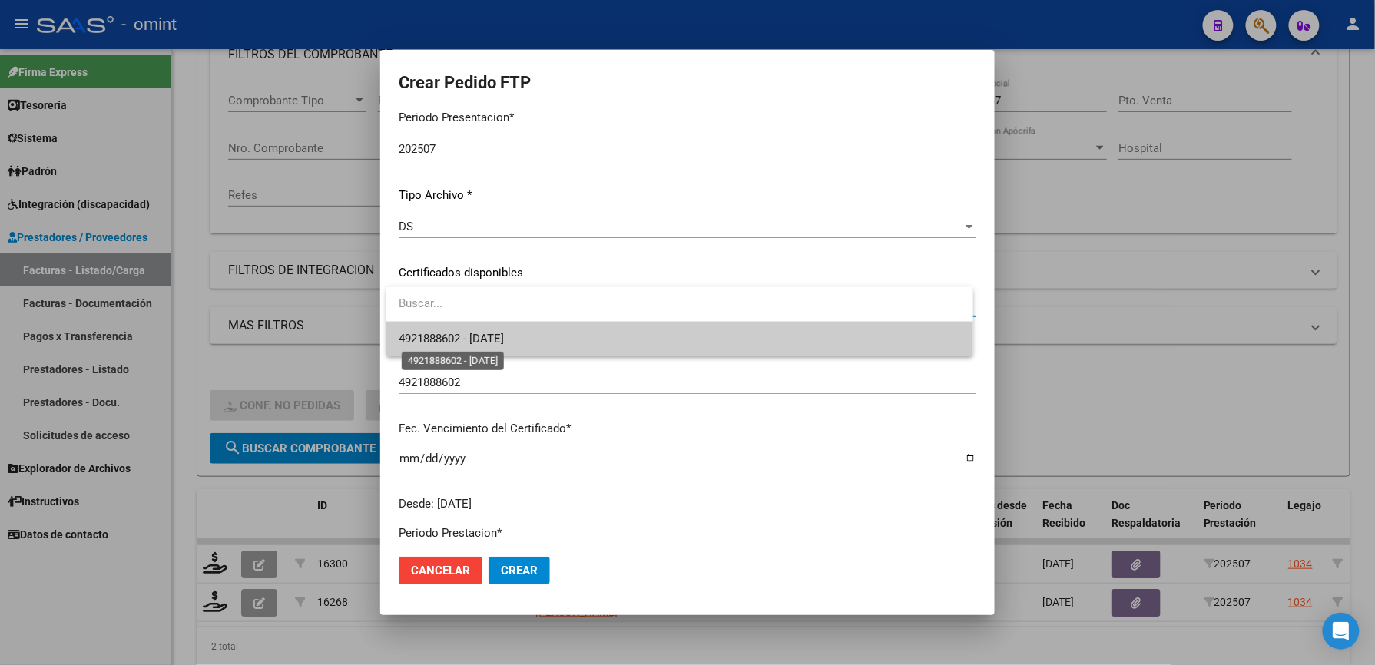
click at [504, 339] on span "4921888602 - [DATE]" at bounding box center [451, 339] width 105 height 14
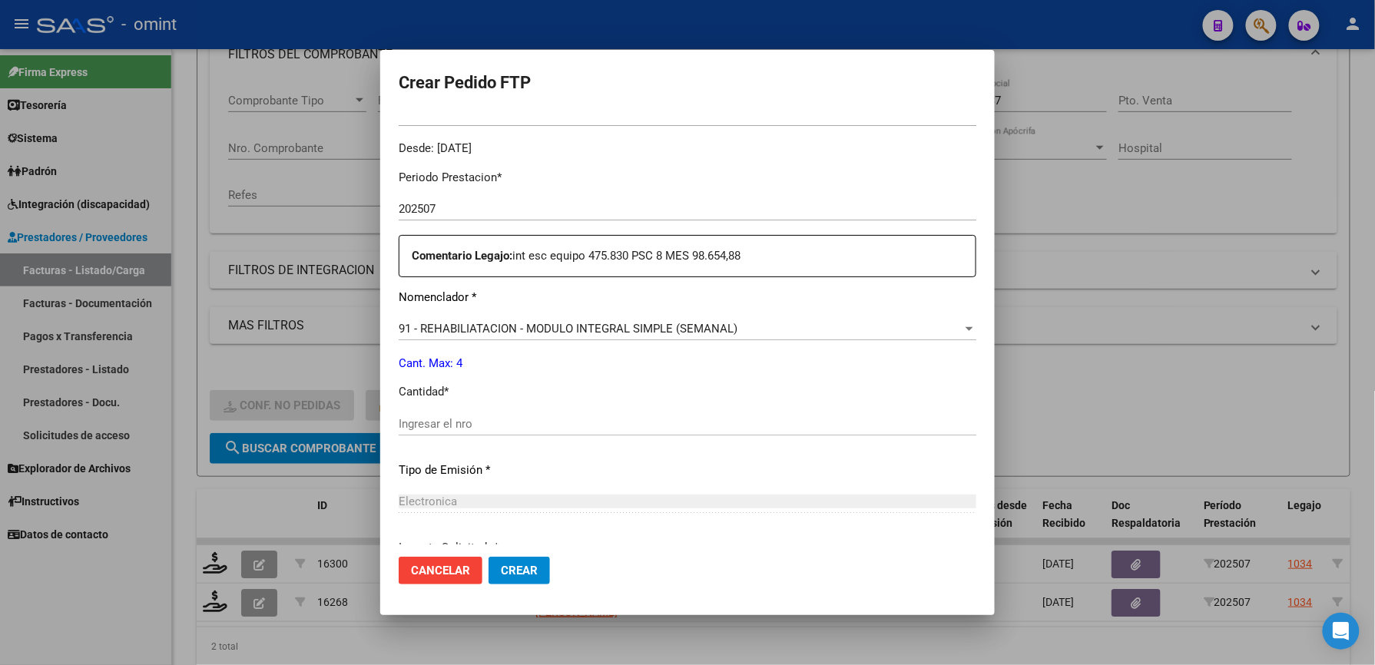
scroll to position [512, 0]
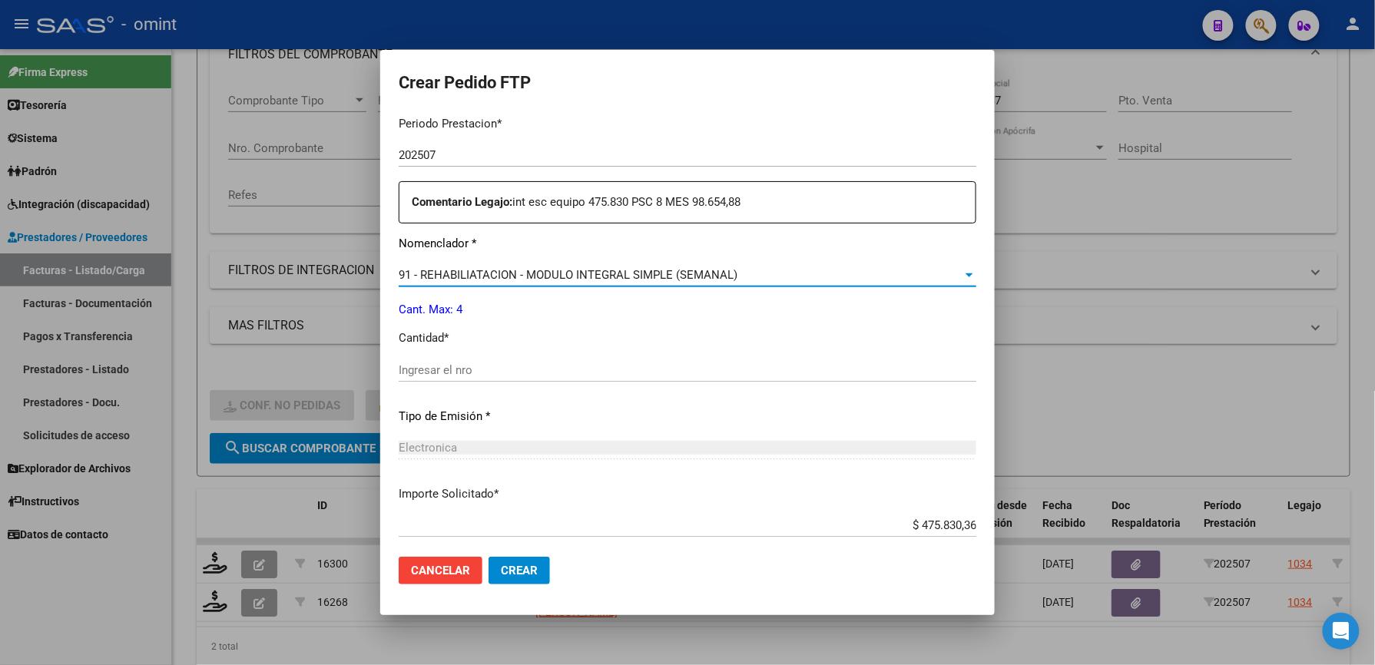
click at [615, 271] on span "91 - REHABILIATACION - MODULO INTEGRAL SIMPLE (SEMANAL)" at bounding box center [568, 275] width 339 height 14
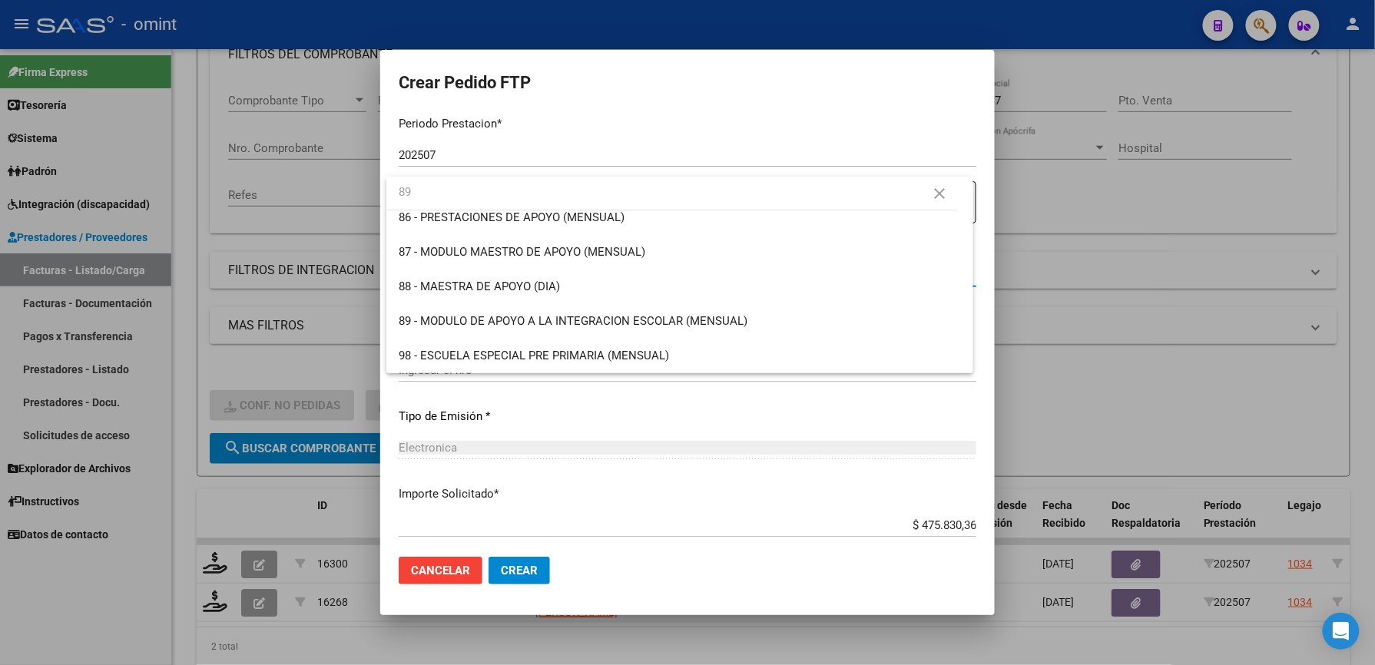
scroll to position [0, 0]
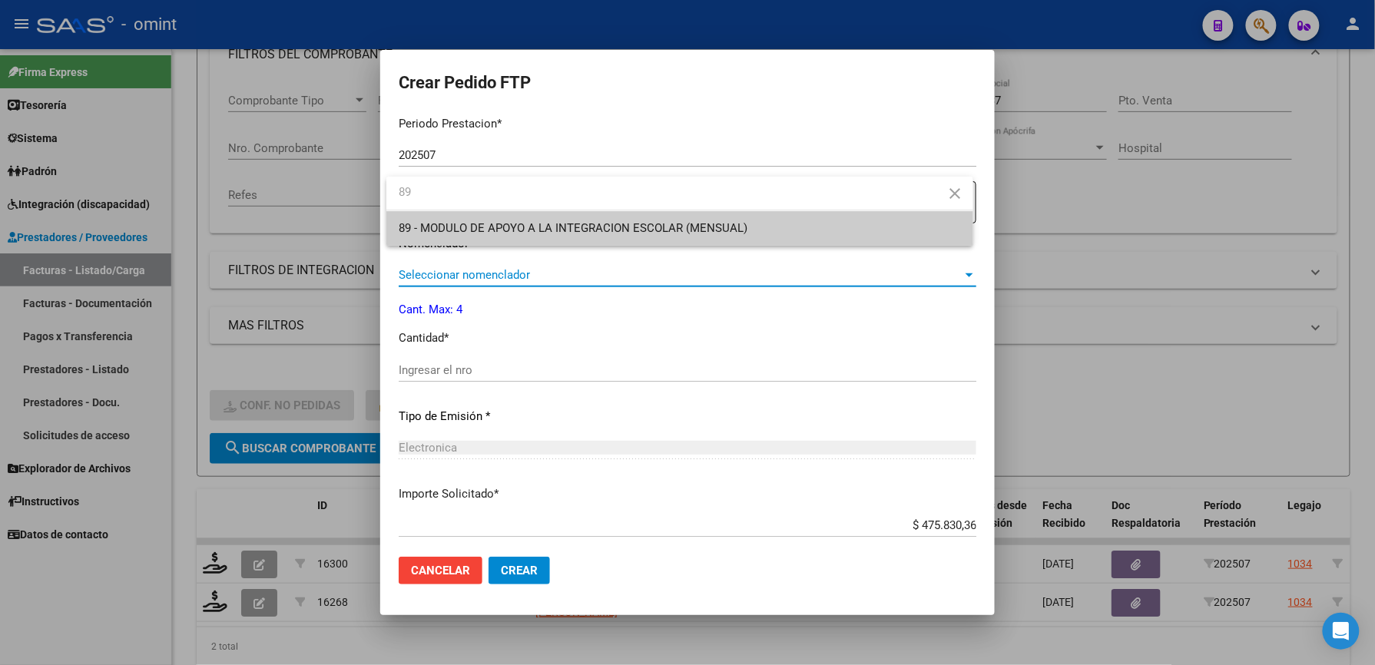
type input "89"
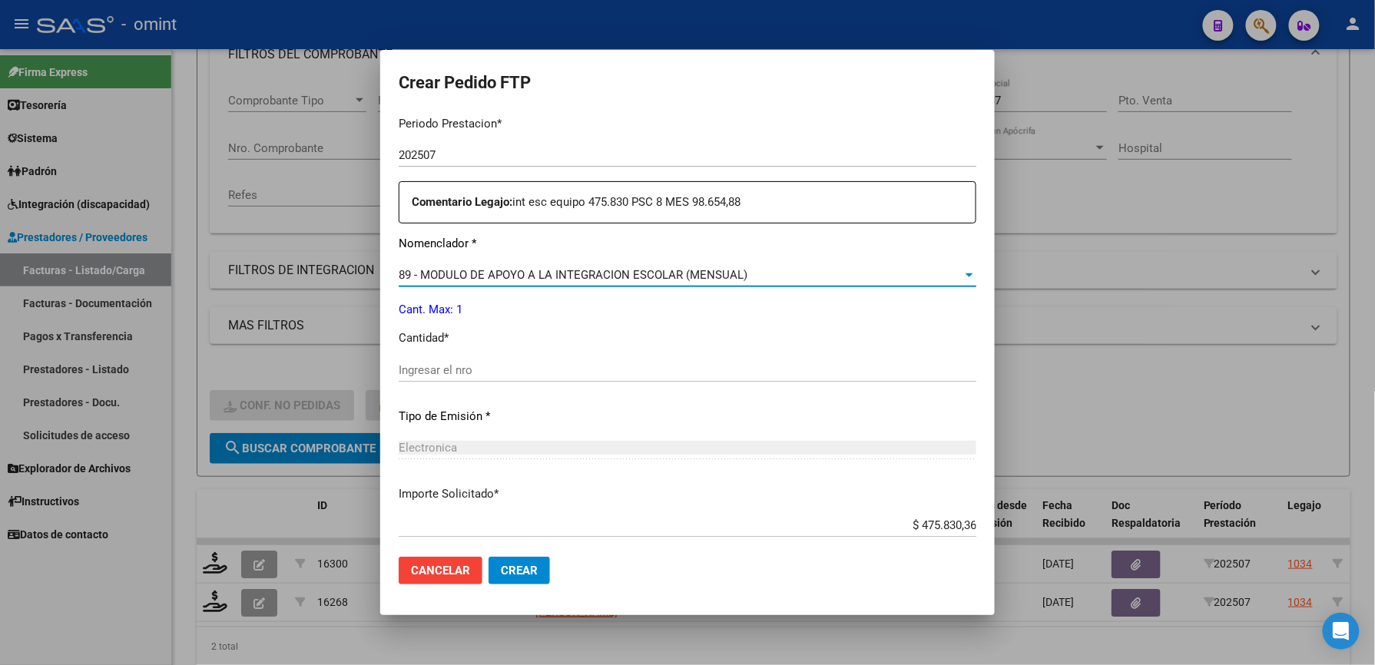
drag, startPoint x: 499, startPoint y: 367, endPoint x: 508, endPoint y: 369, distance: 8.6
click at [502, 367] on input "Ingresar el nro" at bounding box center [688, 370] width 578 height 14
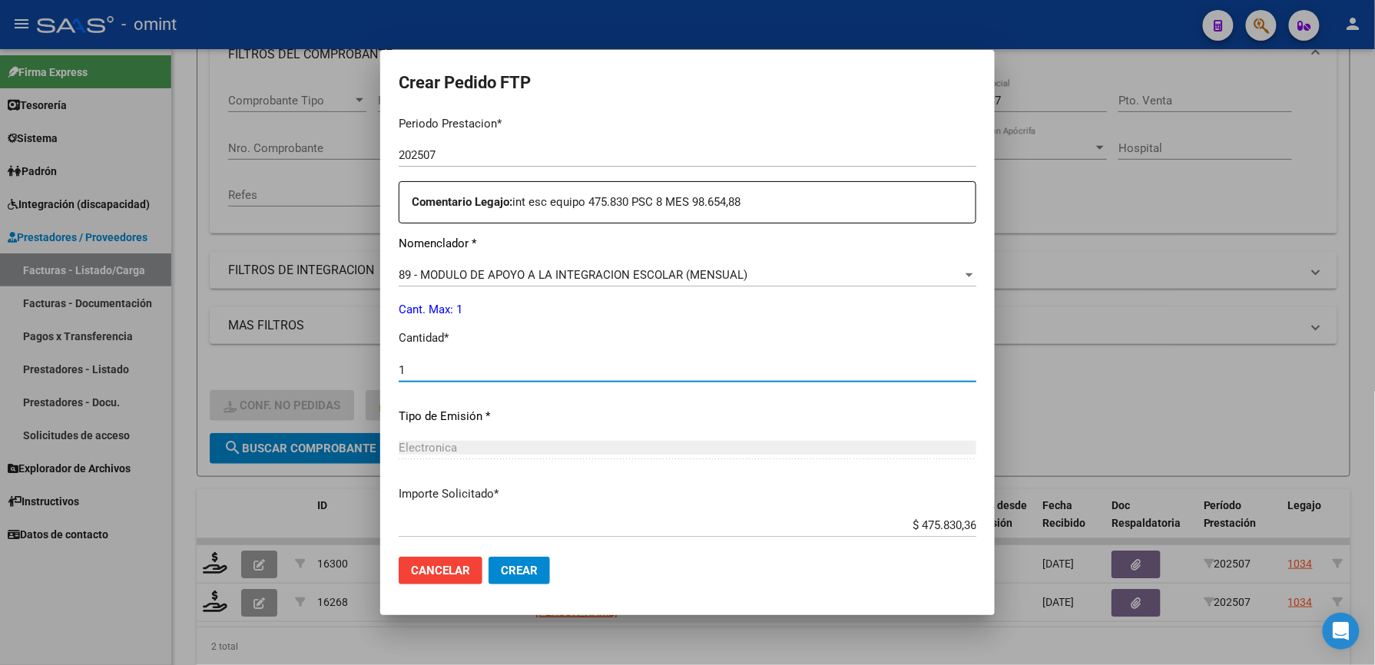
type input "1"
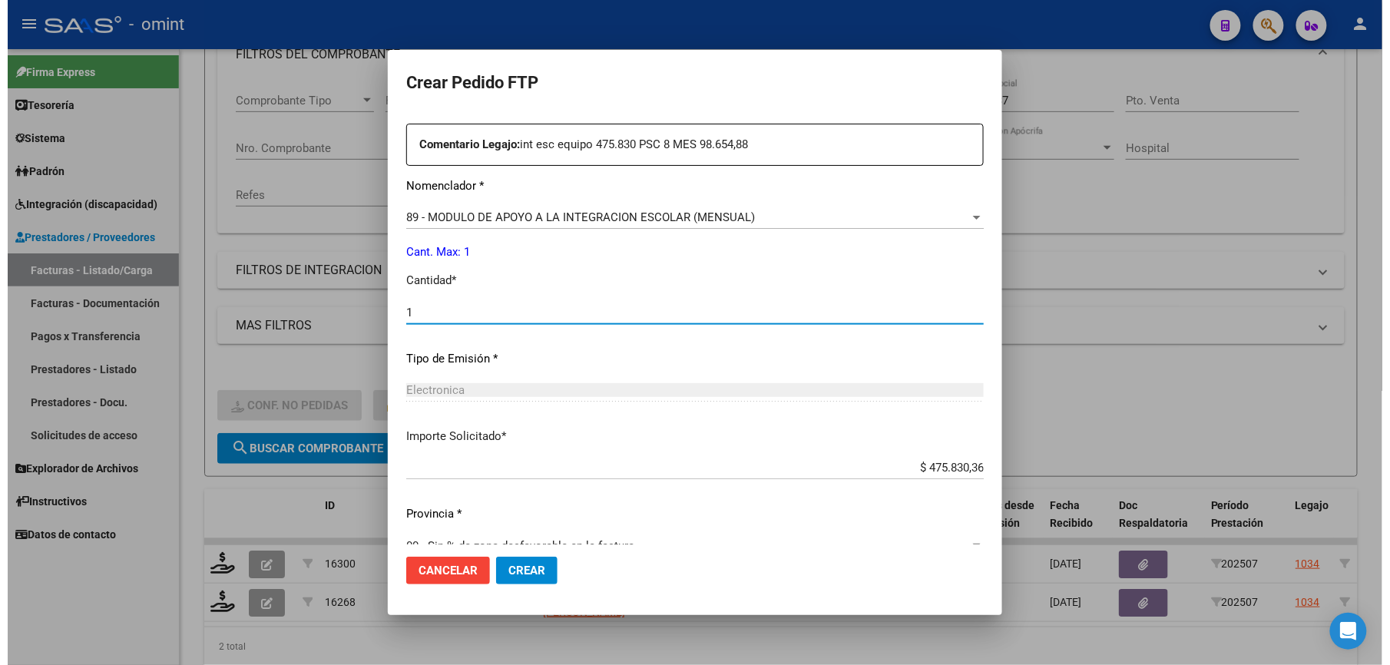
scroll to position [595, 0]
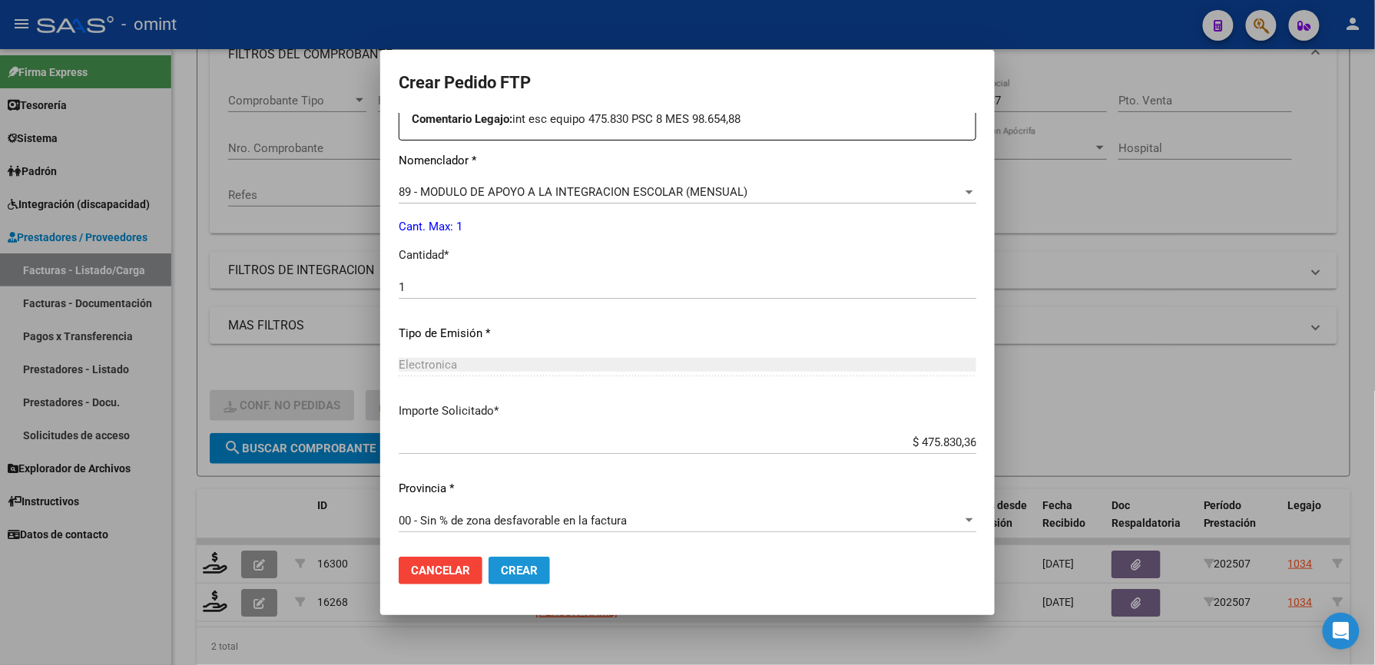
click at [535, 575] on span "Crear" at bounding box center [519, 571] width 37 height 14
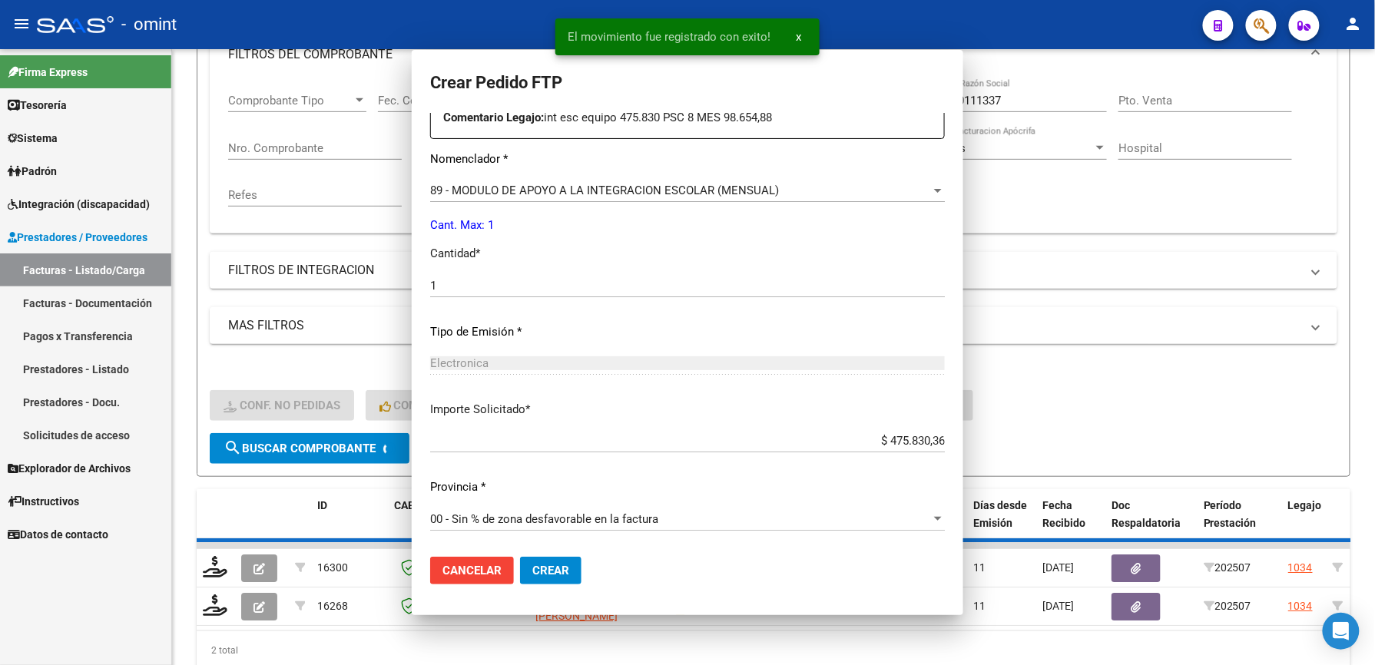
scroll to position [0, 0]
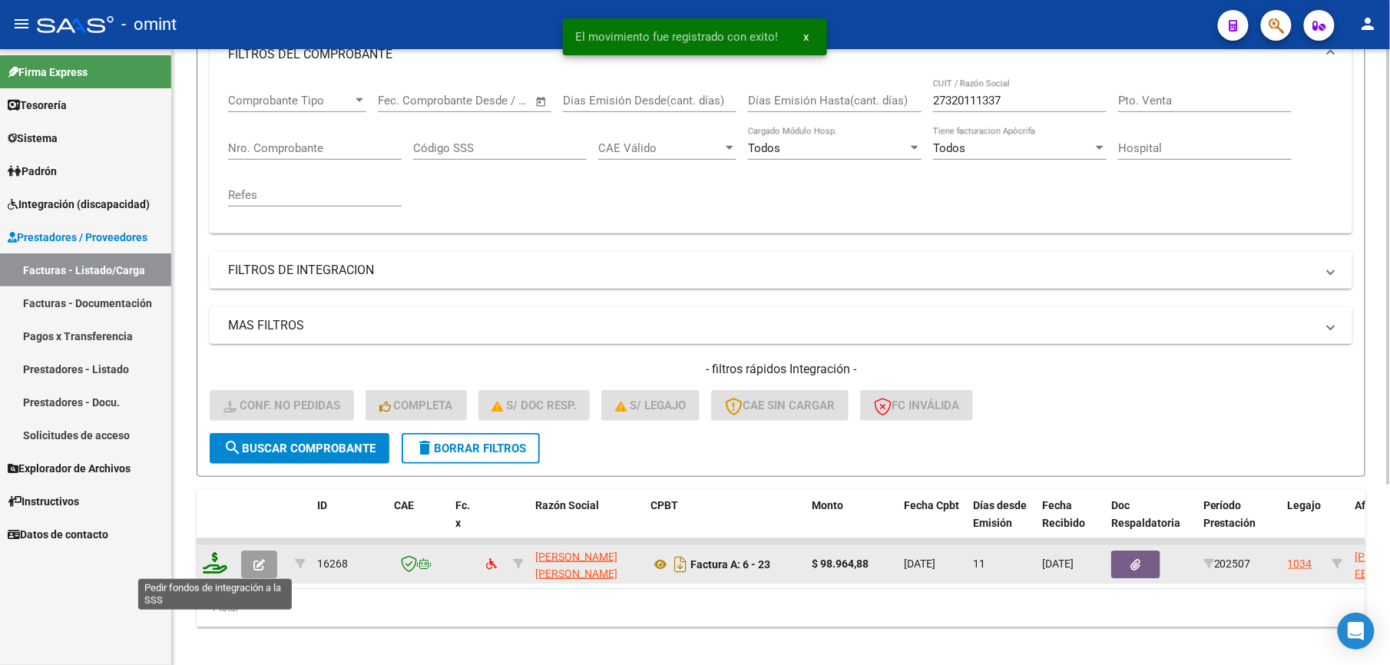
click at [214, 562] on icon at bounding box center [215, 563] width 25 height 22
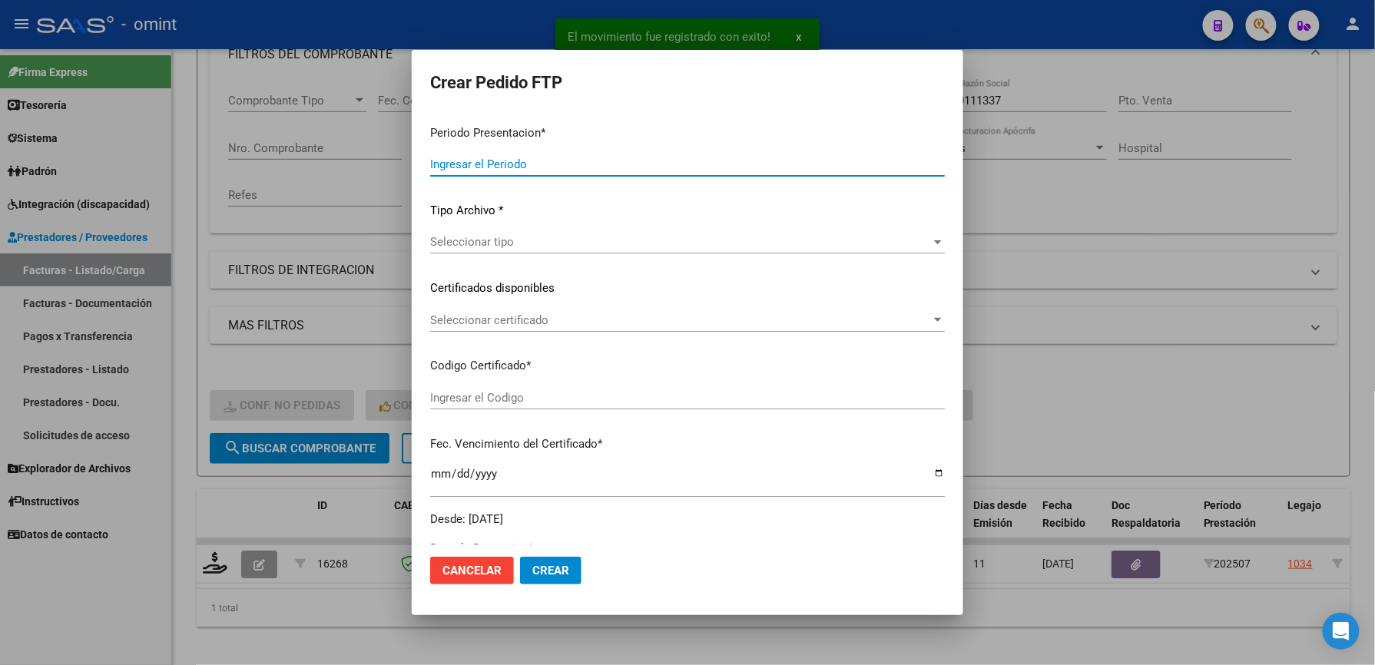
type input "202507"
type input "$ 98.964,88"
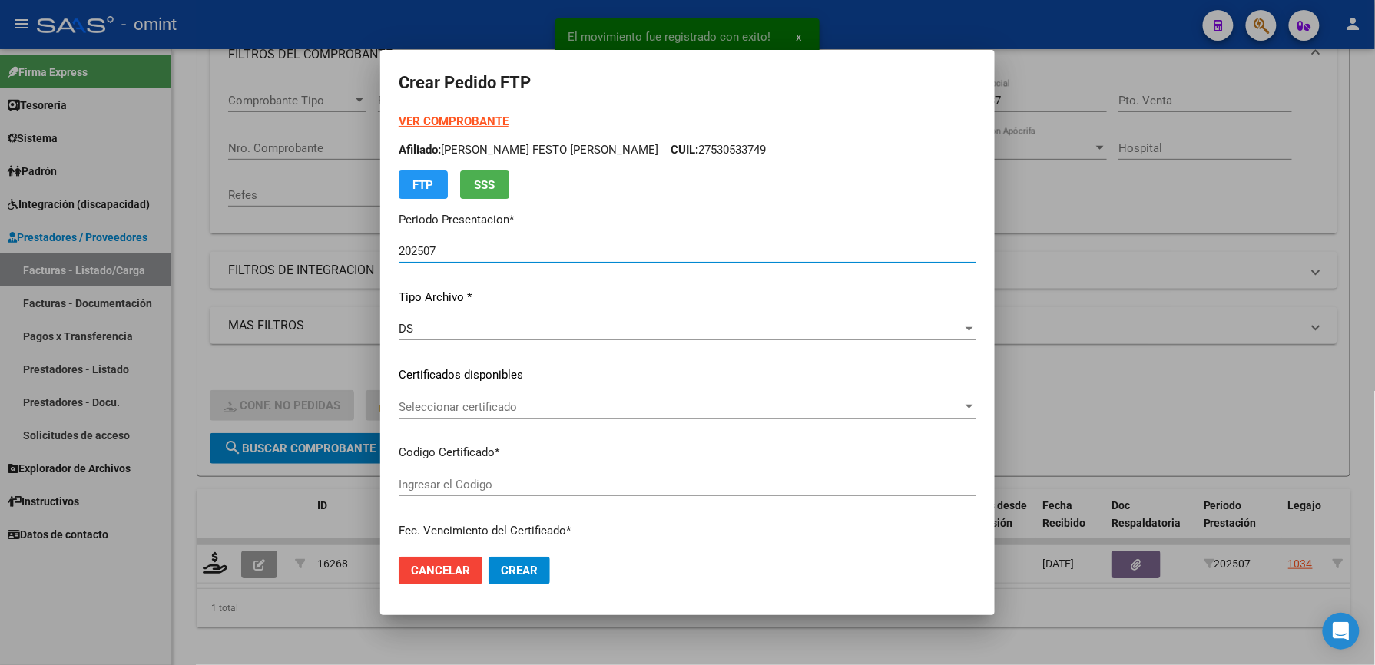
type input "4921888602"
type input "[DATE]"
click at [505, 403] on span "Seleccionar certificado" at bounding box center [681, 407] width 564 height 14
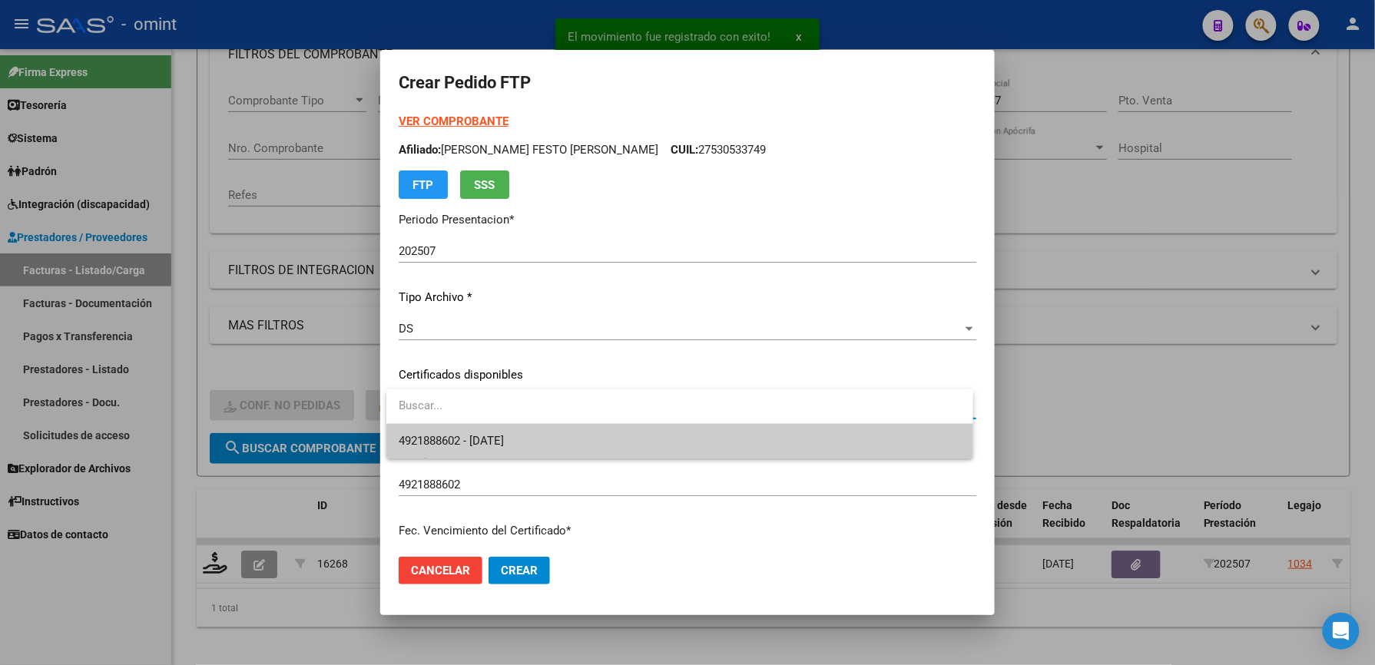
click at [516, 426] on span "4921888602 - [DATE]" at bounding box center [680, 441] width 562 height 35
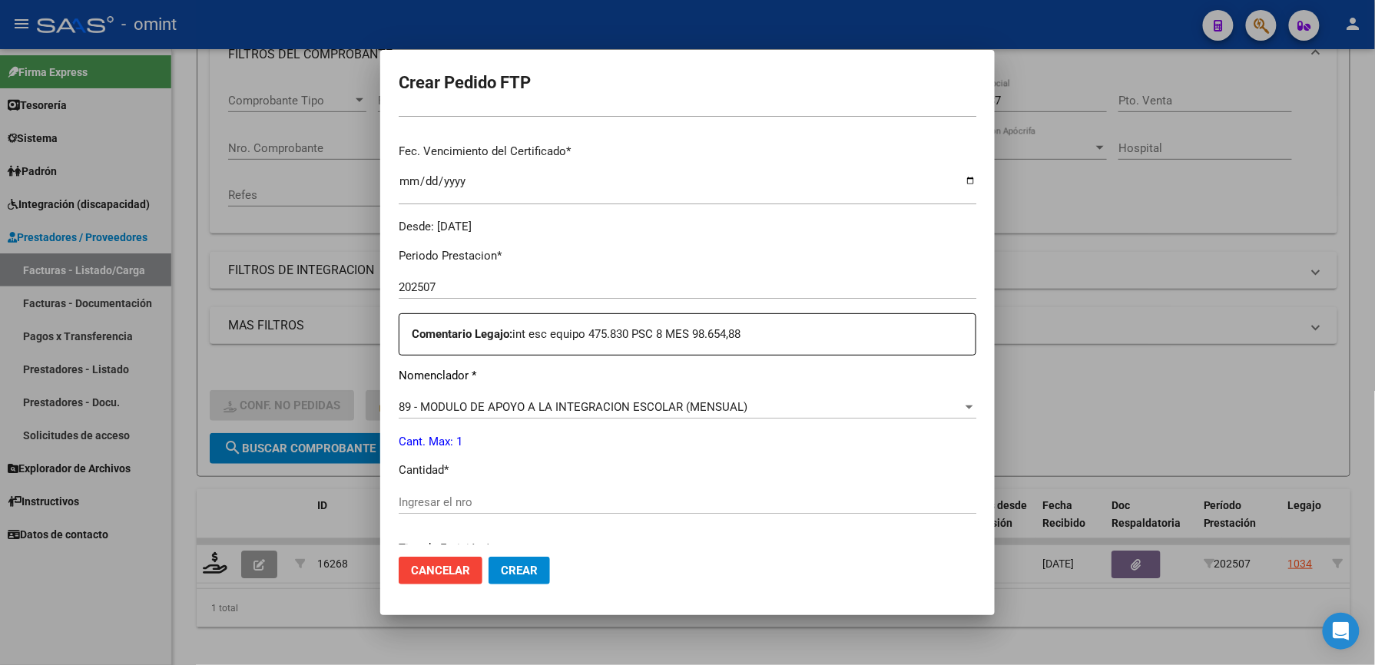
scroll to position [409, 0]
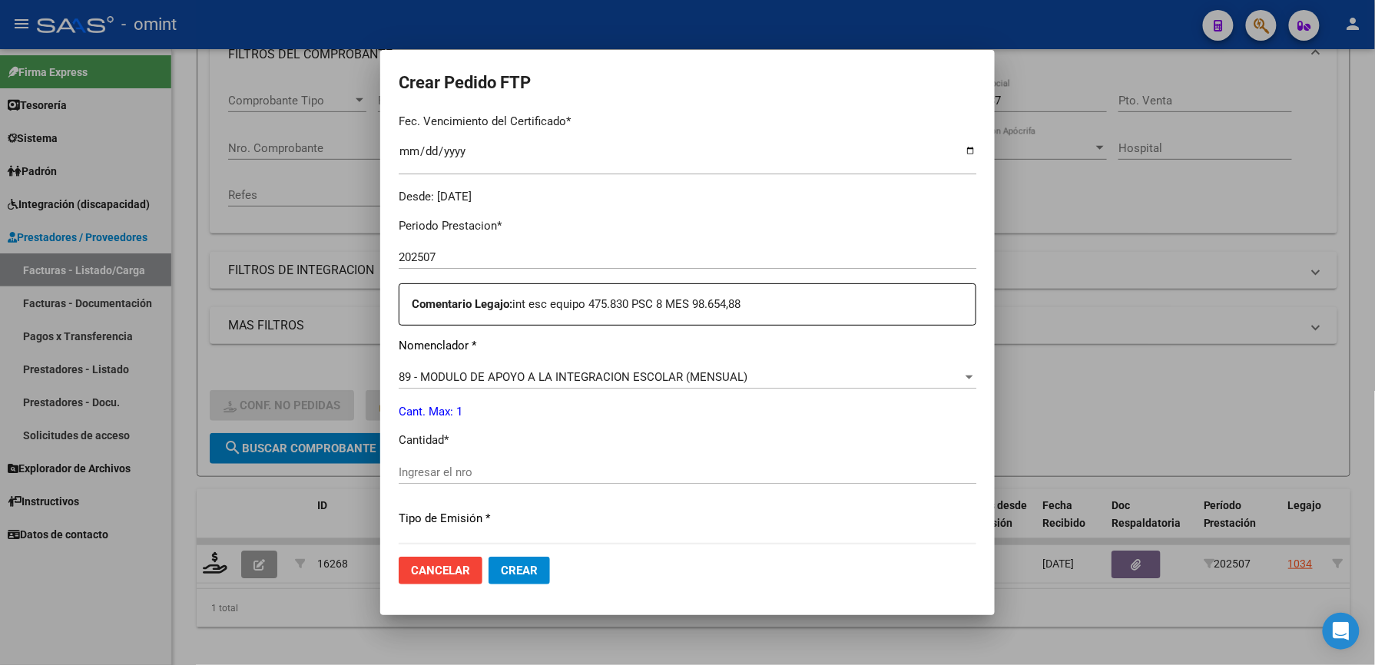
click at [603, 378] on span "89 - MODULO DE APOYO A LA INTEGRACION ESCOLAR (MENSUAL)" at bounding box center [573, 377] width 349 height 14
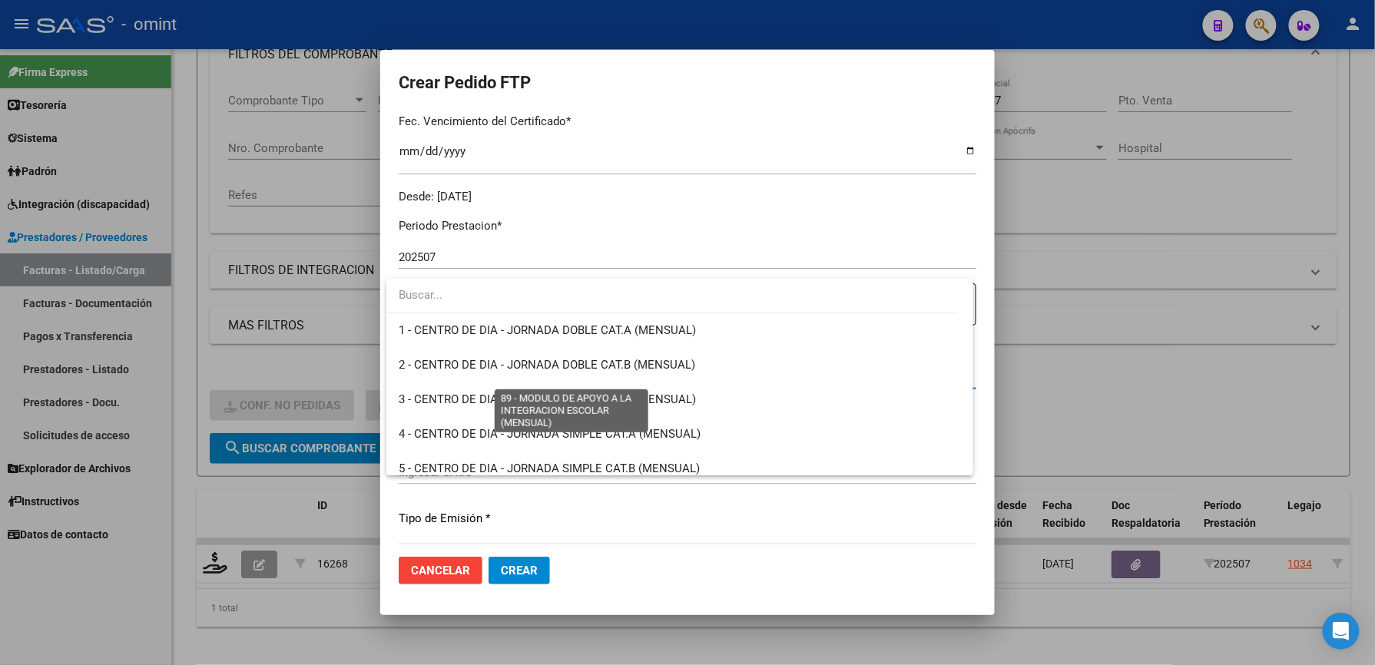
scroll to position [2996, 0]
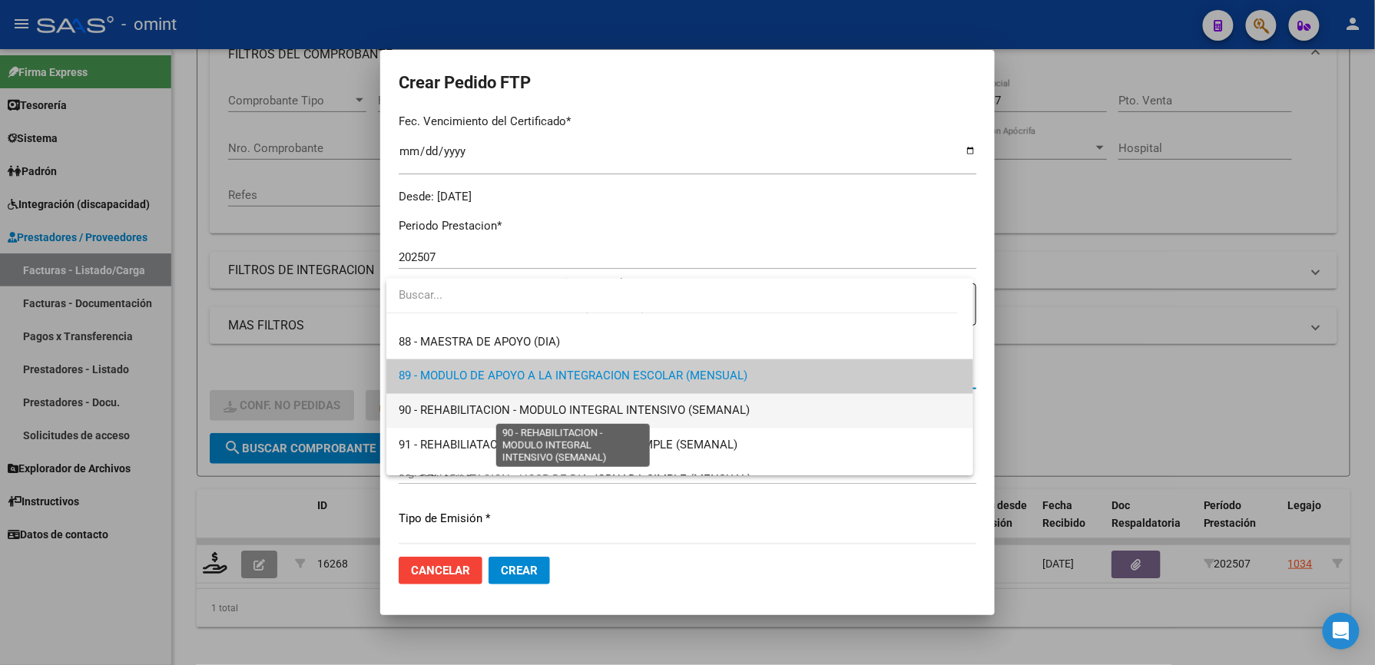
click at [597, 406] on span "90 - REHABILITACION - MODULO INTEGRAL INTENSIVO (SEMANAL)" at bounding box center [574, 411] width 351 height 14
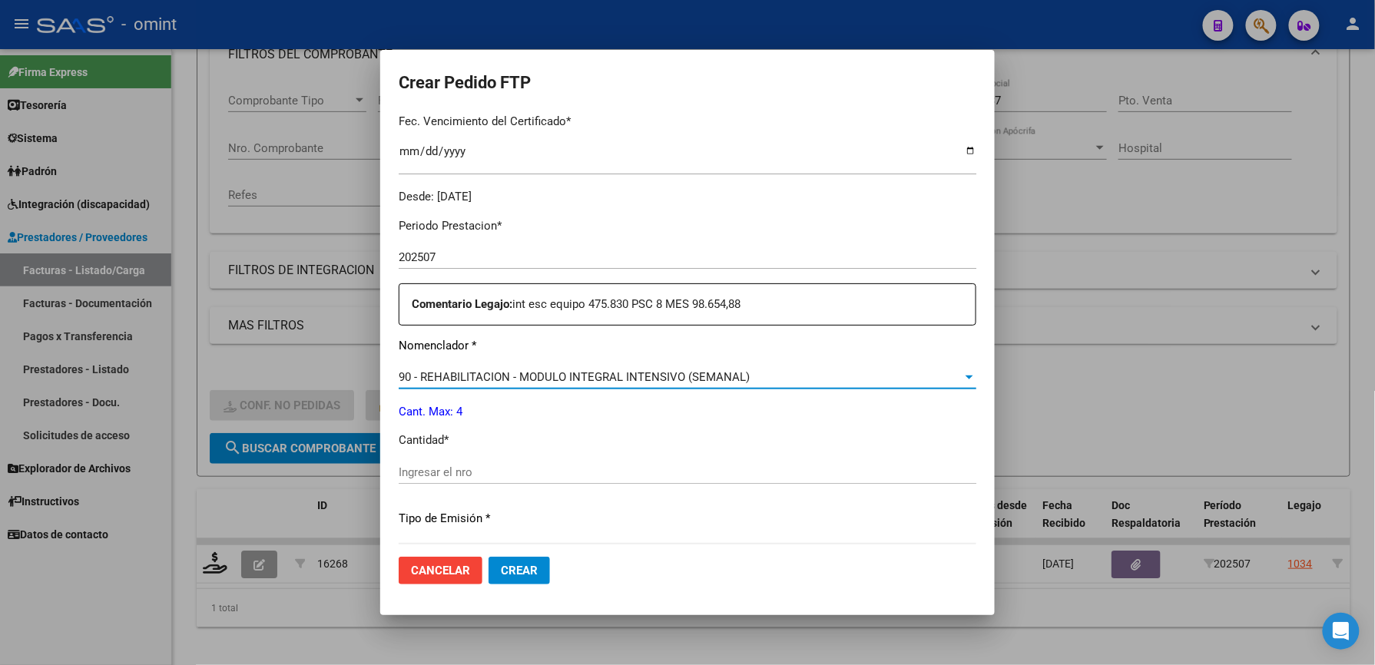
click at [532, 465] on input "Ingresar el nro" at bounding box center [688, 472] width 578 height 14
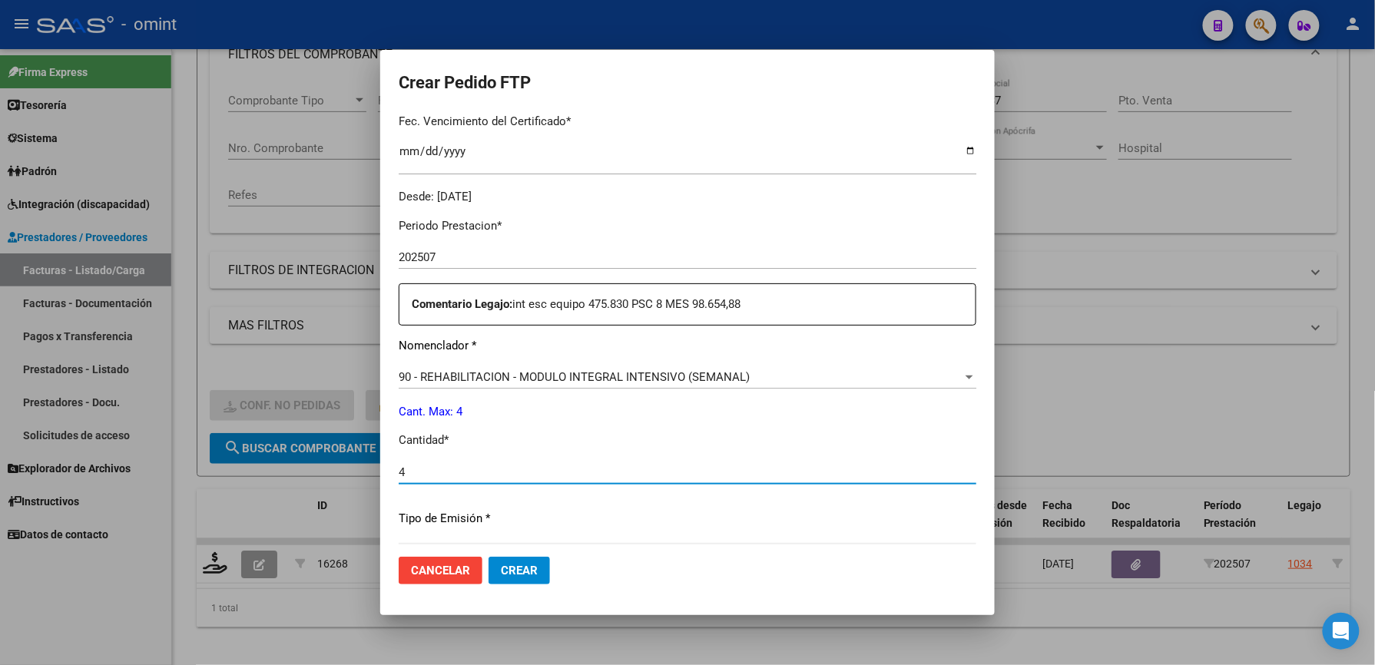
type input "4"
click at [850, 553] on mat-dialog-actions "Cancelar Crear" at bounding box center [688, 571] width 578 height 52
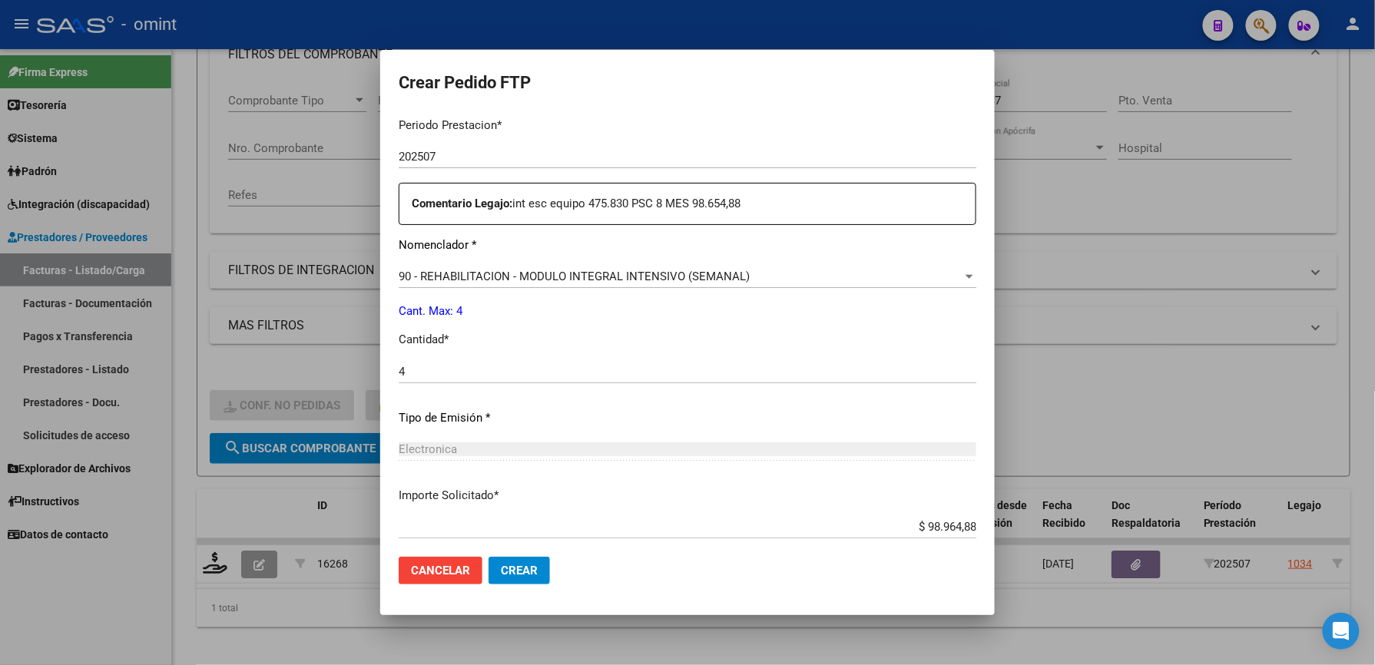
scroll to position [595, 0]
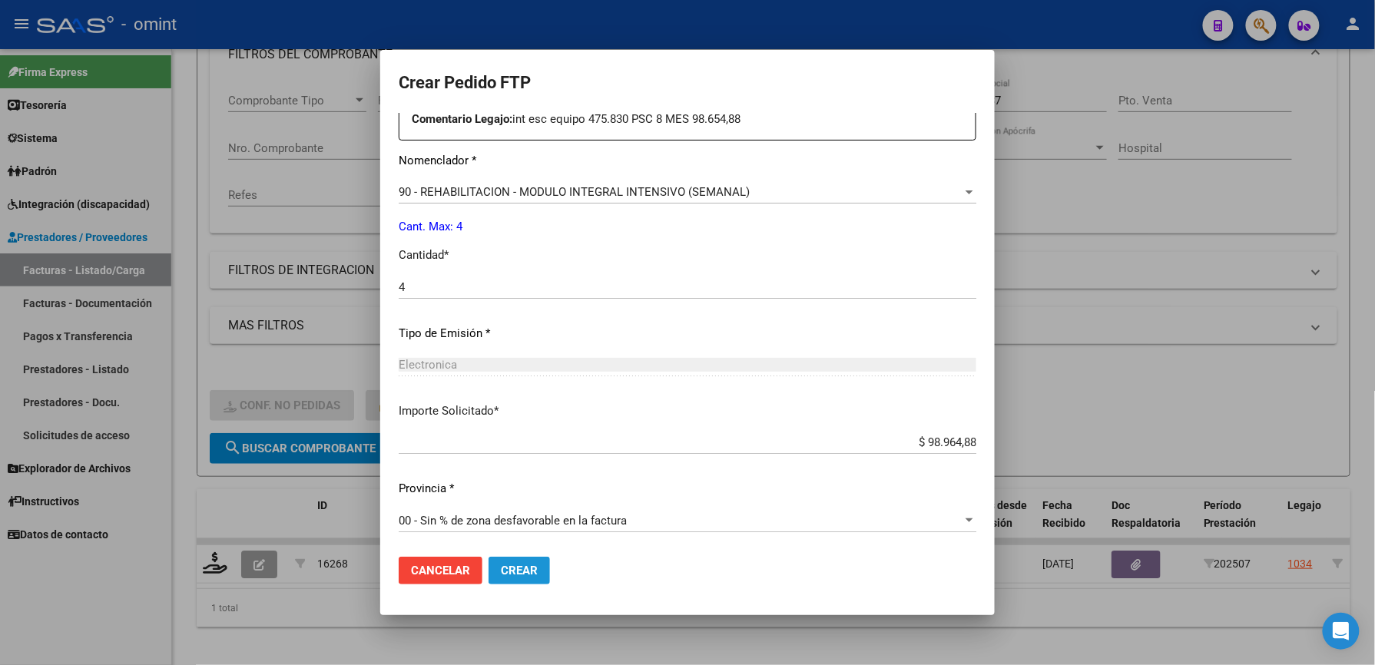
click at [535, 567] on span "Crear" at bounding box center [519, 571] width 37 height 14
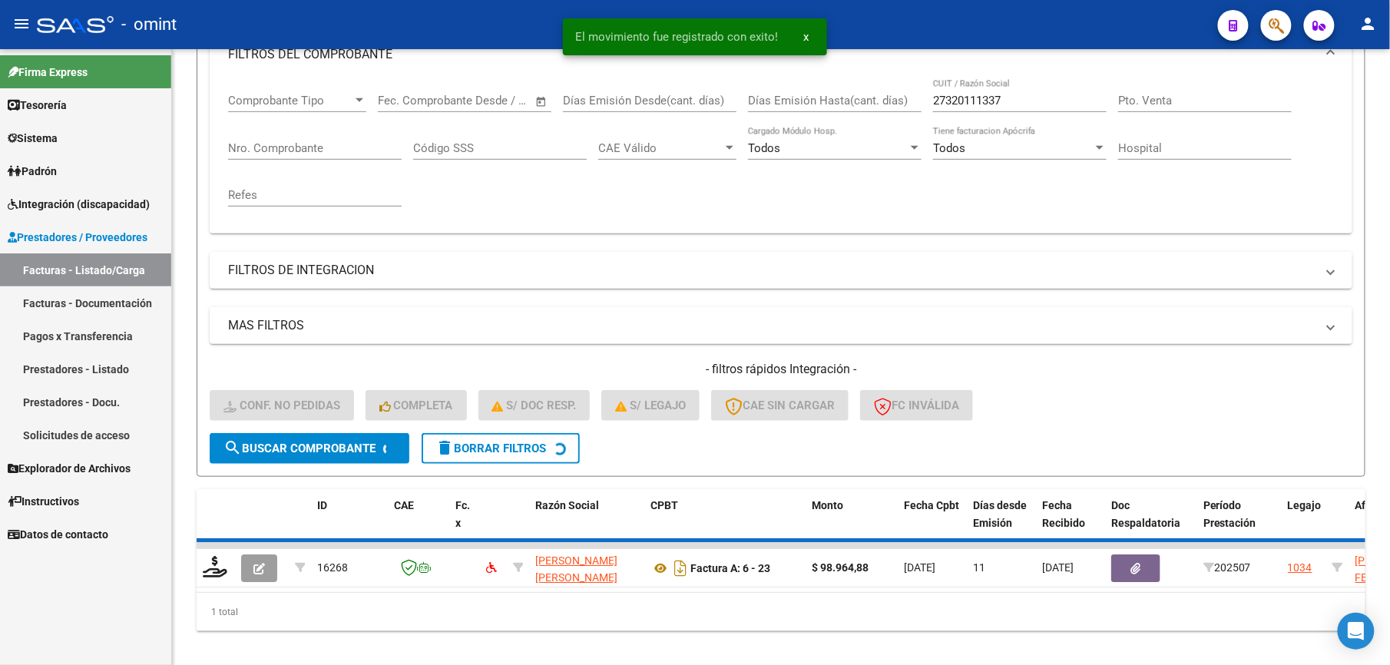
scroll to position [230, 0]
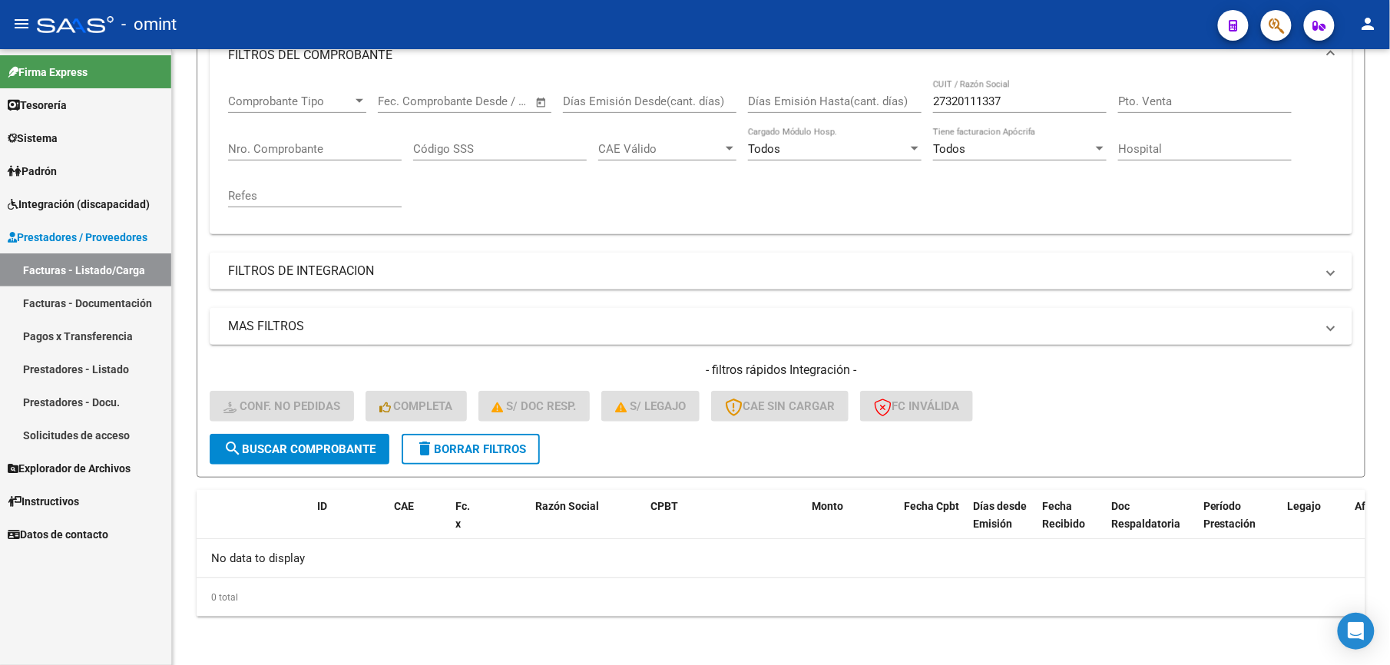
click at [97, 204] on span "Integración (discapacidad)" at bounding box center [79, 204] width 142 height 17
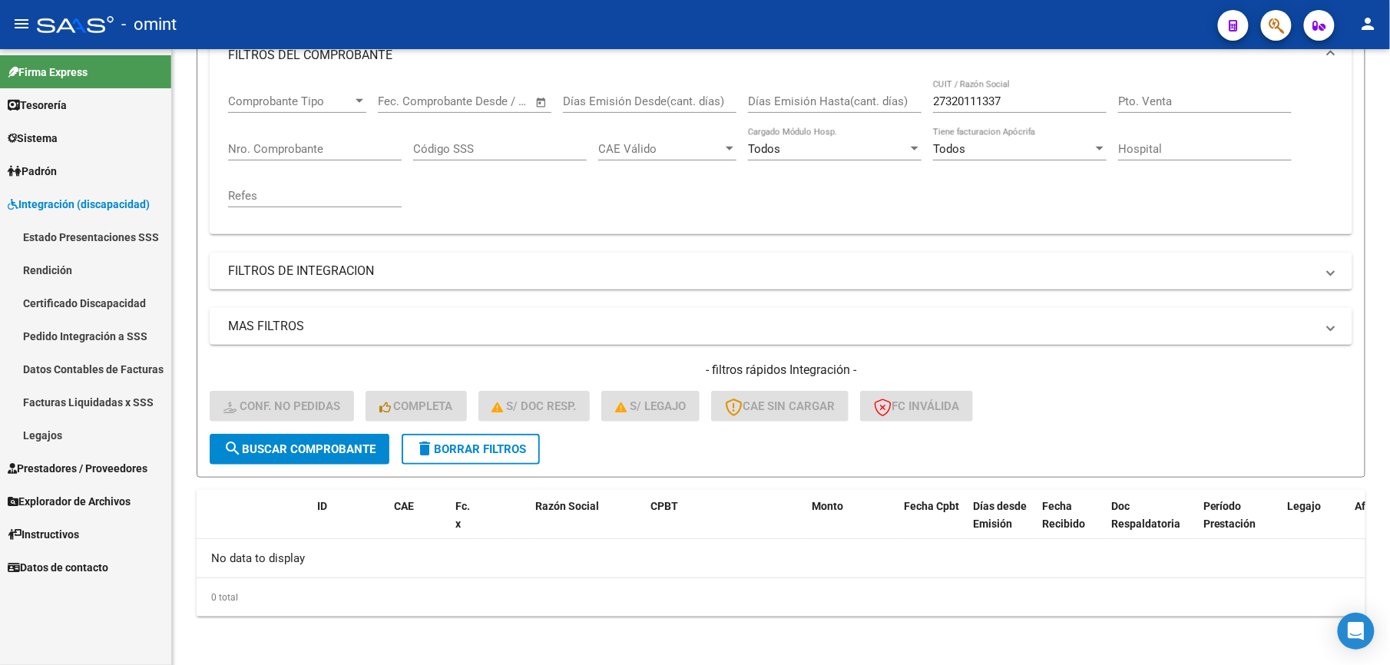
click at [129, 330] on link "Pedido Integración a SSS" at bounding box center [85, 336] width 171 height 33
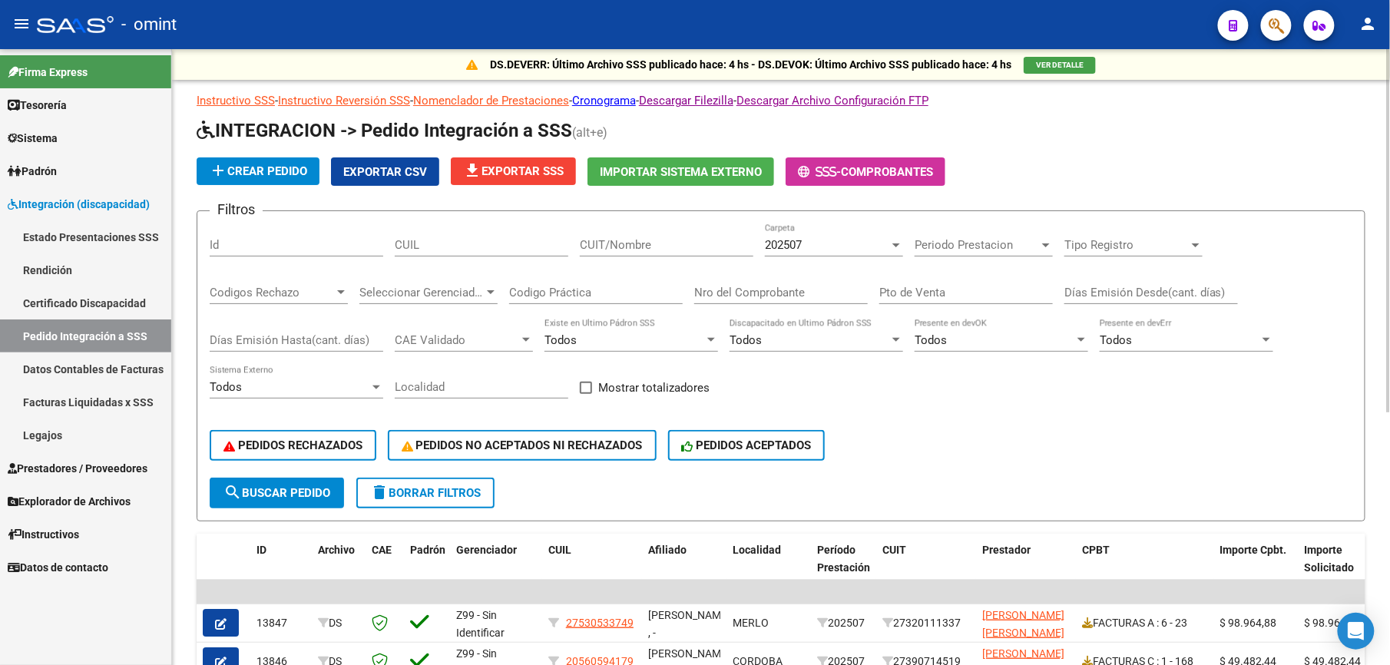
click at [828, 244] on div "202507" at bounding box center [827, 245] width 124 height 14
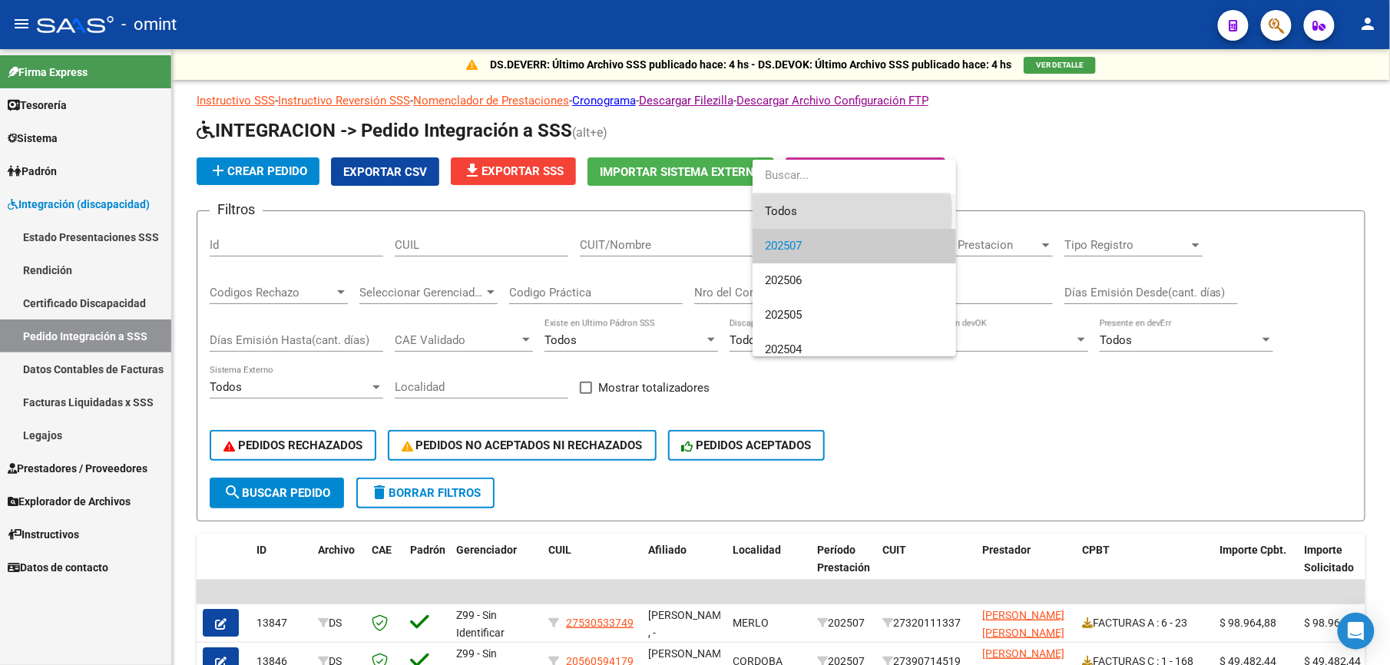
click at [828, 213] on span "Todos" at bounding box center [854, 211] width 179 height 35
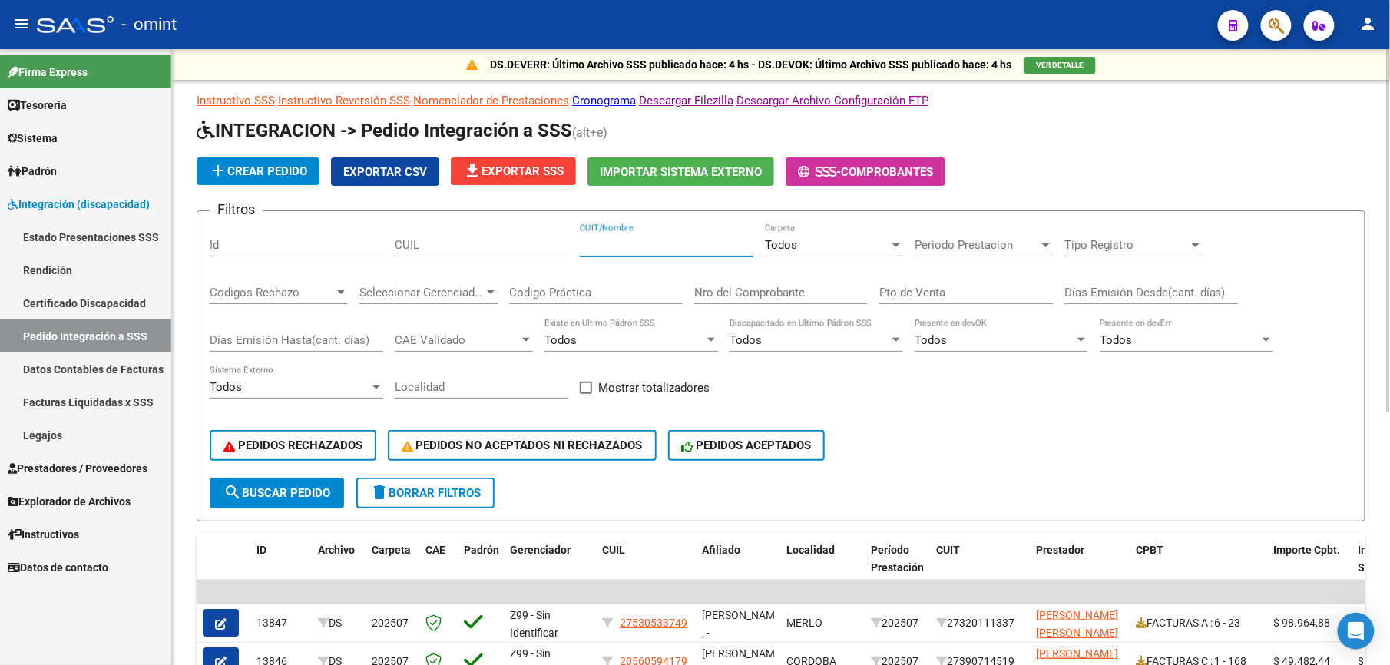
paste input "27320111337"
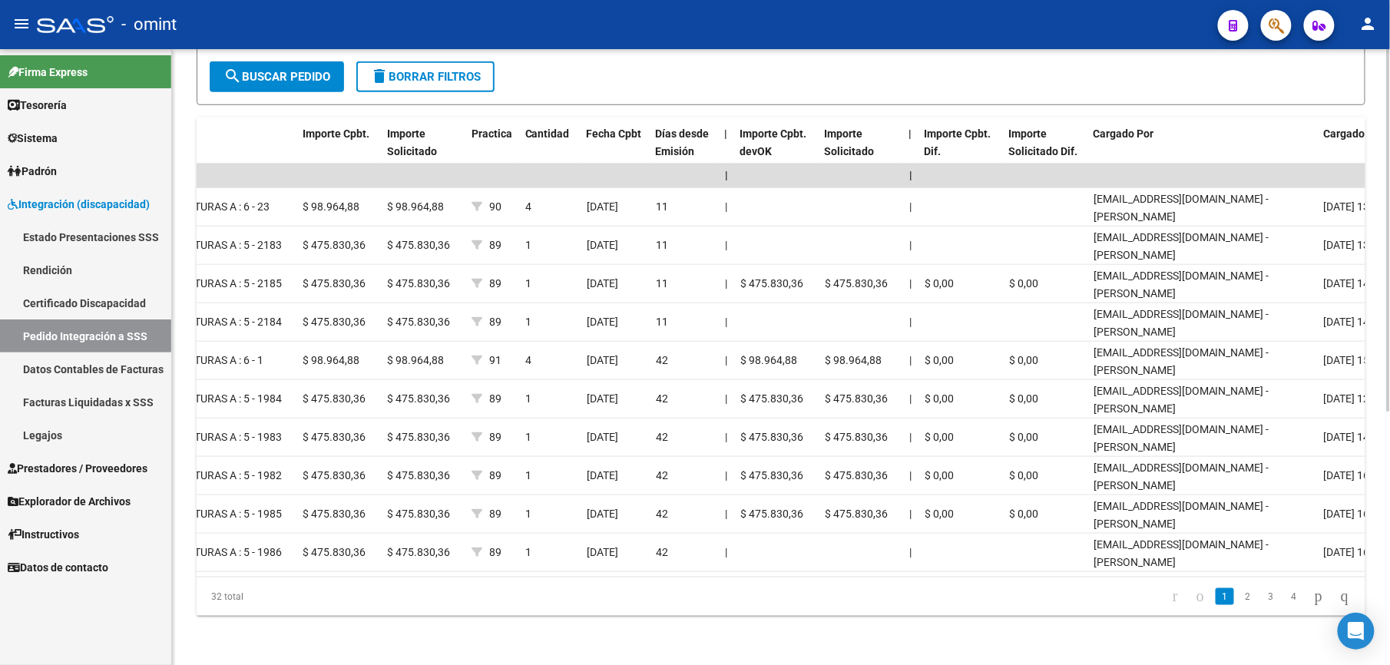
scroll to position [0, 1088]
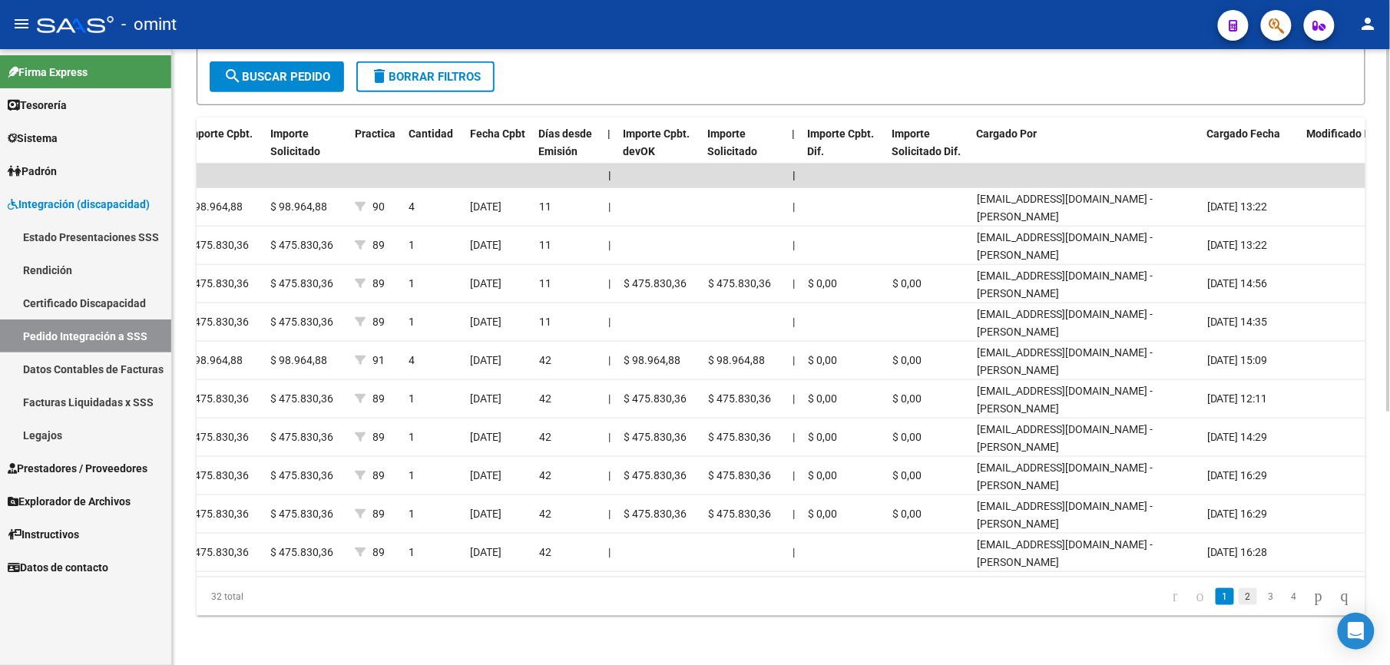
type input "27320111337"
click at [1239, 595] on link "2" at bounding box center [1248, 596] width 18 height 17
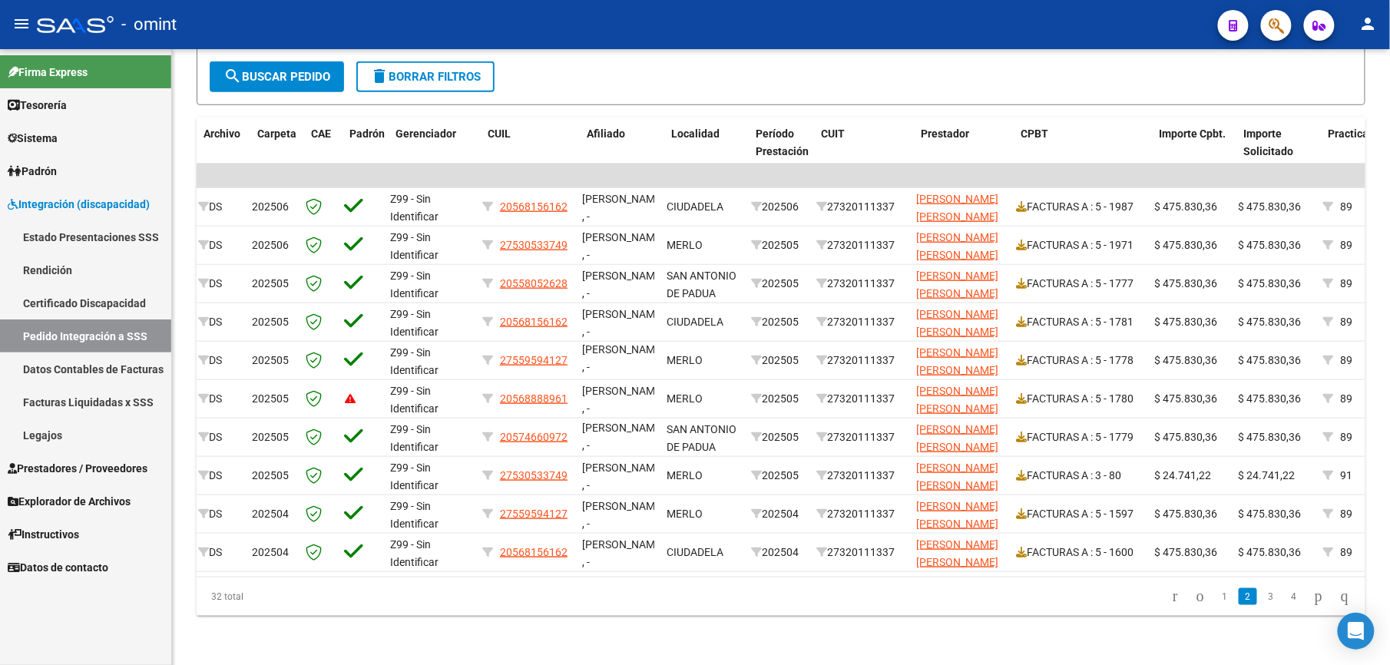
scroll to position [0, 114]
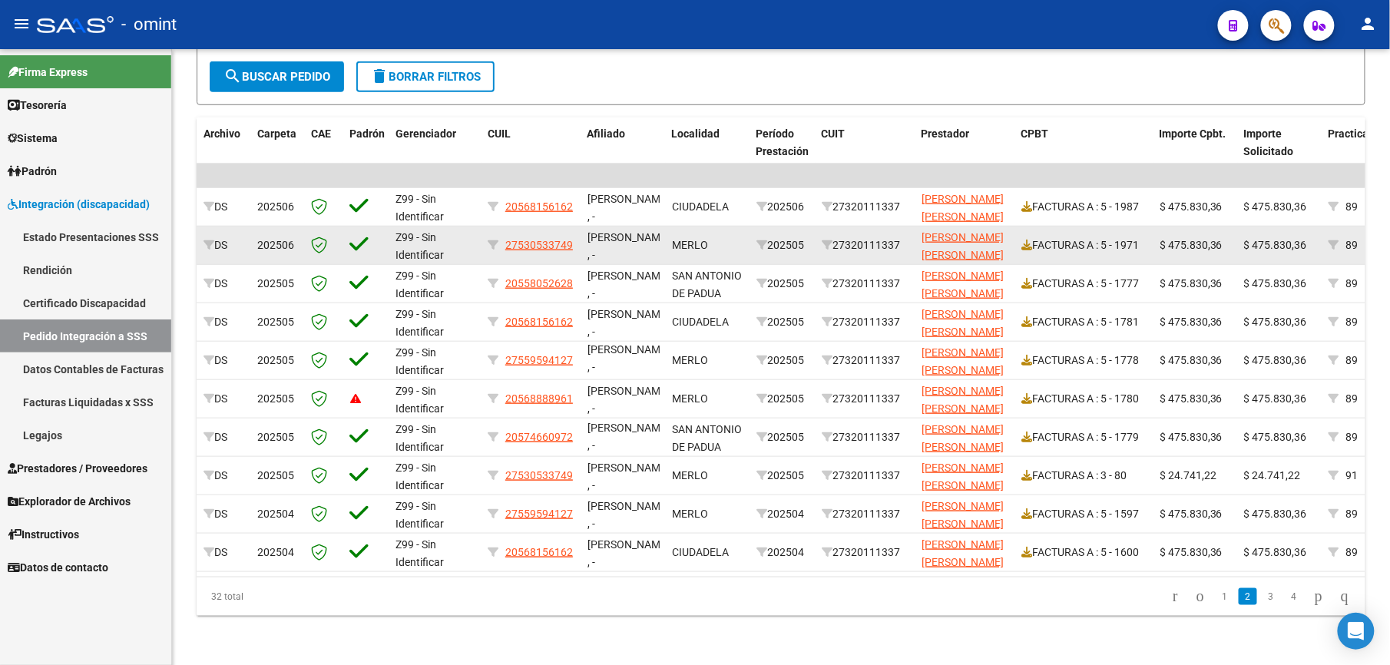
drag, startPoint x: 505, startPoint y: 227, endPoint x: 576, endPoint y: 237, distance: 72.1
click at [576, 237] on datatable-body-cell "27530533749" at bounding box center [532, 246] width 100 height 38
drag, startPoint x: 576, startPoint y: 237, endPoint x: 561, endPoint y: 226, distance: 19.2
copy div "27530533749"
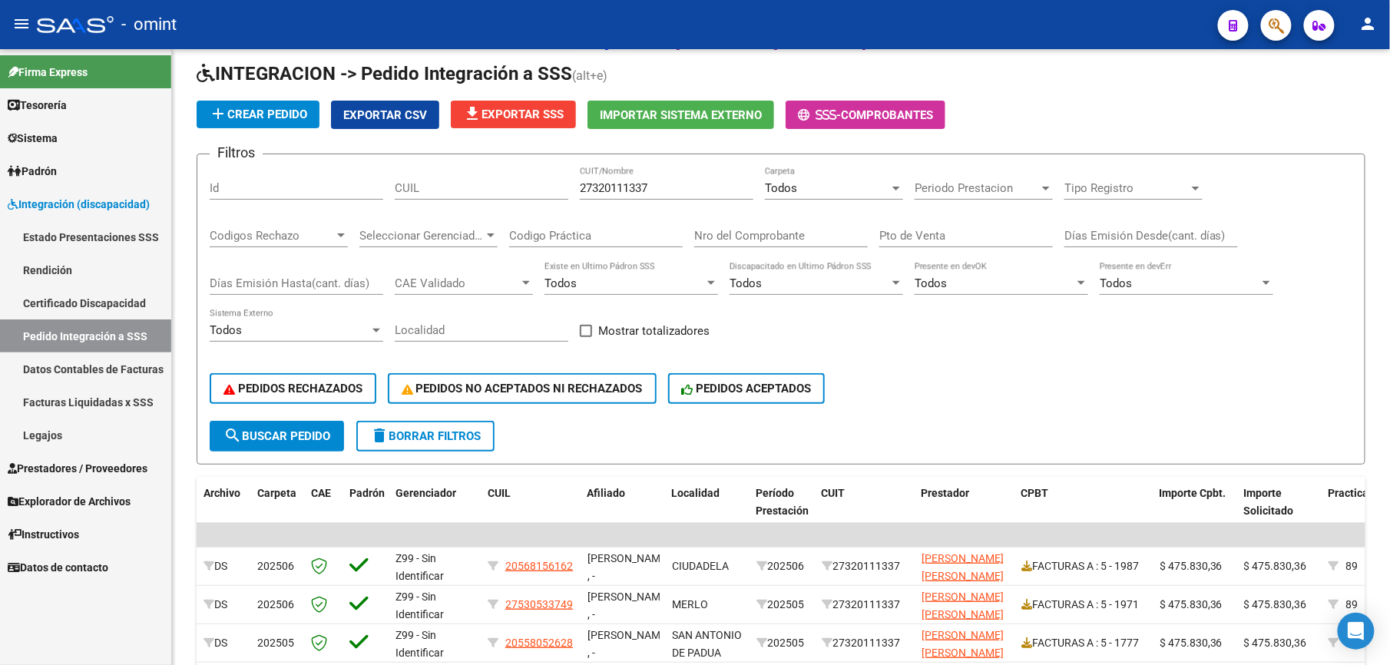
scroll to position [22, 0]
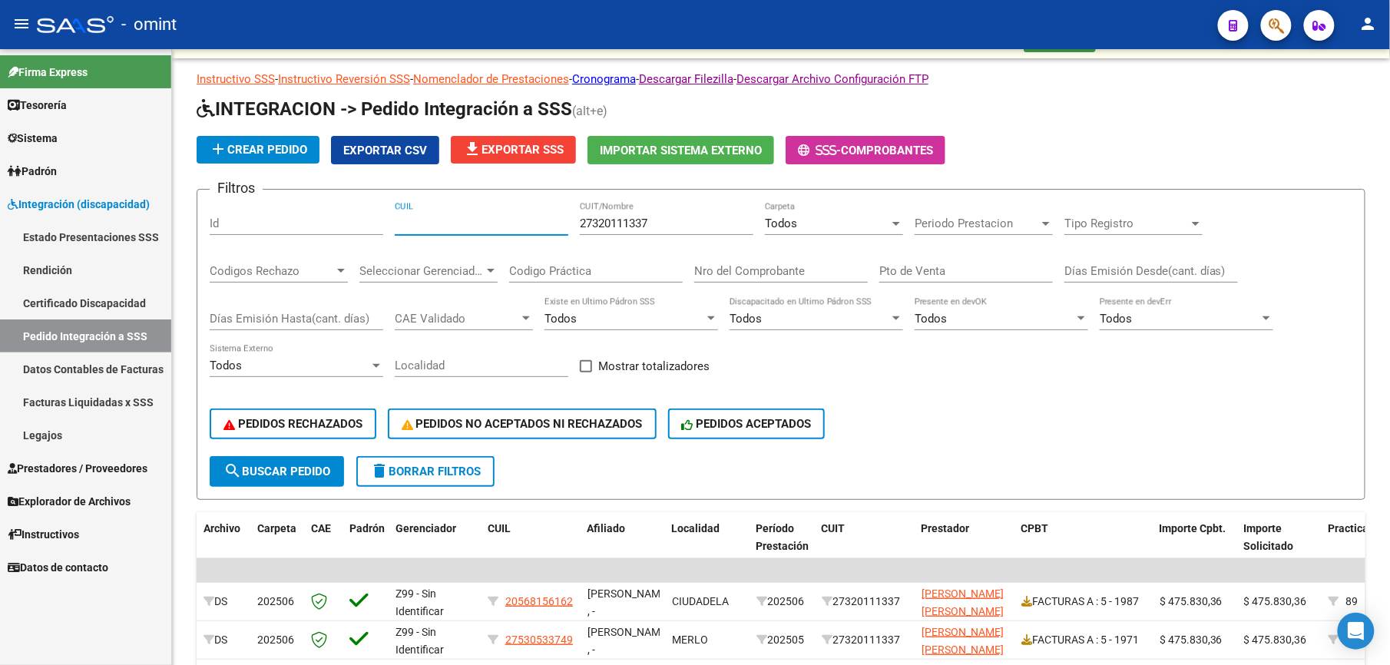
paste input "27530533749"
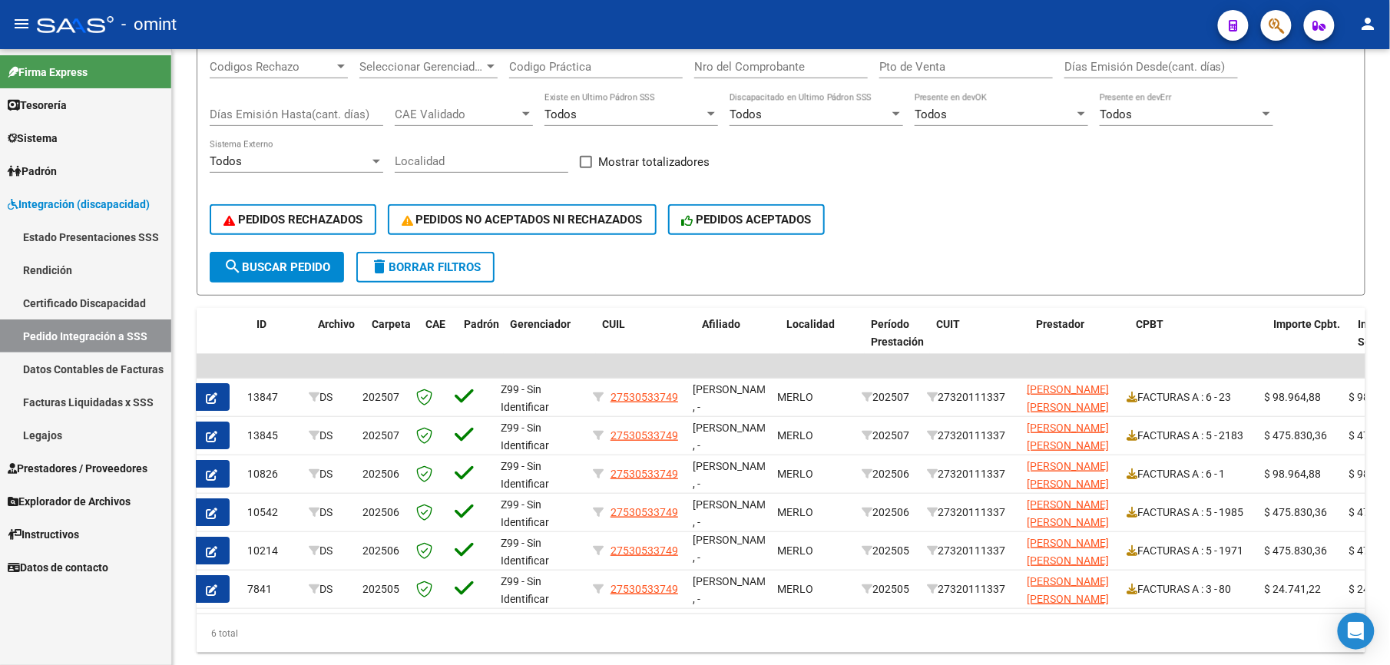
scroll to position [0, 0]
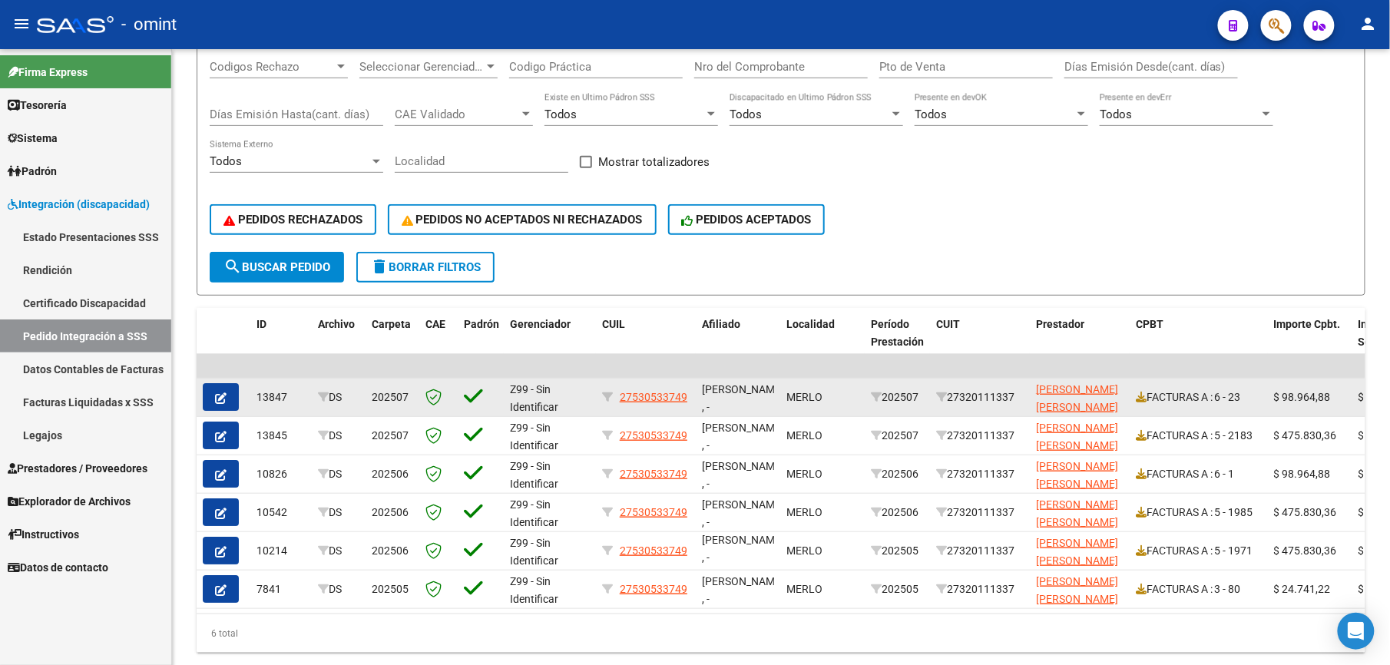
type input "27530533749"
click at [204, 398] on button "button" at bounding box center [221, 397] width 36 height 28
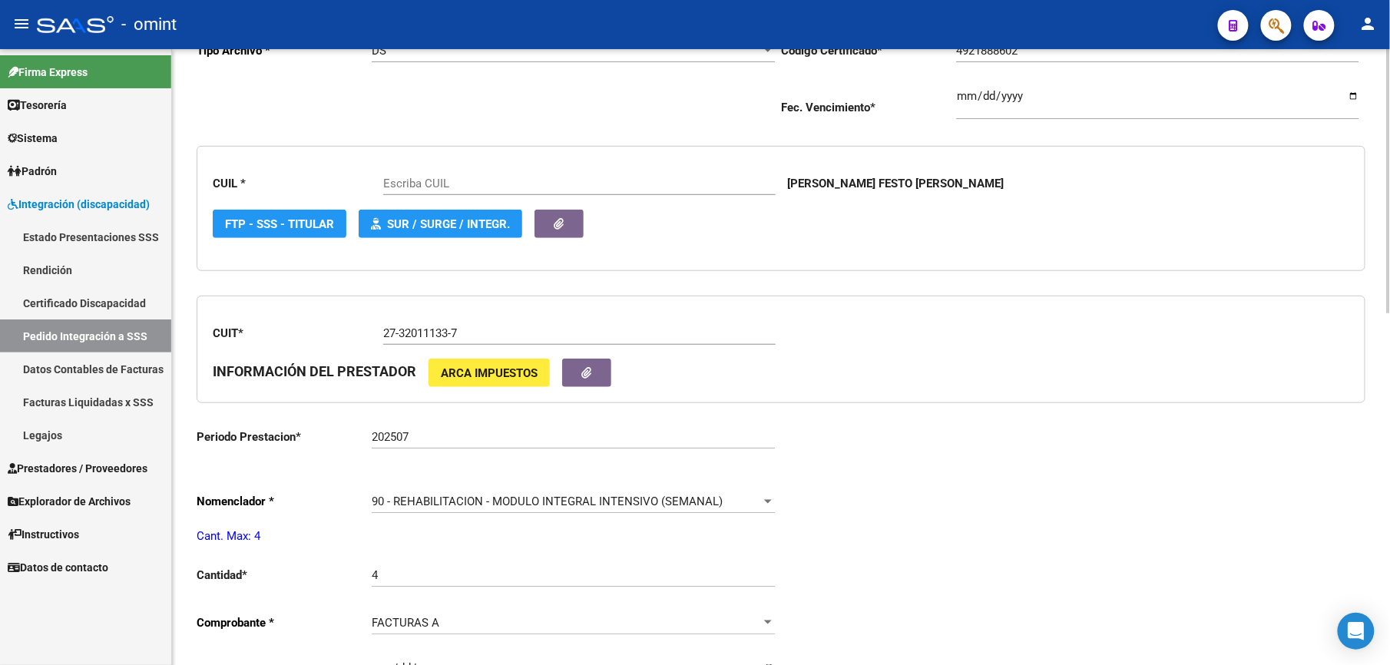
scroll to position [409, 0]
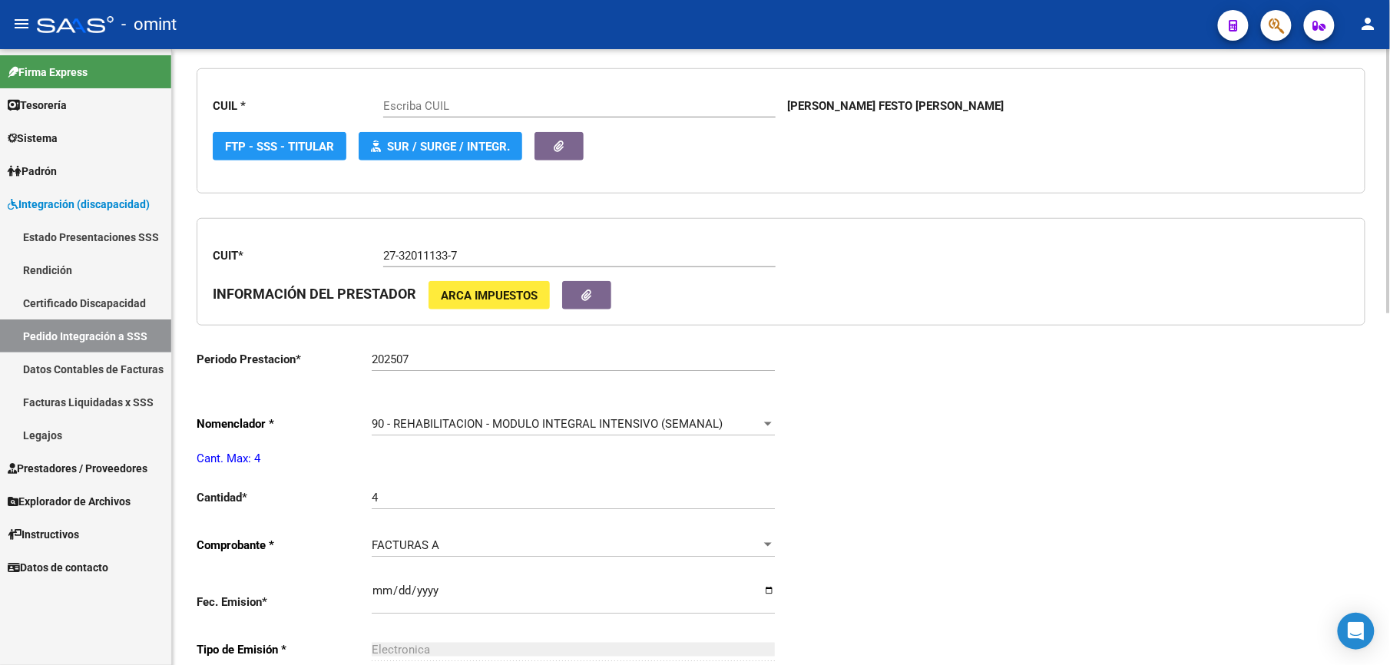
type input "27530533749"
click at [400, 421] on span "90 - REHABILITACION - MODULO INTEGRAL INTENSIVO (SEMANAL)" at bounding box center [547, 424] width 351 height 14
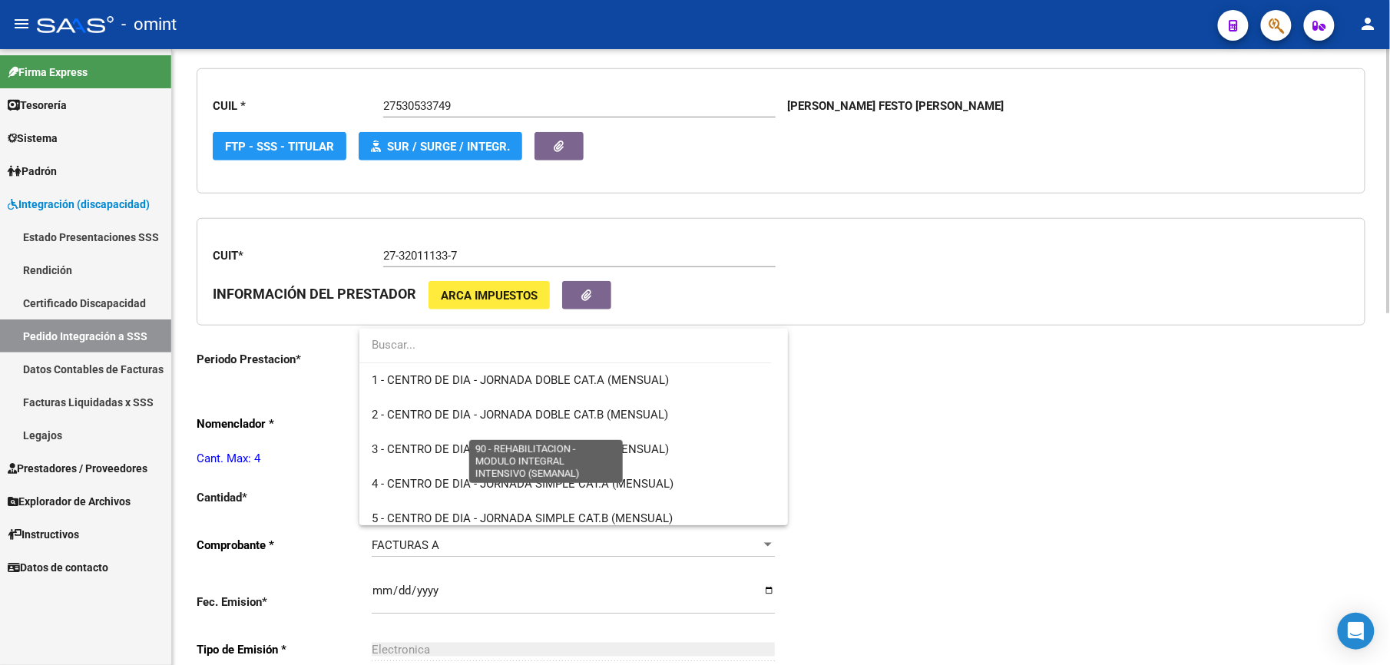
scroll to position [3030, 0]
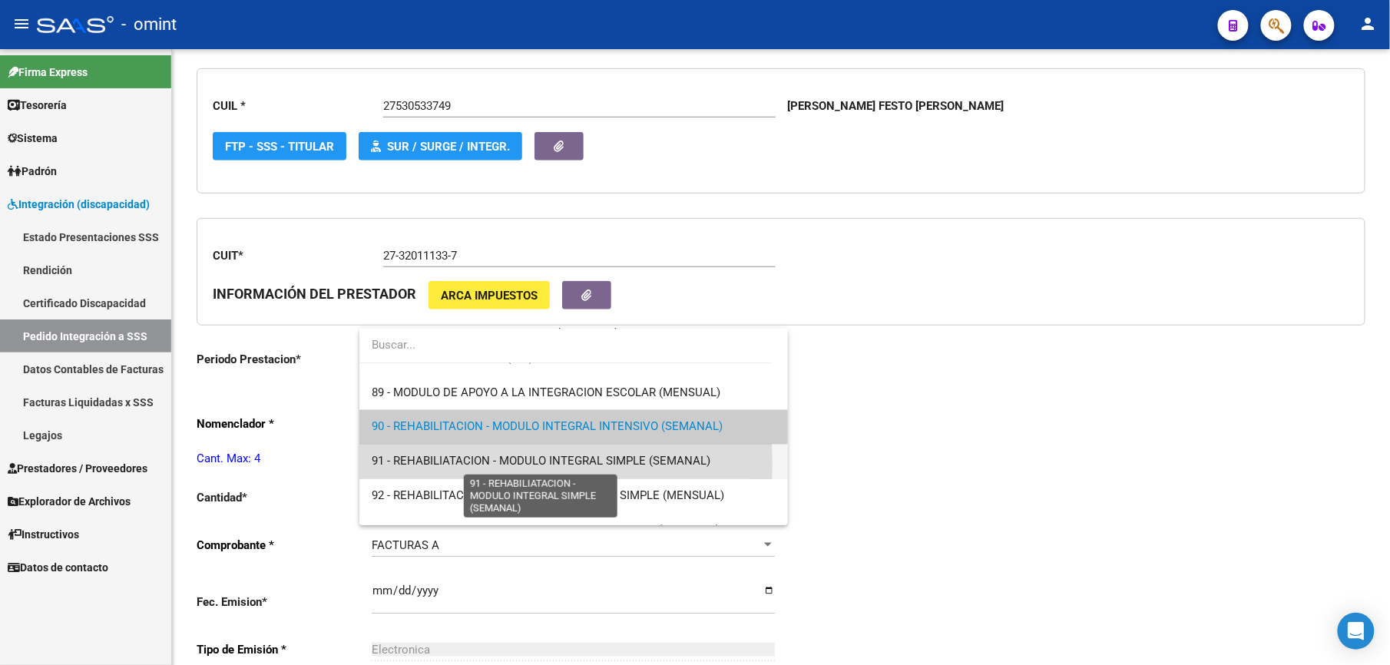
click at [404, 464] on span "91 - REHABILIATACION - MODULO INTEGRAL SIMPLE (SEMANAL)" at bounding box center [541, 462] width 339 height 14
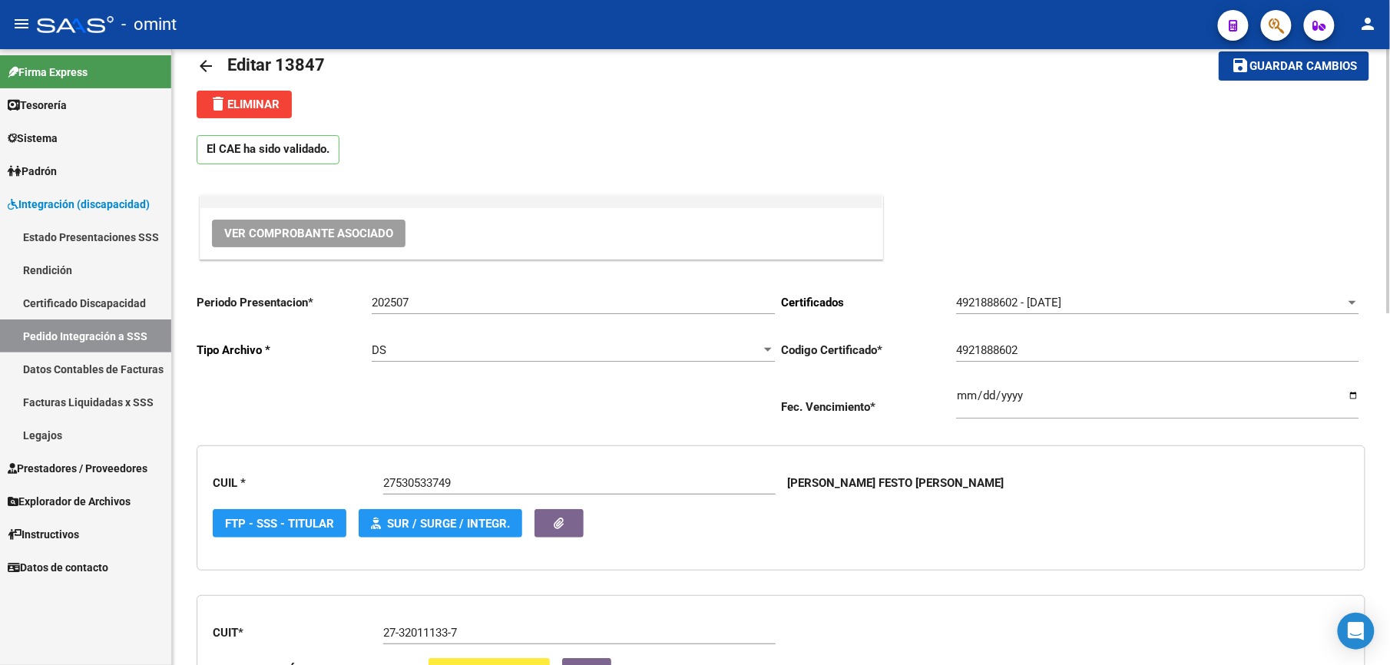
scroll to position [0, 0]
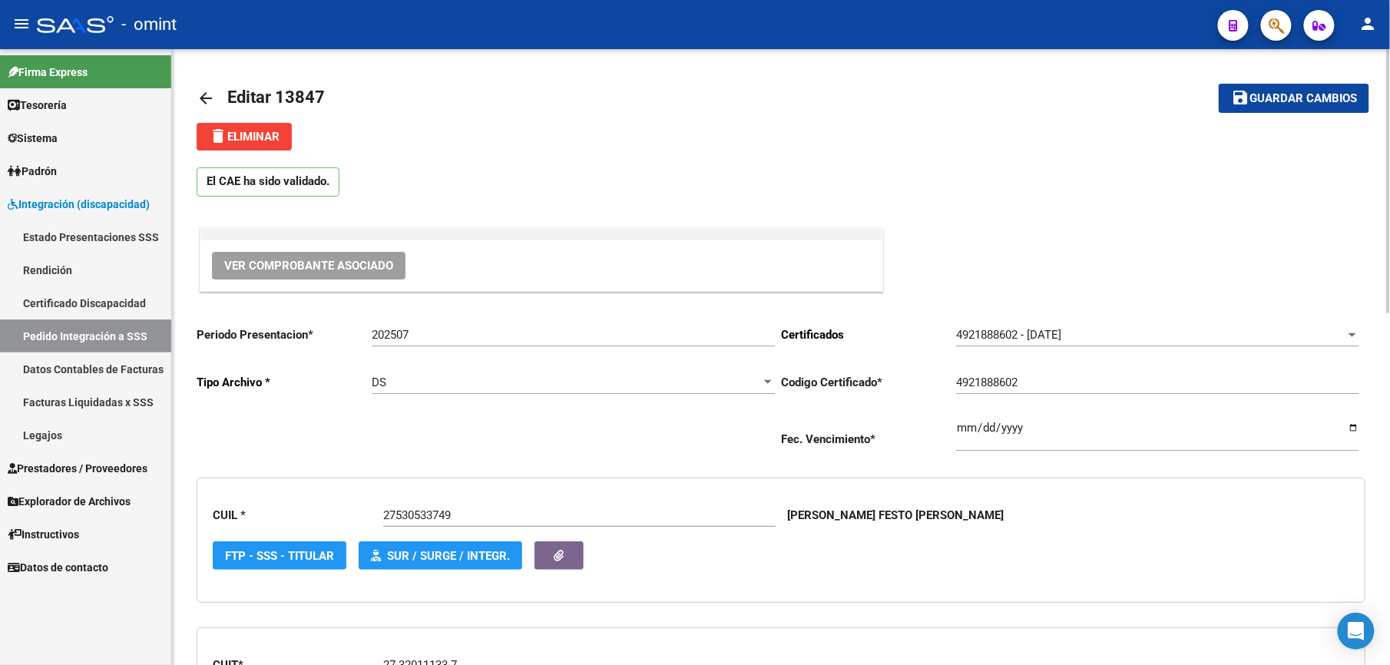
click at [1240, 99] on mat-icon "save" at bounding box center [1240, 97] width 18 height 18
click at [71, 462] on span "Prestadores / Proveedores" at bounding box center [78, 468] width 140 height 17
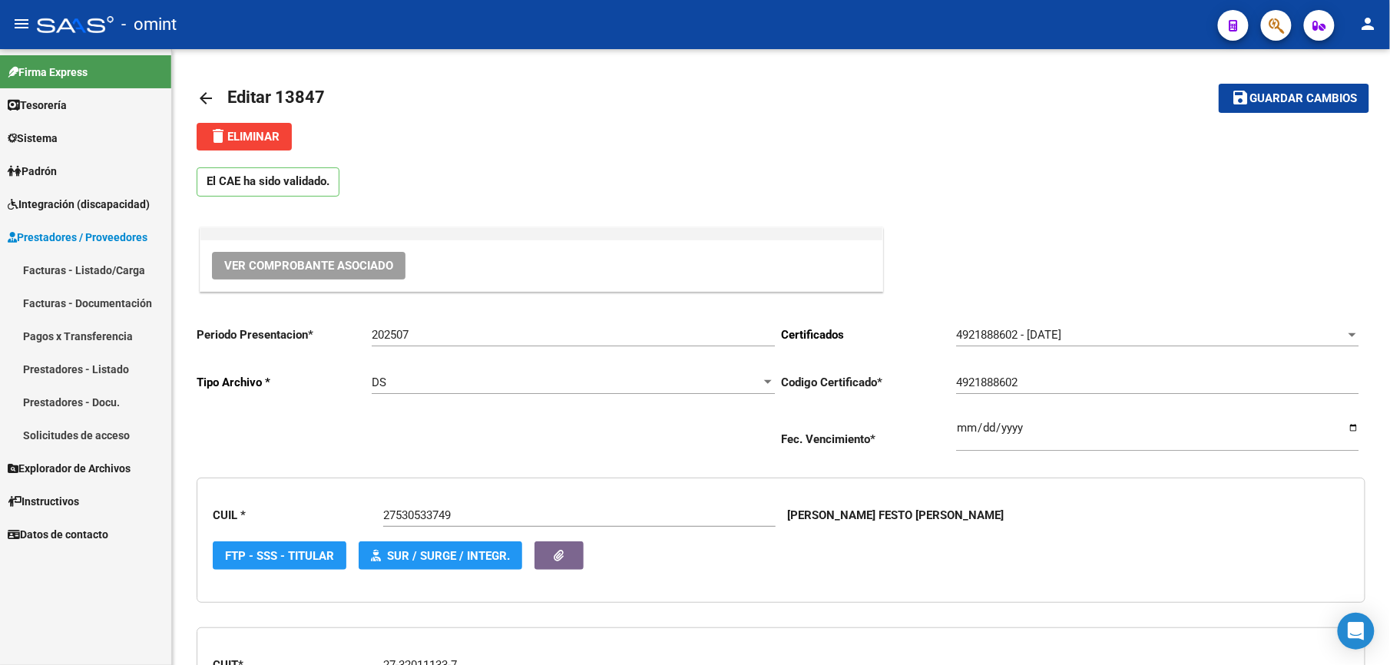
click at [94, 273] on link "Facturas - Listado/Carga" at bounding box center [85, 269] width 171 height 33
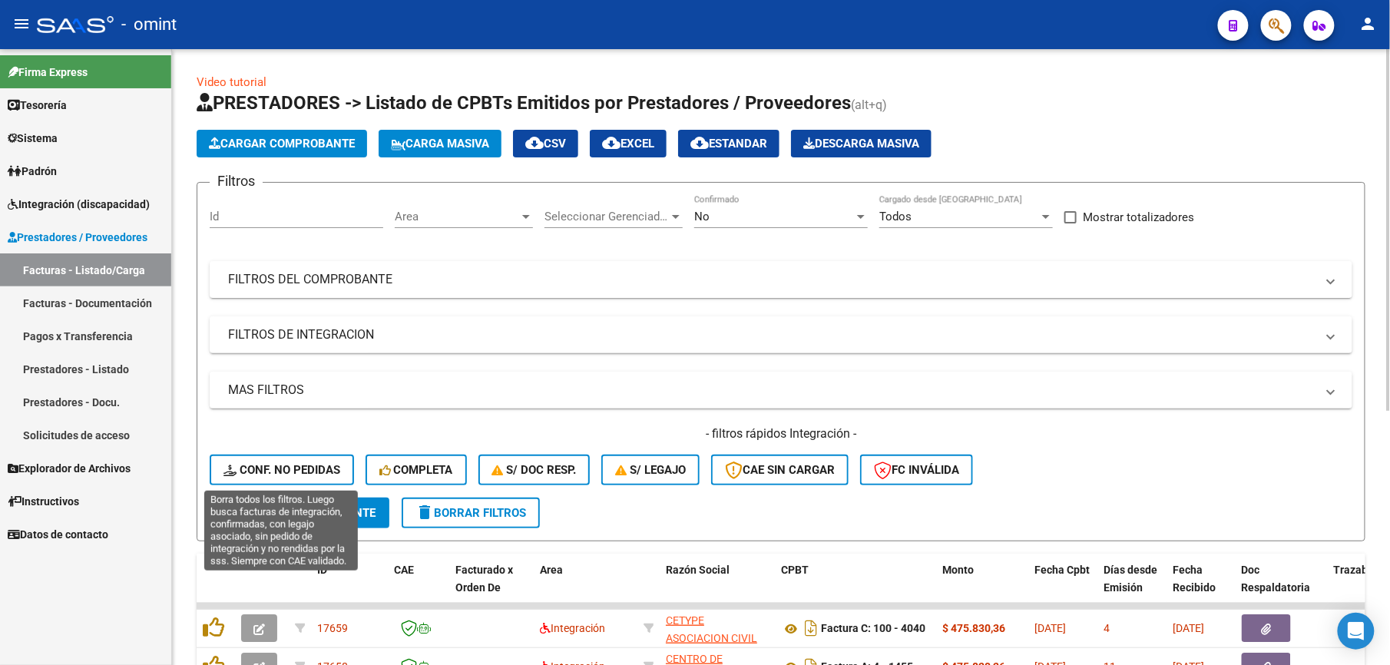
click at [313, 464] on span "Conf. no pedidas" at bounding box center [282, 470] width 117 height 14
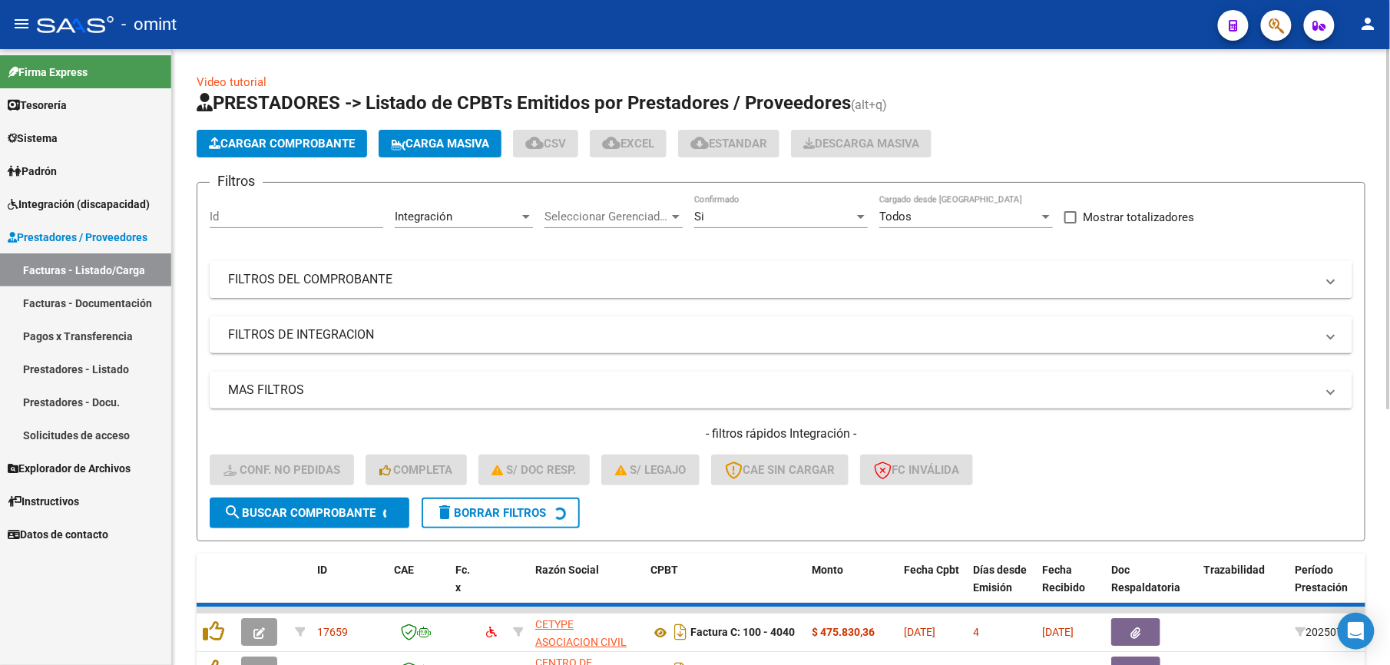
click at [456, 289] on mat-expansion-panel-header "FILTROS DEL COMPROBANTE" at bounding box center [781, 279] width 1143 height 37
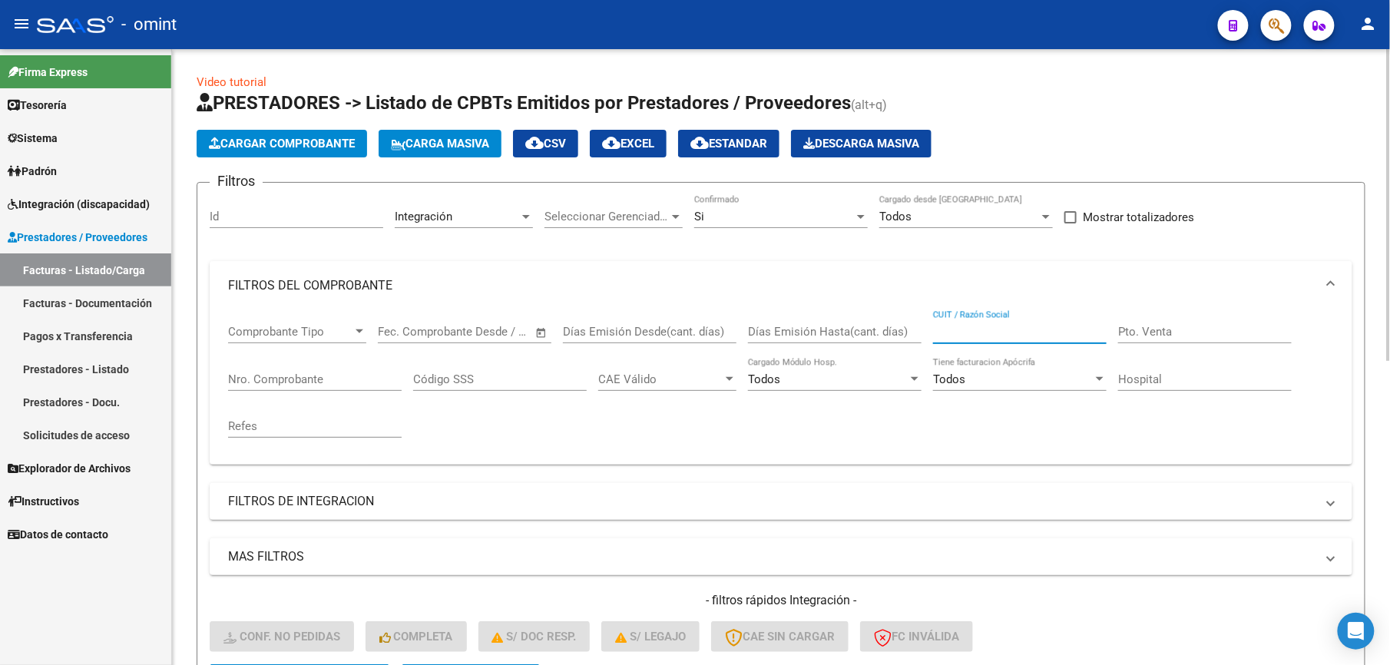
paste input "27320111337"
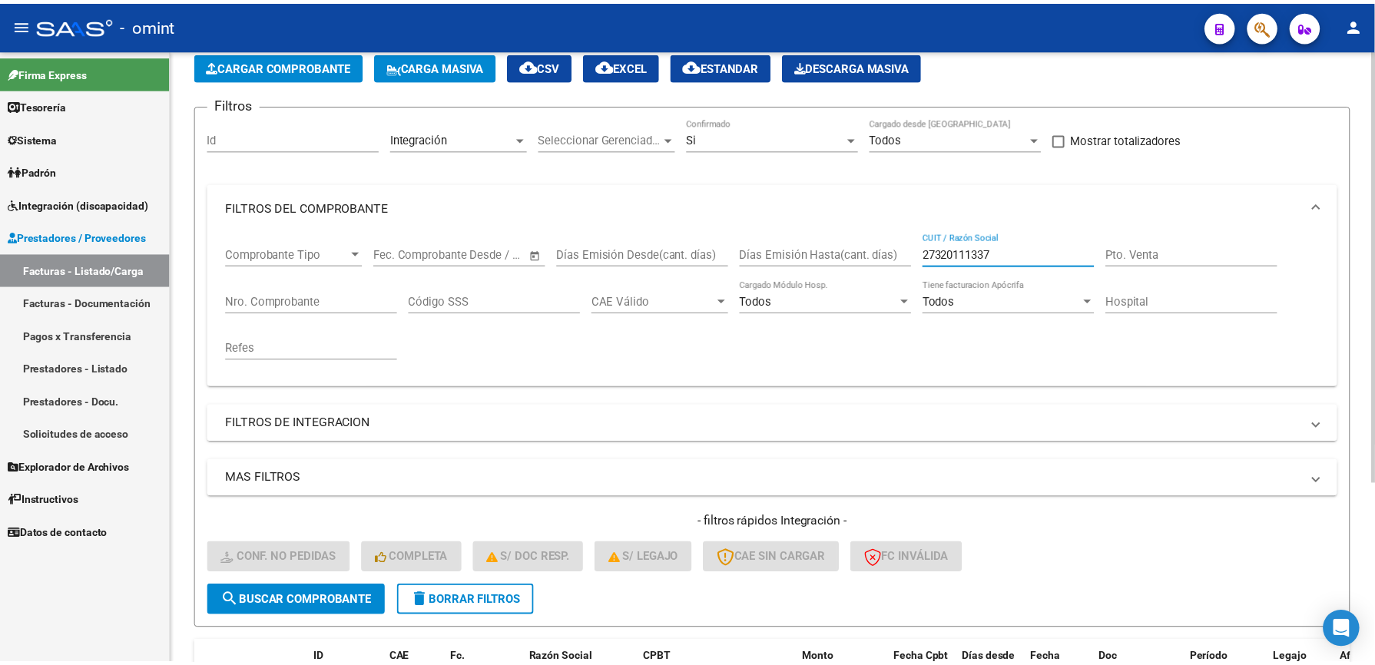
scroll to position [204, 0]
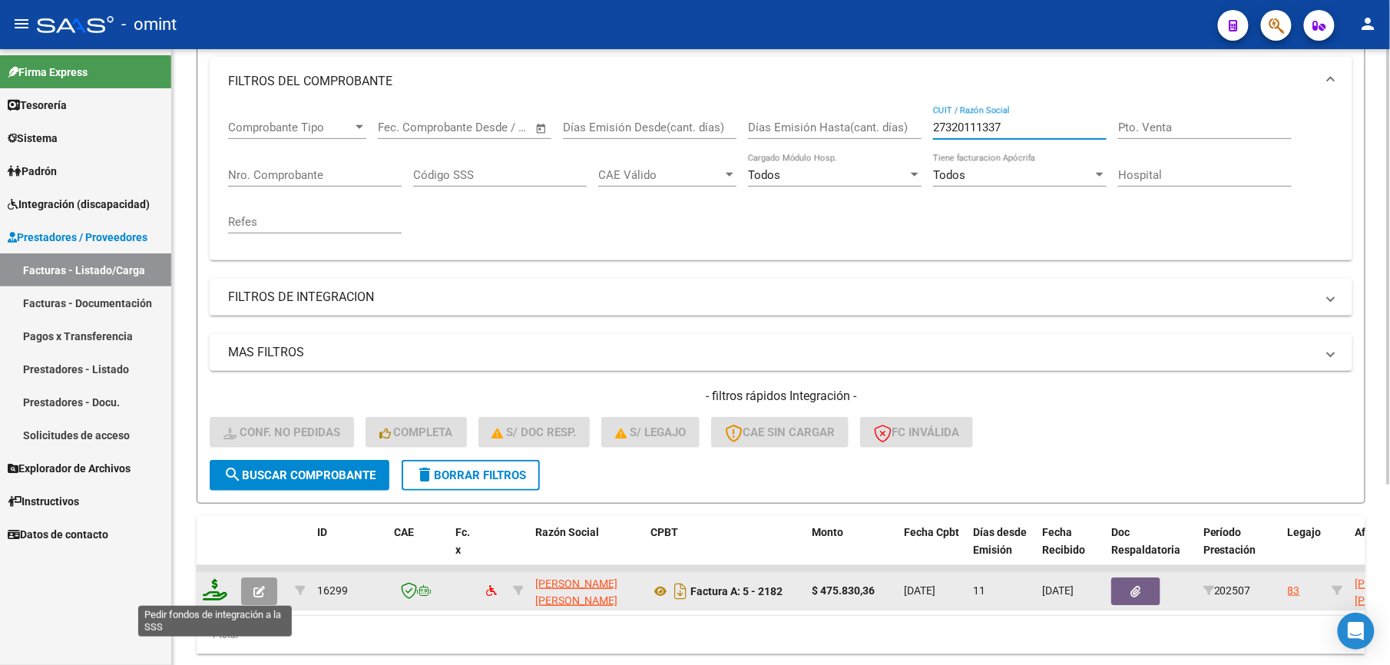
type input "27320111337"
click at [219, 587] on icon at bounding box center [215, 590] width 25 height 22
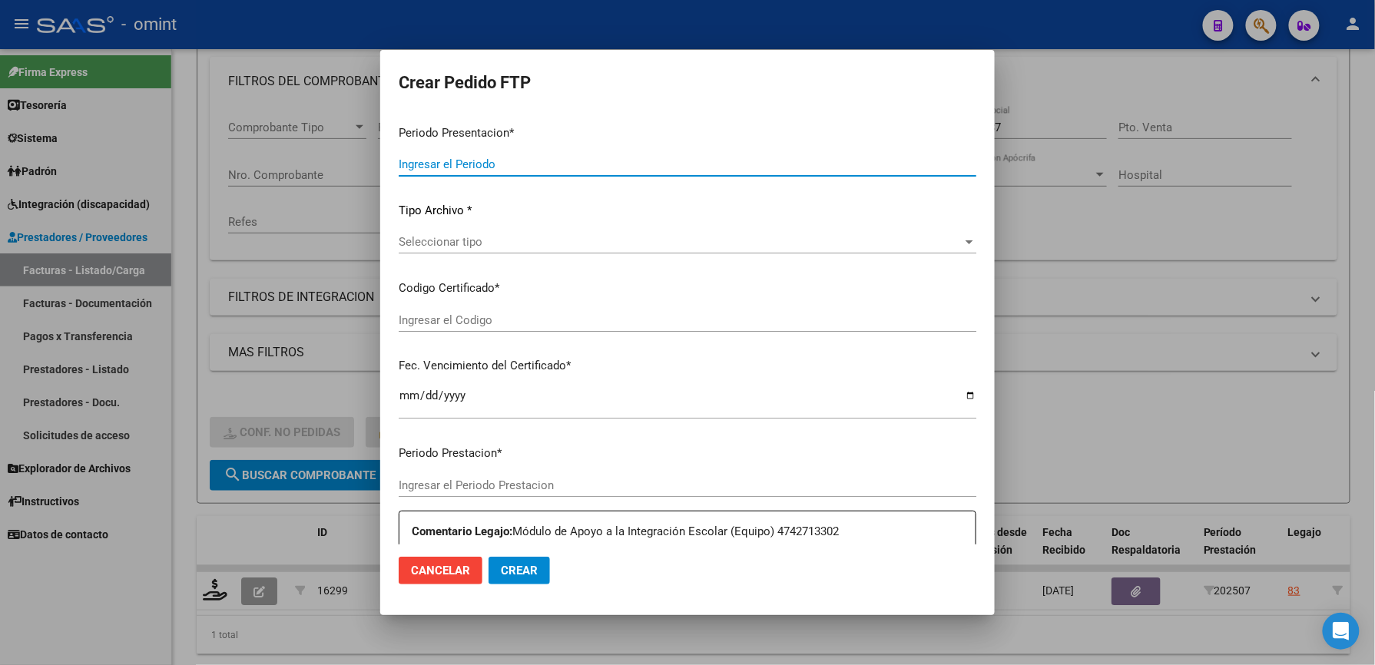
type input "202507"
type input "$ 475.830,36"
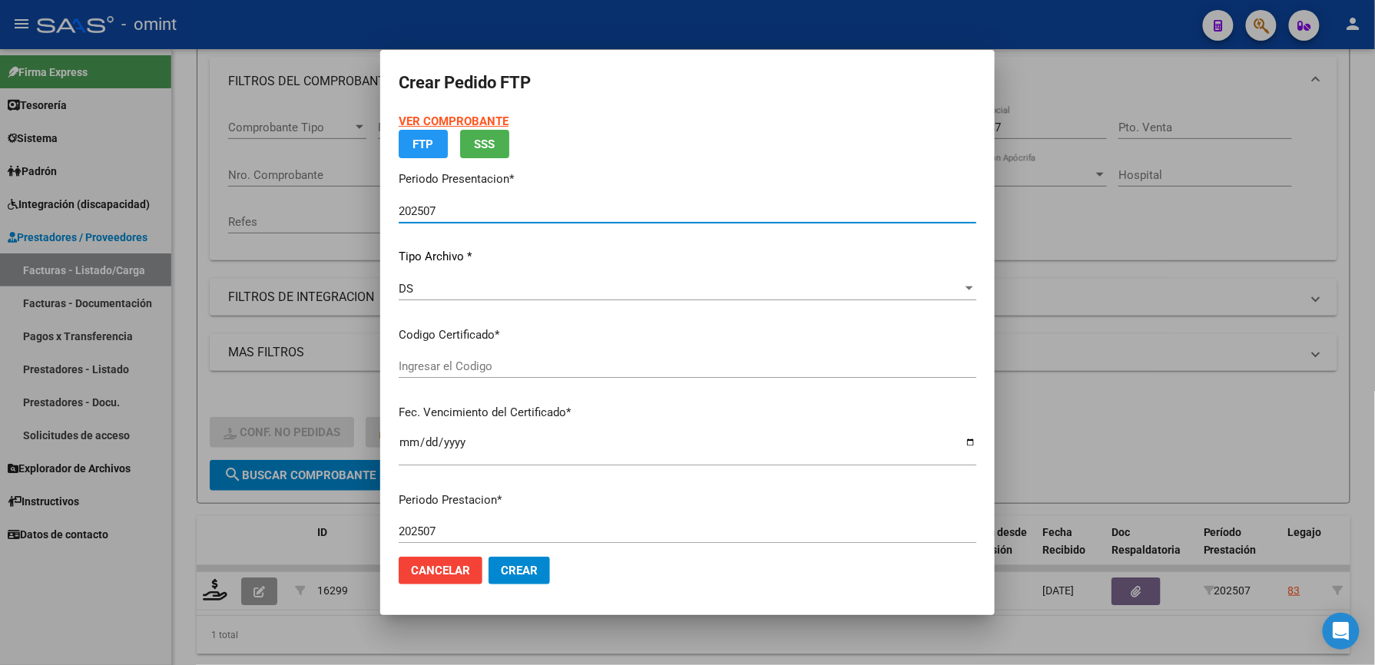
type input "163847463"
type input "[DATE]"
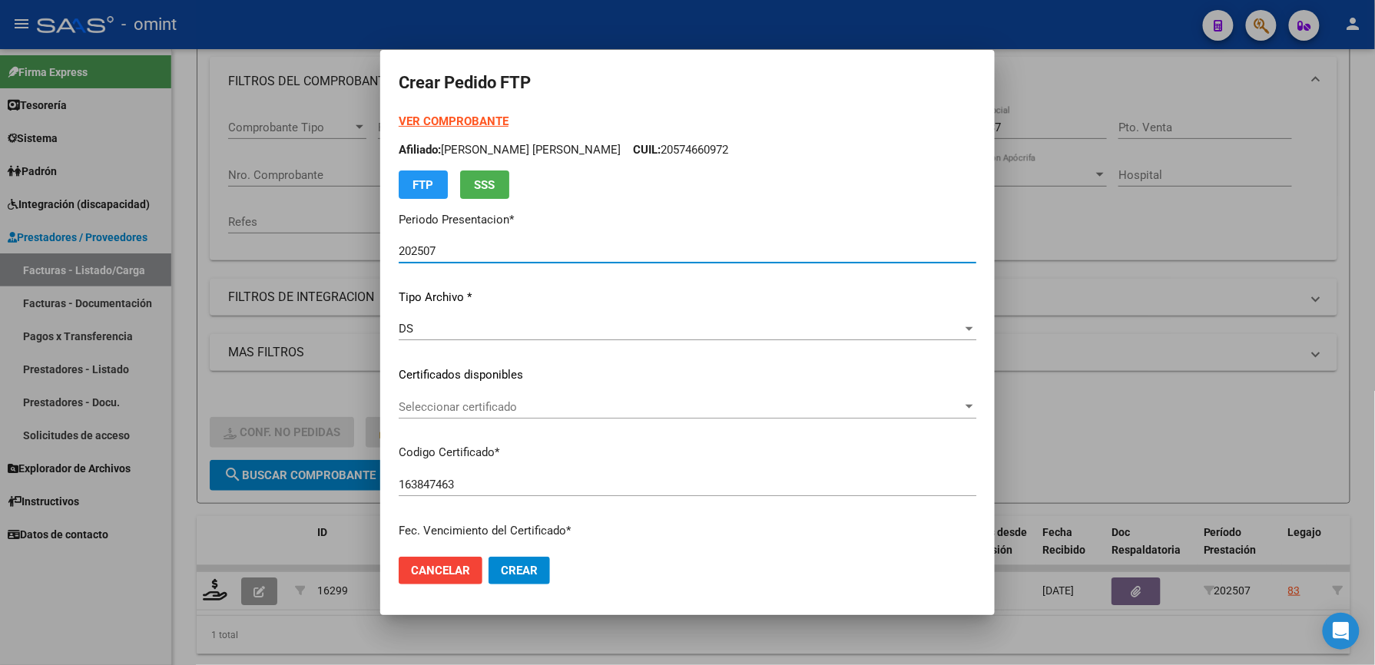
click at [502, 407] on span "Seleccionar certificado" at bounding box center [681, 407] width 564 height 14
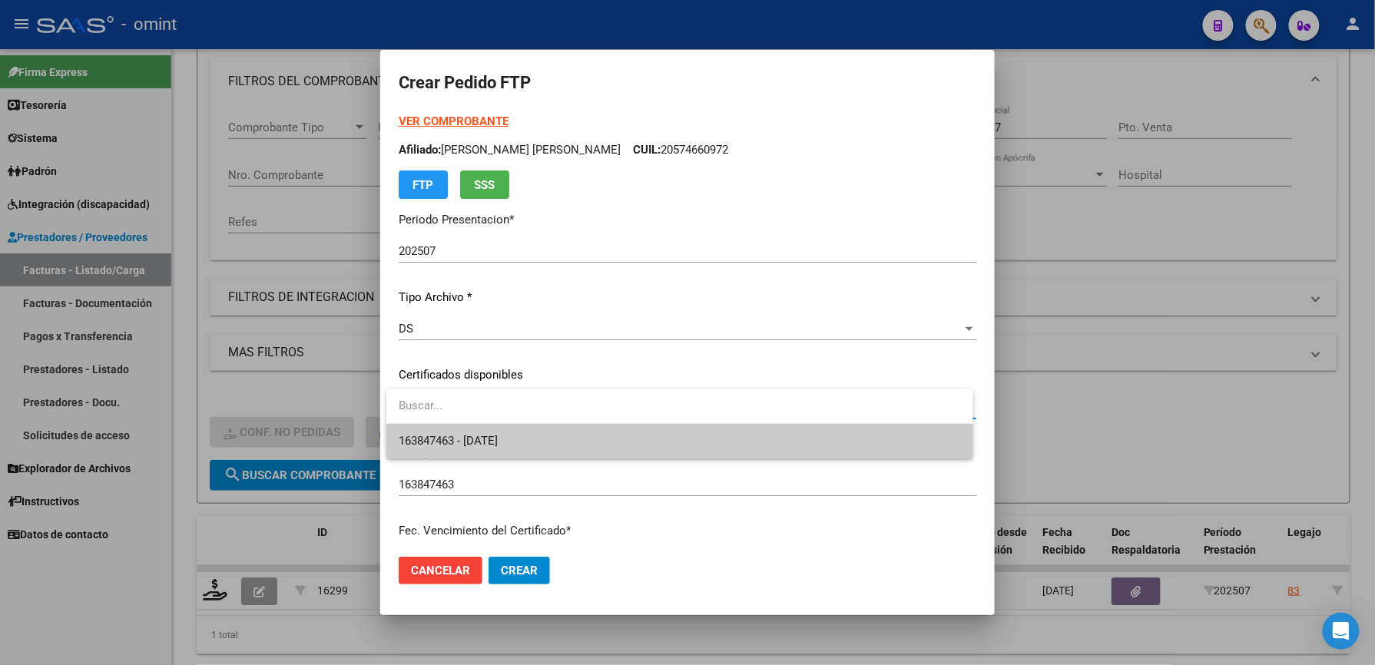
click at [499, 432] on span "163847463 - [DATE]" at bounding box center [680, 441] width 562 height 35
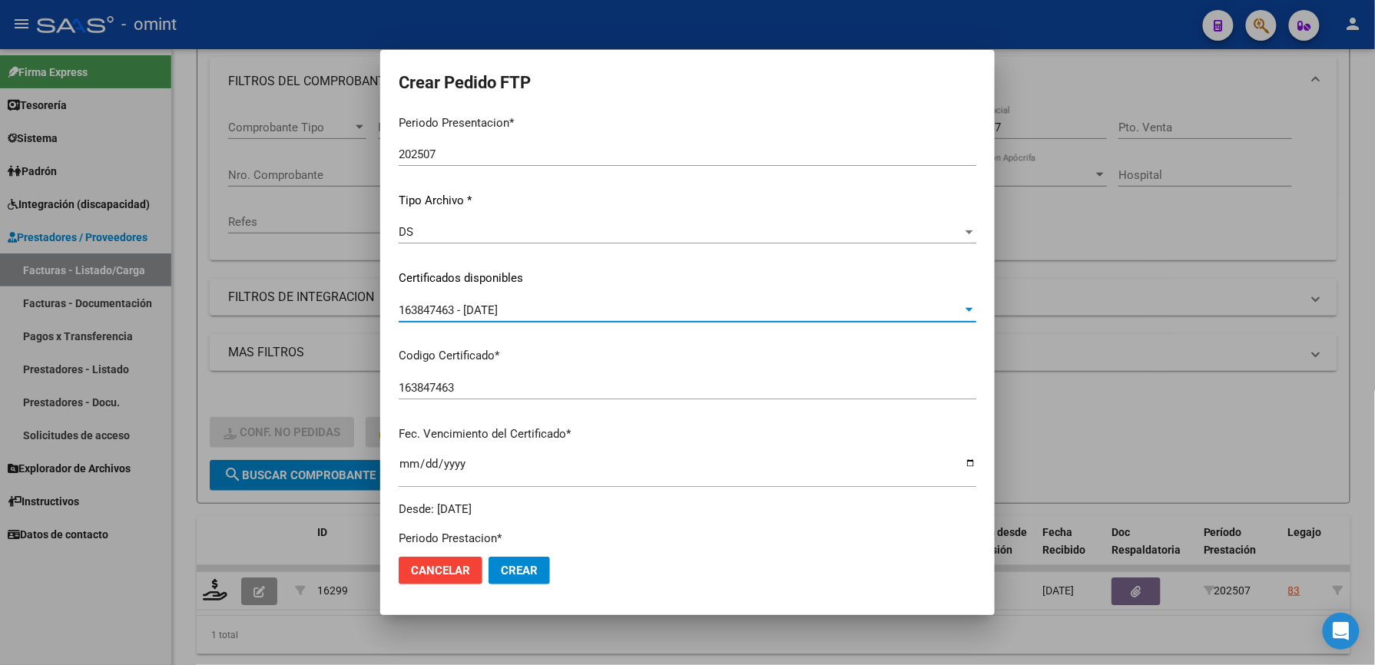
scroll to position [409, 0]
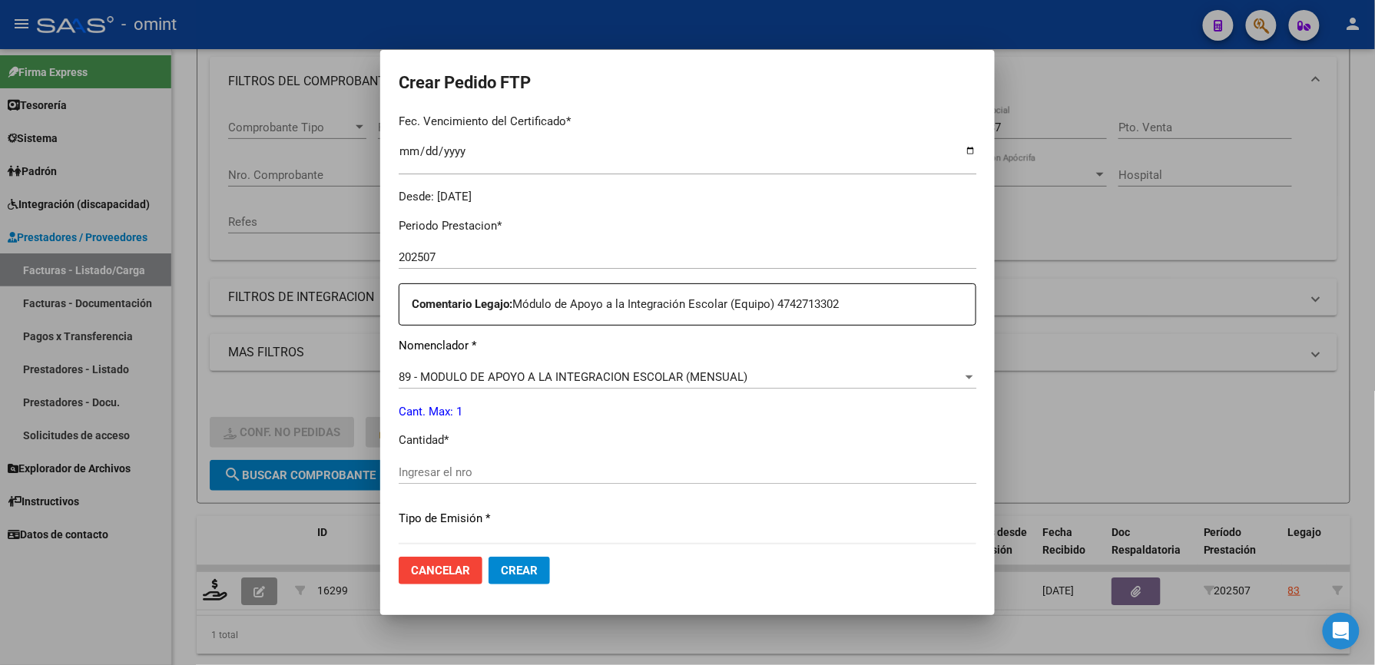
click at [479, 473] on input "Ingresar el nro" at bounding box center [688, 472] width 578 height 14
type input "1"
click at [671, 422] on div "Periodo Prestacion * 202507 Ingresar el Periodo Prestacion Comentario Legajo: M…" at bounding box center [688, 469] width 578 height 526
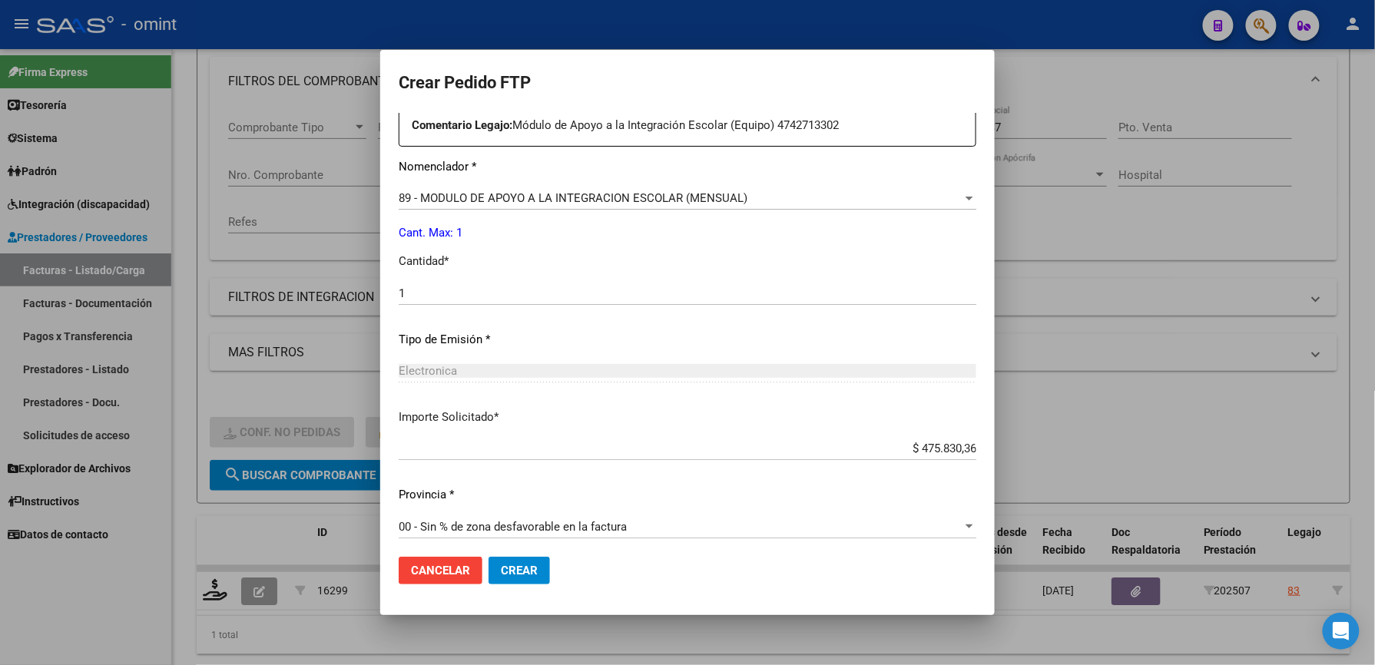
scroll to position [595, 0]
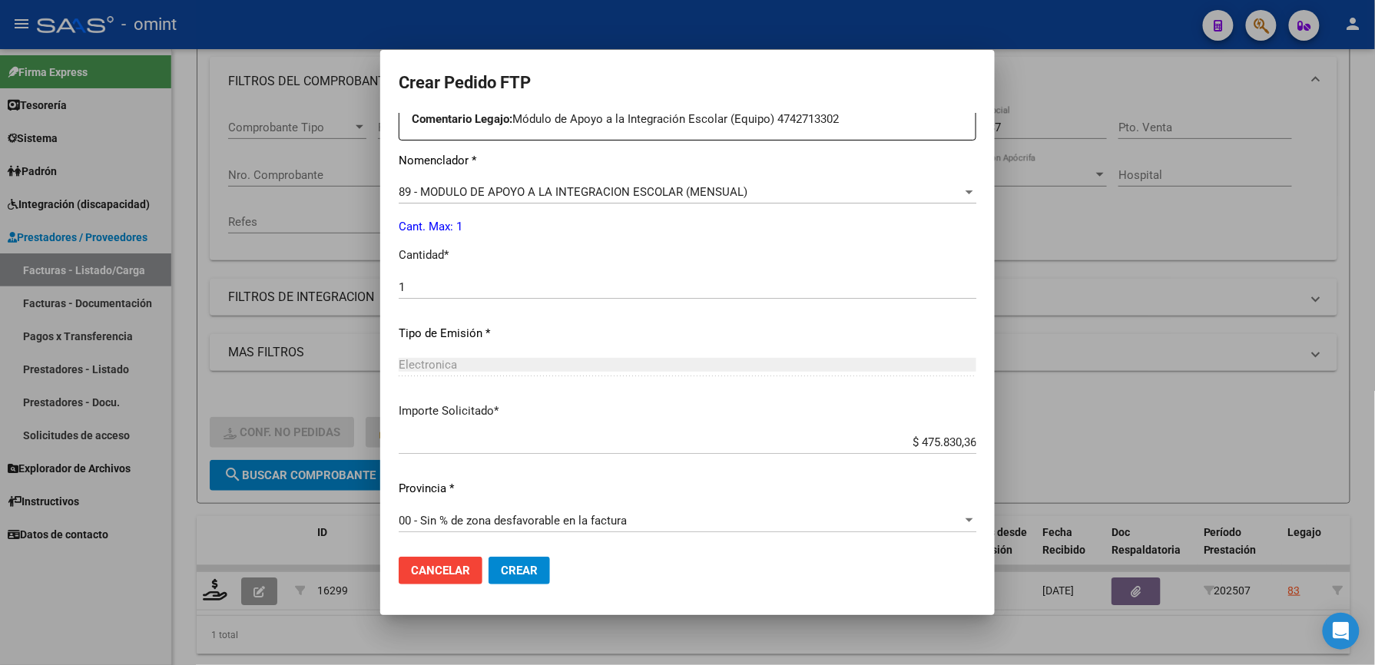
click at [535, 569] on span "Crear" at bounding box center [519, 571] width 37 height 14
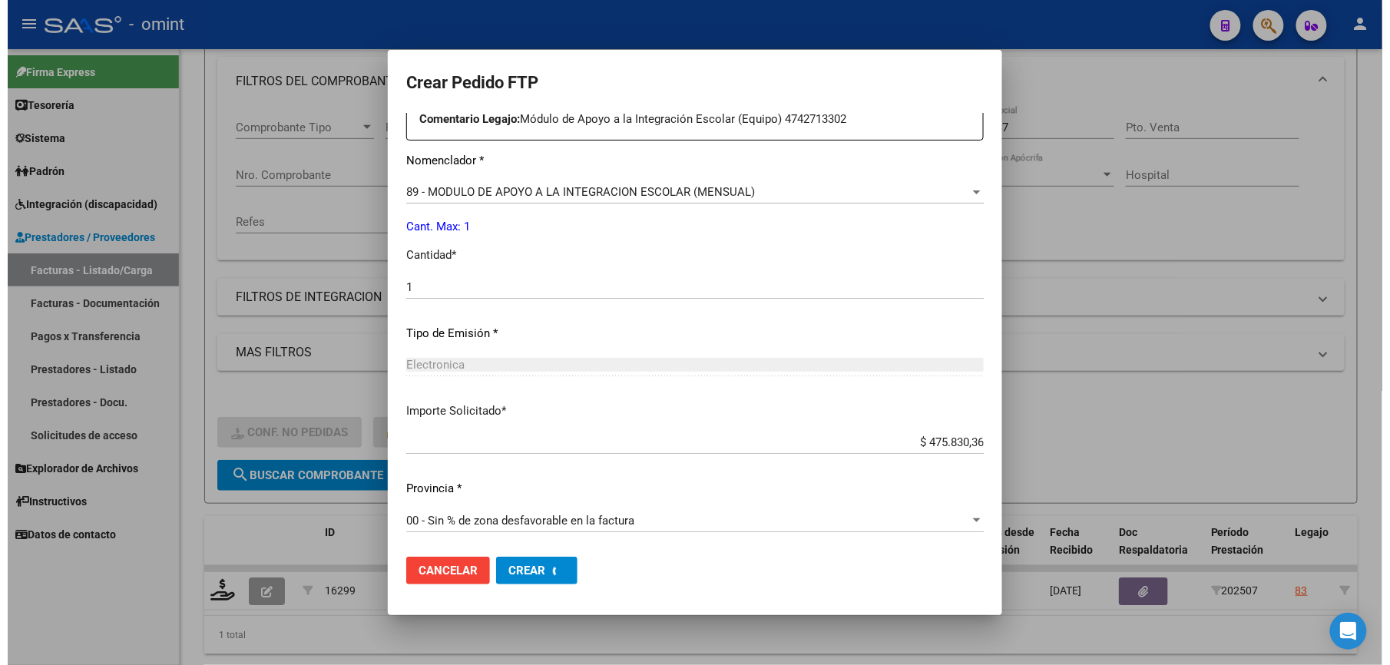
scroll to position [0, 0]
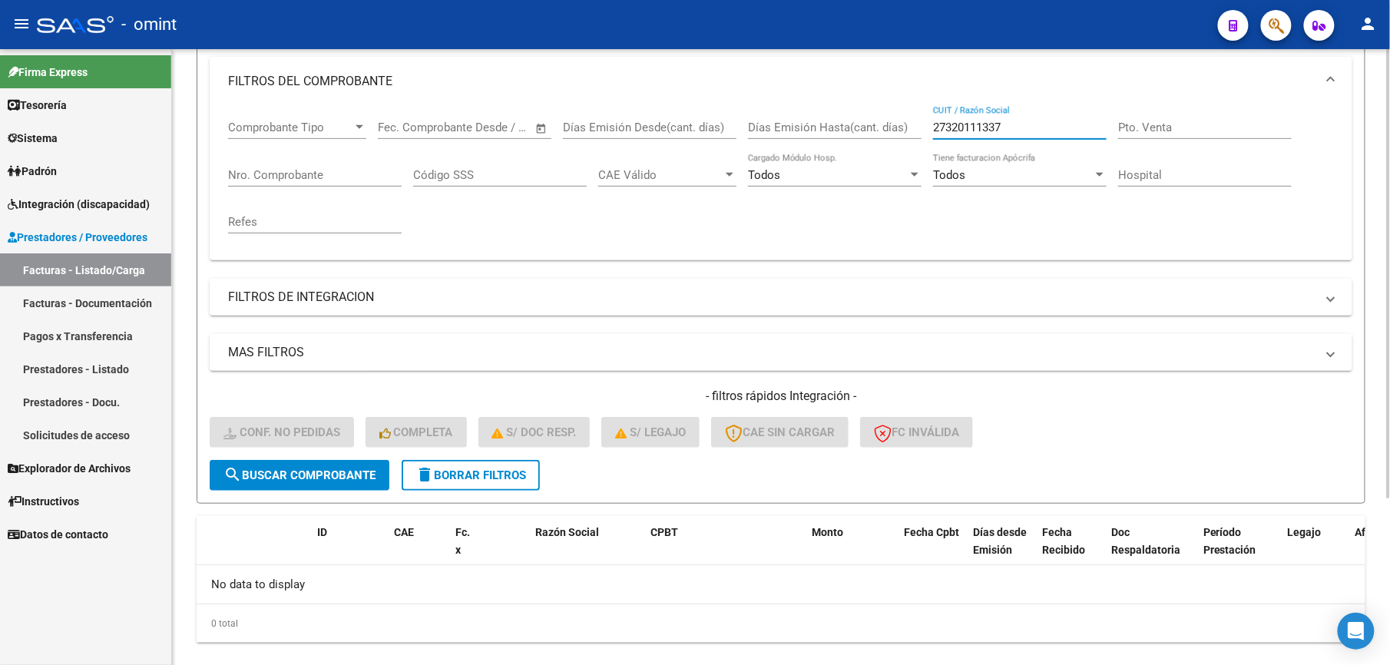
drag, startPoint x: 1024, startPoint y: 128, endPoint x: 864, endPoint y: 133, distance: 159.9
click at [864, 133] on div "Comprobante Tipo Comprobante Tipo Start date – End date Fec. Comprobante Desde …" at bounding box center [781, 177] width 1106 height 142
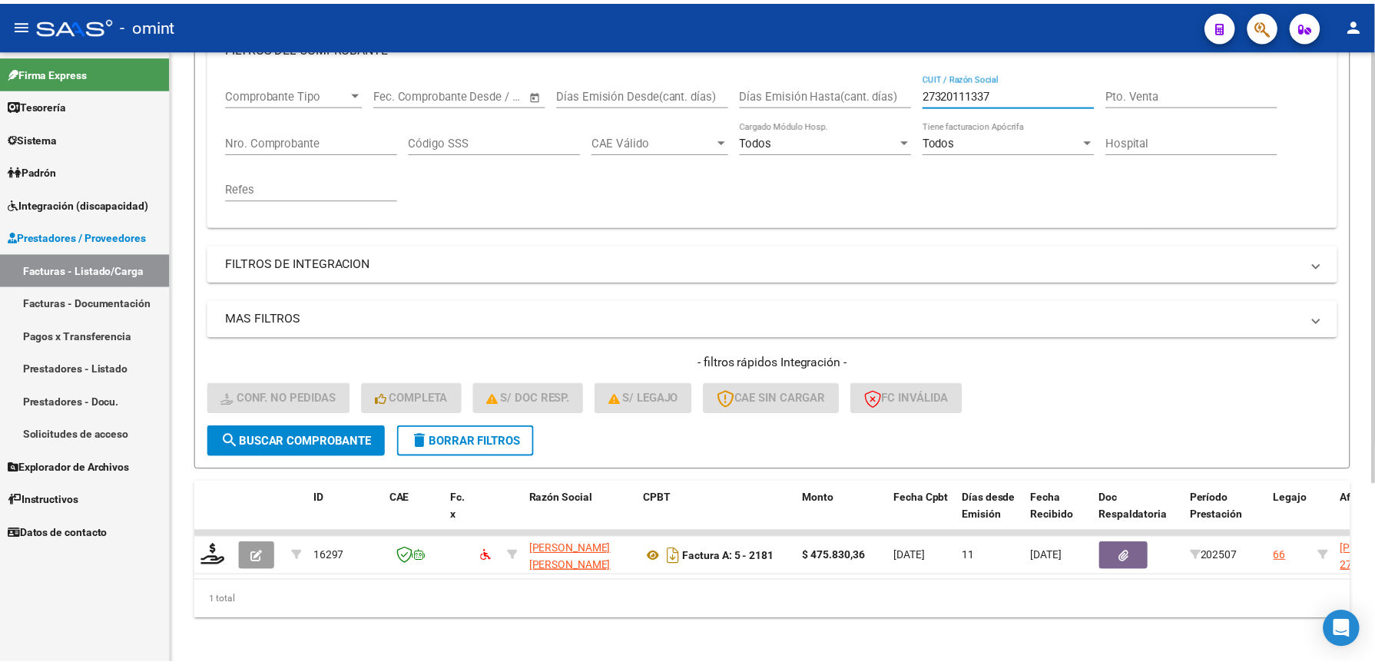
scroll to position [257, 0]
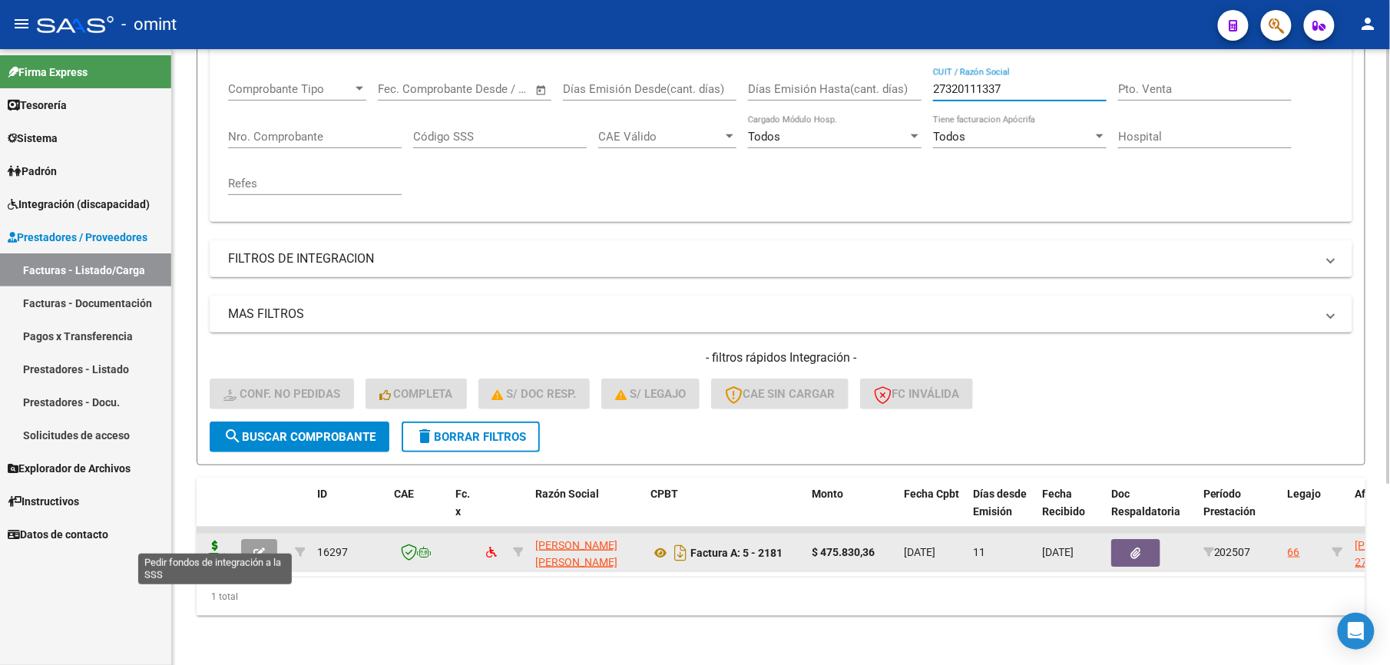
click at [212, 541] on icon at bounding box center [215, 552] width 25 height 22
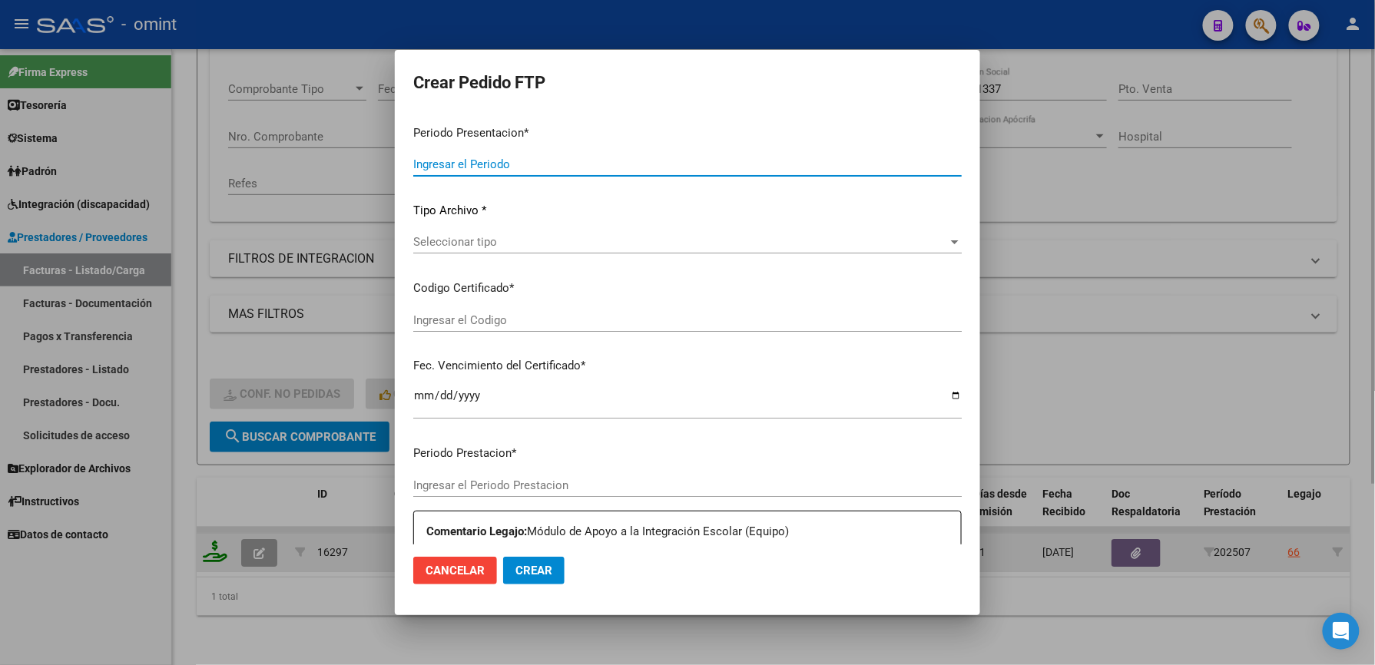
type input "202507"
type input "$ 475.830,36"
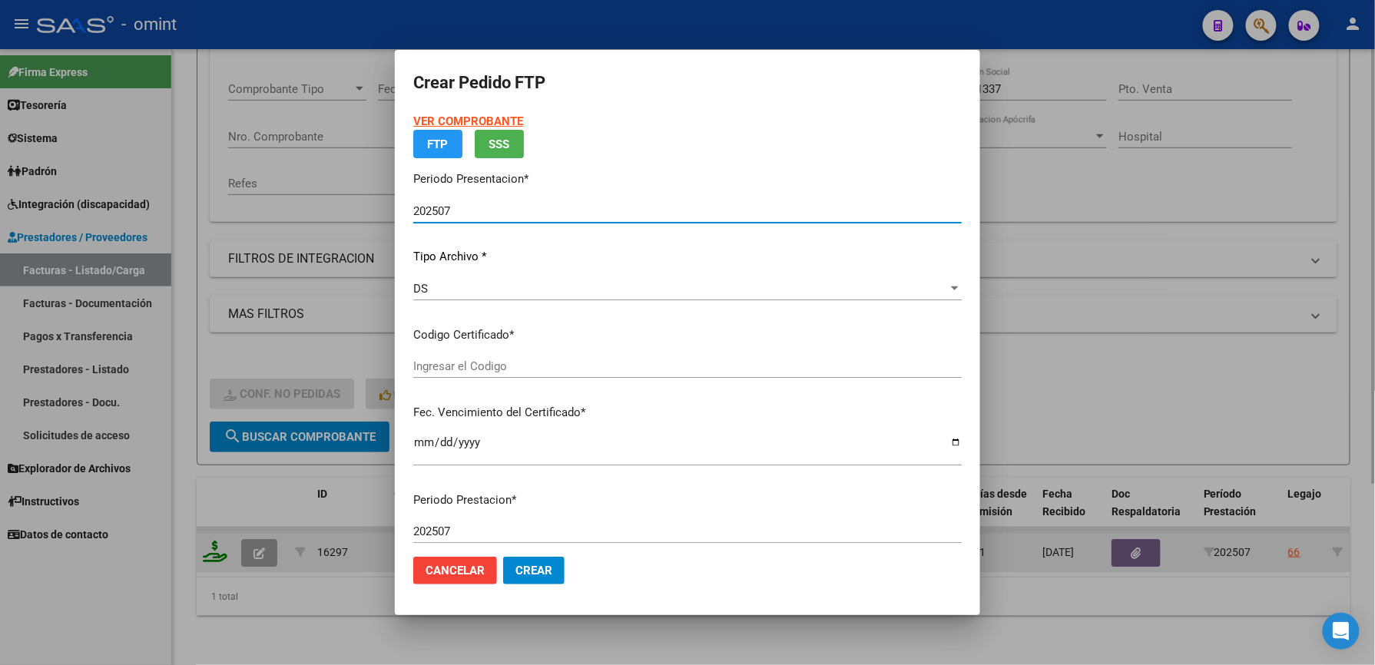
type input "394859097"
type input "[DATE]"
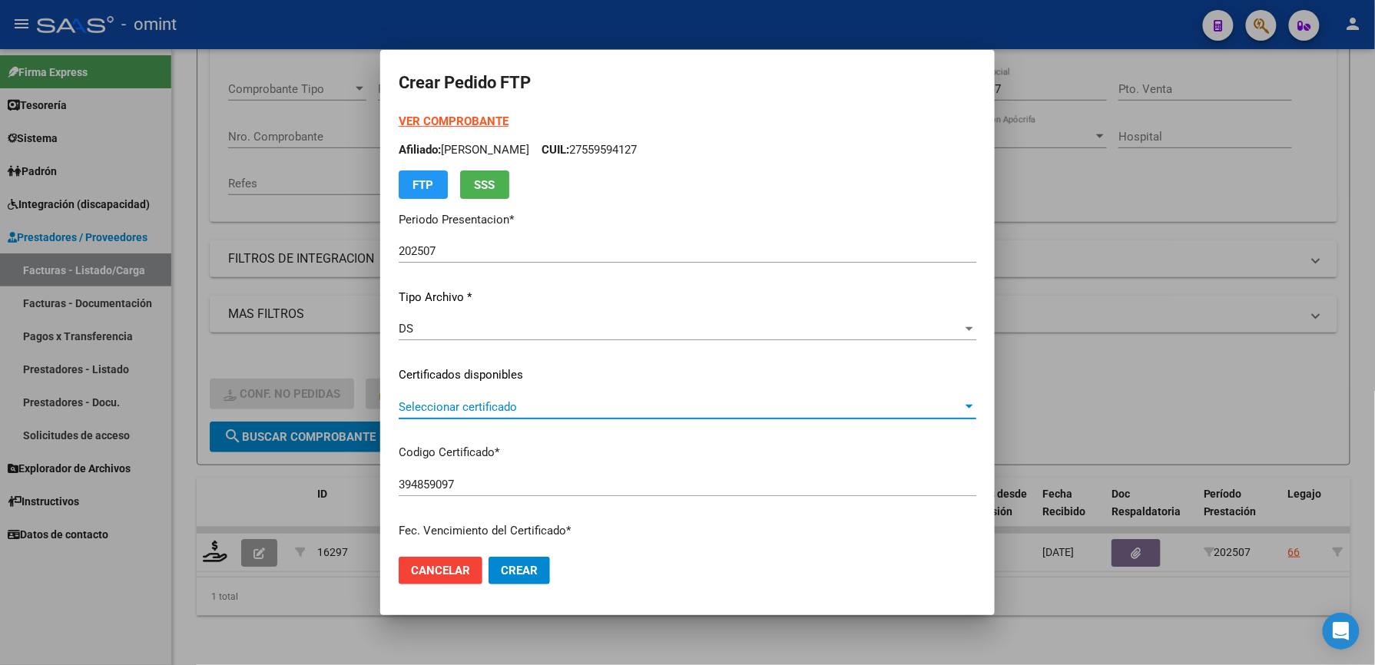
click at [545, 410] on span "Seleccionar certificado" at bounding box center [681, 407] width 564 height 14
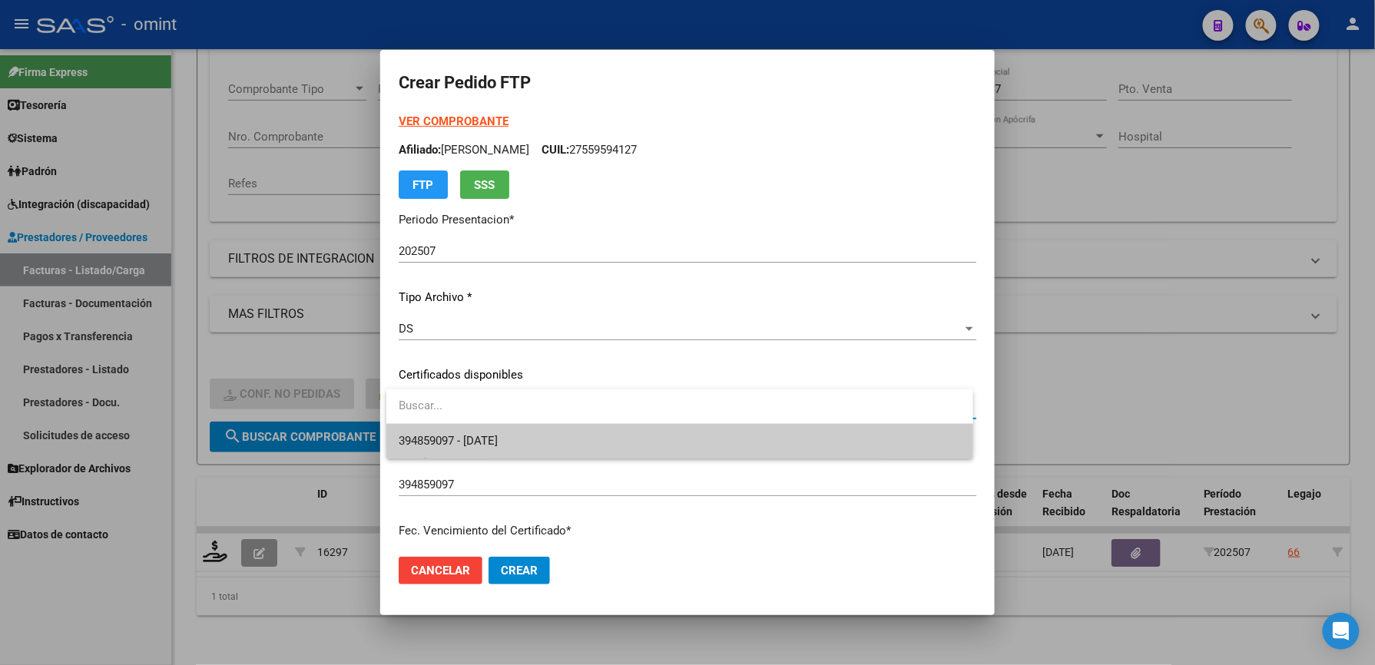
click at [547, 446] on span "394859097 - [DATE]" at bounding box center [680, 441] width 562 height 35
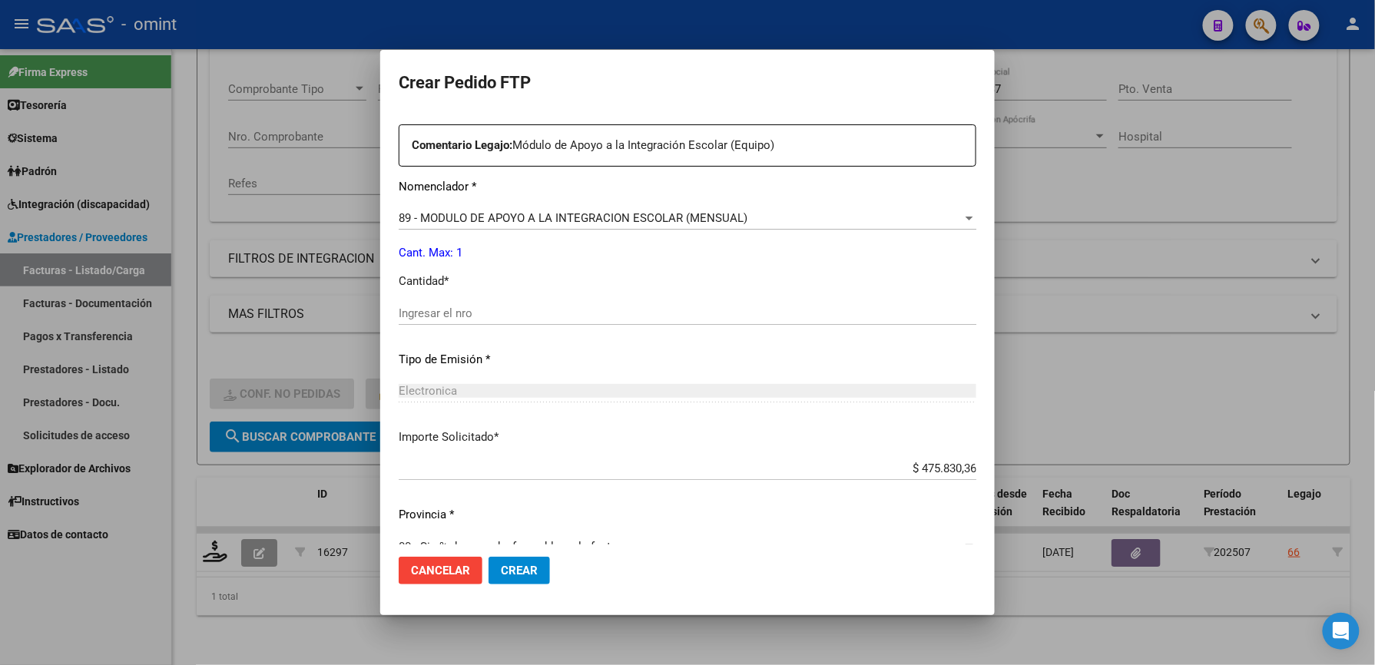
scroll to position [595, 0]
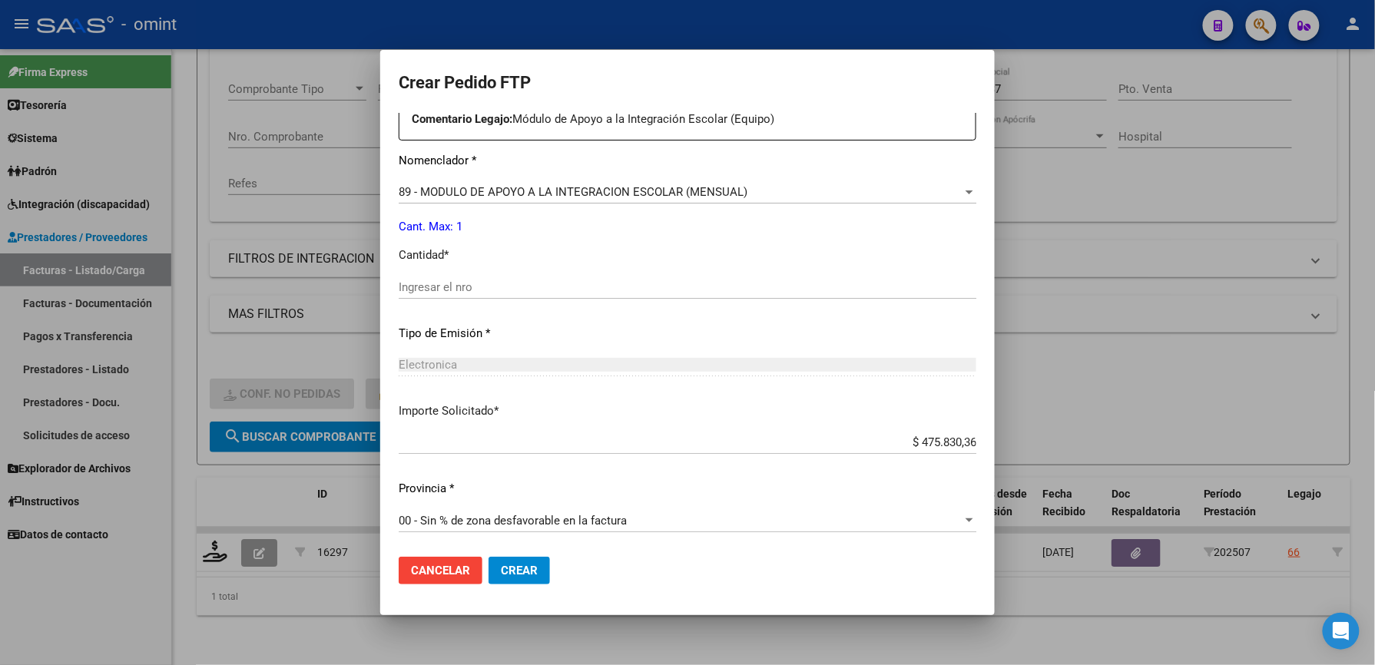
click at [470, 283] on input "Ingresar el nro" at bounding box center [688, 287] width 578 height 14
type input "1"
click at [529, 565] on span "Crear" at bounding box center [519, 571] width 37 height 14
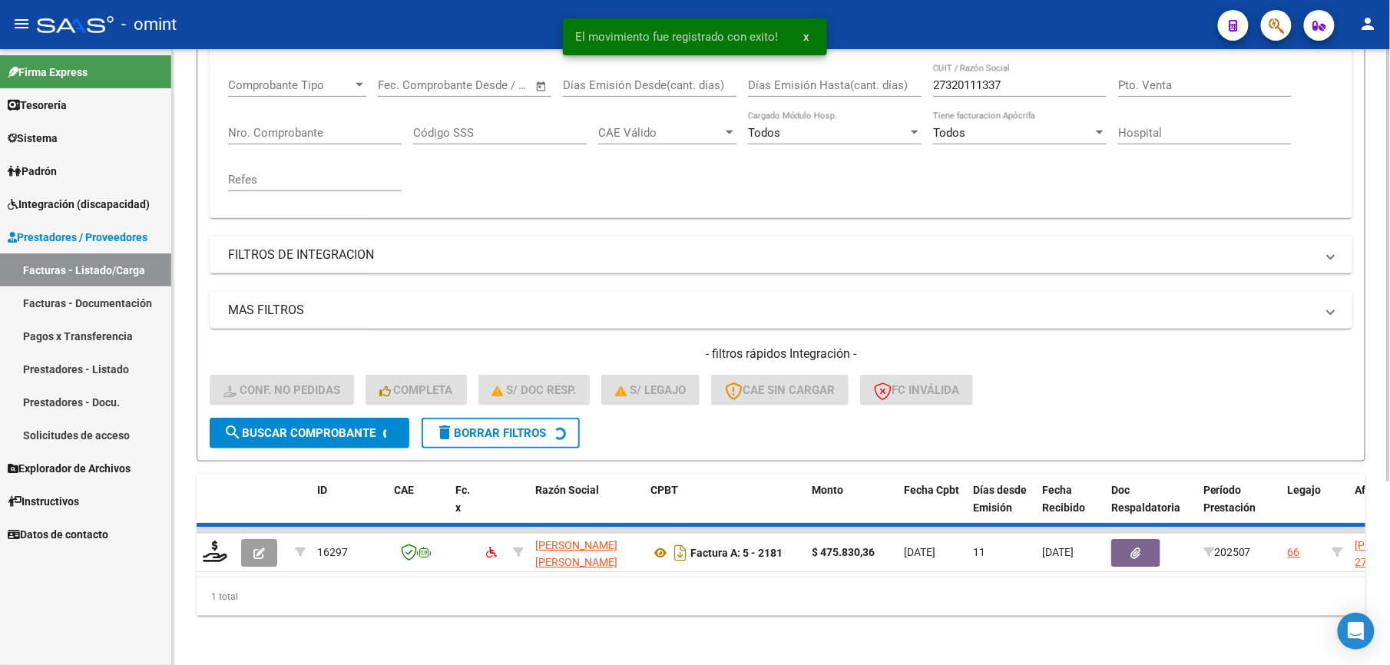
scroll to position [230, 0]
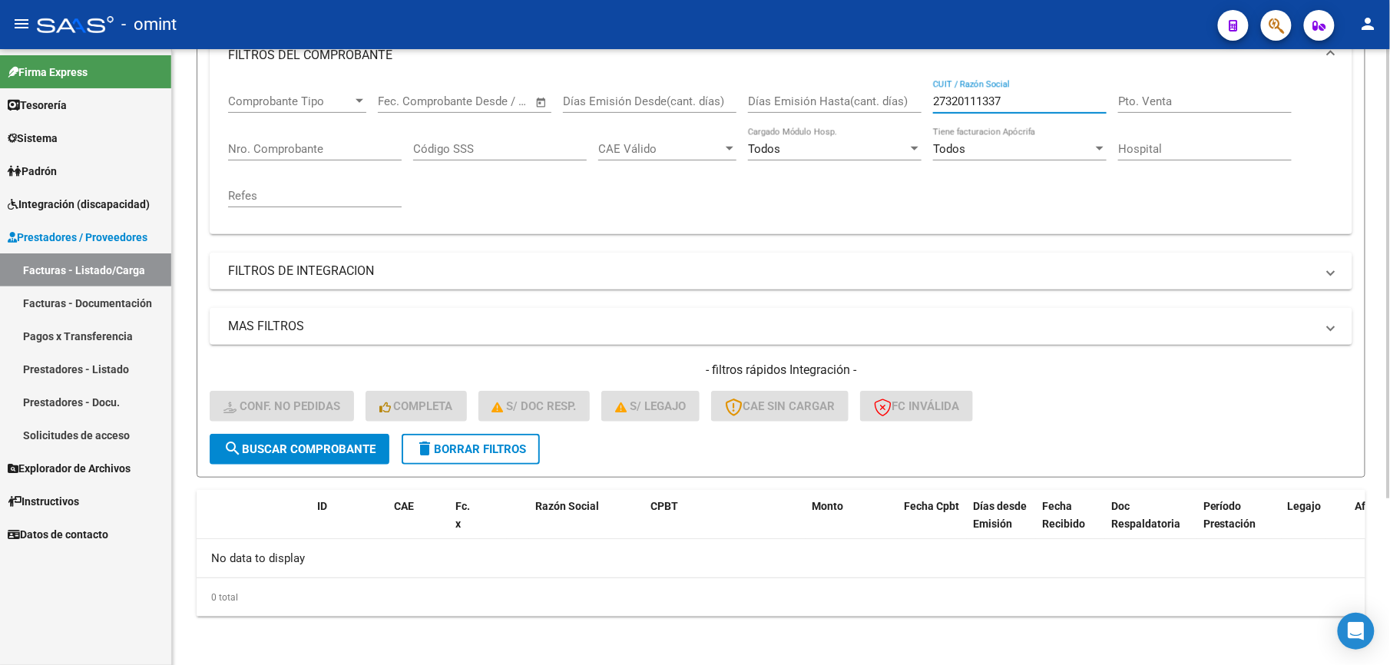
drag, startPoint x: 1021, startPoint y: 103, endPoint x: 891, endPoint y: 98, distance: 129.9
click at [891, 98] on div "Comprobante Tipo Comprobante Tipo Start date – End date Fec. Comprobante Desde …" at bounding box center [781, 151] width 1106 height 142
paste input "72418538"
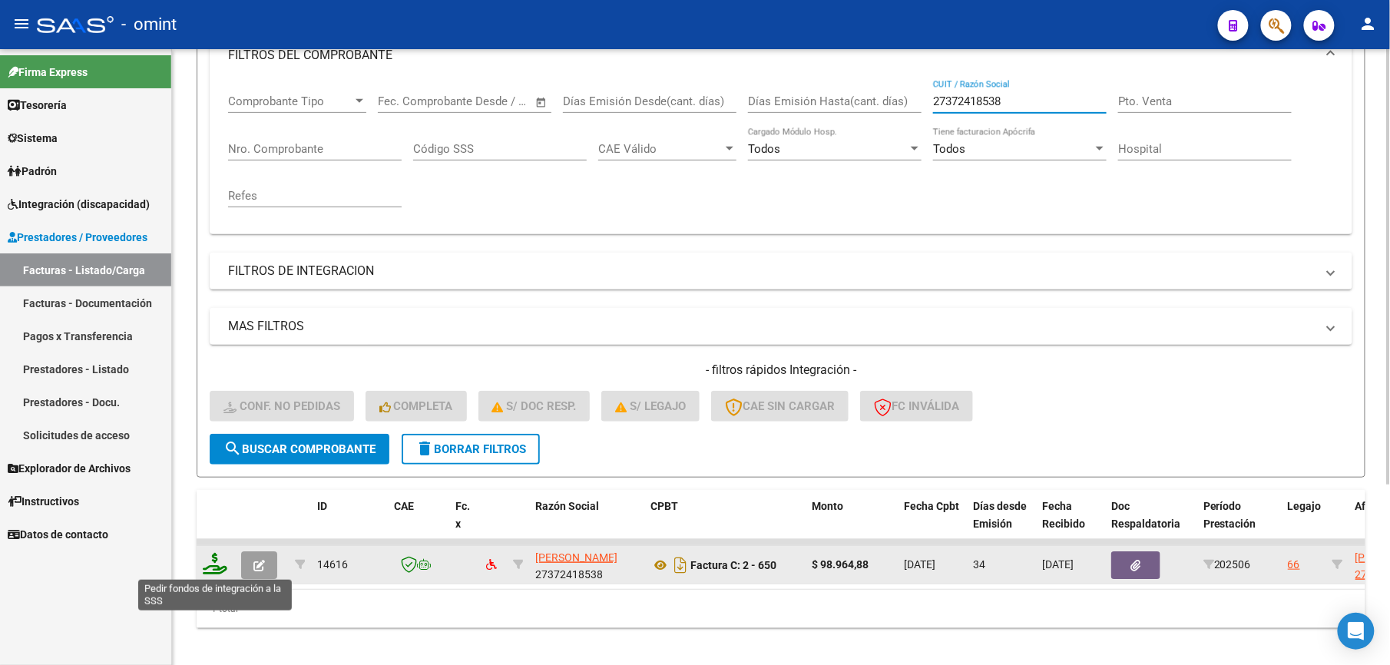
type input "27372418538"
click at [216, 567] on icon at bounding box center [215, 564] width 25 height 22
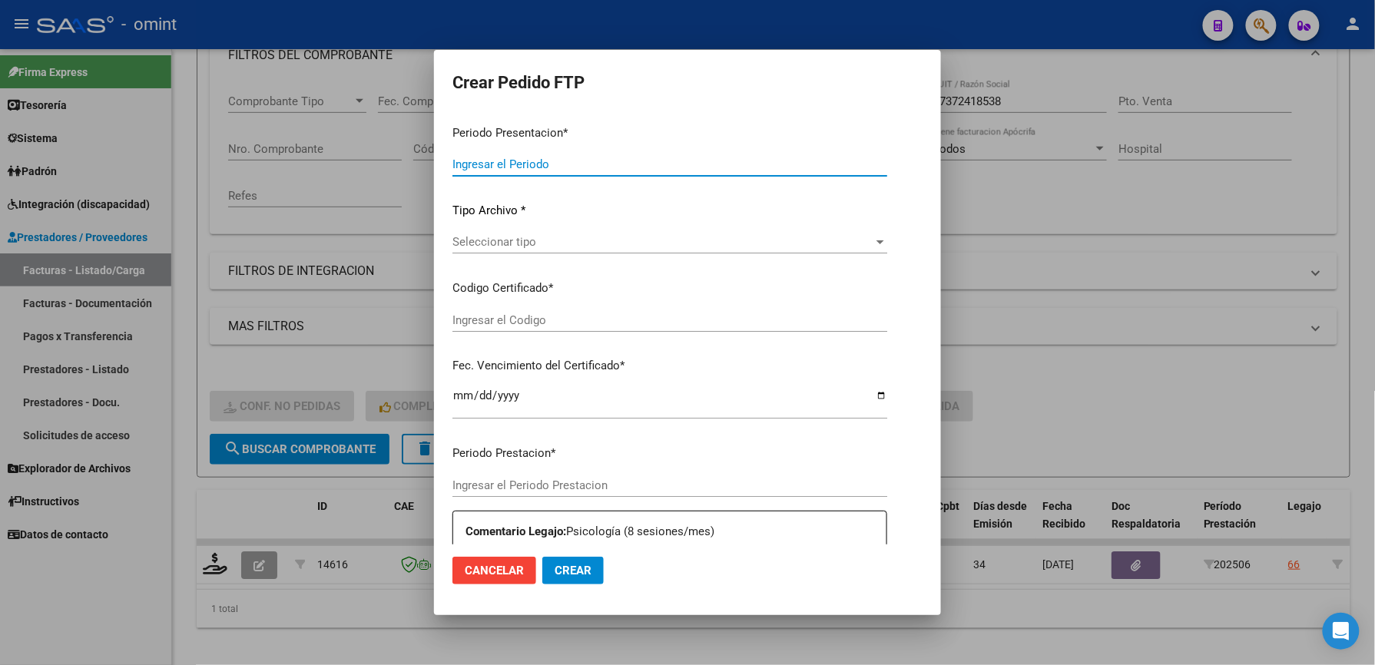
type input "202507"
type input "202506"
type input "$ 98.964,88"
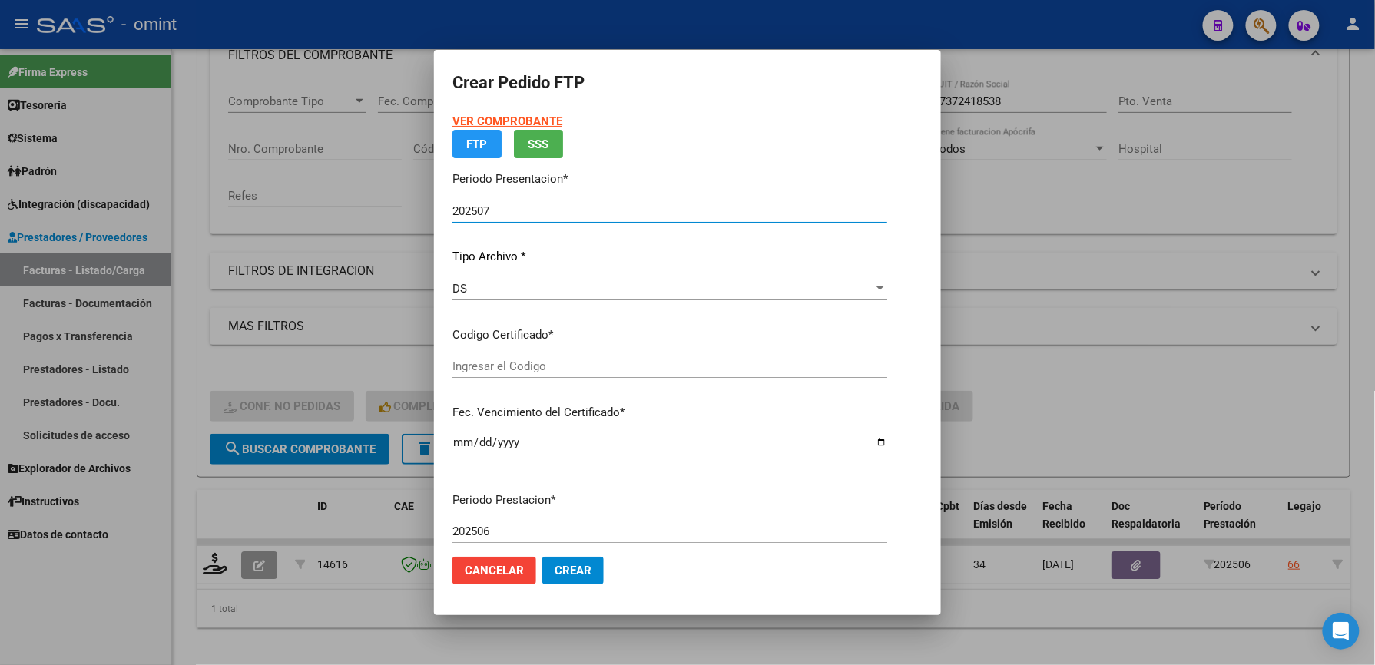
type input "394859097"
type input "[DATE]"
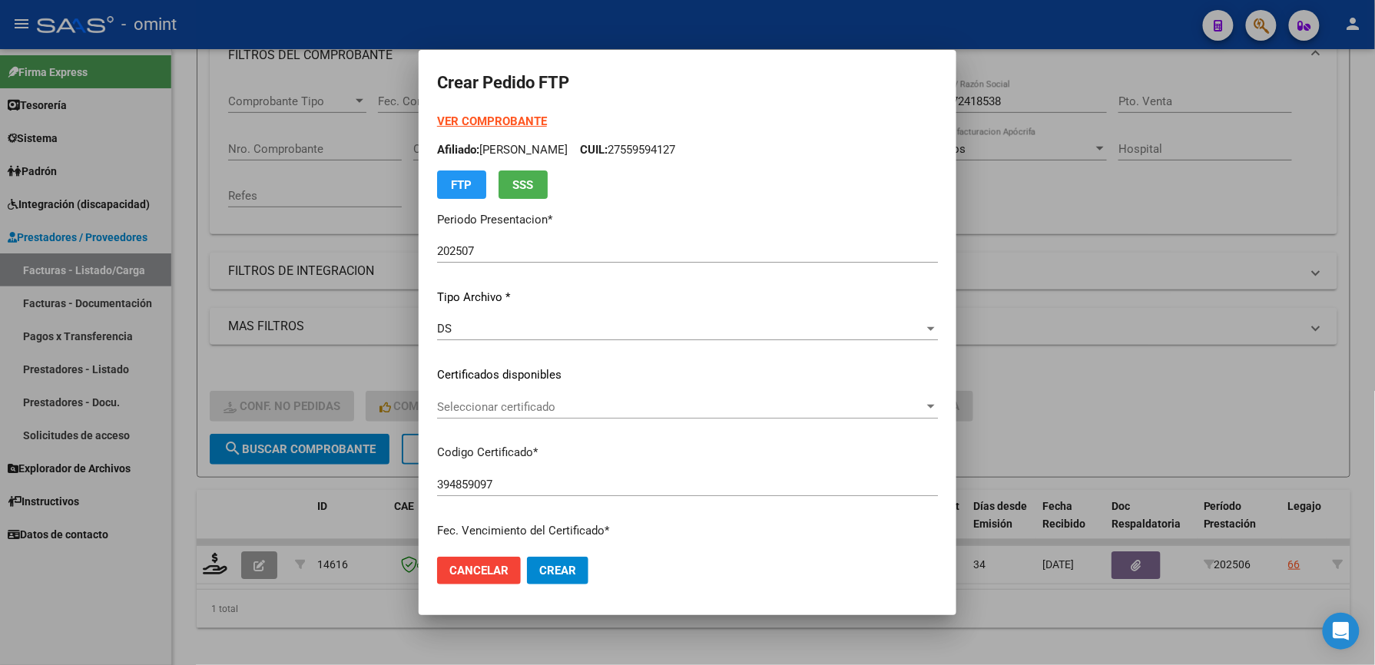
click at [536, 396] on div "Seleccionar certificado Seleccionar certificado" at bounding box center [687, 407] width 501 height 23
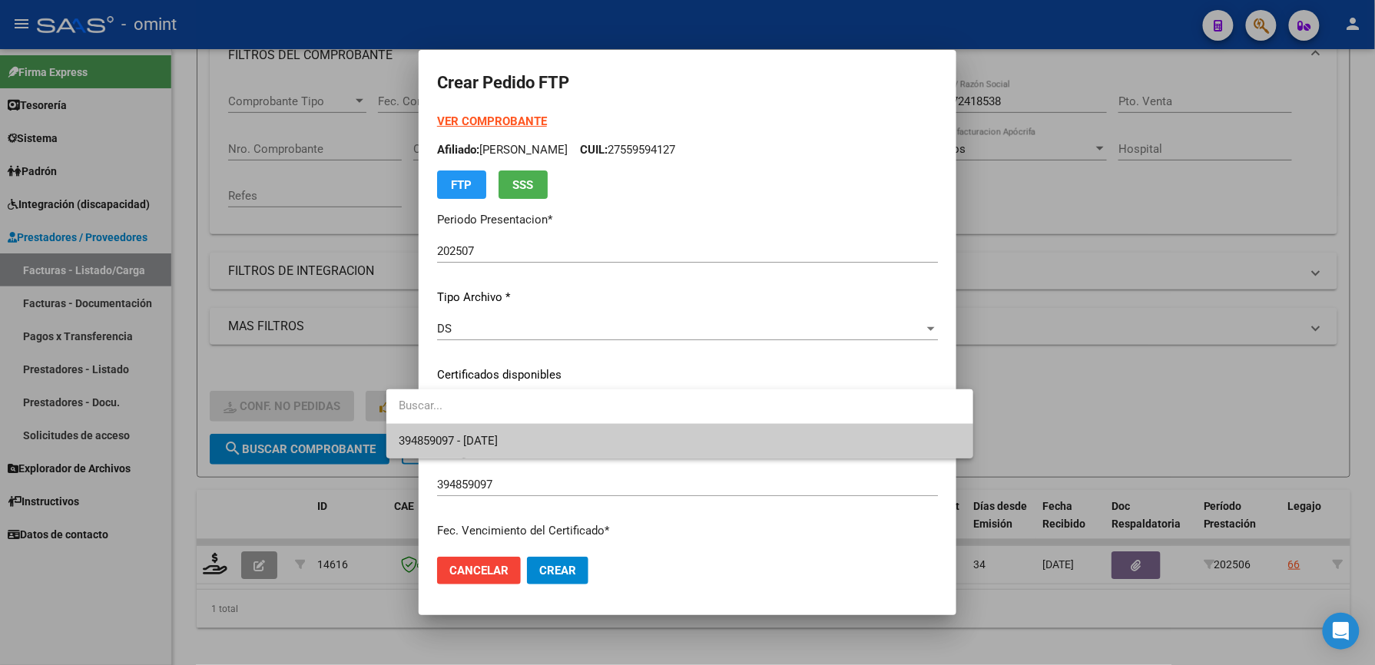
click at [535, 435] on span "394859097 - [DATE]" at bounding box center [680, 441] width 562 height 35
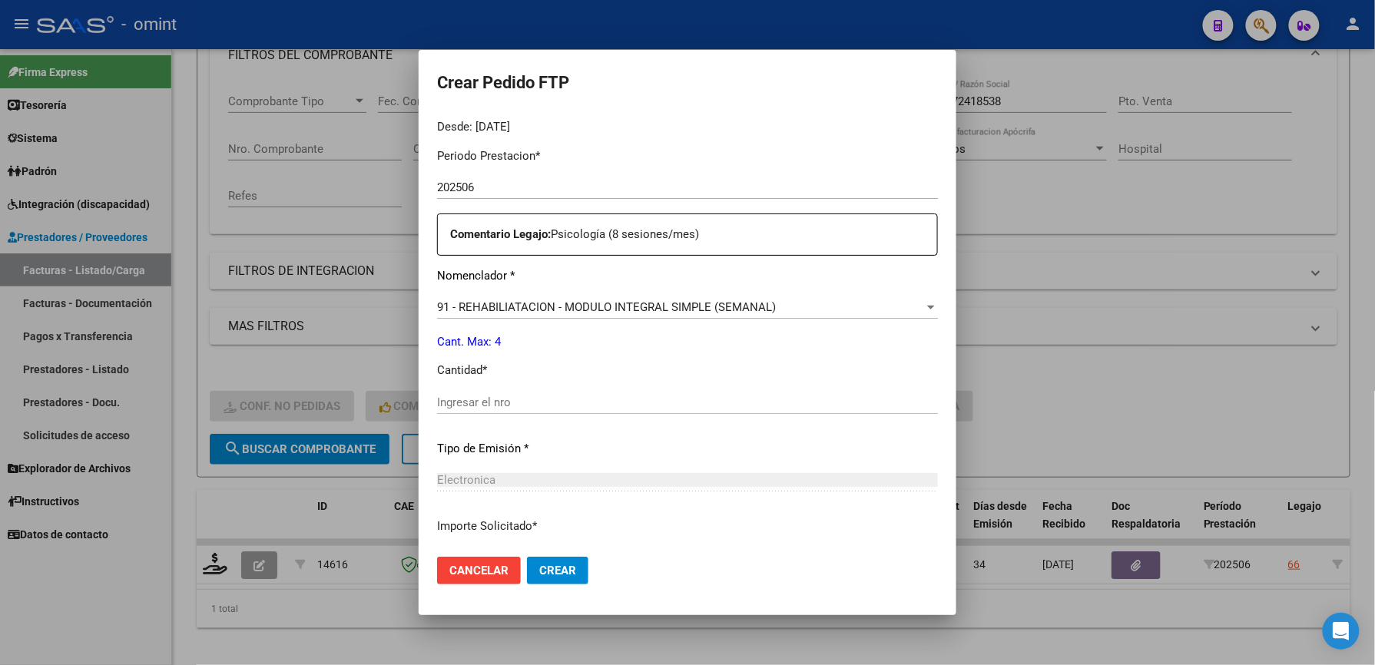
scroll to position [512, 0]
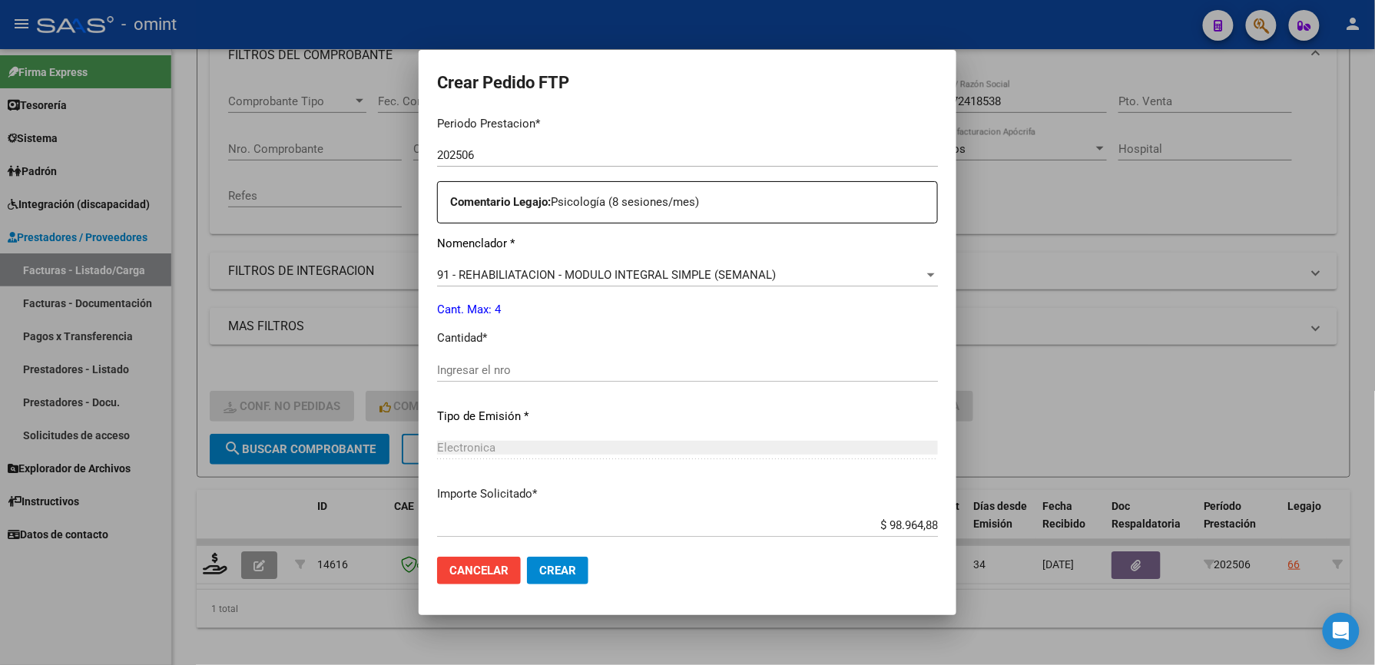
click at [492, 372] on input "Ingresar el nro" at bounding box center [687, 370] width 501 height 14
type input "4"
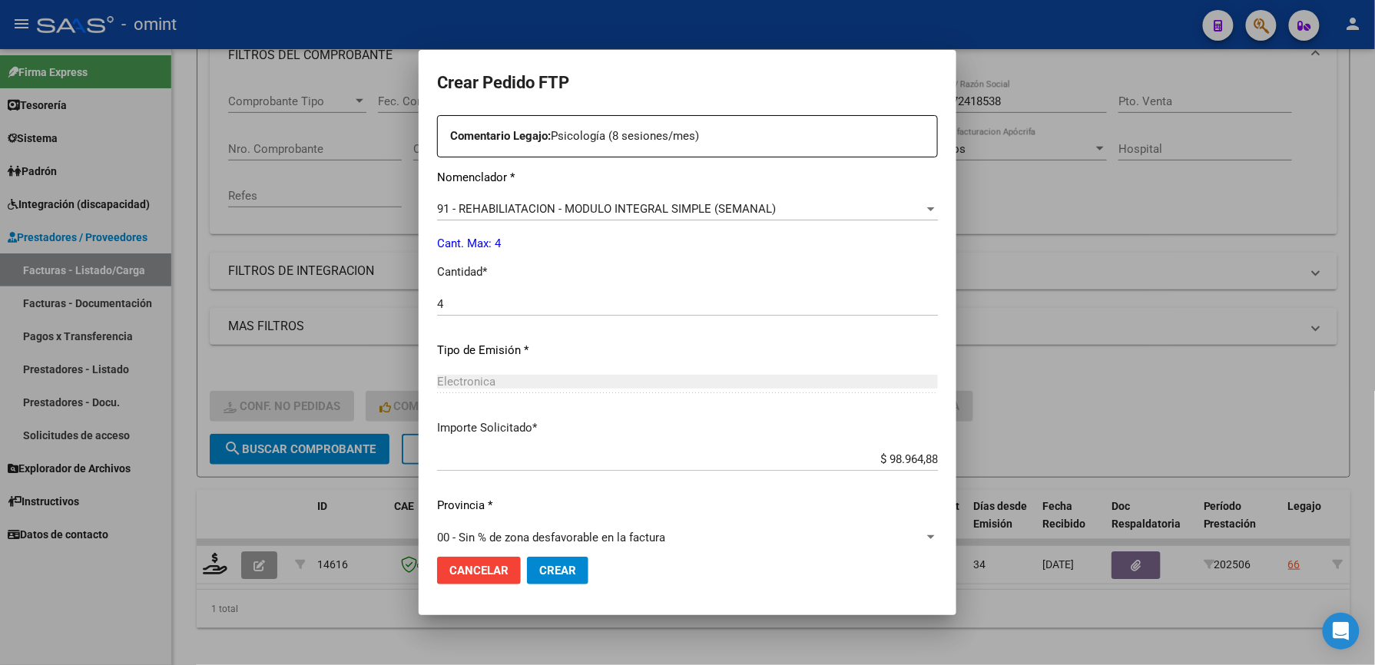
scroll to position [595, 0]
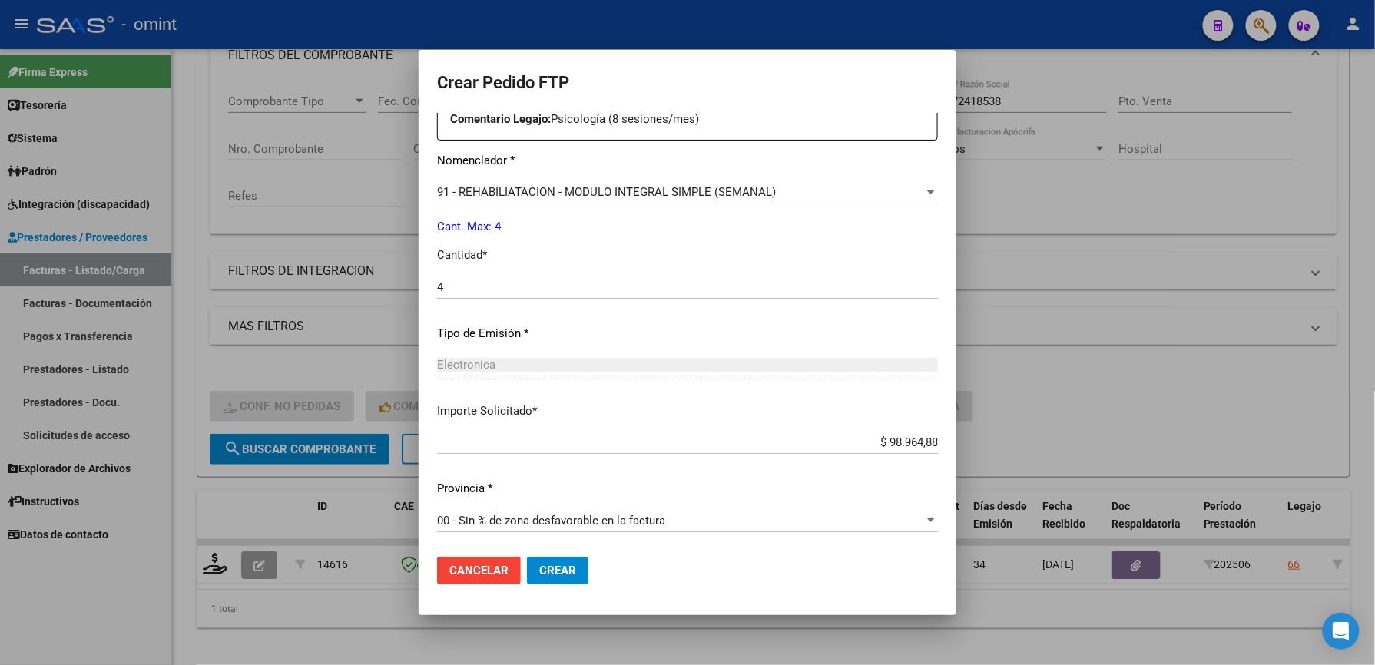
click at [539, 564] on span "Crear" at bounding box center [557, 571] width 37 height 14
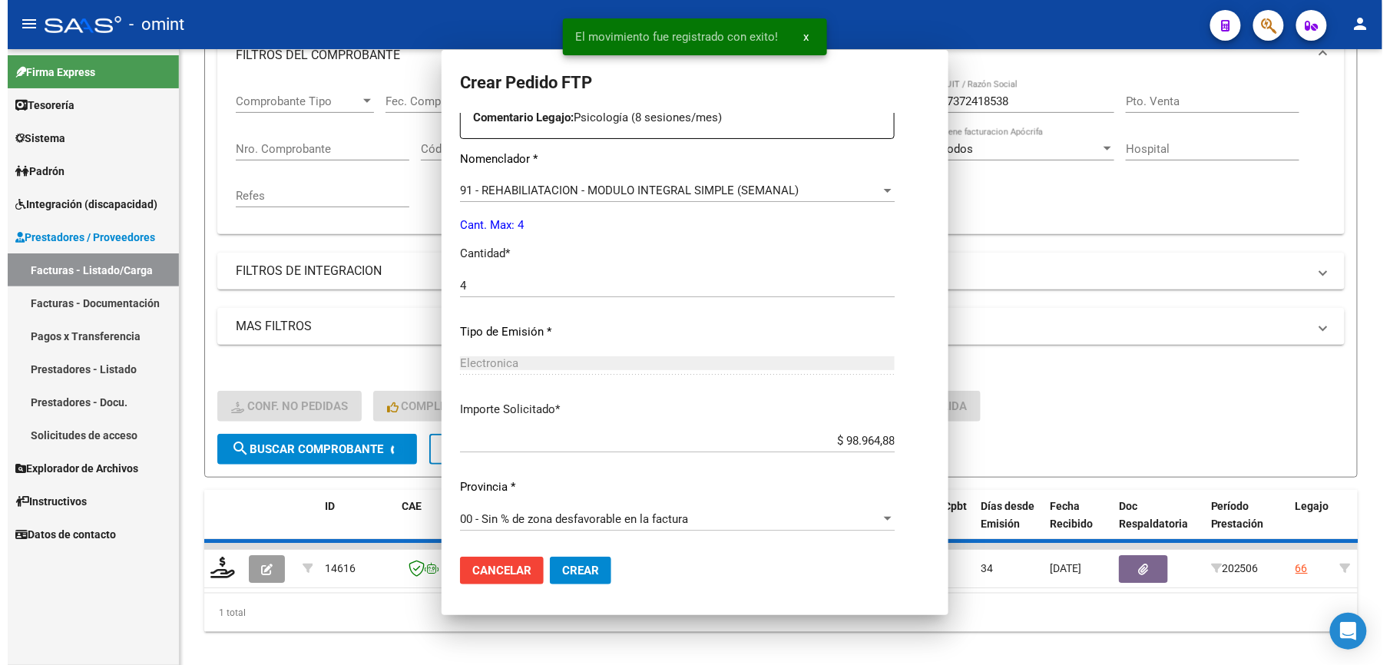
scroll to position [0, 0]
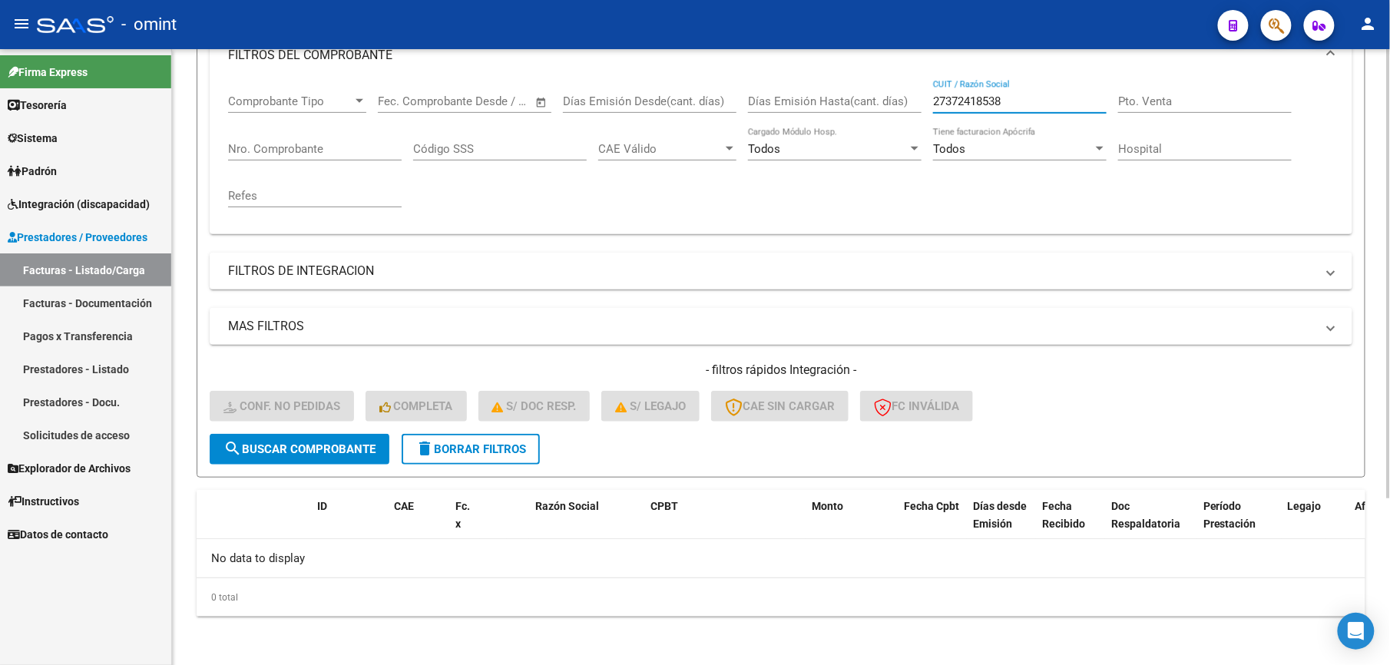
drag, startPoint x: 1035, startPoint y: 108, endPoint x: 833, endPoint y: 105, distance: 202.0
click at [833, 105] on div "Comprobante Tipo Comprobante Tipo Start date – End date Fec. Comprobante Desde …" at bounding box center [781, 151] width 1106 height 142
paste input "414505266"
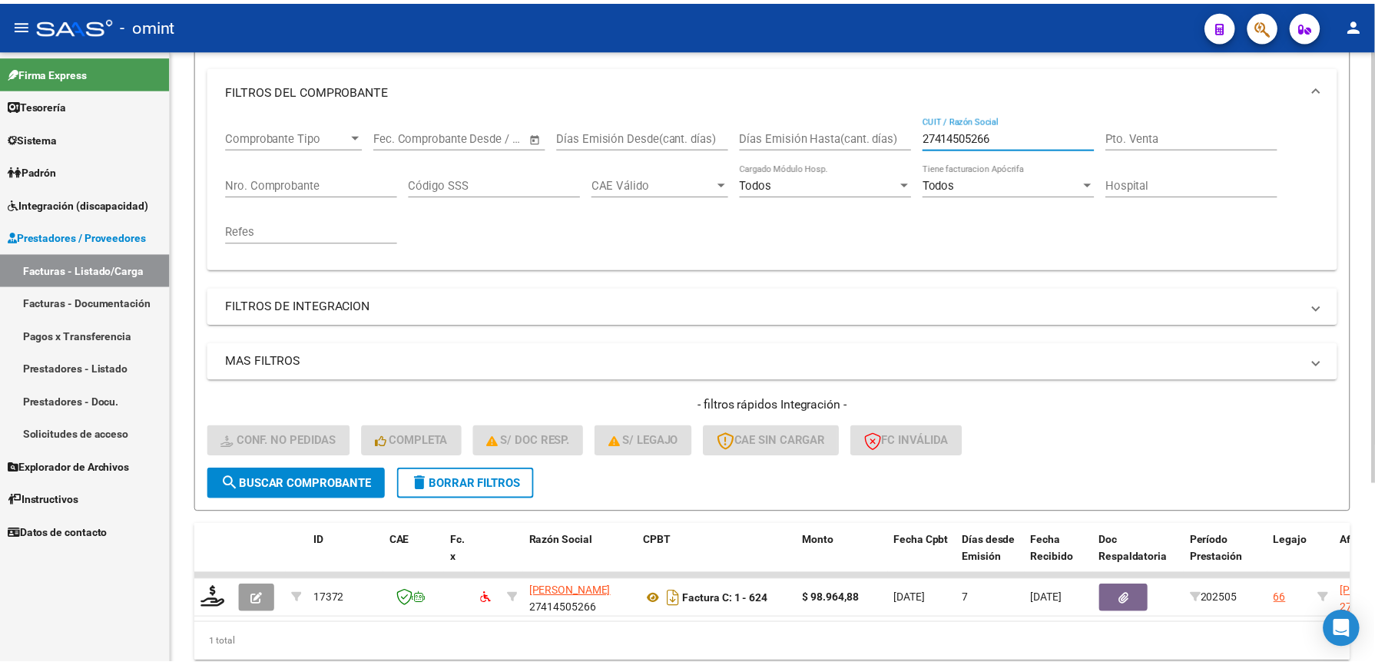
scroll to position [230, 0]
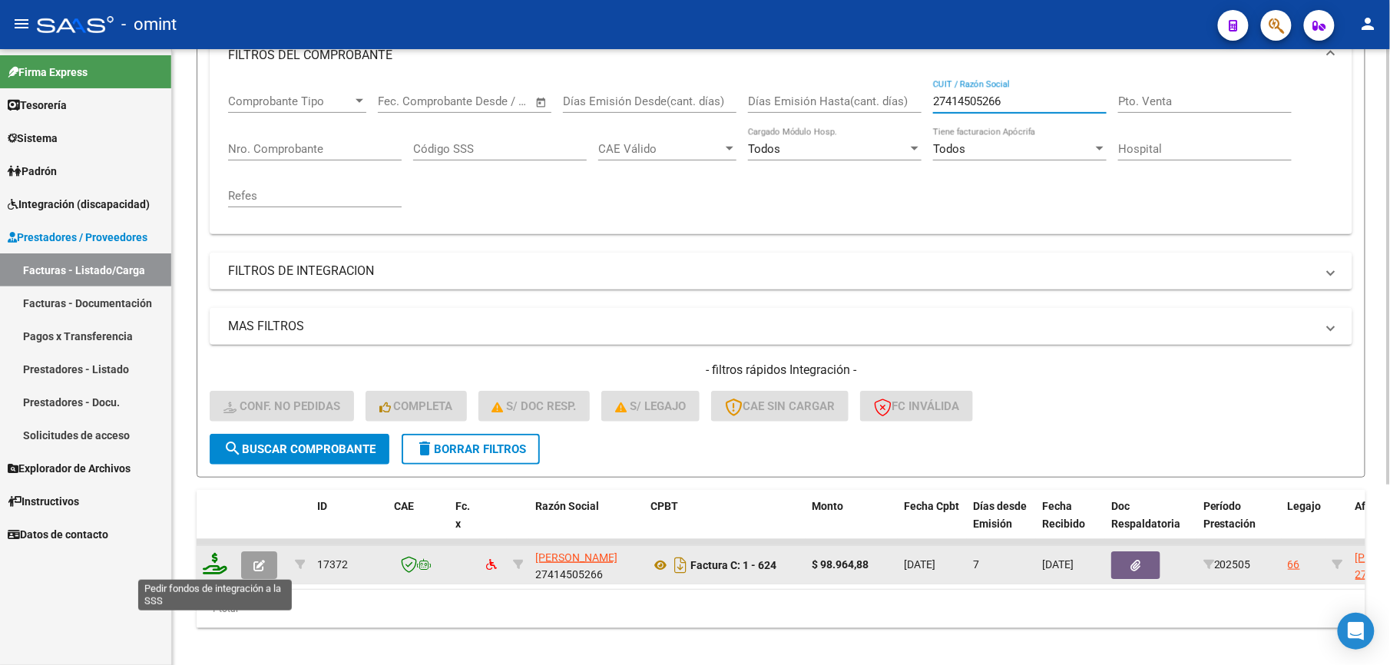
type input "27414505266"
click at [220, 573] on icon at bounding box center [215, 564] width 25 height 22
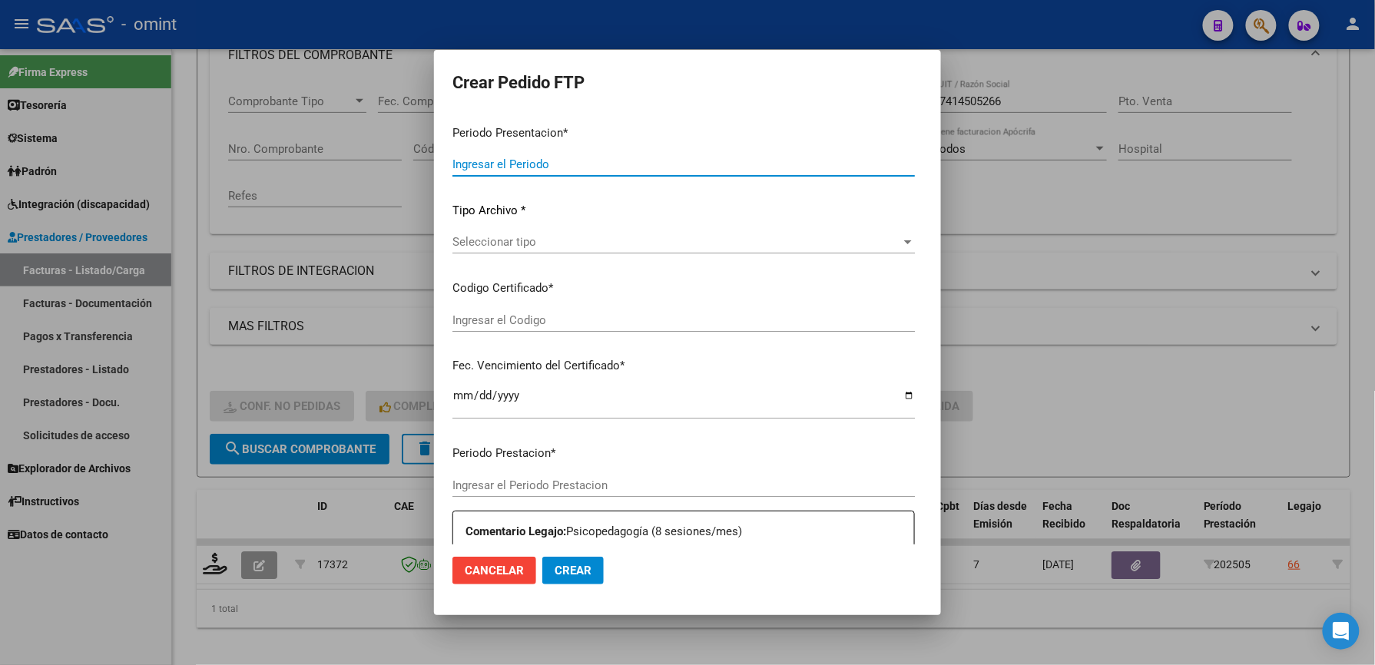
type input "202507"
type input "202505"
type input "$ 98.964,88"
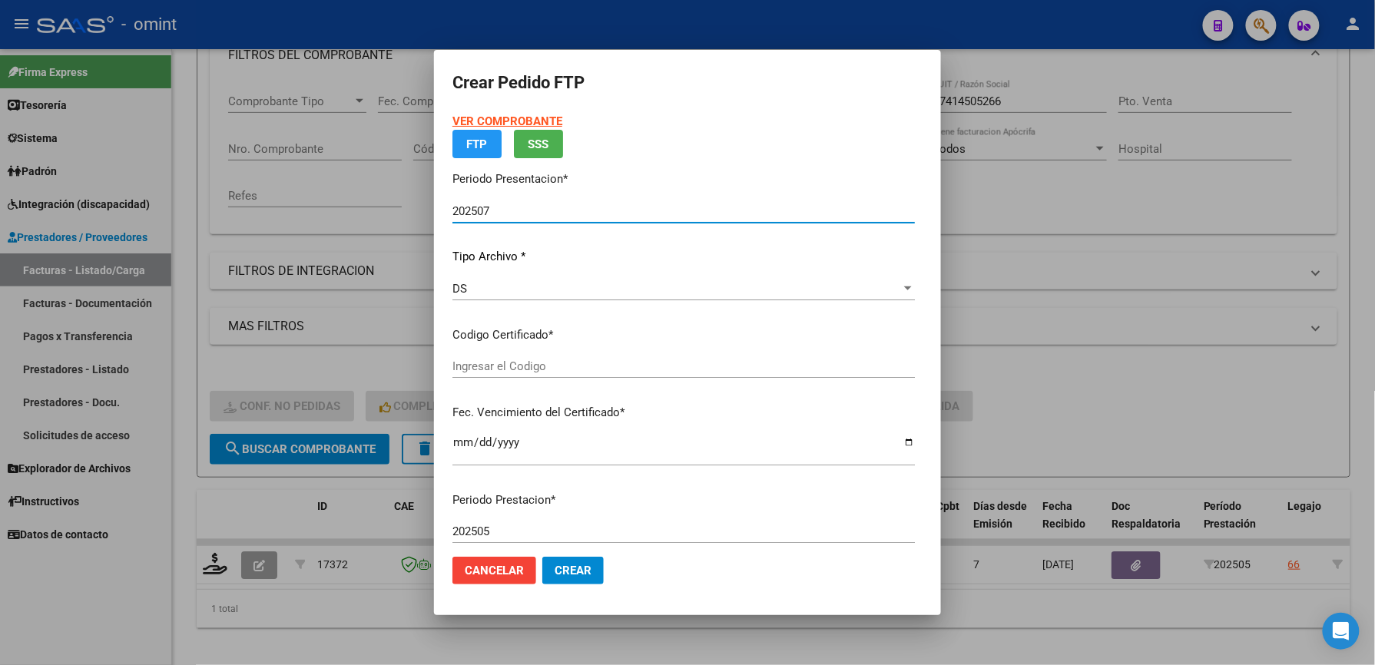
type input "394859097"
type input "[DATE]"
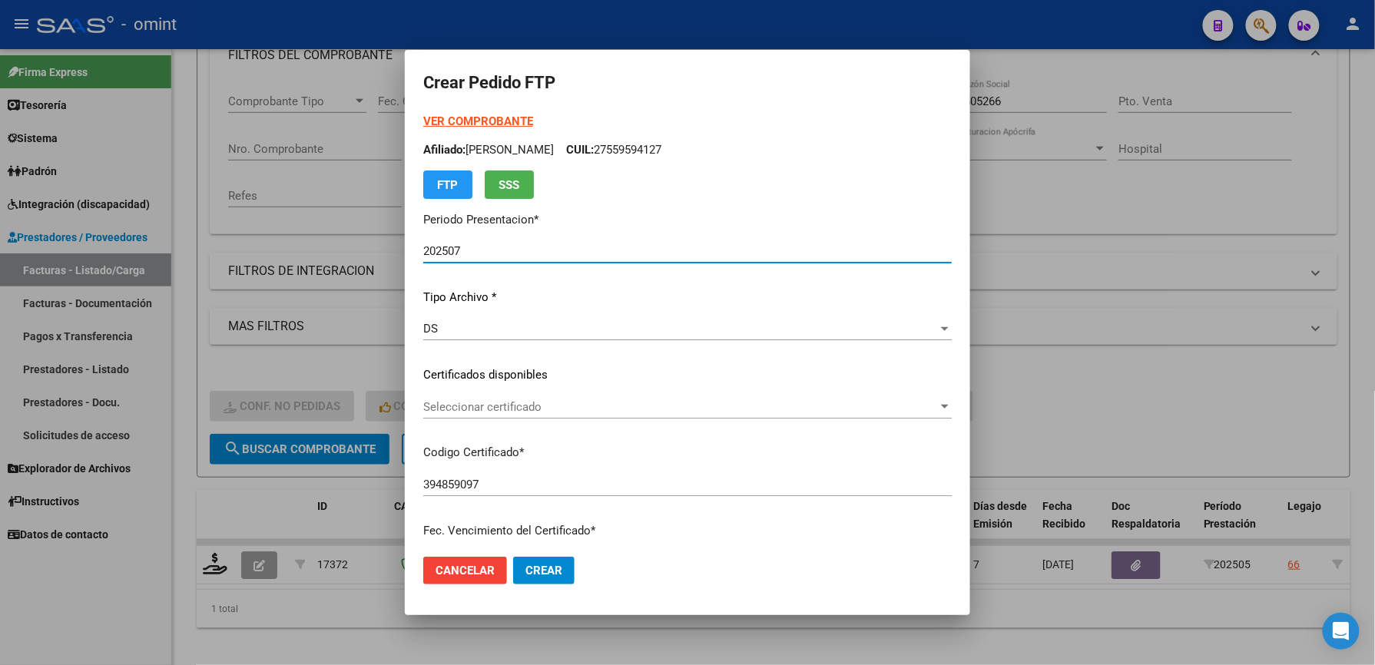
click at [545, 403] on span "Seleccionar certificado" at bounding box center [680, 407] width 515 height 14
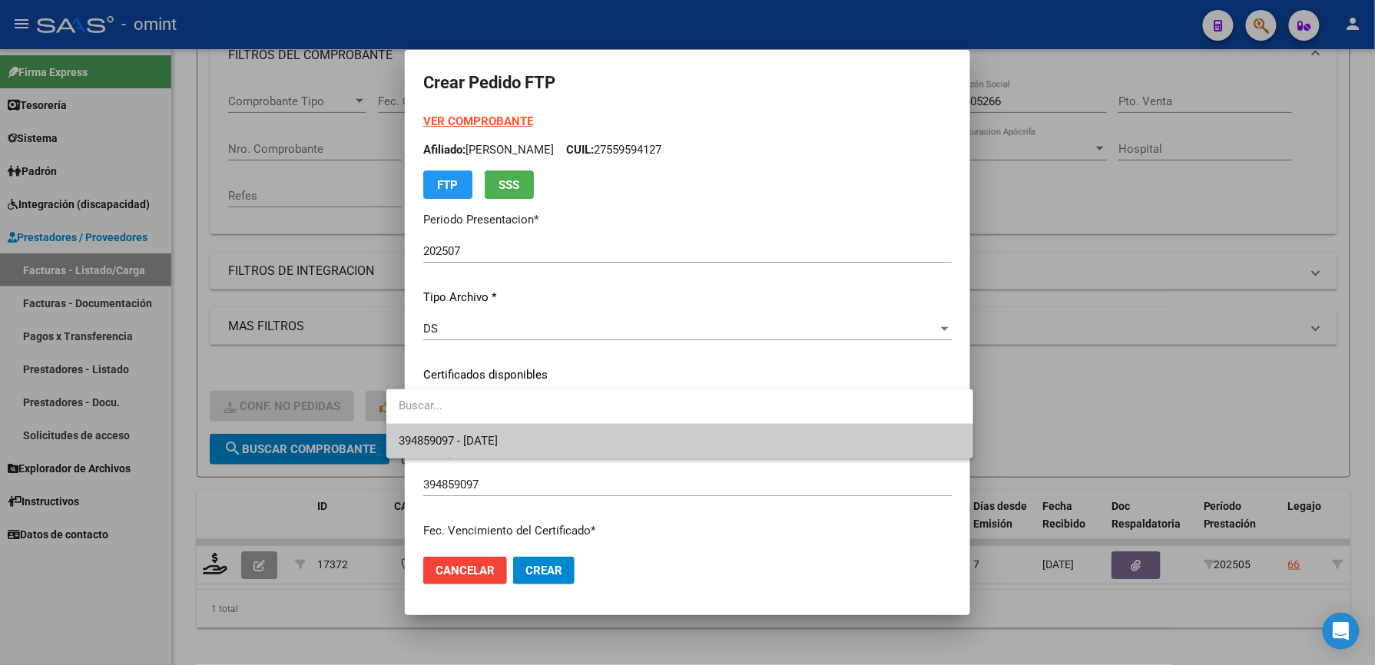
click at [542, 434] on span "394859097 - [DATE]" at bounding box center [680, 441] width 562 height 35
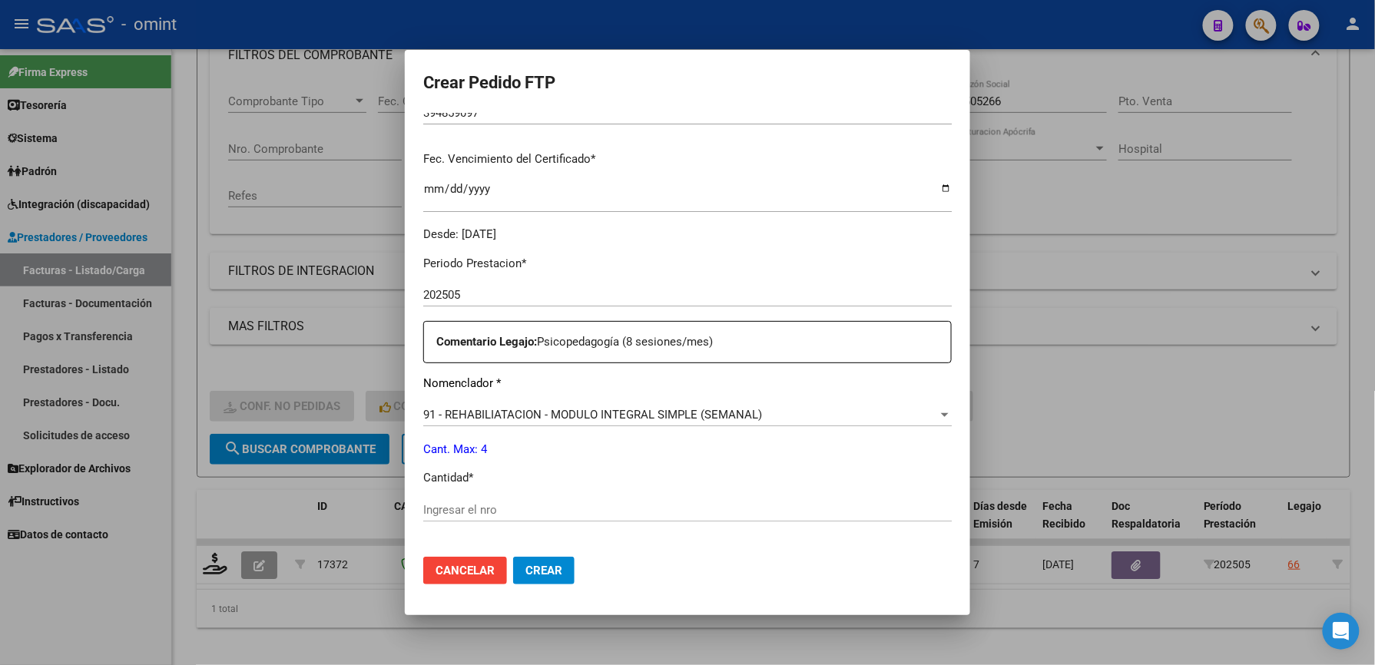
scroll to position [409, 0]
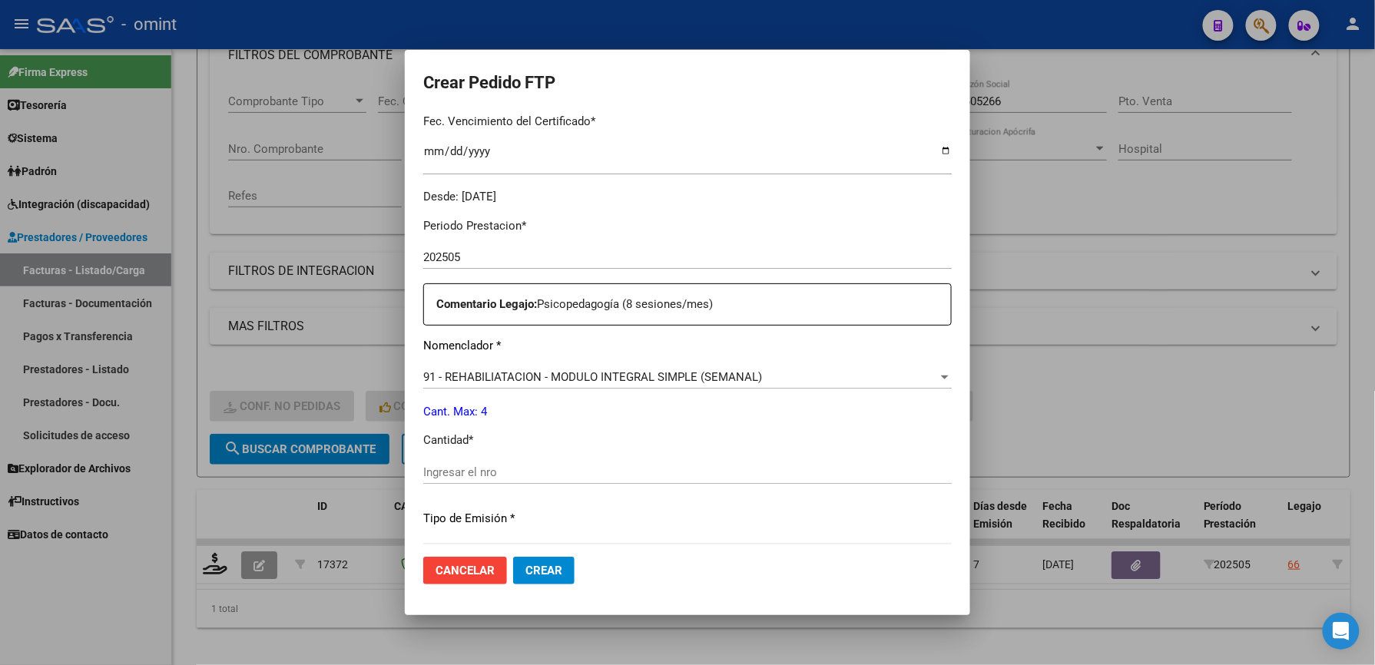
click at [514, 474] on input "Ingresar el nro" at bounding box center [687, 472] width 528 height 14
type input "4"
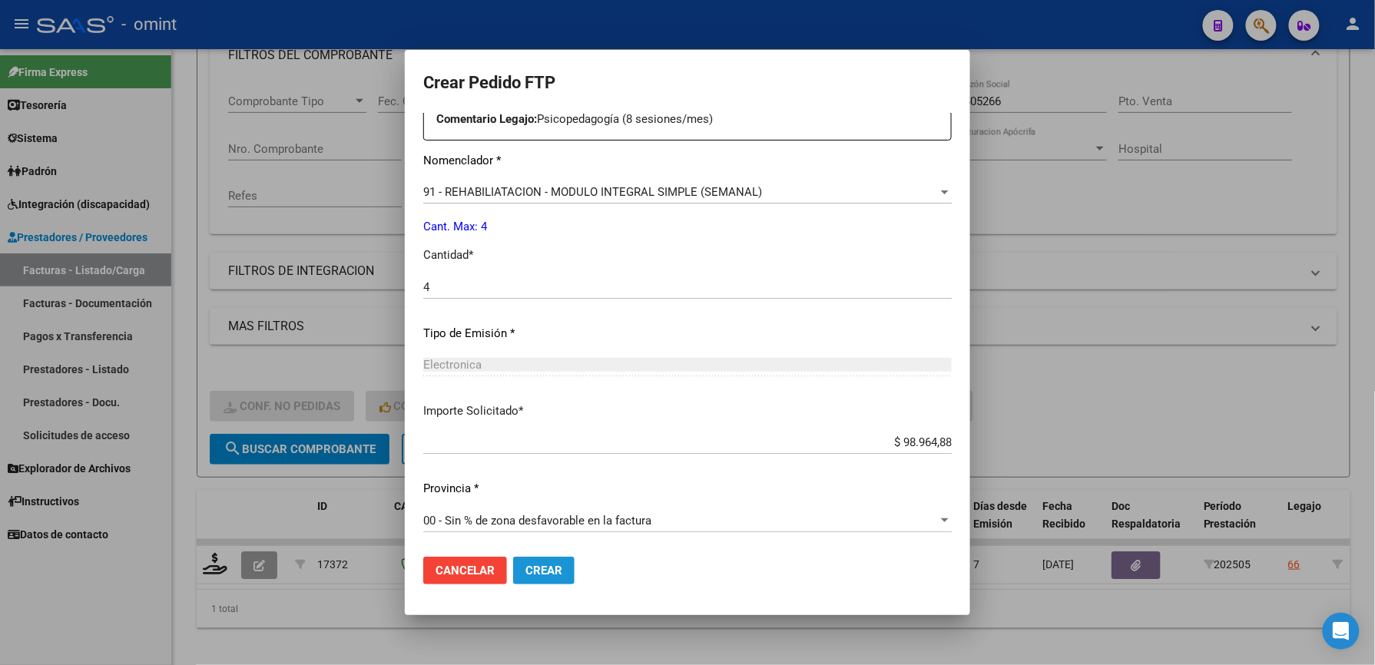
click at [538, 567] on span "Crear" at bounding box center [543, 571] width 37 height 14
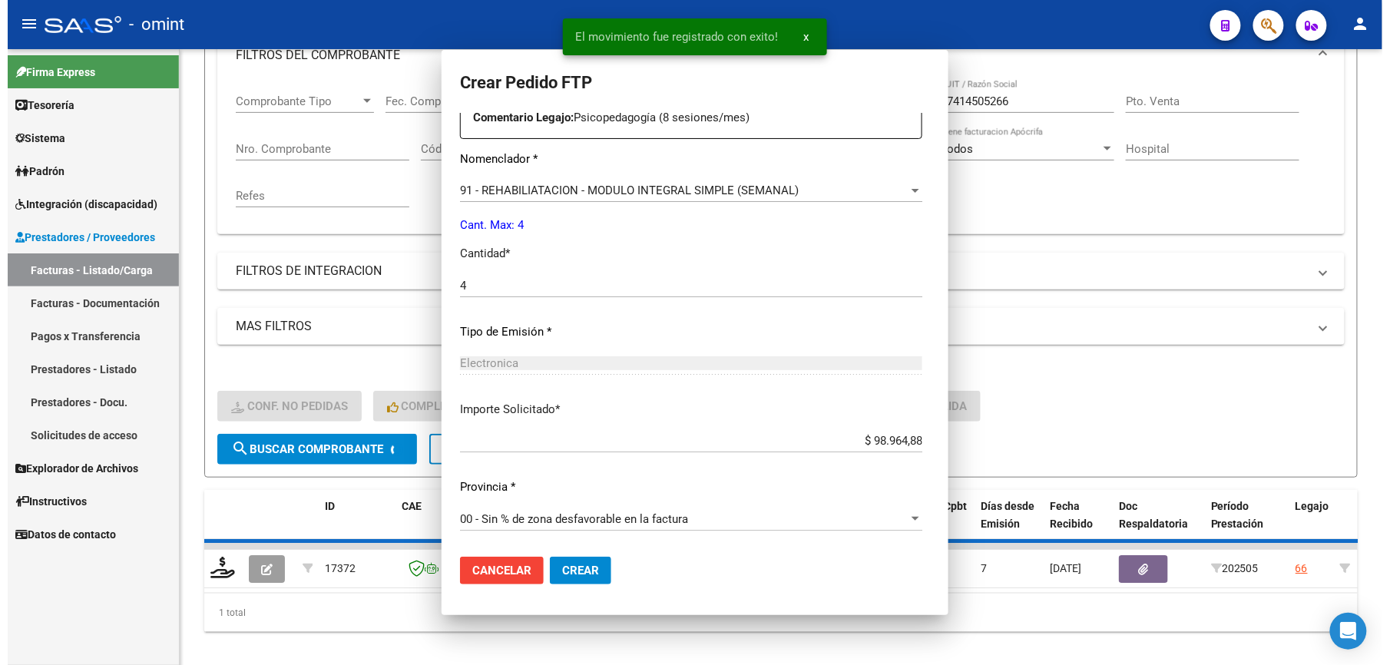
scroll to position [0, 0]
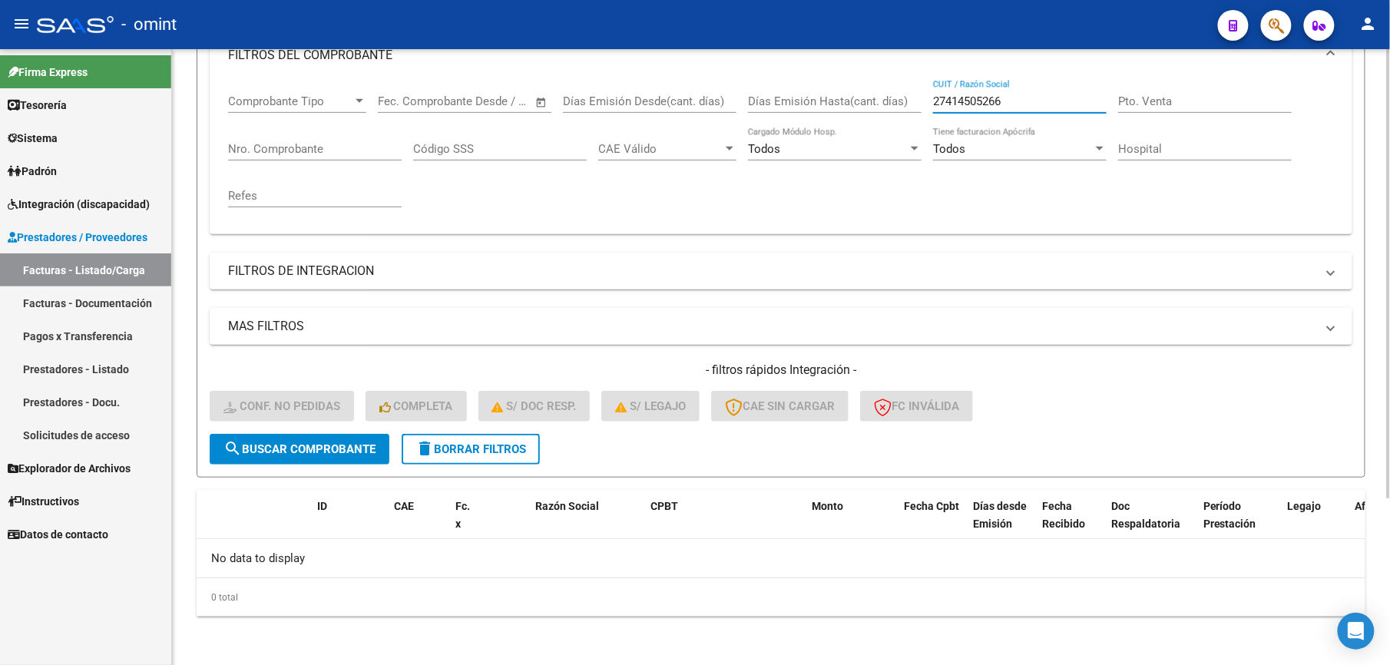
drag, startPoint x: 1024, startPoint y: 101, endPoint x: 905, endPoint y: 99, distance: 119.1
click at [905, 99] on div "Comprobante Tipo Comprobante Tipo Start date – End date Fec. Comprobante Desde …" at bounding box center [781, 151] width 1106 height 142
paste input "312404384"
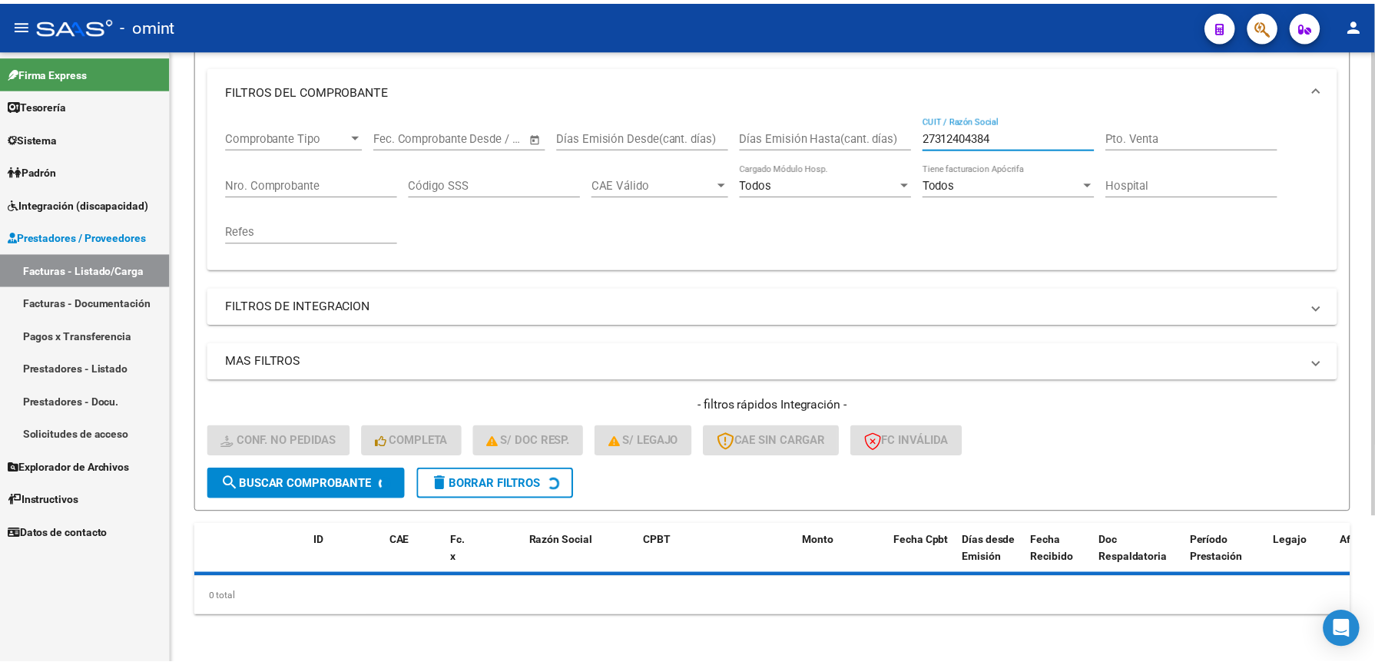
scroll to position [230, 0]
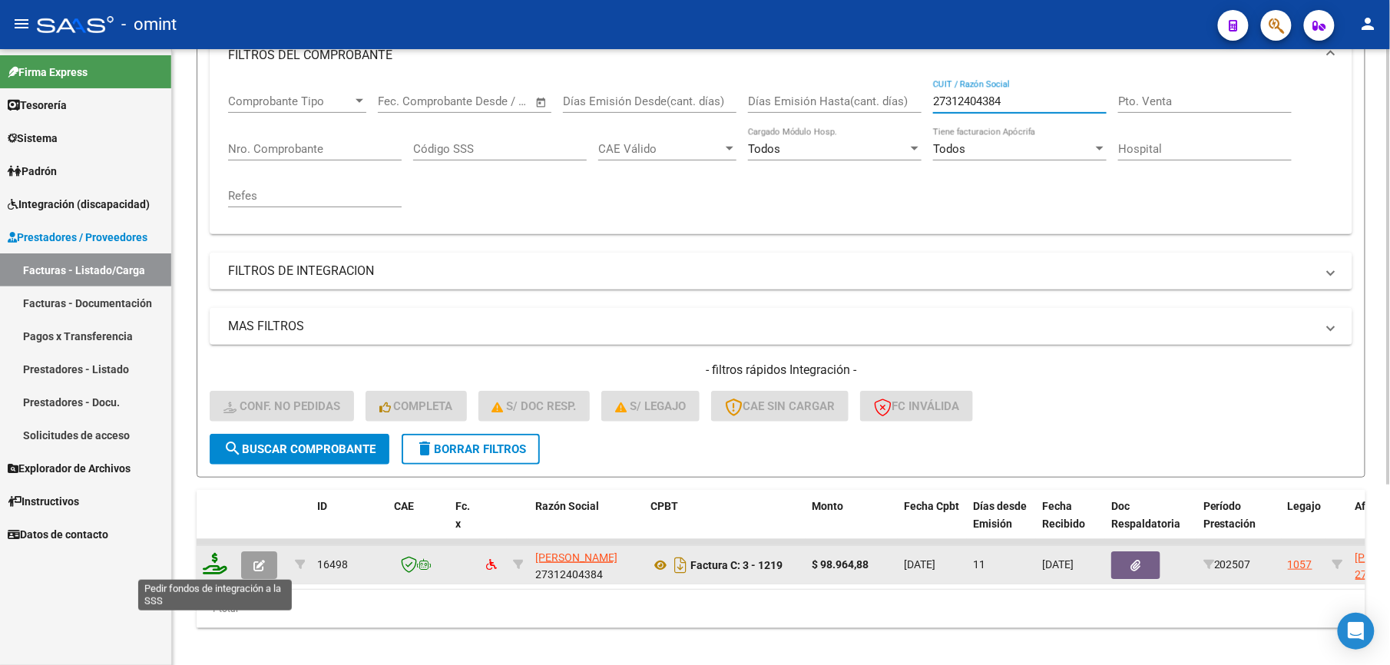
type input "27312404384"
click at [216, 569] on icon at bounding box center [215, 564] width 25 height 22
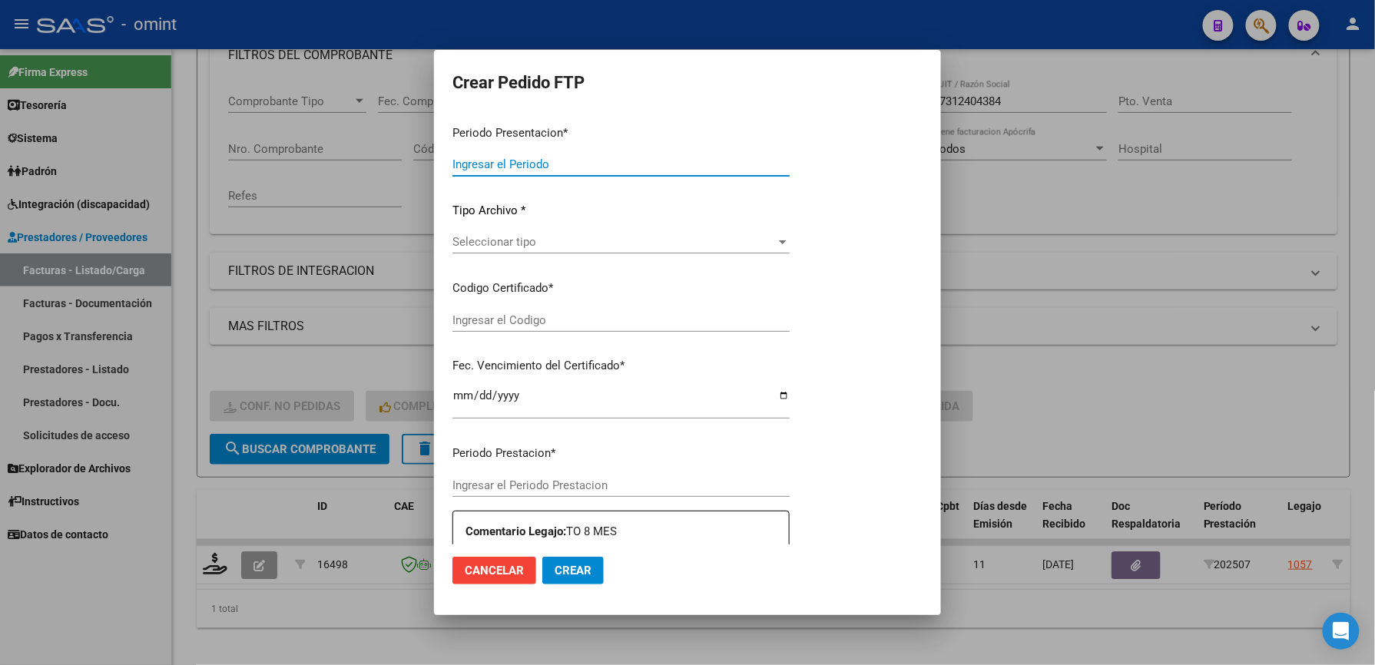
type input "202507"
type input "$ 98.964,88"
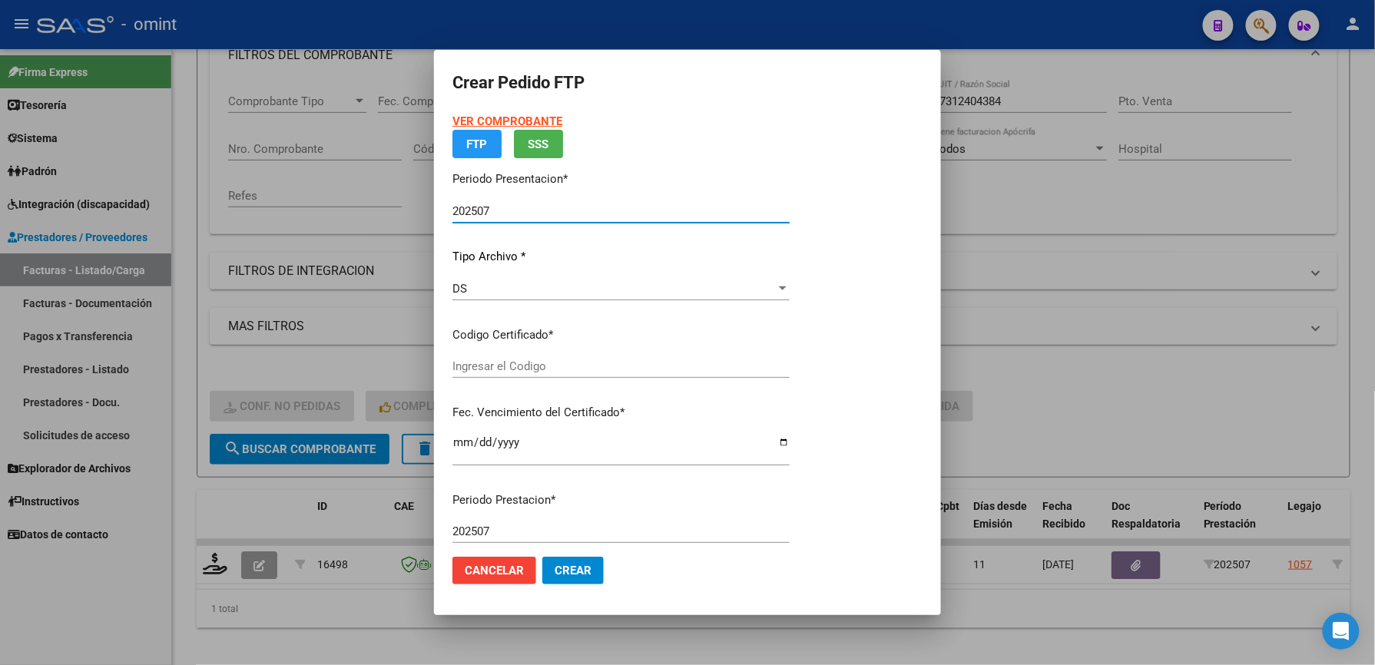
type input "4403581678/"
type input "[DATE]"
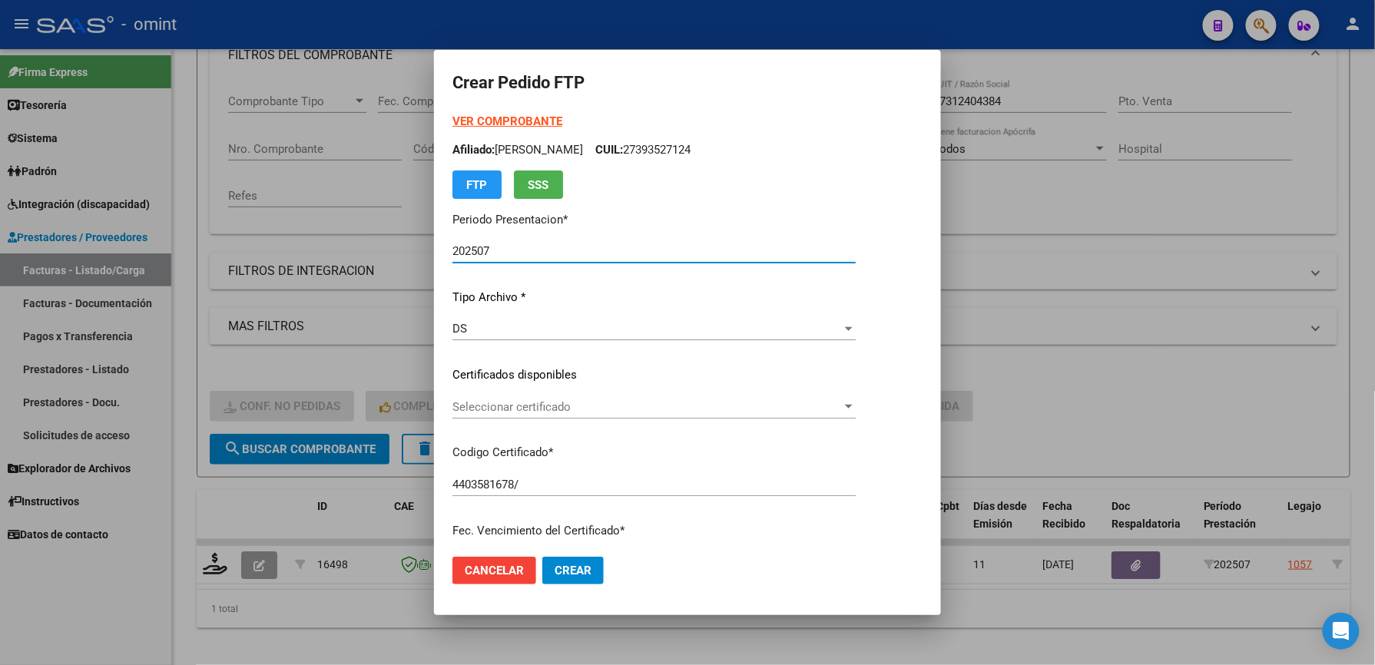
click at [584, 400] on span "Seleccionar certificado" at bounding box center [646, 407] width 389 height 14
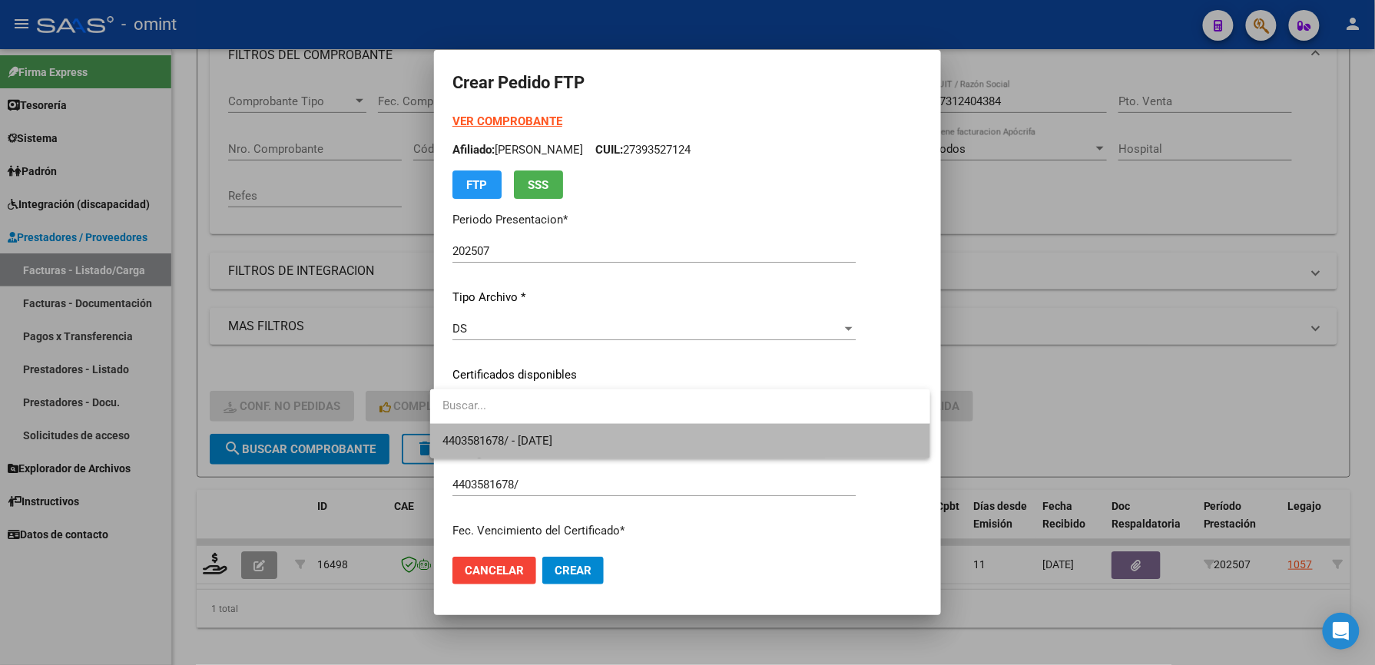
click at [585, 426] on span "4403581678/ - [DATE]" at bounding box center [679, 441] width 475 height 35
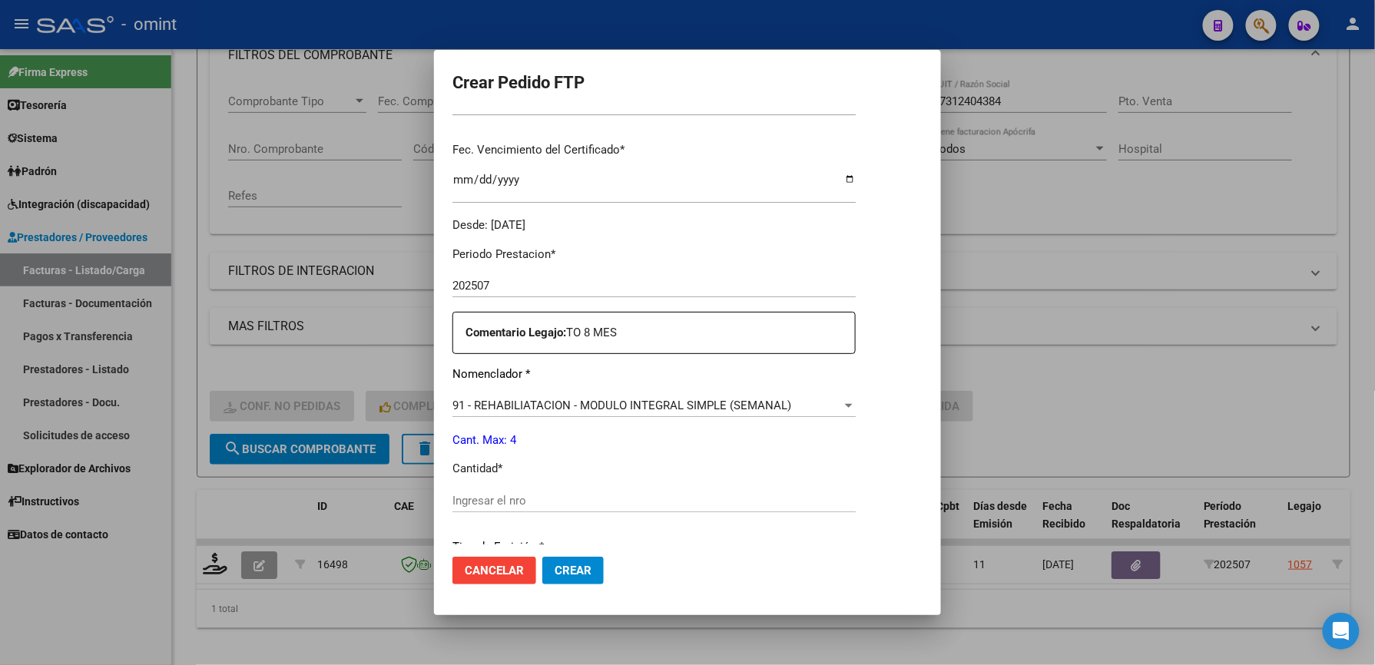
scroll to position [409, 0]
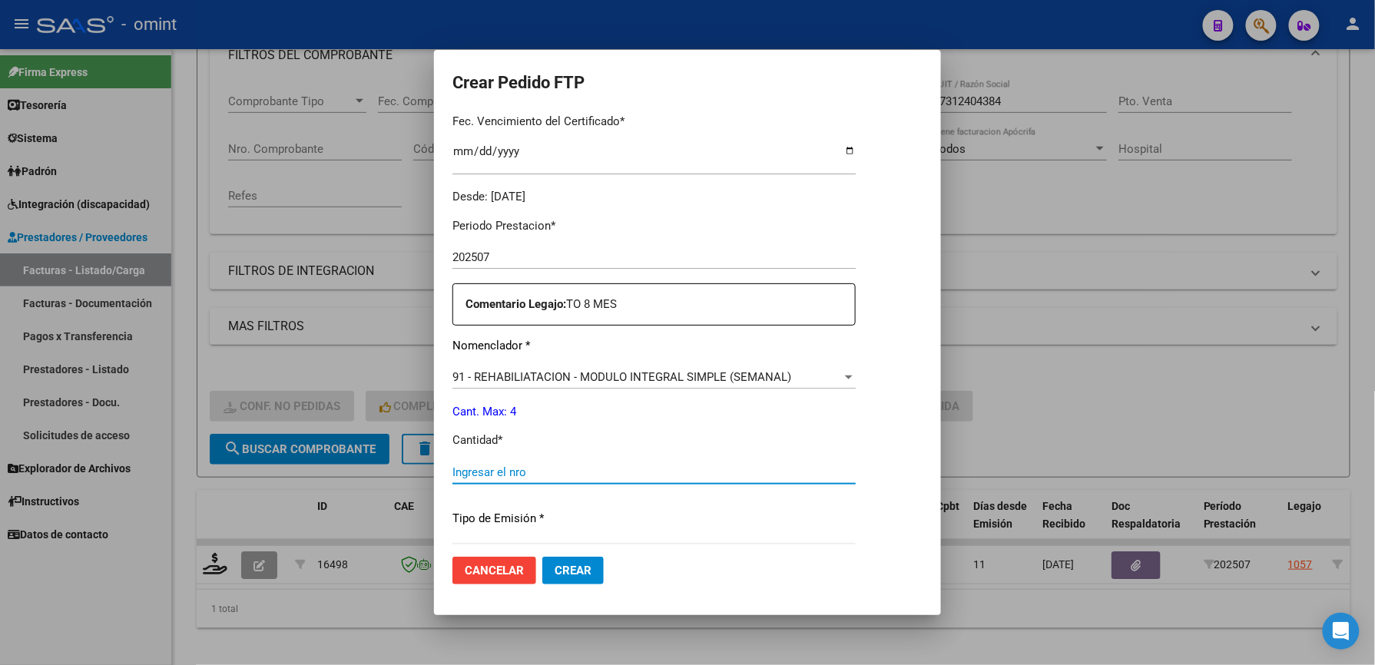
click at [550, 468] on input "Ingresar el nro" at bounding box center [653, 472] width 403 height 14
type input "4"
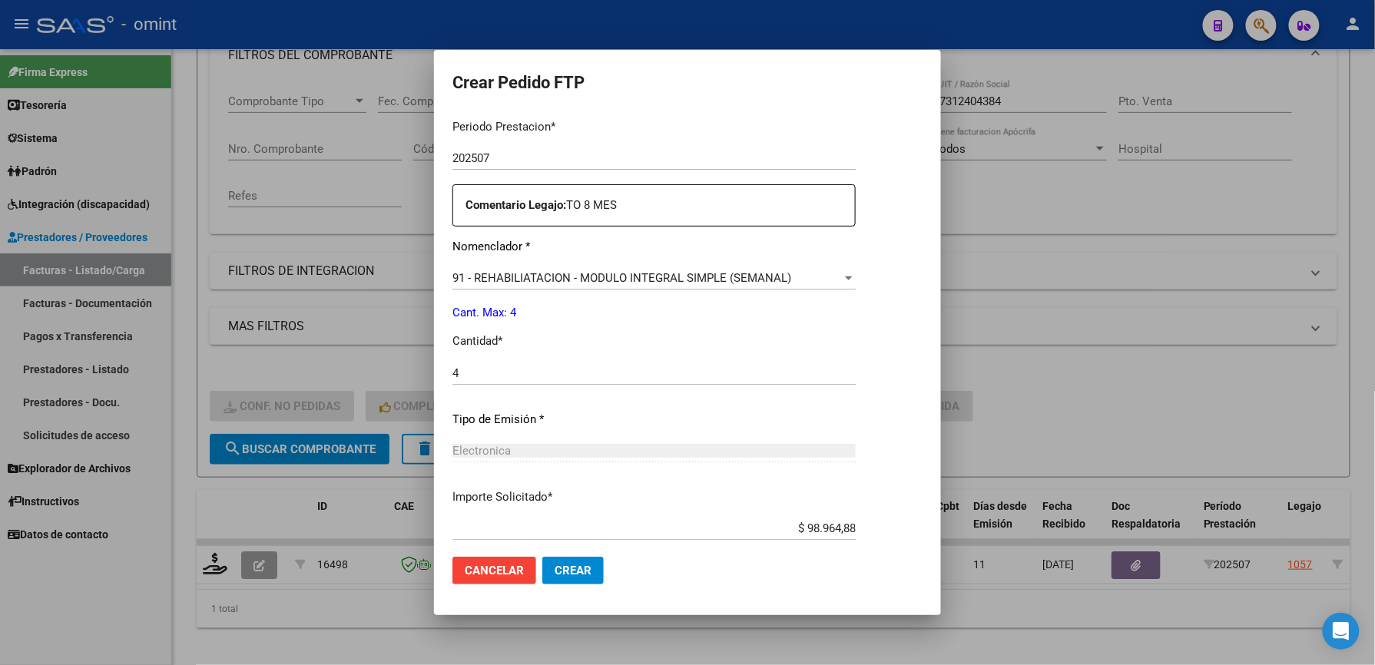
scroll to position [595, 0]
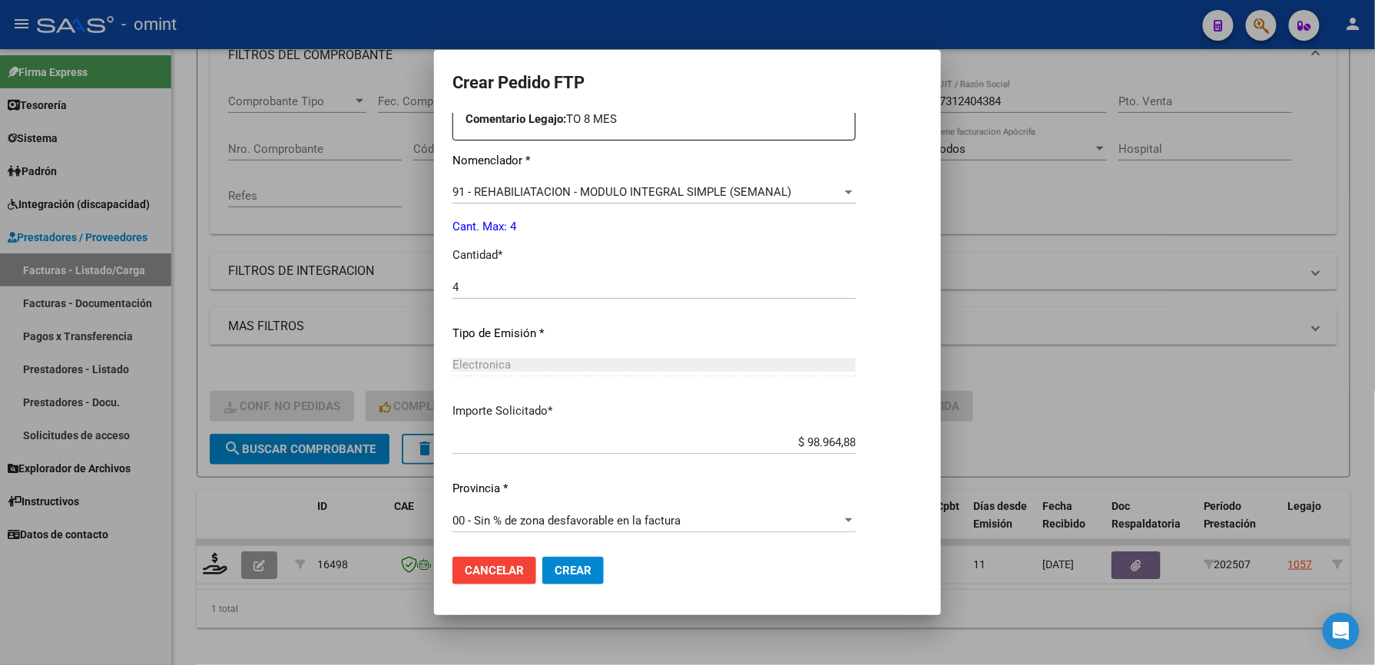
click at [578, 570] on span "Crear" at bounding box center [573, 571] width 37 height 14
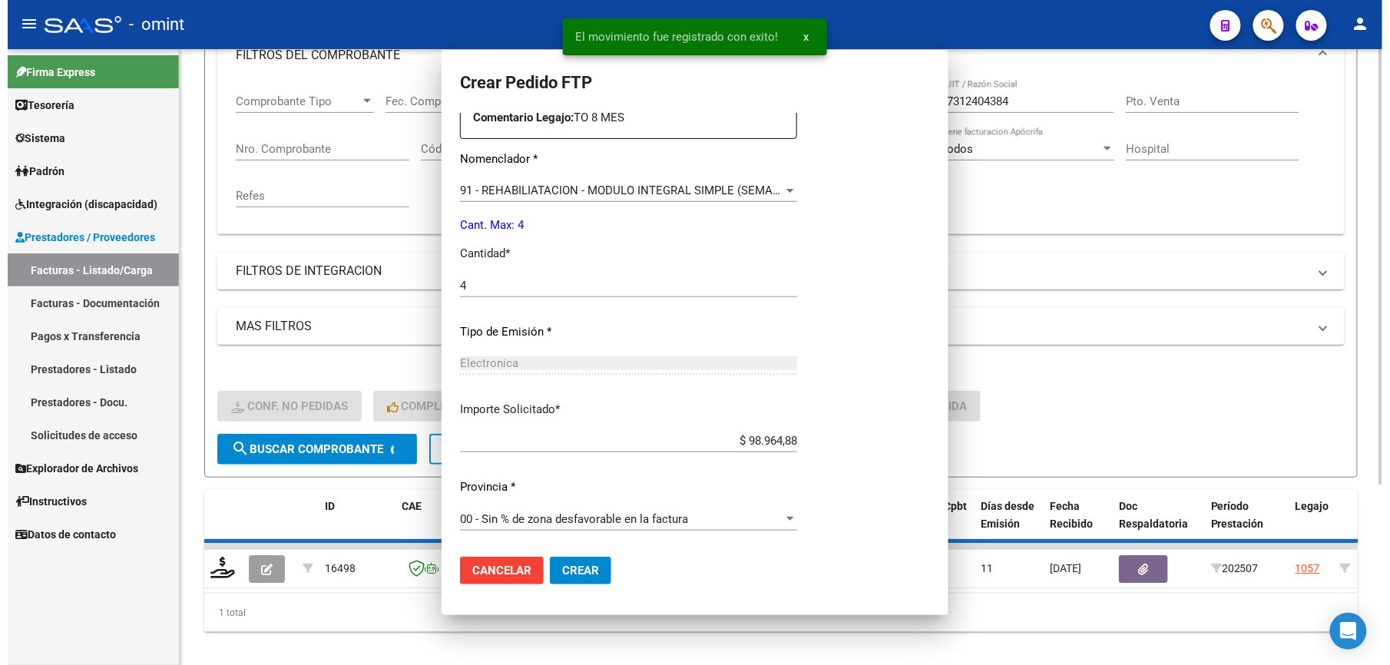
scroll to position [0, 0]
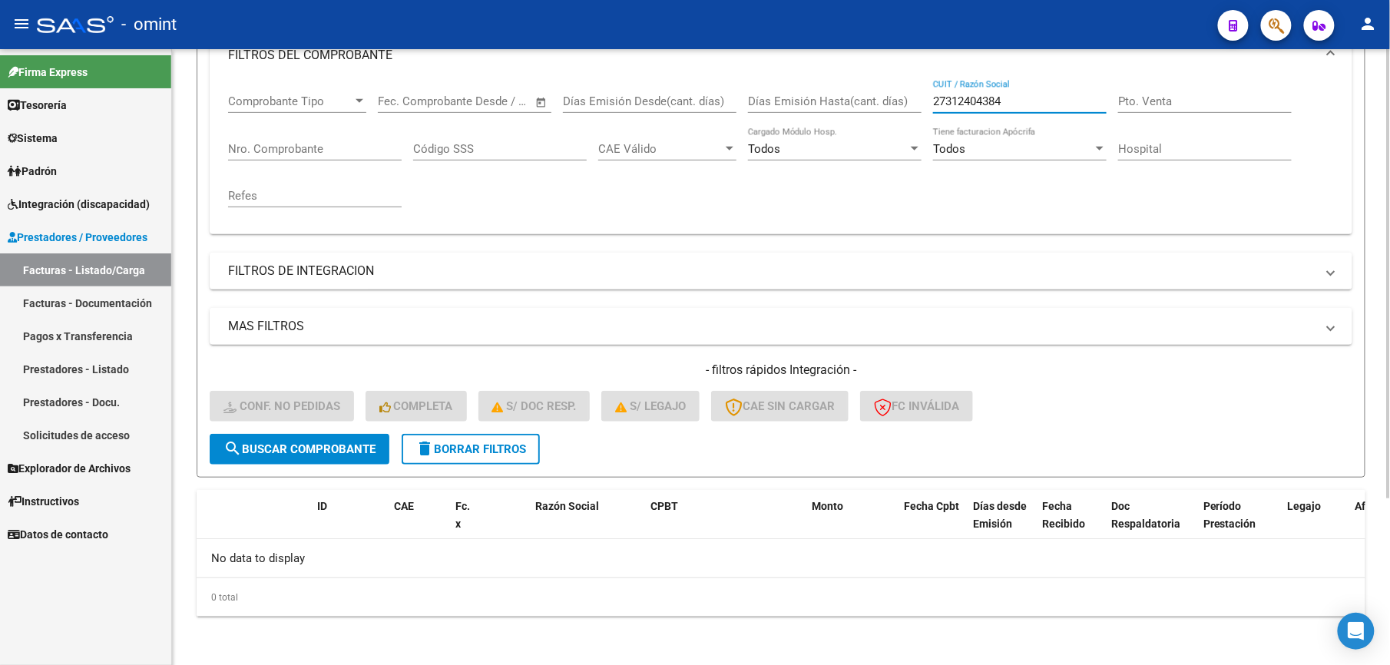
drag, startPoint x: 1039, startPoint y: 100, endPoint x: 848, endPoint y: 99, distance: 191.3
click at [848, 99] on div "Comprobante Tipo Comprobante Tipo Start date – End date Fec. Comprobante Desde …" at bounding box center [781, 151] width 1106 height 142
paste input "317899014"
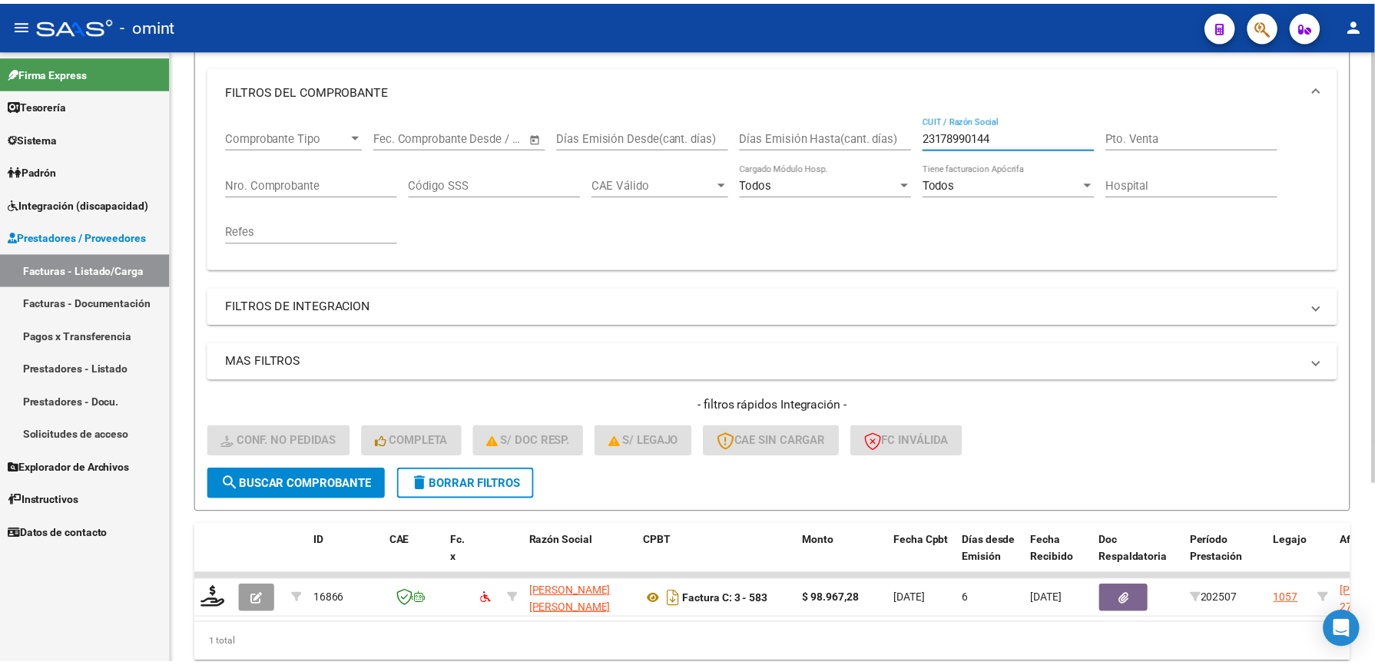
scroll to position [230, 0]
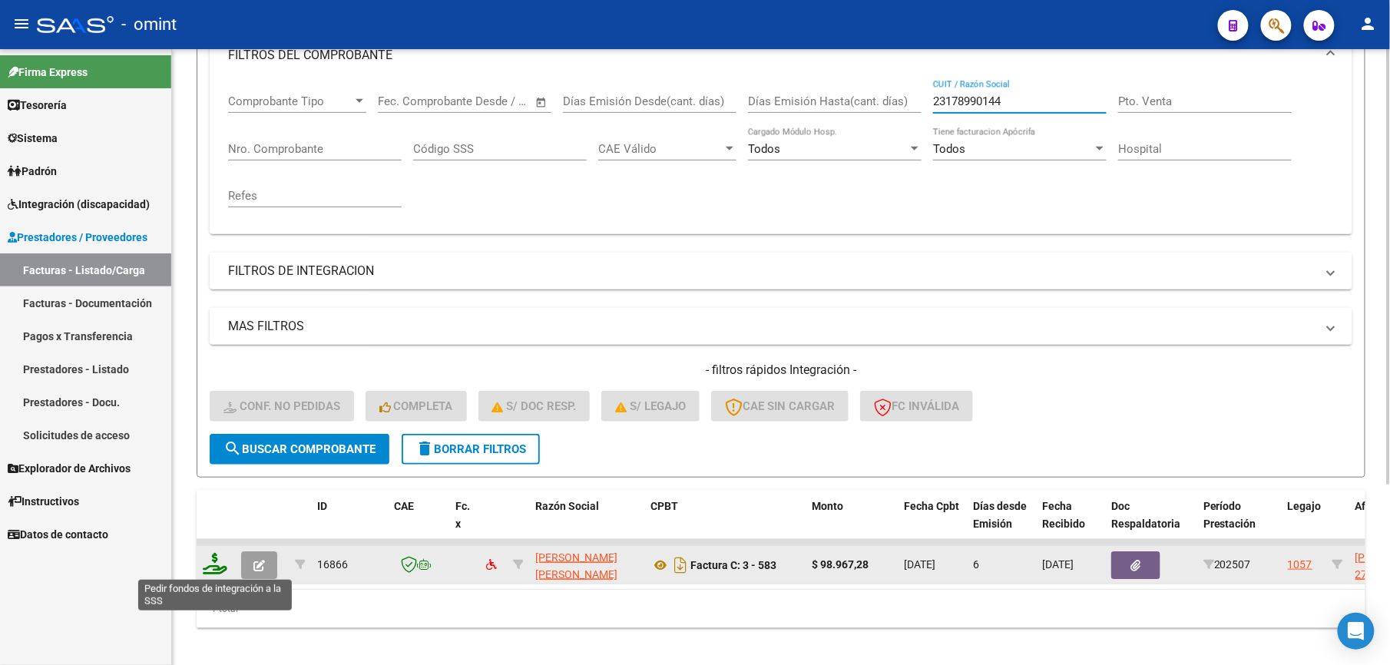
type input "23178990144"
click at [223, 560] on icon at bounding box center [215, 564] width 25 height 22
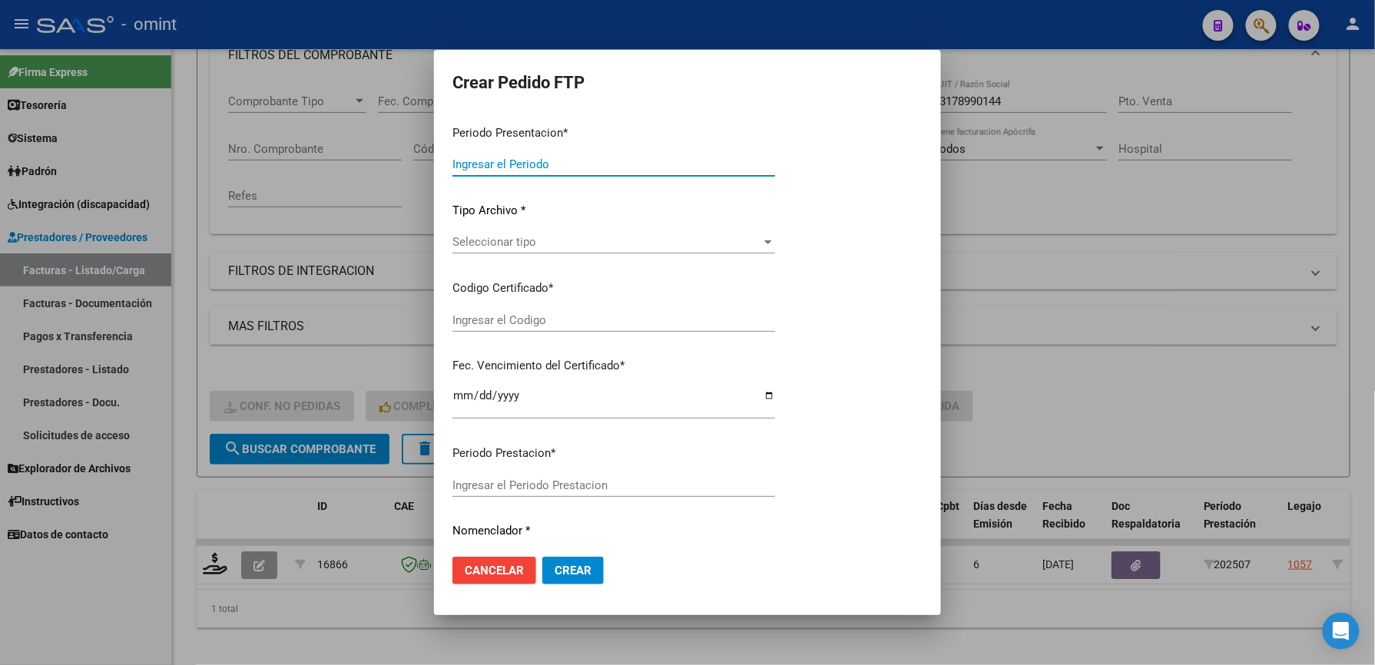
type input "202507"
type input "$ 98.967,28"
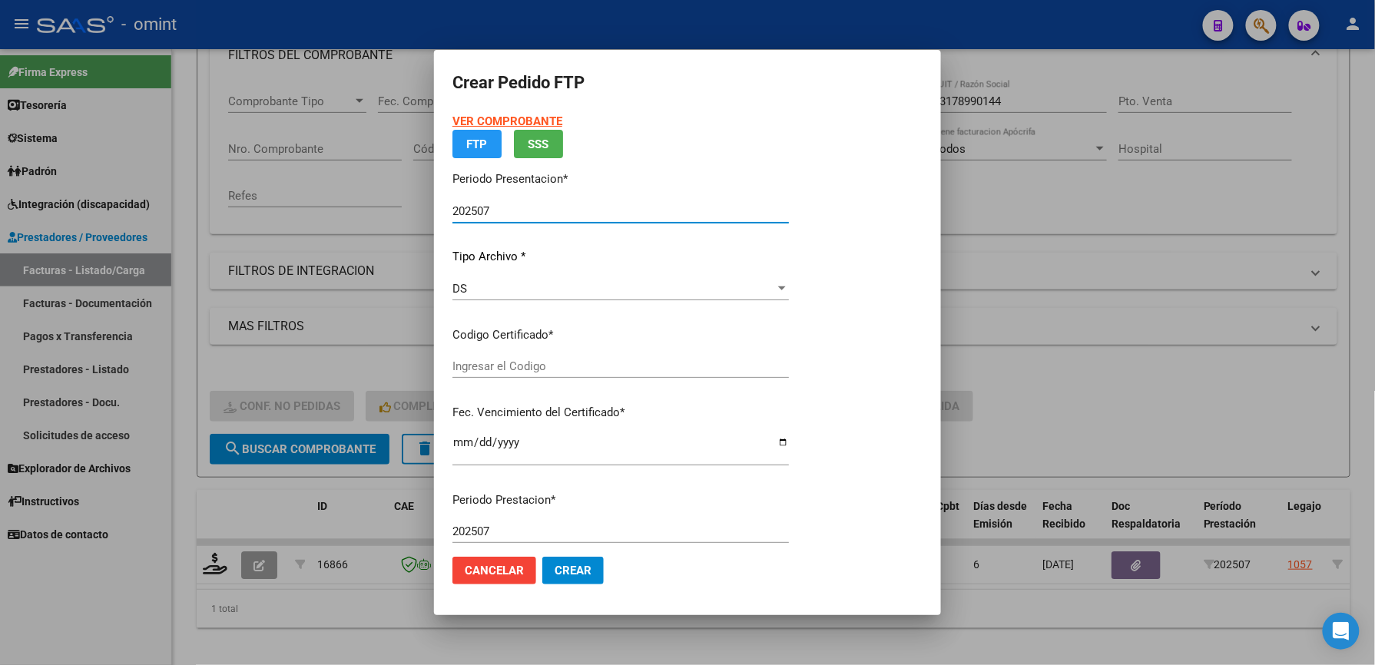
type input "4403581678/"
type input "[DATE]"
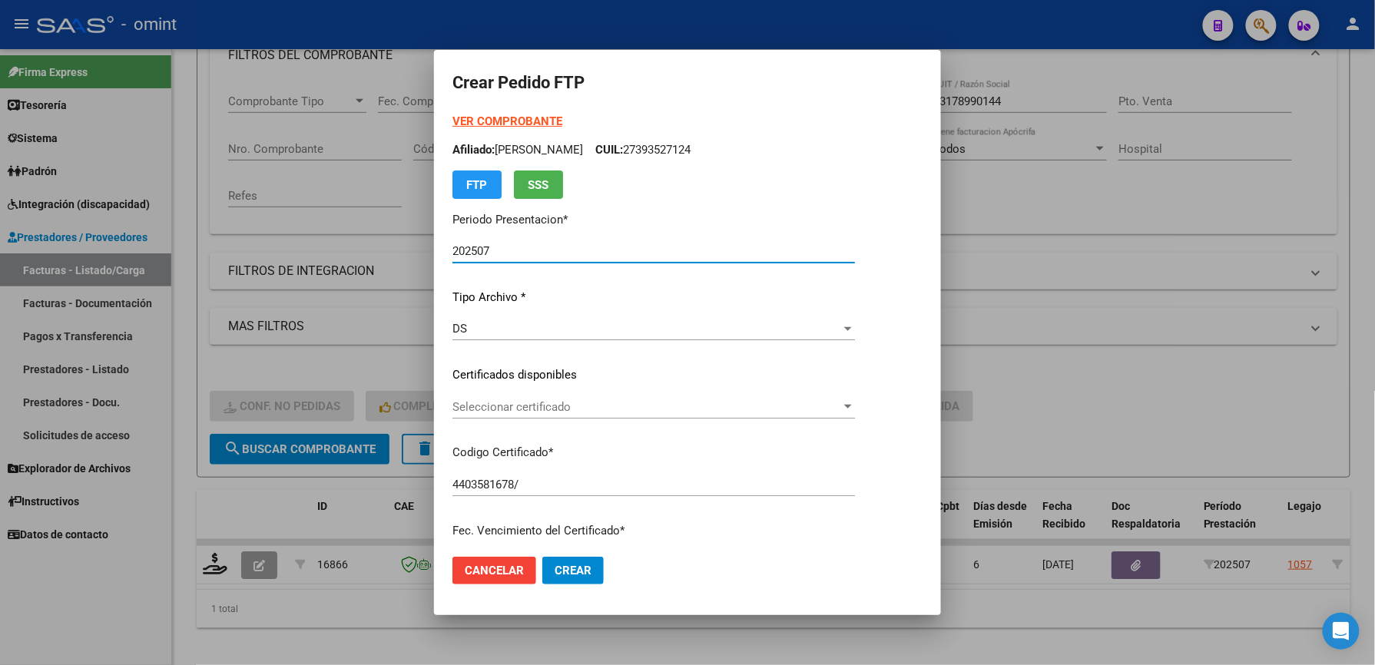
click at [618, 407] on span "Seleccionar certificado" at bounding box center [646, 407] width 389 height 14
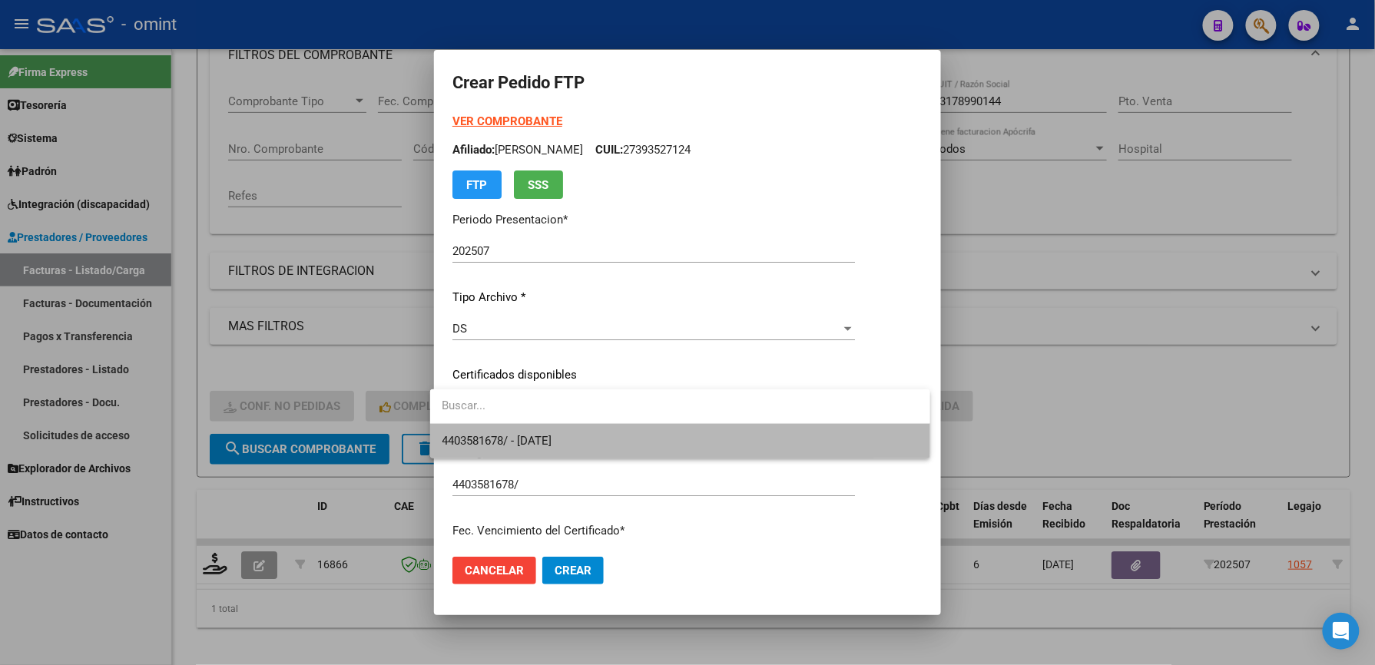
click at [609, 435] on span "4403581678/ - [DATE]" at bounding box center [679, 441] width 475 height 35
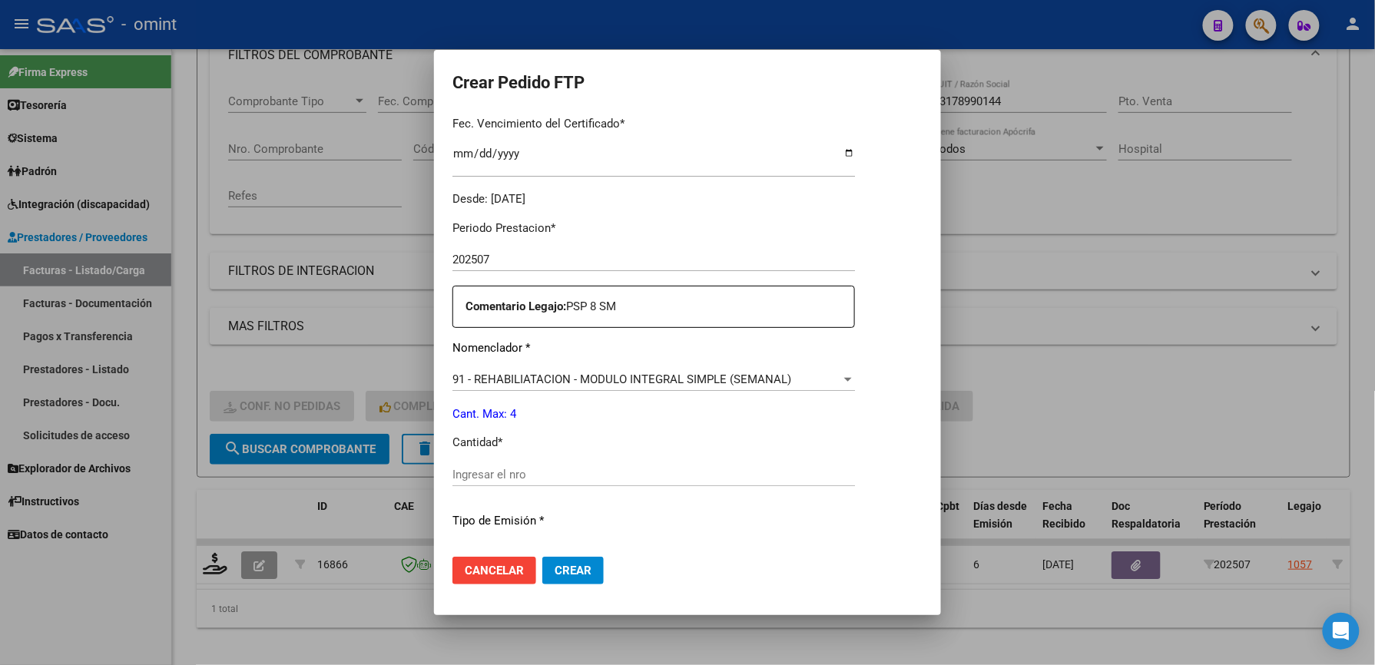
scroll to position [409, 0]
click at [570, 477] on input "Ingresar el nro" at bounding box center [653, 472] width 403 height 14
type input "4"
click at [649, 453] on div "Periodo Prestacion * 202507 Ingresar el Periodo Prestacion Comentario Legajo: P…" at bounding box center [653, 469] width 403 height 526
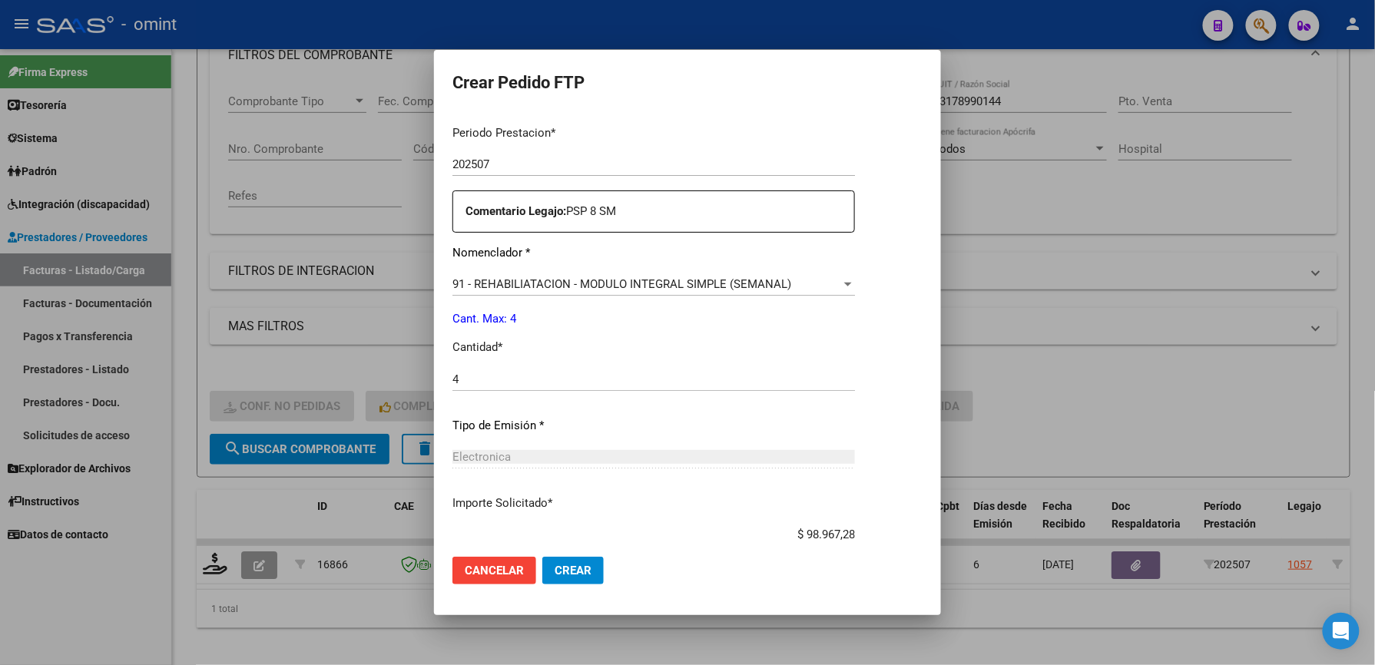
scroll to position [595, 0]
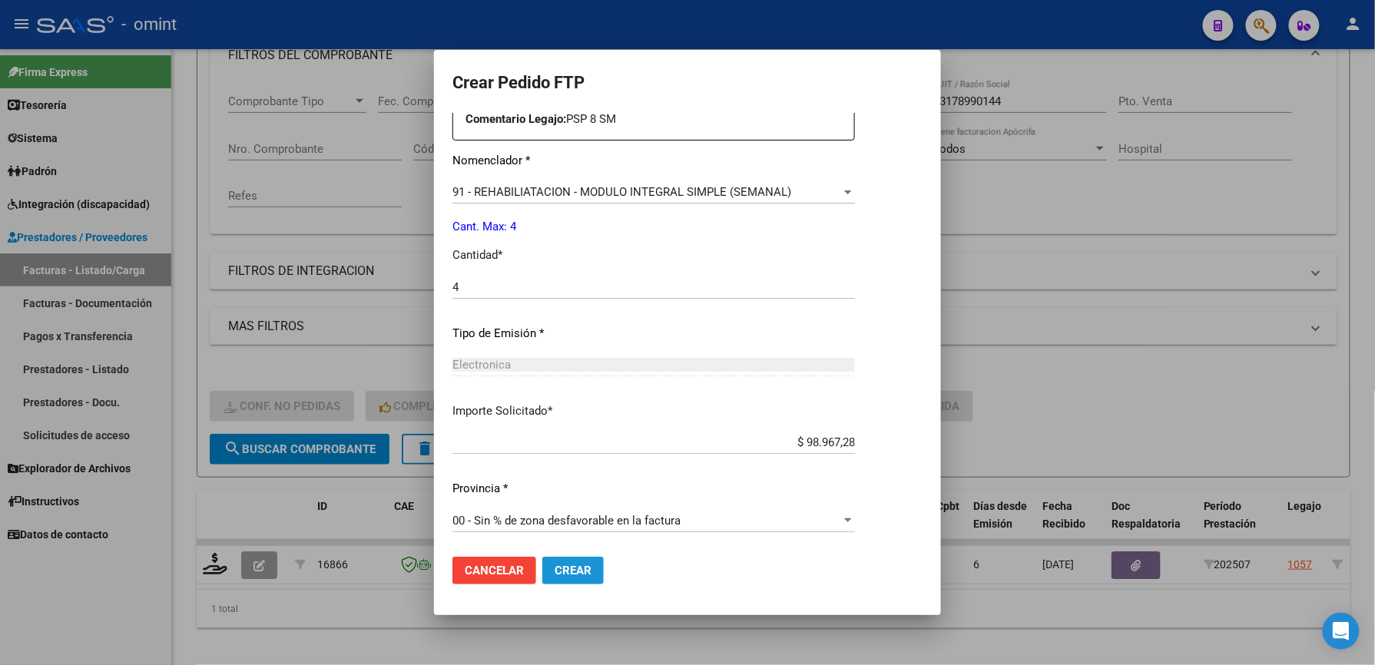
click at [555, 568] on span "Crear" at bounding box center [573, 571] width 37 height 14
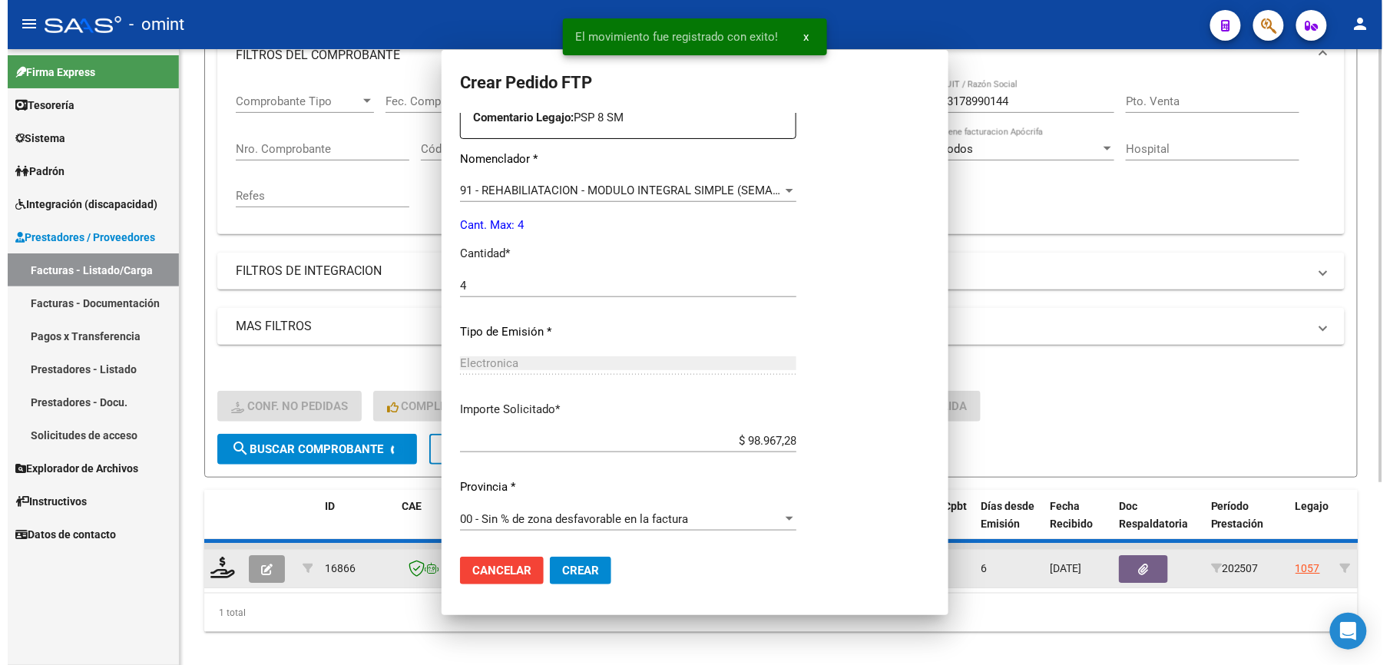
scroll to position [0, 0]
